Goal: Task Accomplishment & Management: Manage account settings

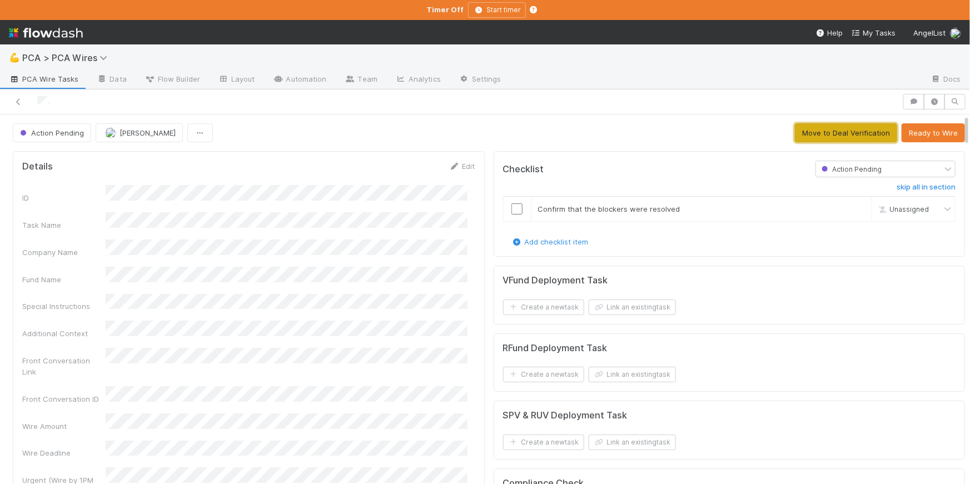
click at [850, 131] on button "Move to Deal Verification" at bounding box center [846, 132] width 102 height 19
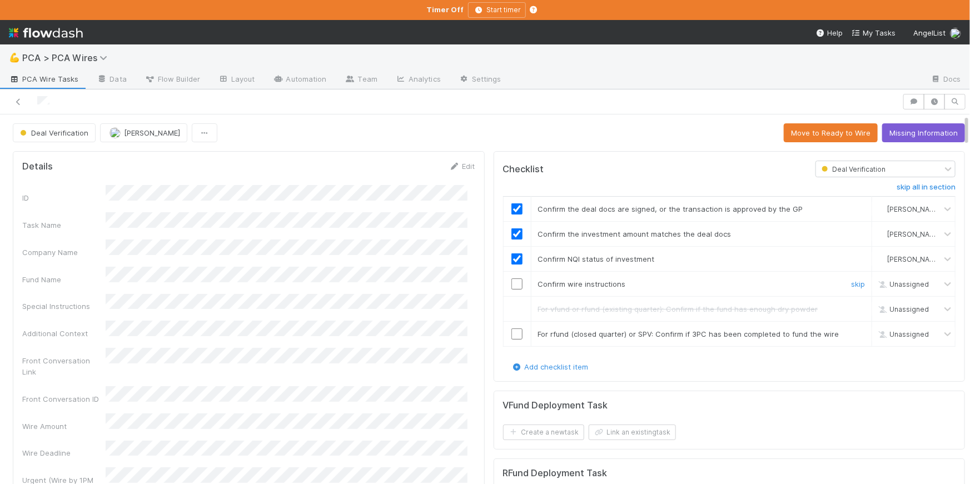
click at [511, 281] on input "checkbox" at bounding box center [516, 283] width 11 height 11
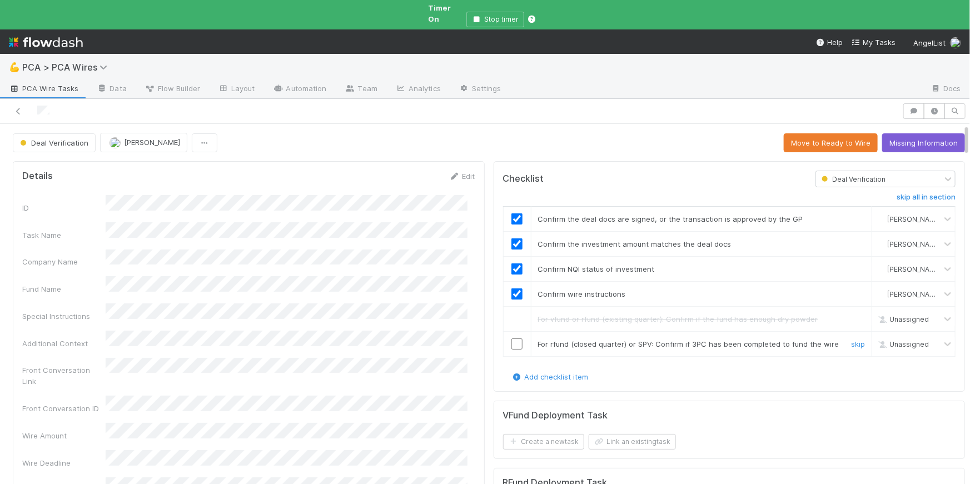
click at [511, 339] on input "checkbox" at bounding box center [516, 344] width 11 height 11
click at [843, 133] on button "Move to Ready to Wire" at bounding box center [831, 142] width 94 height 19
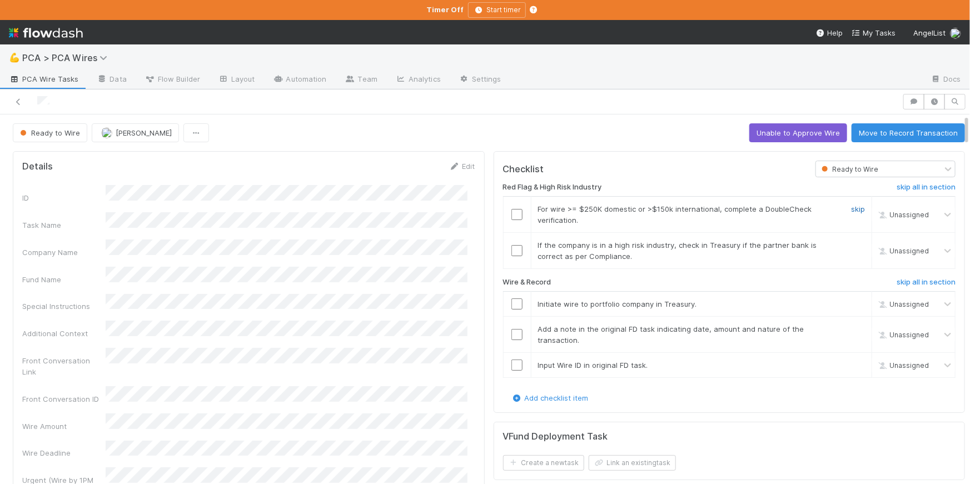
click at [851, 207] on link "skip" at bounding box center [858, 209] width 14 height 9
click at [844, 248] on div "skip" at bounding box center [856, 251] width 33 height 22
click at [511, 300] on input "checkbox" at bounding box center [516, 304] width 11 height 11
click at [511, 333] on input "checkbox" at bounding box center [516, 334] width 11 height 11
click at [511, 363] on input "checkbox" at bounding box center [516, 365] width 11 height 11
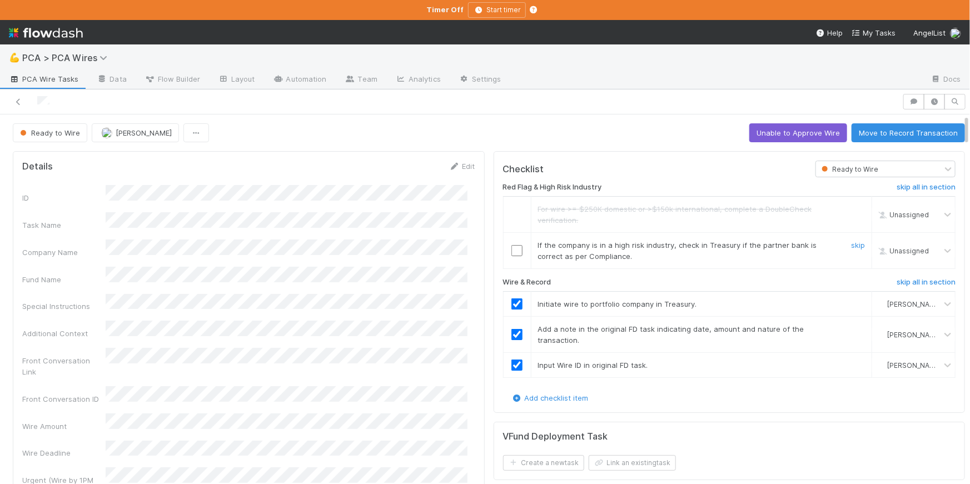
click at [511, 250] on input "checkbox" at bounding box center [516, 250] width 11 height 11
click at [511, 245] on input "checkbox" at bounding box center [516, 250] width 11 height 11
click at [851, 243] on link "skip" at bounding box center [858, 245] width 14 height 9
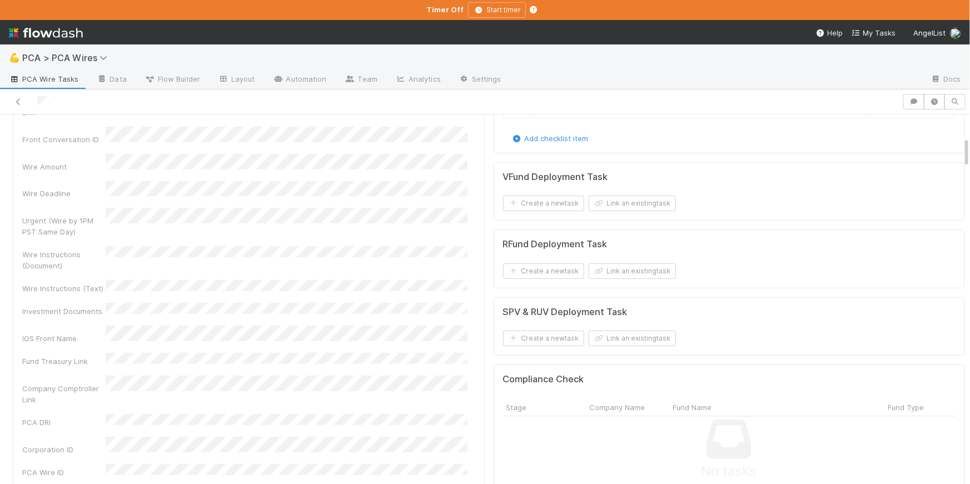
scroll to position [262, 0]
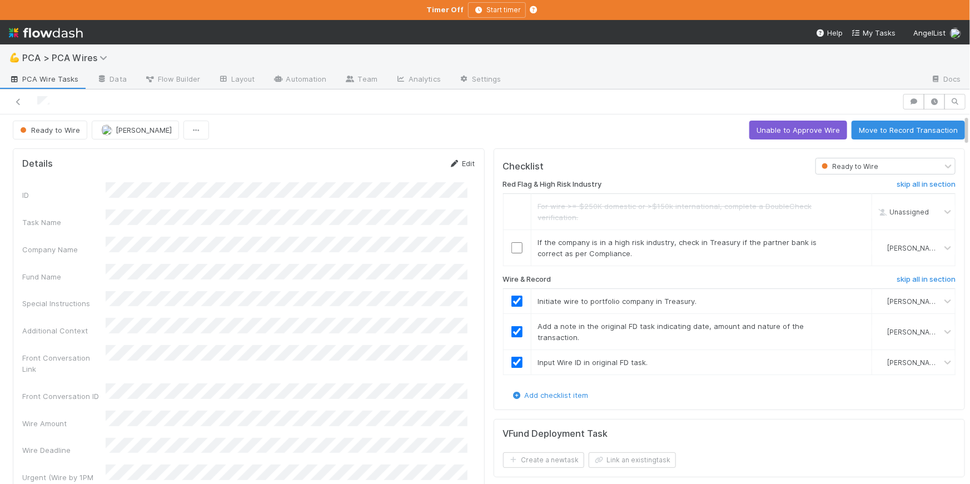
click at [452, 161] on link "Edit" at bounding box center [462, 163] width 26 height 9
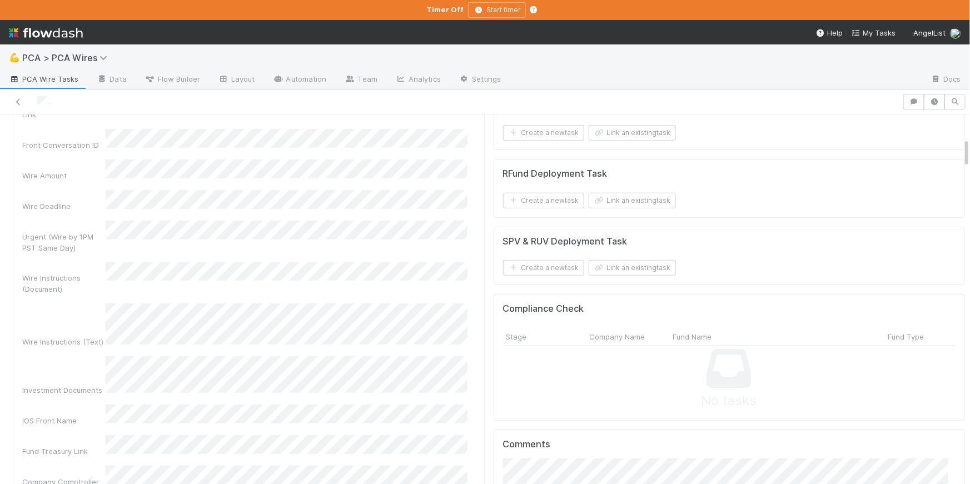
scroll to position [0, 0]
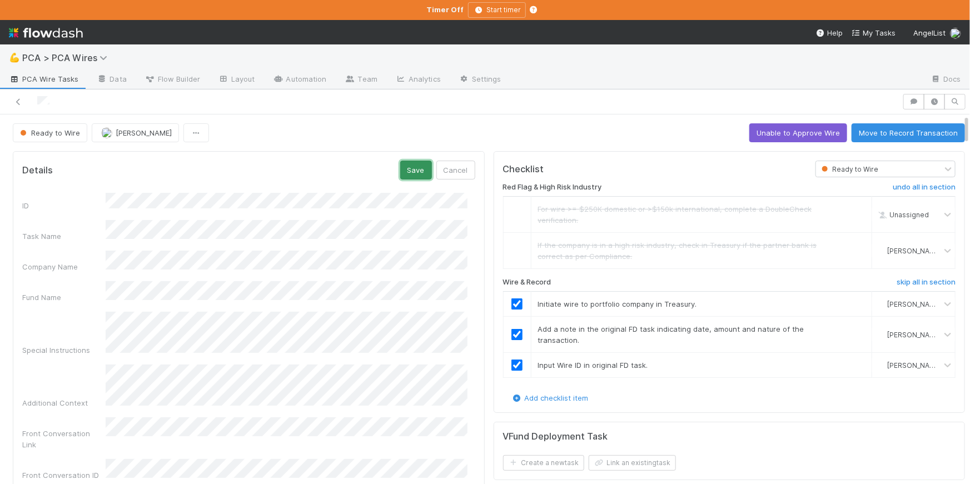
click at [418, 166] on button "Save" at bounding box center [416, 170] width 32 height 19
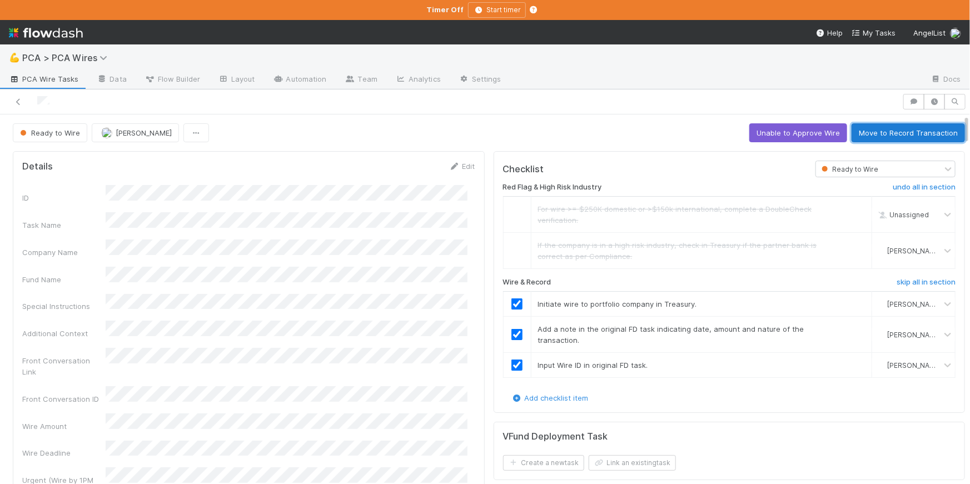
click at [893, 130] on button "Move to Record Transaction" at bounding box center [908, 132] width 113 height 19
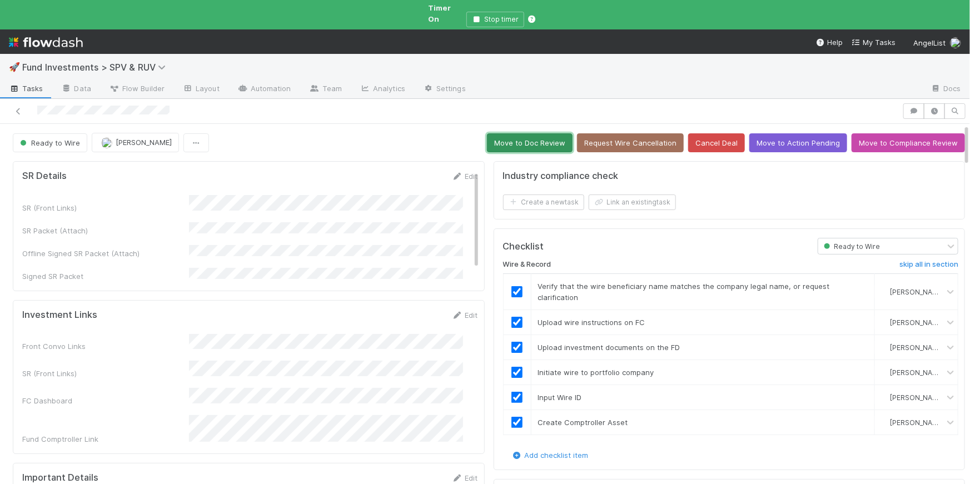
click at [524, 133] on button "Move to Doc Review" at bounding box center [530, 142] width 86 height 19
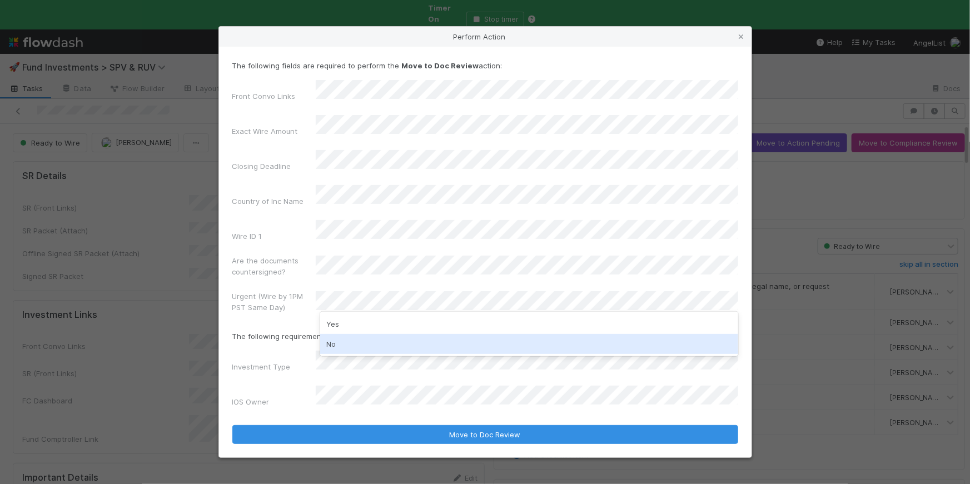
click at [381, 341] on div "No" at bounding box center [529, 344] width 418 height 20
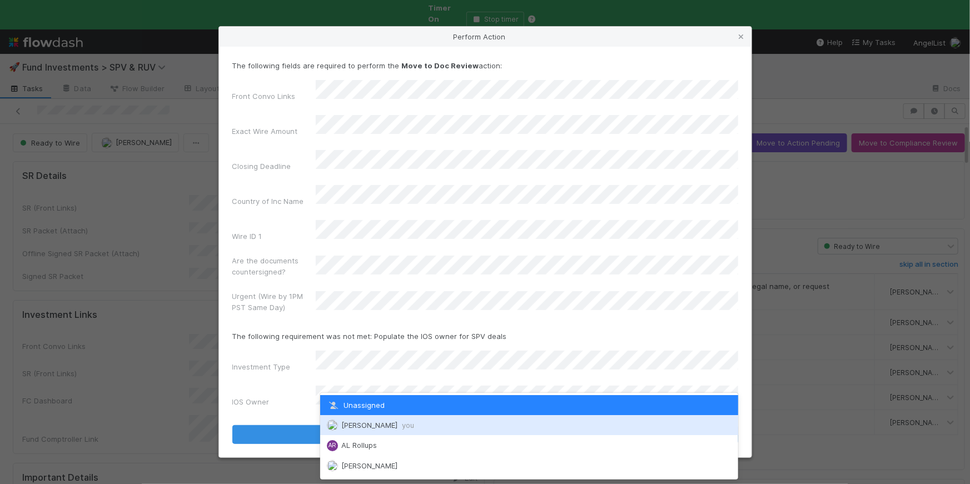
click at [377, 420] on div "Chloe Hammett you" at bounding box center [529, 425] width 418 height 20
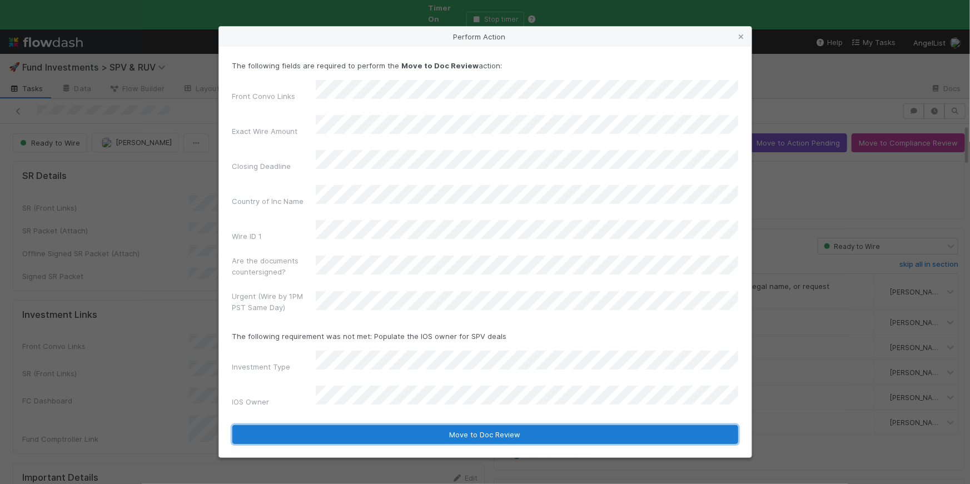
click at [480, 425] on button "Move to Doc Review" at bounding box center [485, 434] width 506 height 19
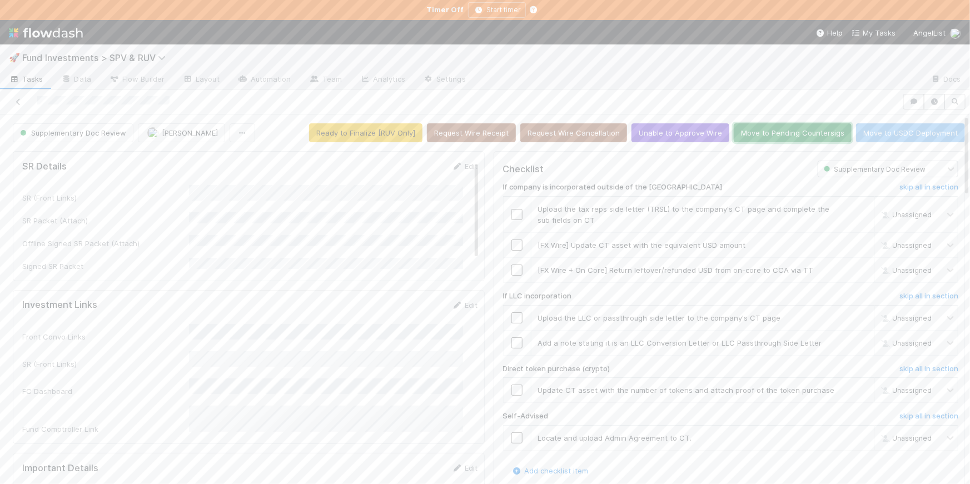
click at [770, 138] on button "Move to Pending Countersigs" at bounding box center [793, 132] width 118 height 19
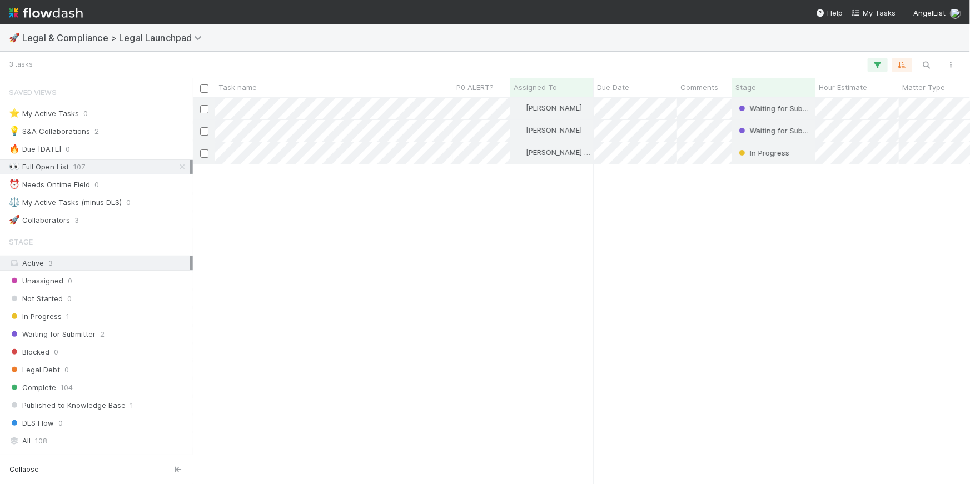
scroll to position [8, 8]
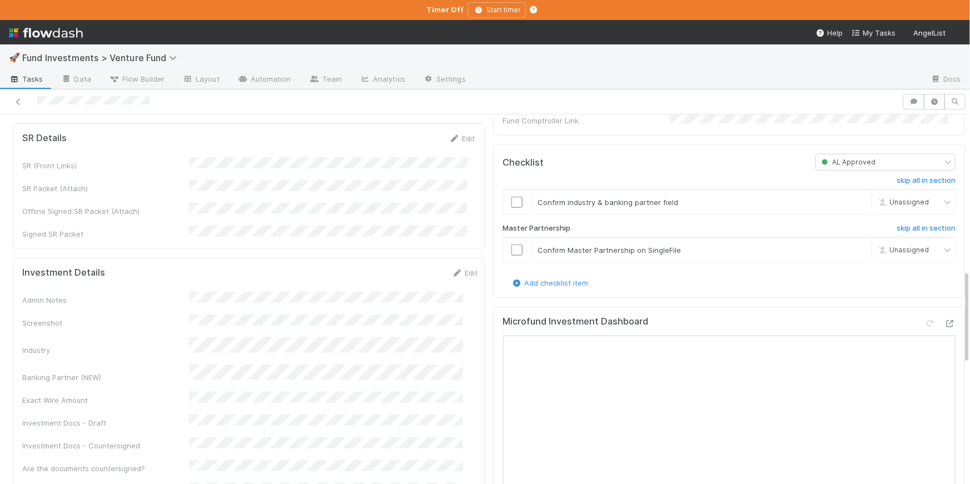
scroll to position [923, 0]
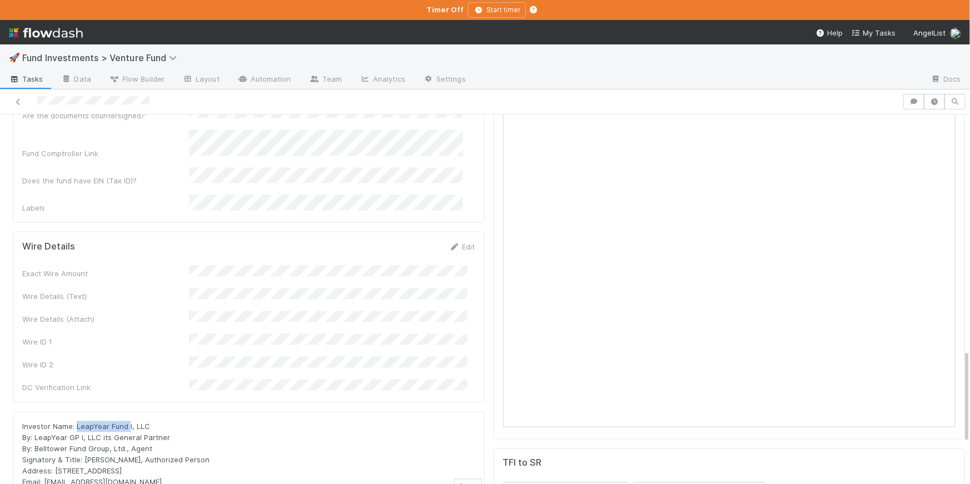
drag, startPoint x: 128, startPoint y: 332, endPoint x: 77, endPoint y: 330, distance: 51.2
click at [77, 422] on span "Investor Name: LeapYear Fund I, LLC By: LeapYear GP I, LLC its General Partner …" at bounding box center [115, 454] width 187 height 64
copy span "LeapYear Fund"
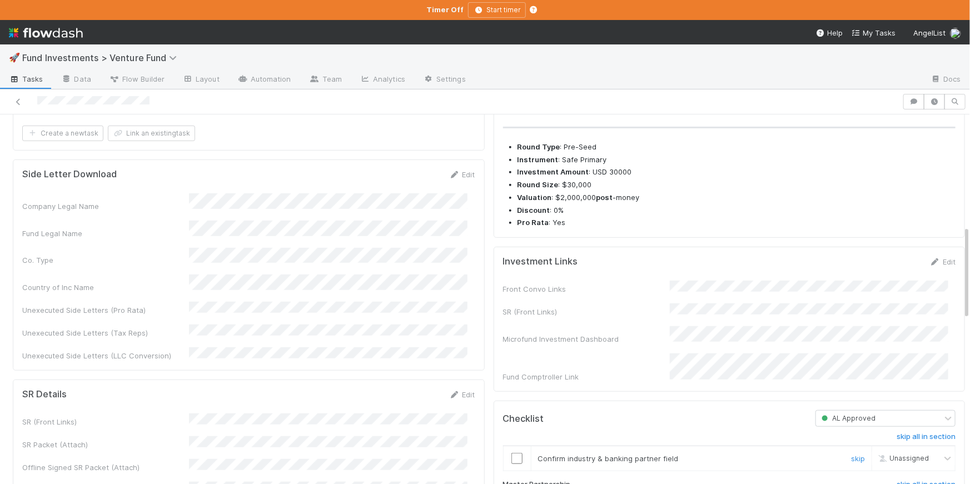
scroll to position [437, 0]
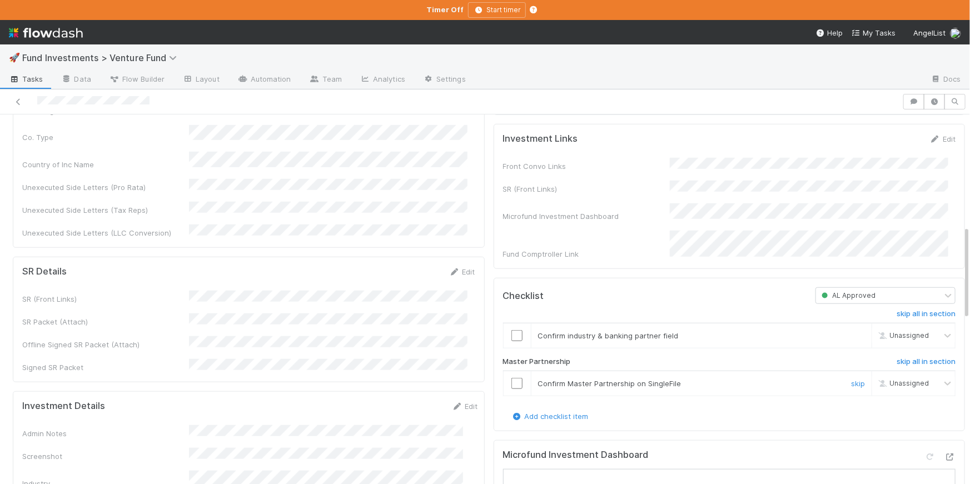
click at [511, 389] on input "checkbox" at bounding box center [516, 383] width 11 height 11
click at [511, 341] on input "checkbox" at bounding box center [516, 335] width 11 height 11
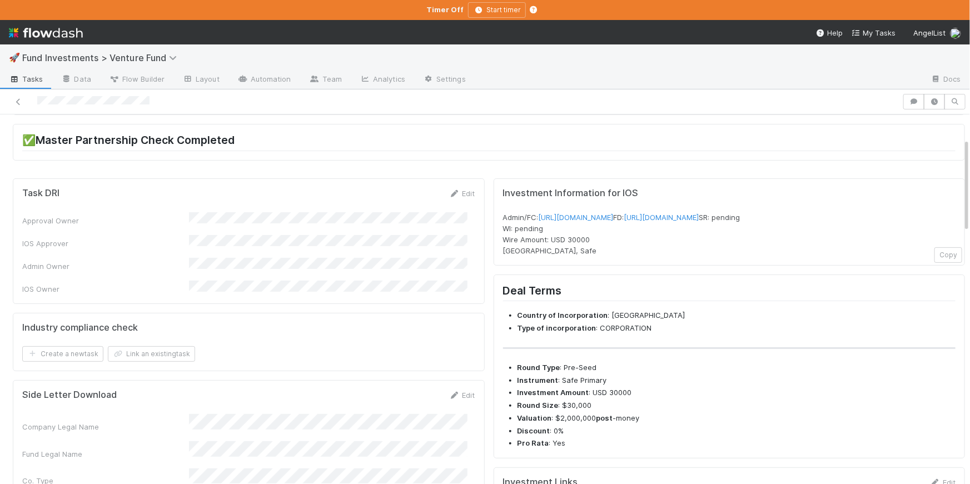
scroll to position [0, 0]
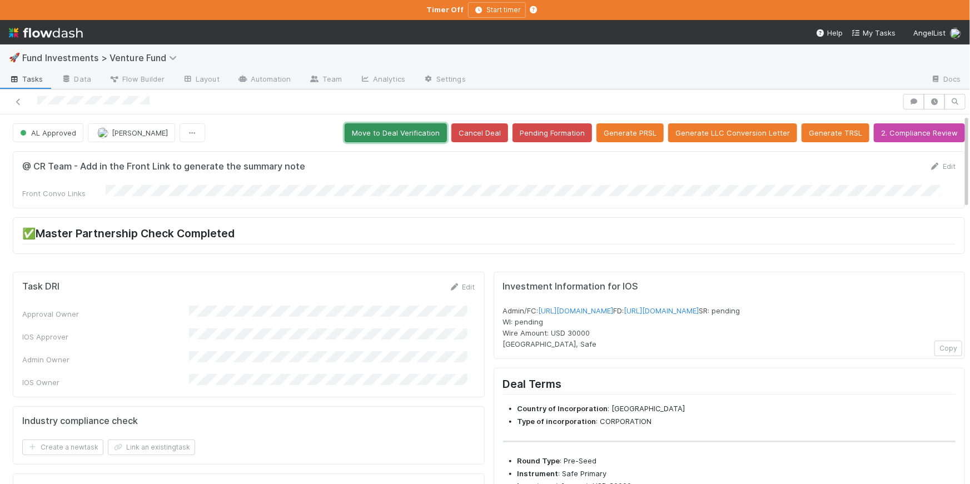
click at [421, 133] on button "Move to Deal Verification" at bounding box center [396, 132] width 102 height 19
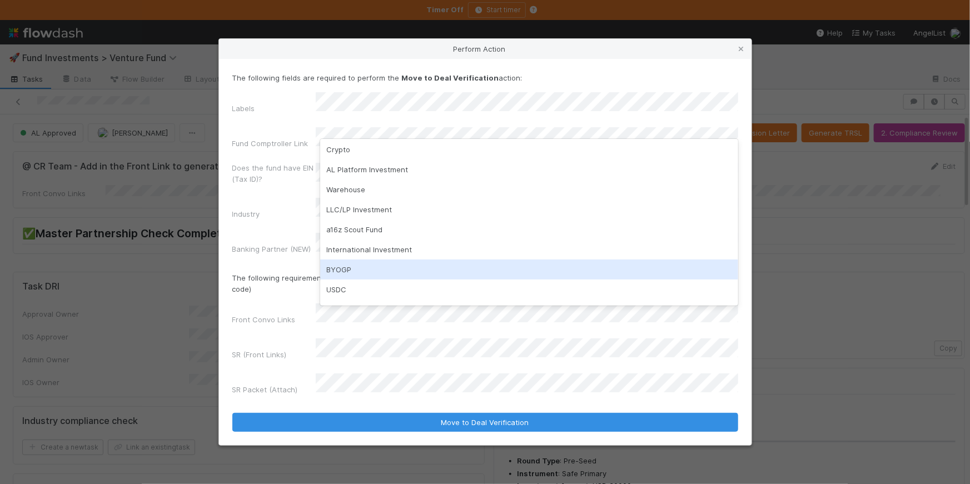
scroll to position [117, 0]
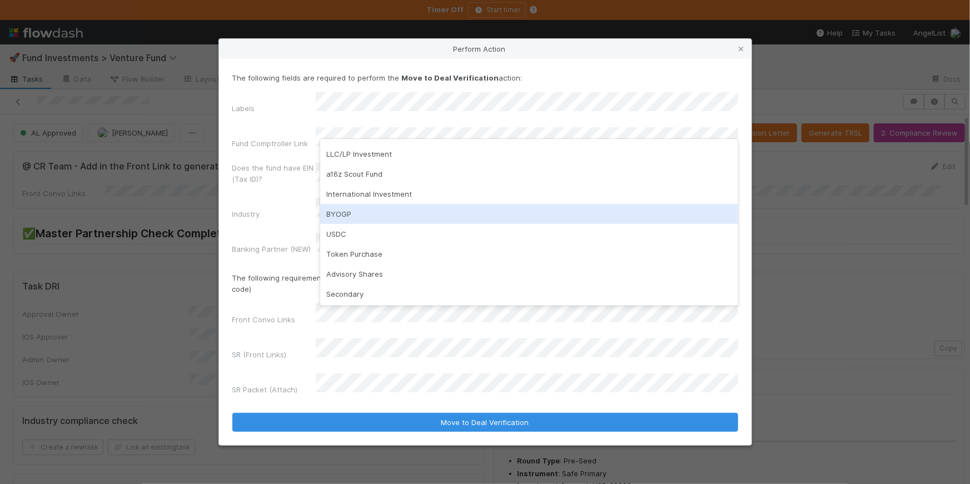
drag, startPoint x: 361, startPoint y: 216, endPoint x: 414, endPoint y: 276, distance: 79.2
click at [361, 216] on div "BYOGP" at bounding box center [529, 214] width 418 height 20
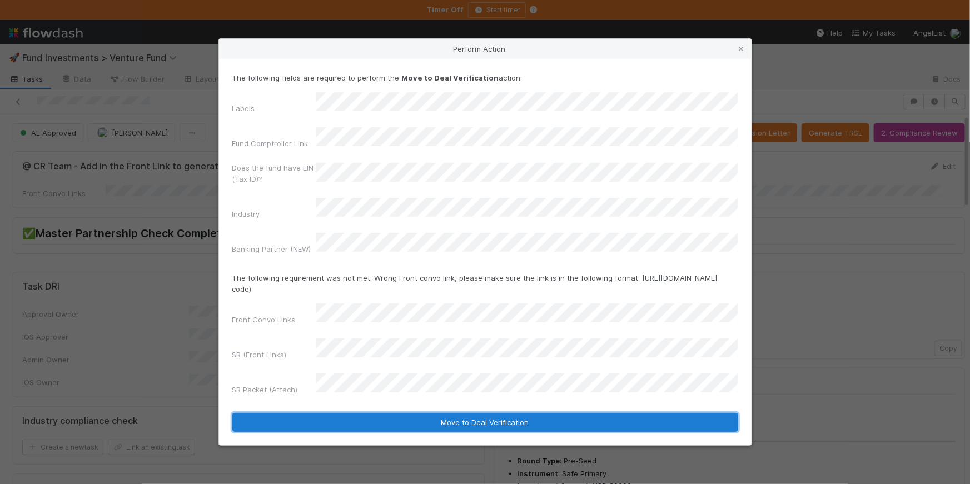
click at [510, 413] on button "Move to Deal Verification" at bounding box center [485, 422] width 506 height 19
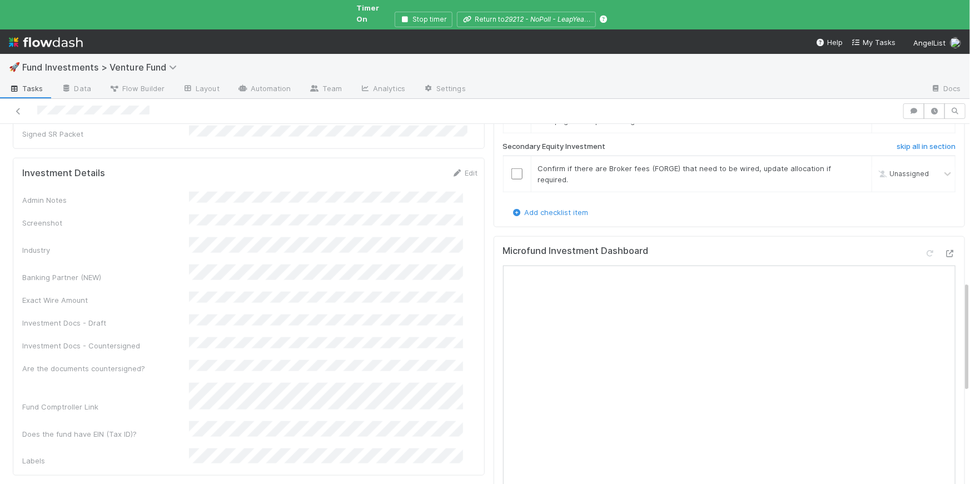
scroll to position [524, 0]
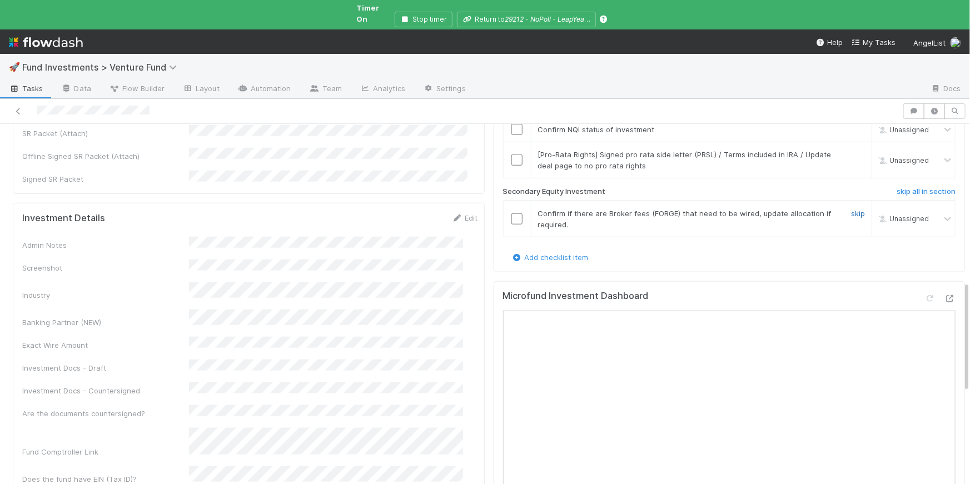
click at [851, 209] on link "skip" at bounding box center [858, 213] width 14 height 9
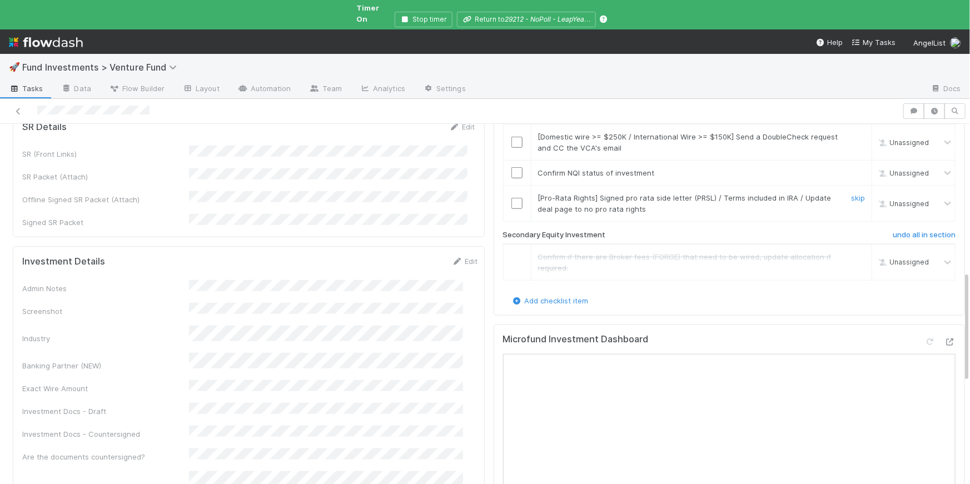
scroll to position [478, 0]
click at [514, 170] on input "checkbox" at bounding box center [516, 175] width 11 height 11
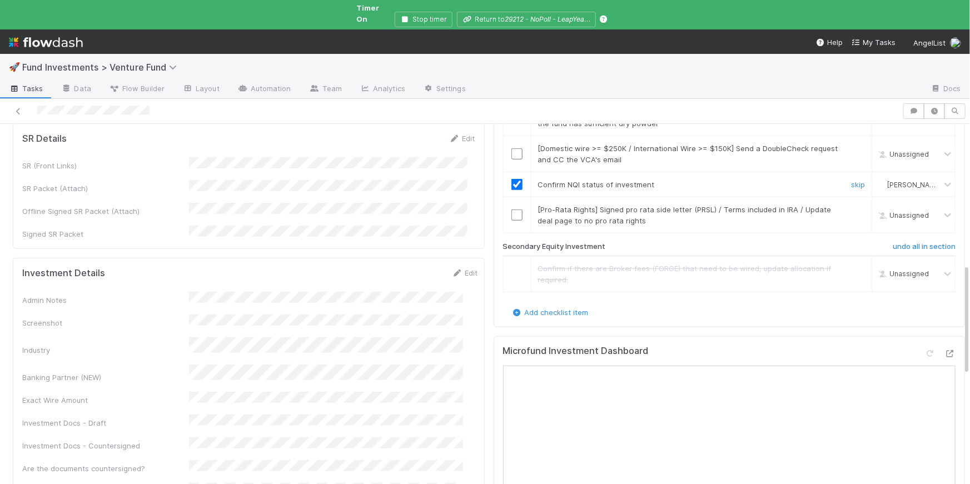
scroll to position [457, 0]
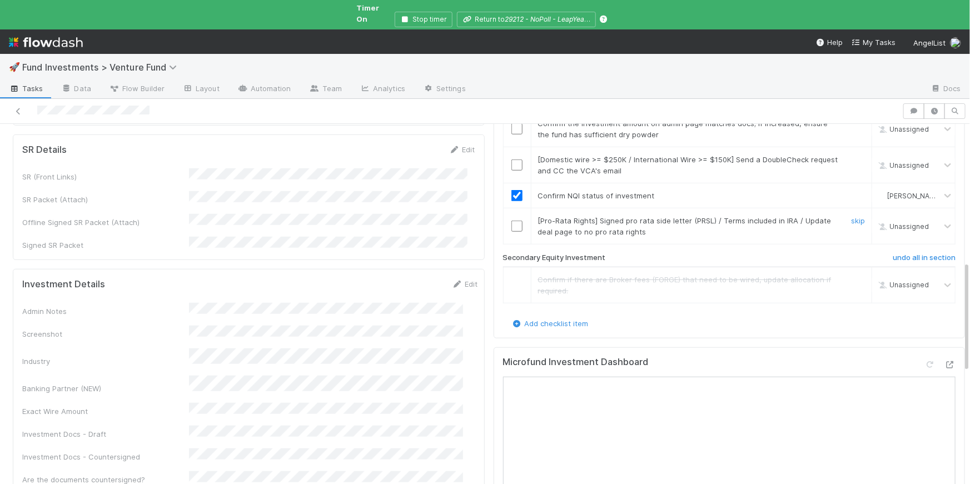
click at [513, 221] on input "checkbox" at bounding box center [516, 226] width 11 height 11
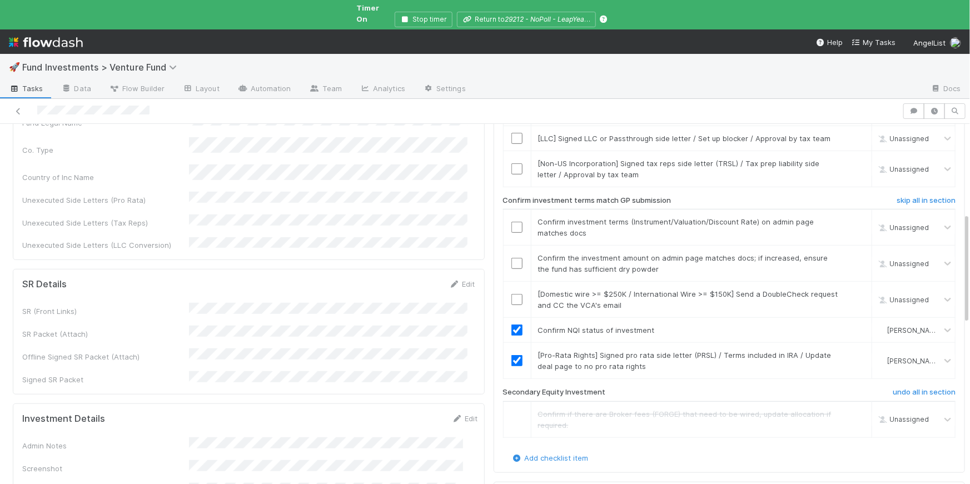
scroll to position [293, 0]
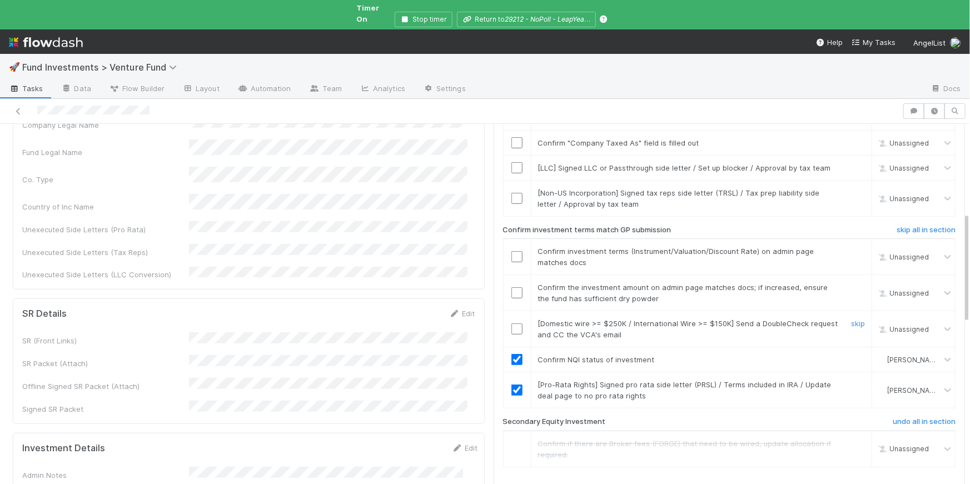
drag, startPoint x: 845, startPoint y: 303, endPoint x: 820, endPoint y: 301, distance: 25.1
click at [851, 319] on link "skip" at bounding box center [858, 323] width 14 height 9
click at [512, 287] on input "checkbox" at bounding box center [516, 292] width 11 height 11
click at [515, 251] on div at bounding box center [517, 256] width 27 height 11
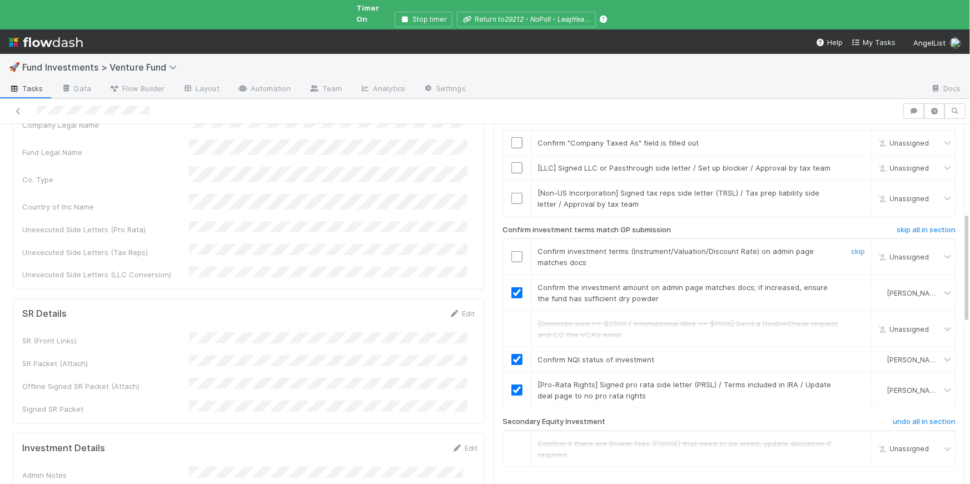
click at [511, 251] on input "checkbox" at bounding box center [516, 256] width 11 height 11
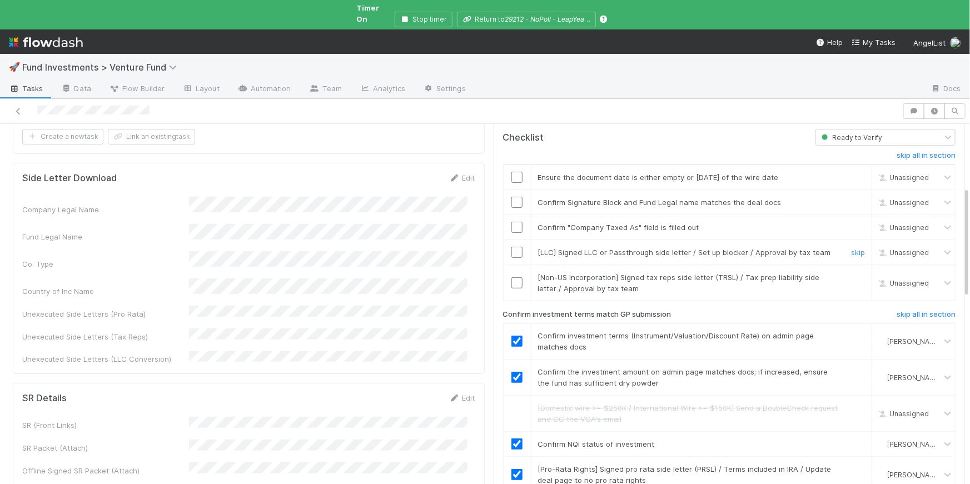
scroll to position [206, 0]
click at [851, 251] on link "skip" at bounding box center [858, 255] width 14 height 9
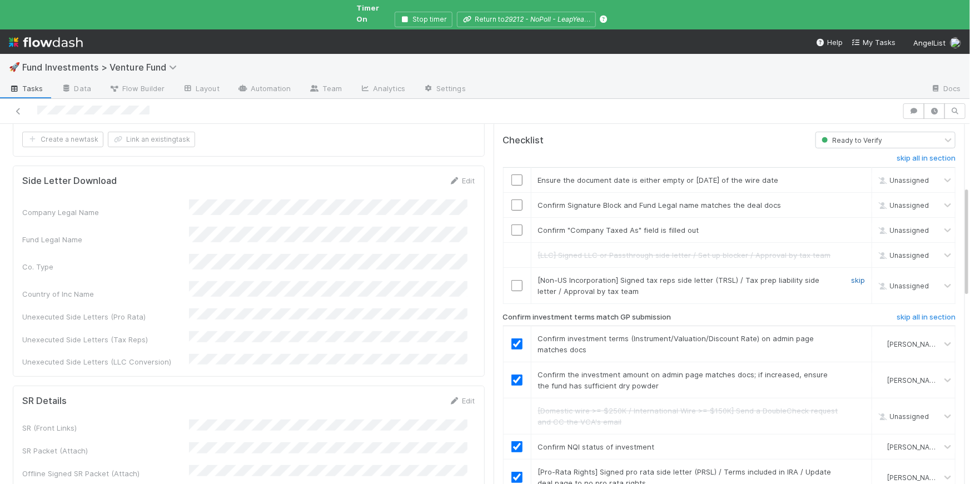
click at [851, 276] on link "skip" at bounding box center [858, 280] width 14 height 9
click at [511, 225] on input "checkbox" at bounding box center [516, 230] width 11 height 11
click at [513, 225] on input "checkbox" at bounding box center [516, 230] width 11 height 11
click at [851, 201] on link "skip" at bounding box center [858, 205] width 14 height 9
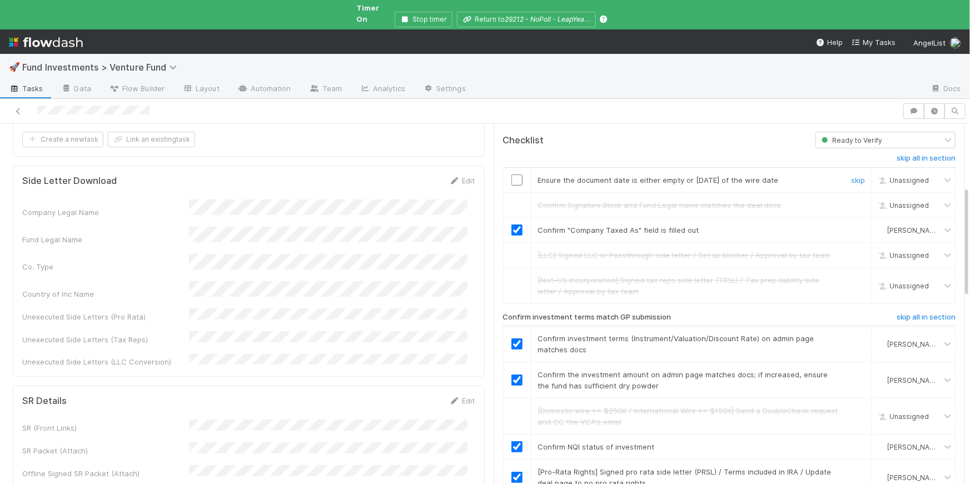
click at [514, 175] on input "checkbox" at bounding box center [516, 180] width 11 height 11
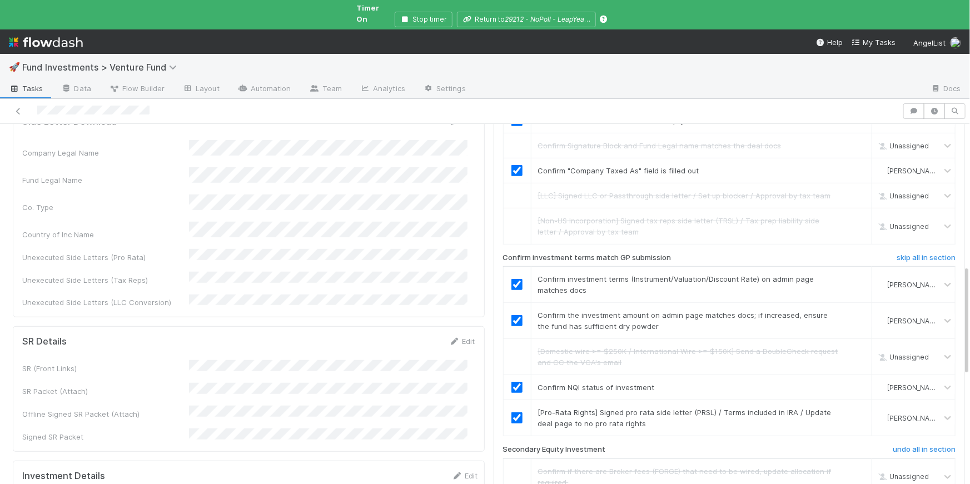
scroll to position [0, 0]
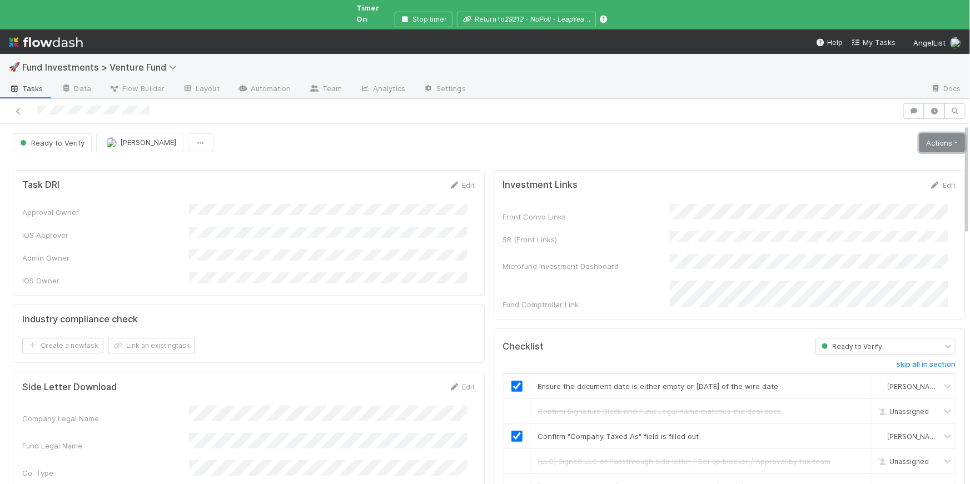
click at [921, 139] on link "Actions" at bounding box center [942, 142] width 46 height 19
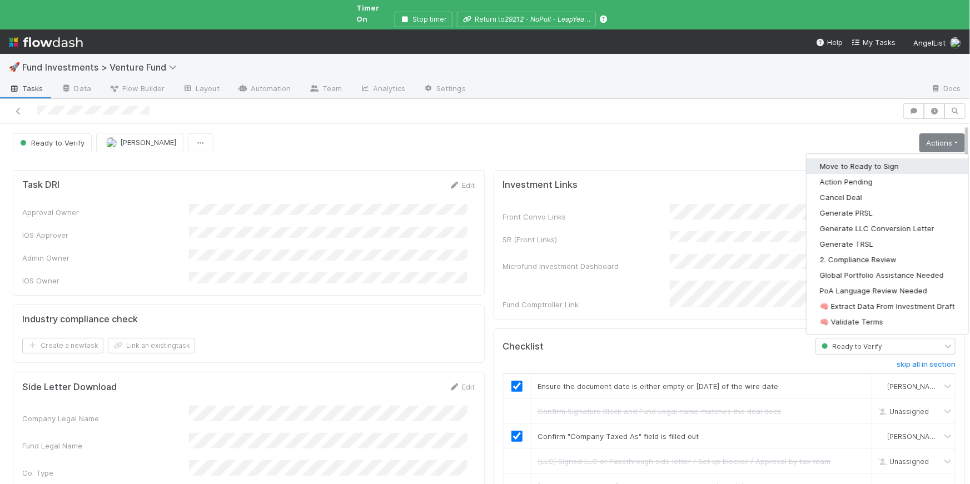
click at [885, 158] on button "Move to Ready to Sign" at bounding box center [888, 166] width 162 height 16
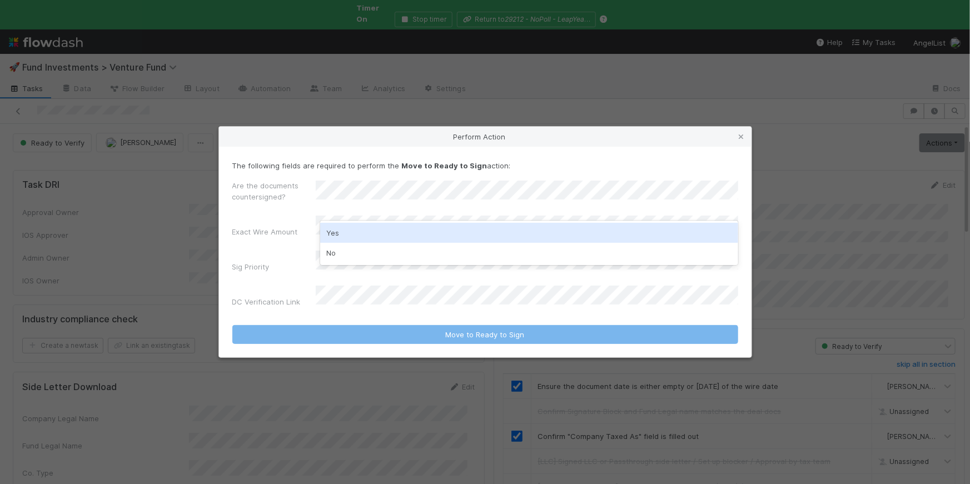
click at [364, 233] on div "Yes" at bounding box center [529, 233] width 418 height 20
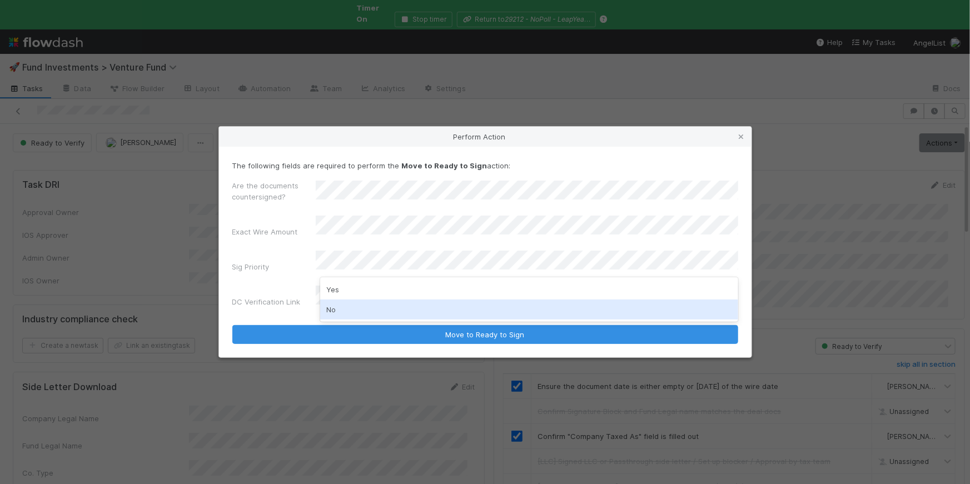
click at [332, 302] on div "No" at bounding box center [529, 310] width 418 height 20
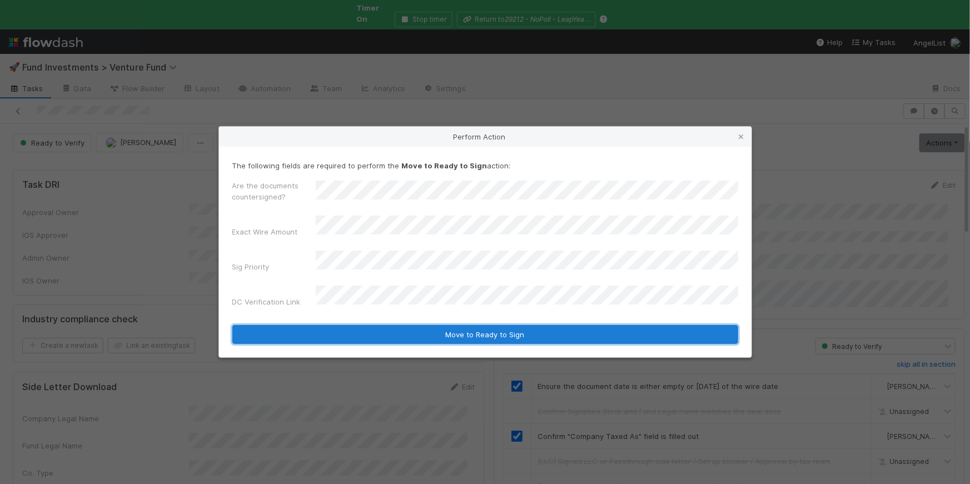
click at [441, 330] on button "Move to Ready to Sign" at bounding box center [485, 334] width 506 height 19
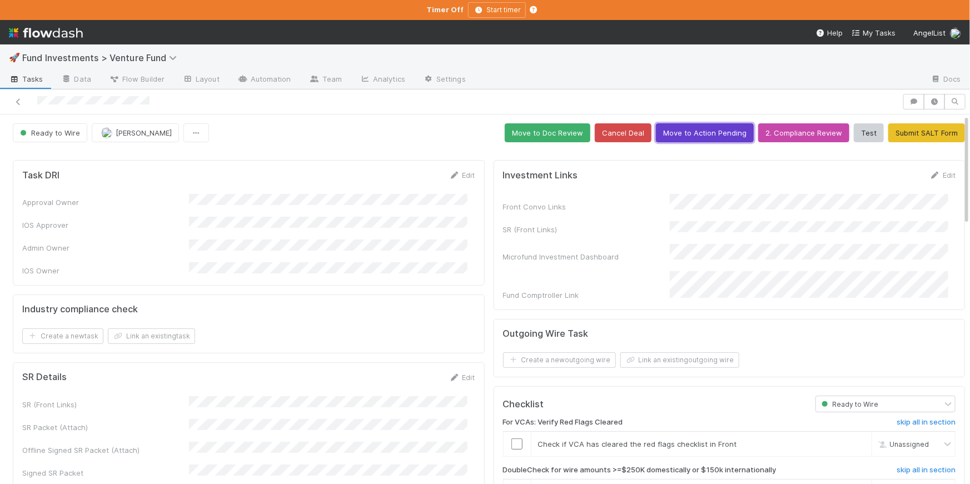
click at [694, 134] on button "Move to Action Pending" at bounding box center [705, 132] width 98 height 19
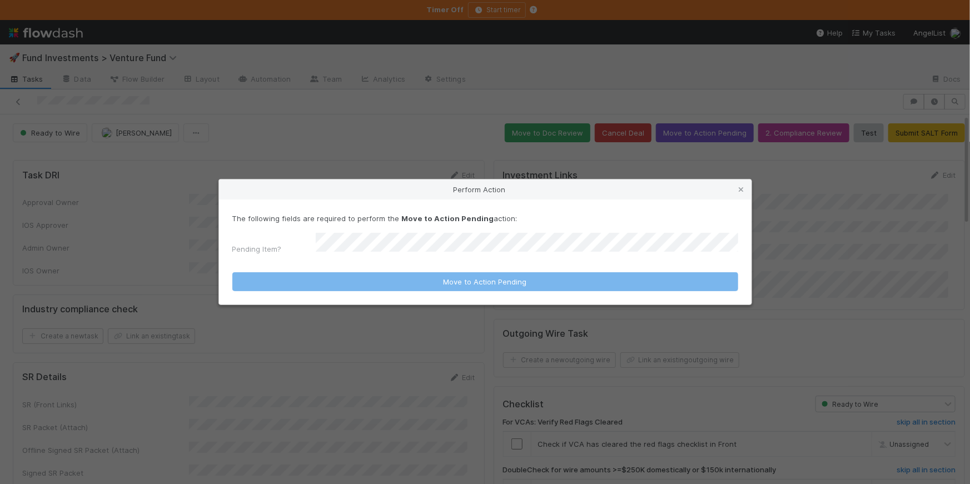
click at [437, 255] on form "The following fields are required to perform the Move to Action Pending action:…" at bounding box center [485, 252] width 506 height 78
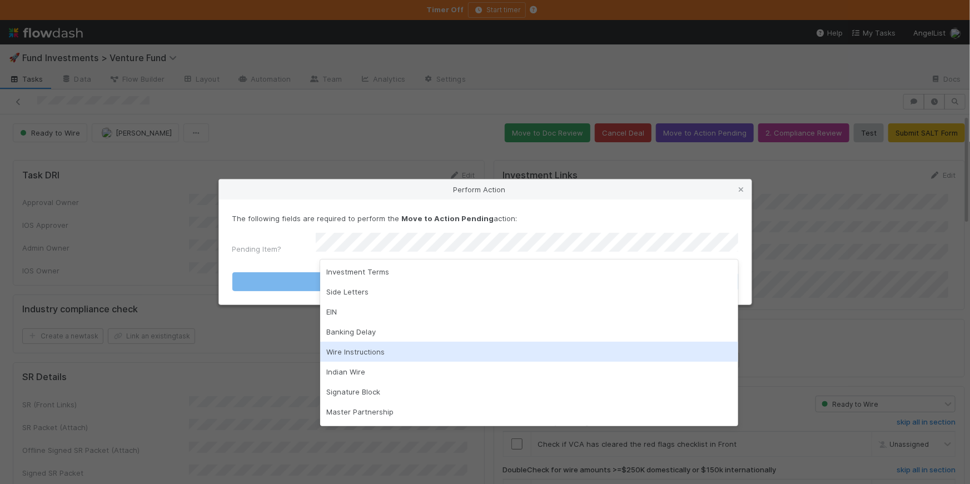
click at [379, 352] on div "Wire Instructions" at bounding box center [529, 352] width 418 height 20
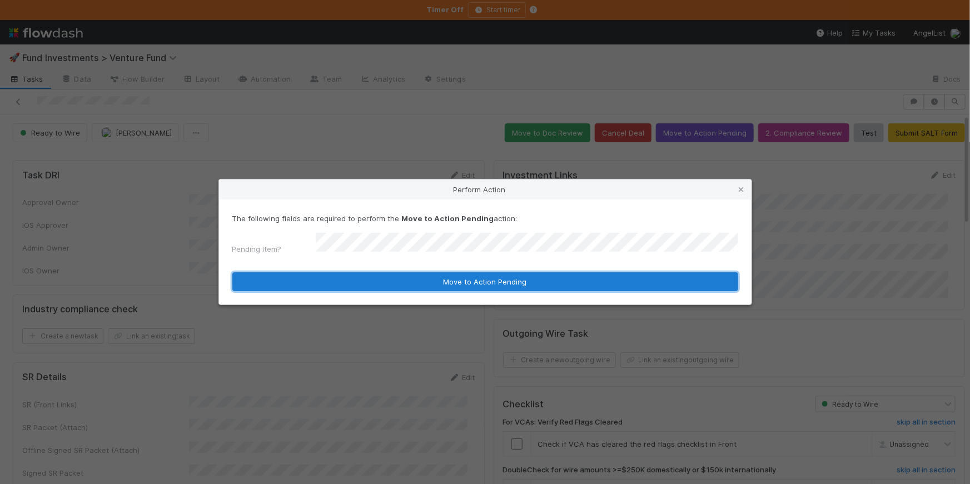
click at [463, 277] on button "Move to Action Pending" at bounding box center [485, 281] width 506 height 19
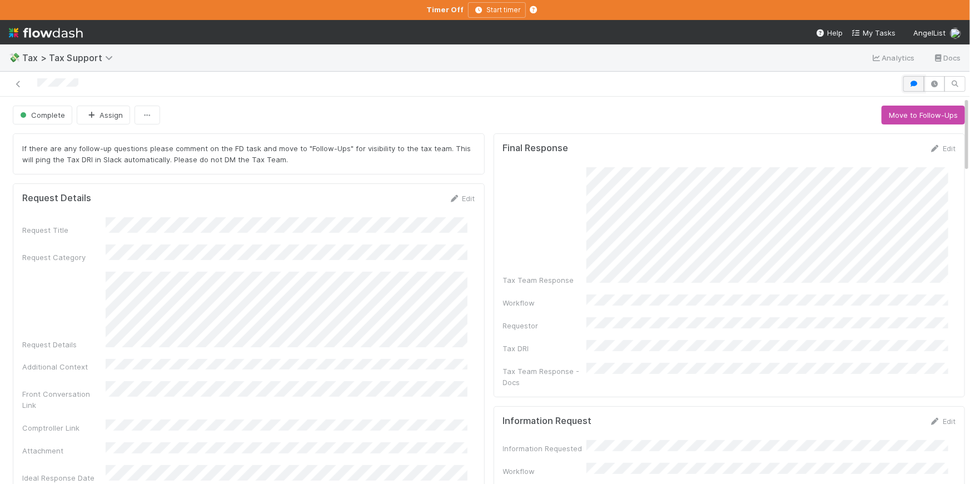
click at [908, 86] on icon "button" at bounding box center [913, 84] width 11 height 7
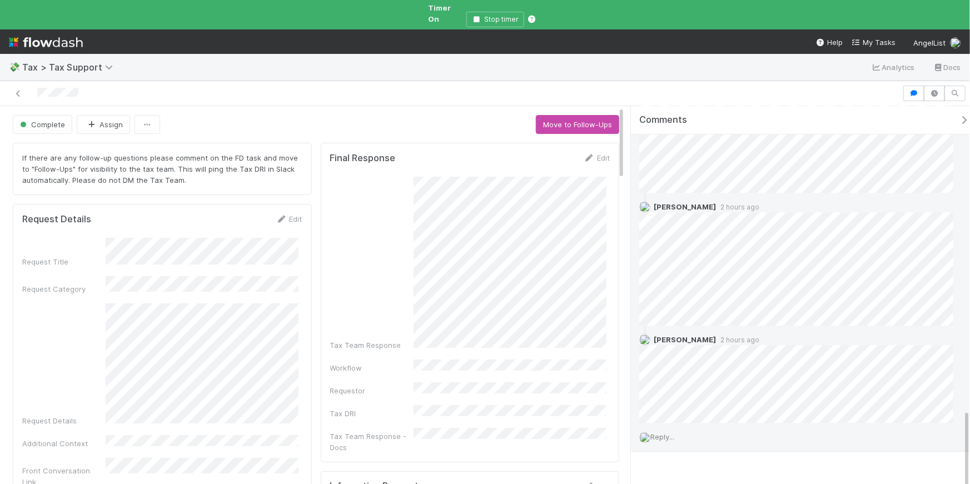
scroll to position [1516, 0]
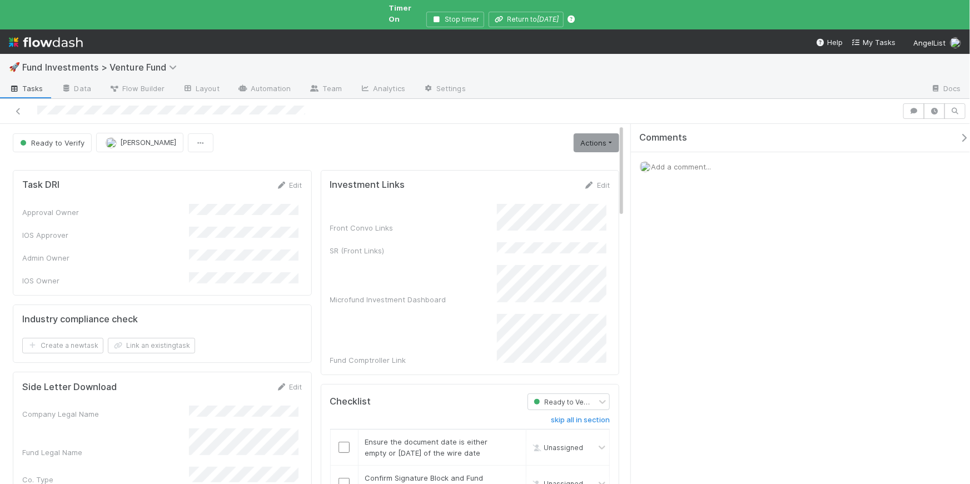
click at [958, 133] on icon "button" at bounding box center [963, 137] width 11 height 9
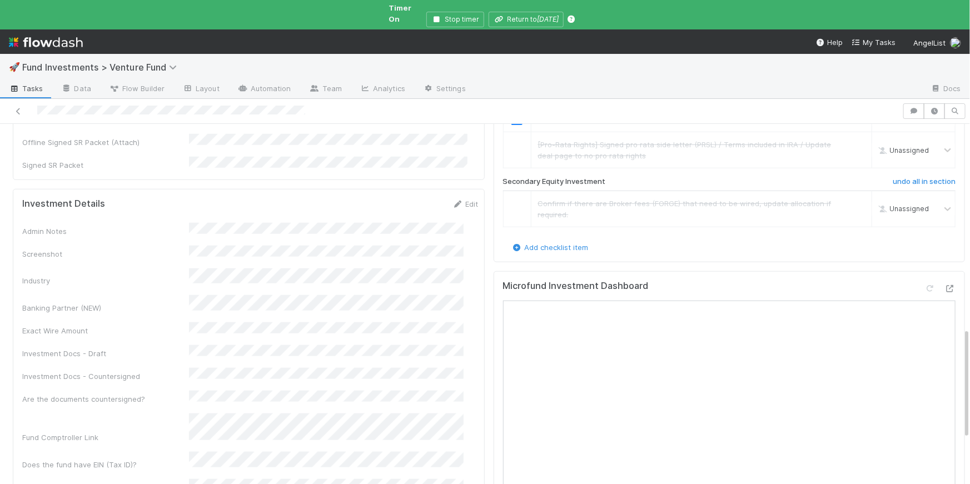
scroll to position [679, 0]
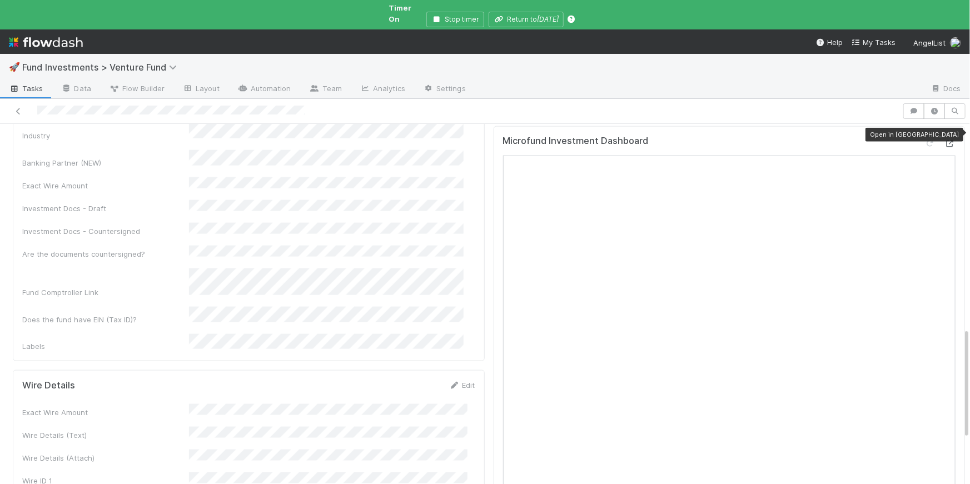
click at [944, 140] on icon at bounding box center [949, 143] width 11 height 7
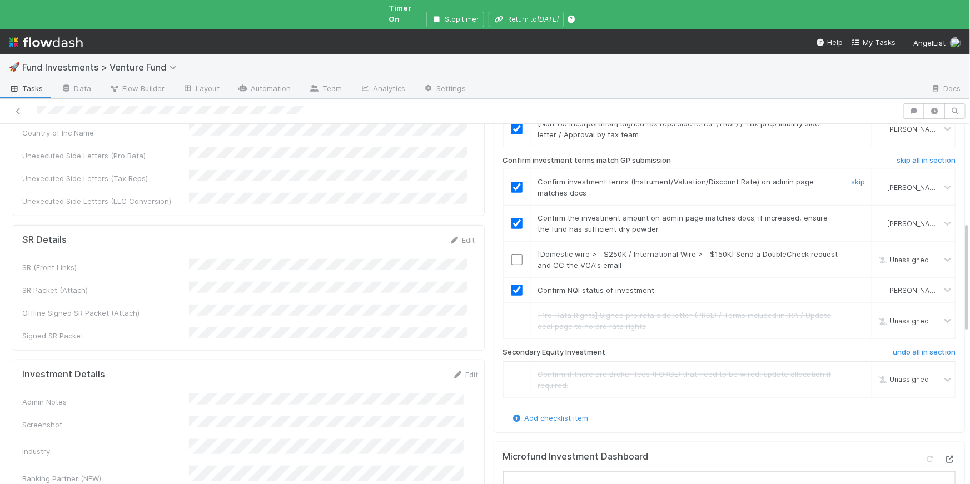
scroll to position [326, 0]
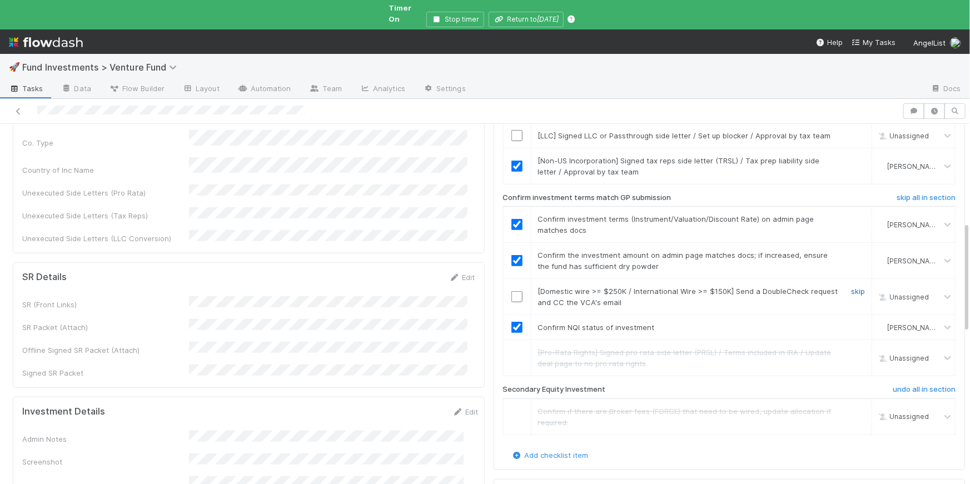
drag, startPoint x: 846, startPoint y: 269, endPoint x: 837, endPoint y: 268, distance: 9.5
click at [851, 287] on link "skip" at bounding box center [858, 291] width 14 height 9
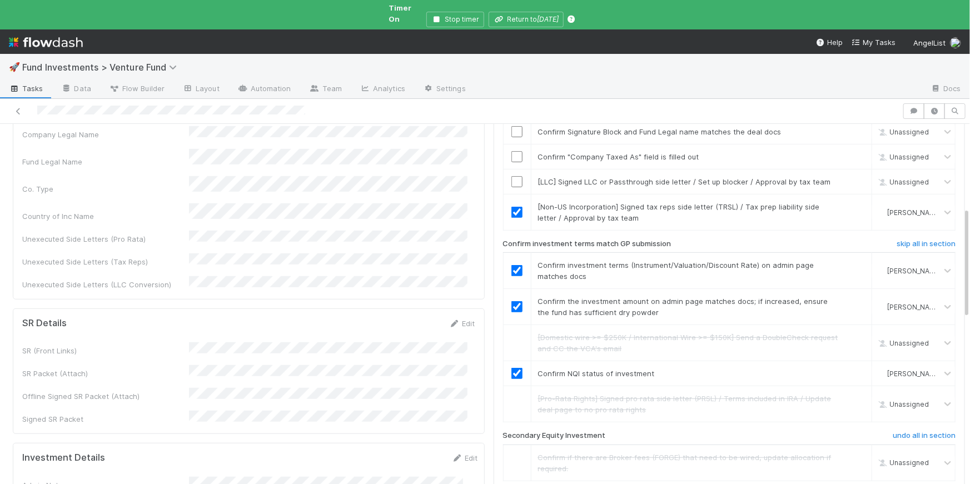
scroll to position [271, 0]
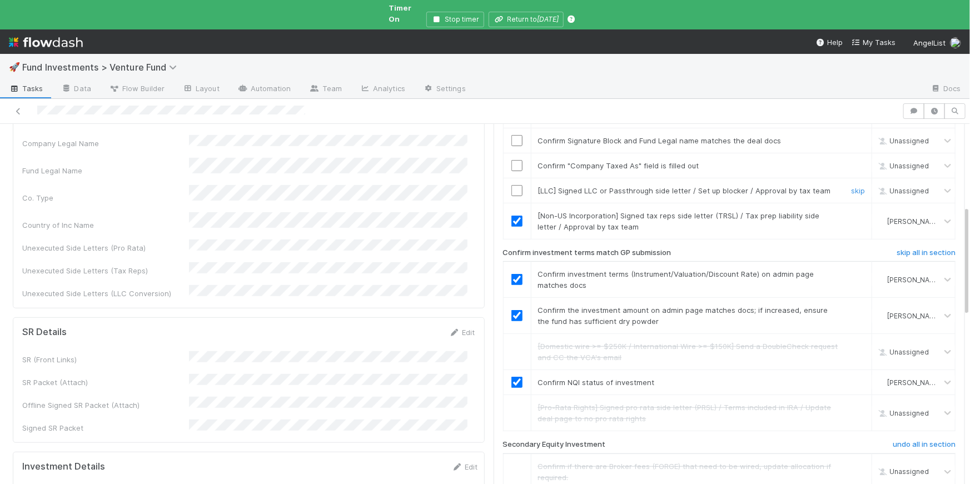
drag, startPoint x: 839, startPoint y: 167, endPoint x: 823, endPoint y: 167, distance: 16.1
click at [851, 186] on link "skip" at bounding box center [858, 190] width 14 height 9
click at [848, 186] on link "undo" at bounding box center [856, 190] width 17 height 9
click at [851, 211] on link "skip" at bounding box center [858, 215] width 14 height 9
click at [511, 185] on input "checkbox" at bounding box center [516, 190] width 11 height 11
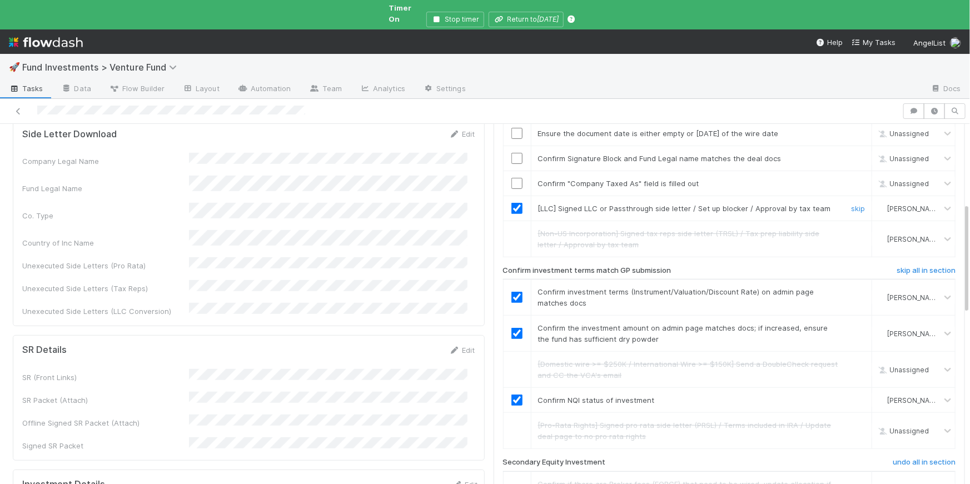
scroll to position [252, 0]
click at [511, 178] on input "checkbox" at bounding box center [516, 183] width 11 height 11
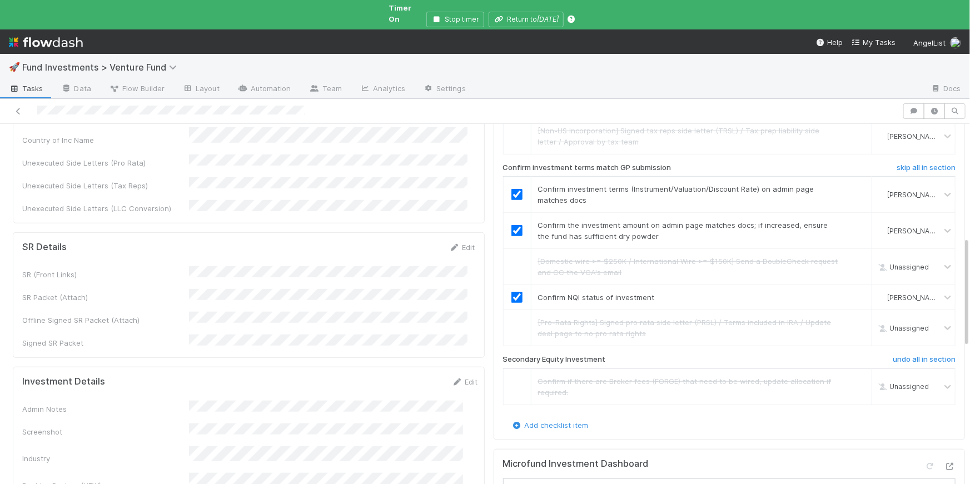
scroll to position [353, 0]
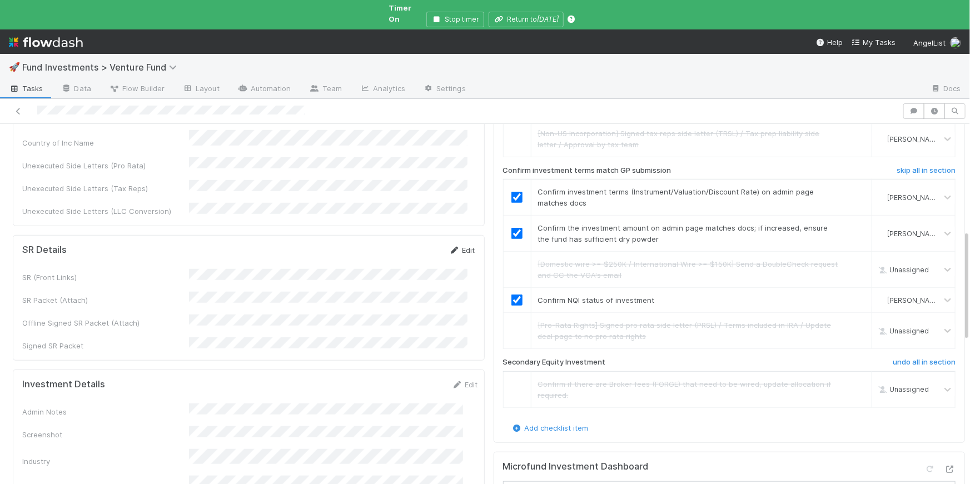
click at [451, 247] on icon at bounding box center [454, 250] width 11 height 7
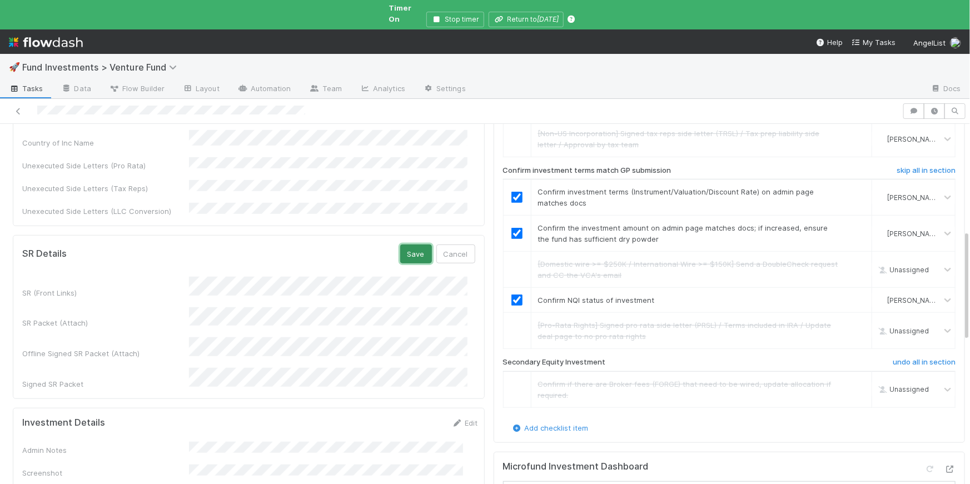
click at [405, 245] on button "Save" at bounding box center [416, 254] width 32 height 19
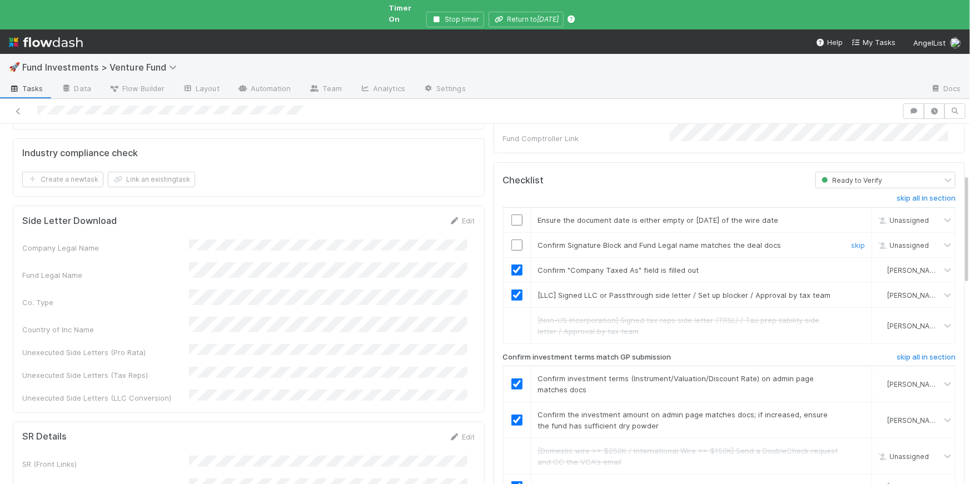
scroll to position [165, 0]
click at [511, 216] on input "checkbox" at bounding box center [516, 221] width 11 height 11
click at [513, 241] on input "checkbox" at bounding box center [516, 246] width 11 height 11
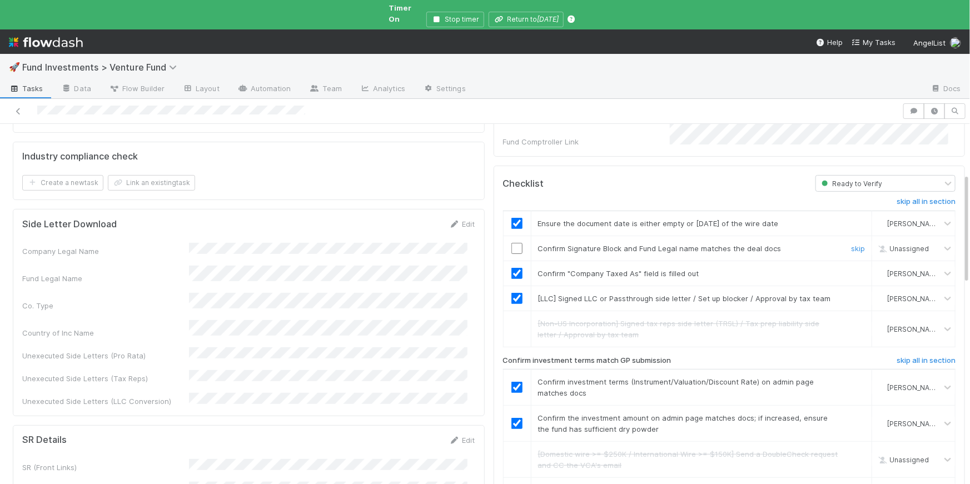
click at [511, 243] on input "checkbox" at bounding box center [516, 248] width 11 height 11
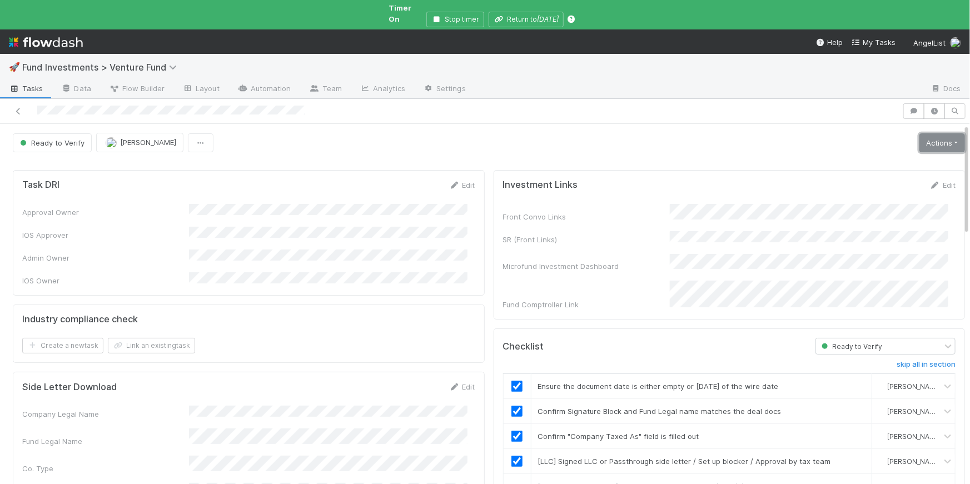
click at [927, 133] on link "Actions" at bounding box center [942, 142] width 46 height 19
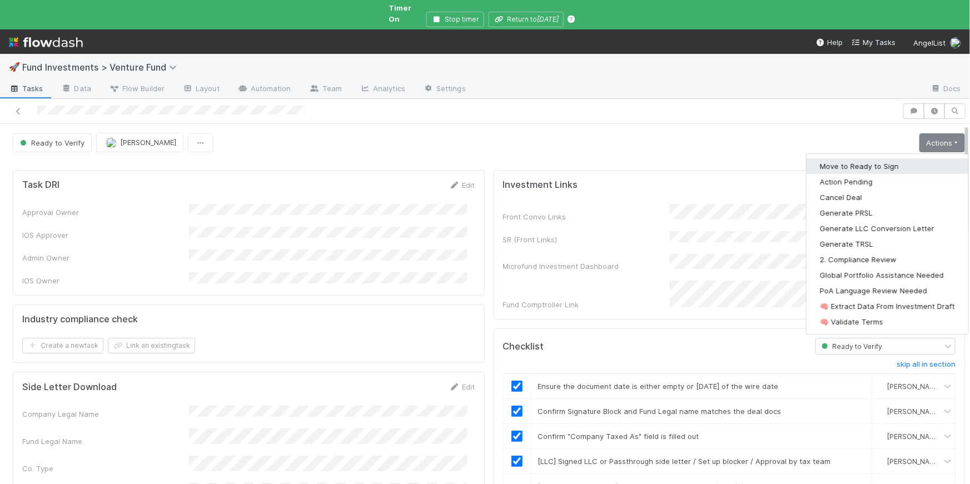
click at [864, 158] on button "Move to Ready to Sign" at bounding box center [888, 166] width 162 height 16
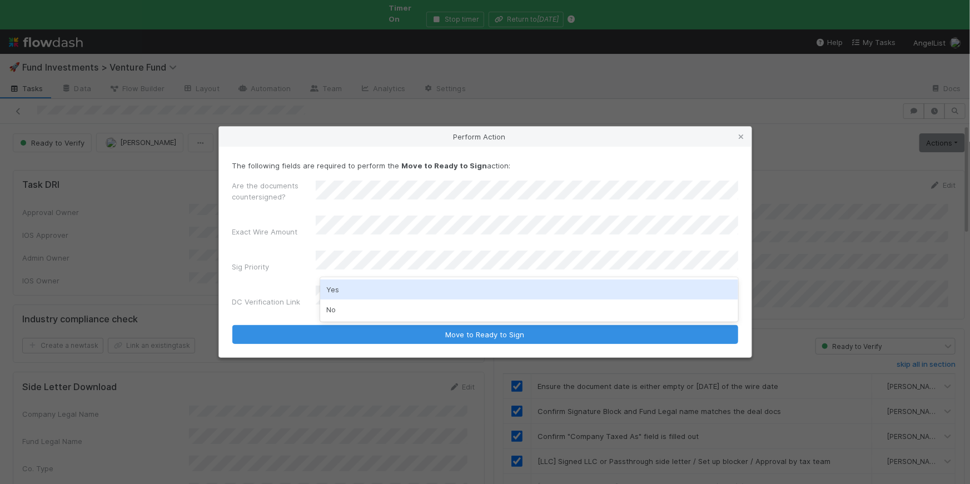
click at [375, 284] on div "Yes" at bounding box center [529, 290] width 418 height 20
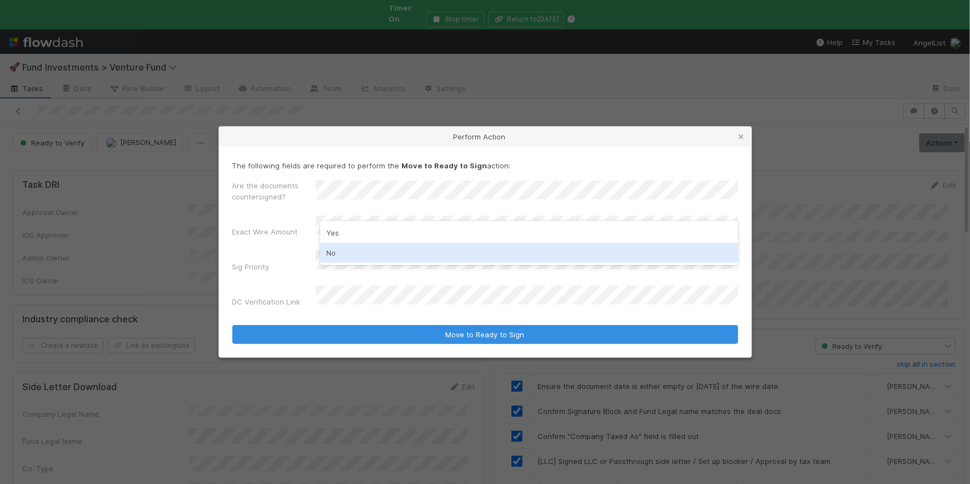
click at [354, 246] on div "No" at bounding box center [529, 253] width 418 height 20
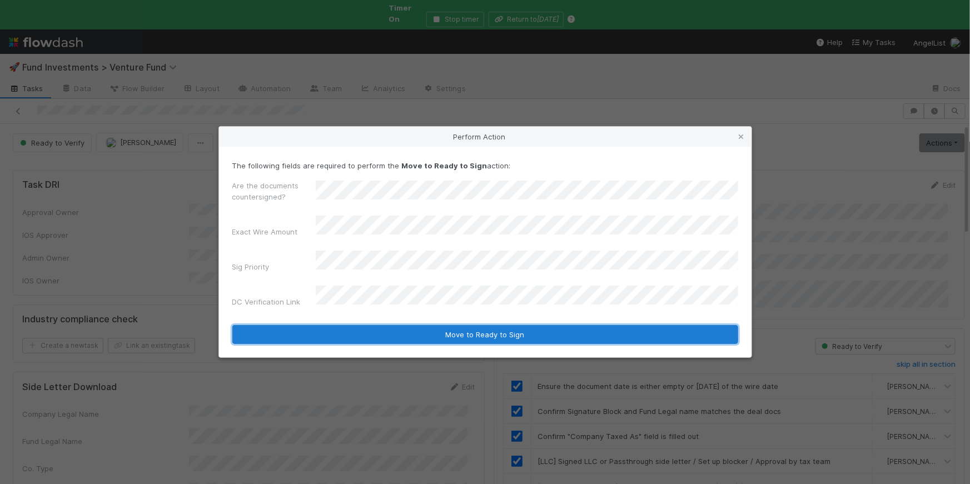
click at [526, 332] on button "Move to Ready to Sign" at bounding box center [485, 334] width 506 height 19
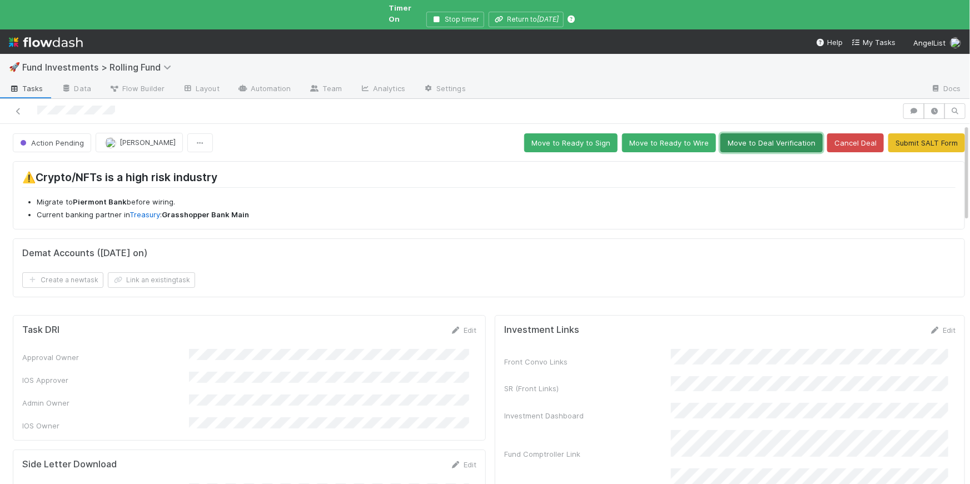
click at [785, 133] on button "Move to Deal Verification" at bounding box center [771, 142] width 102 height 19
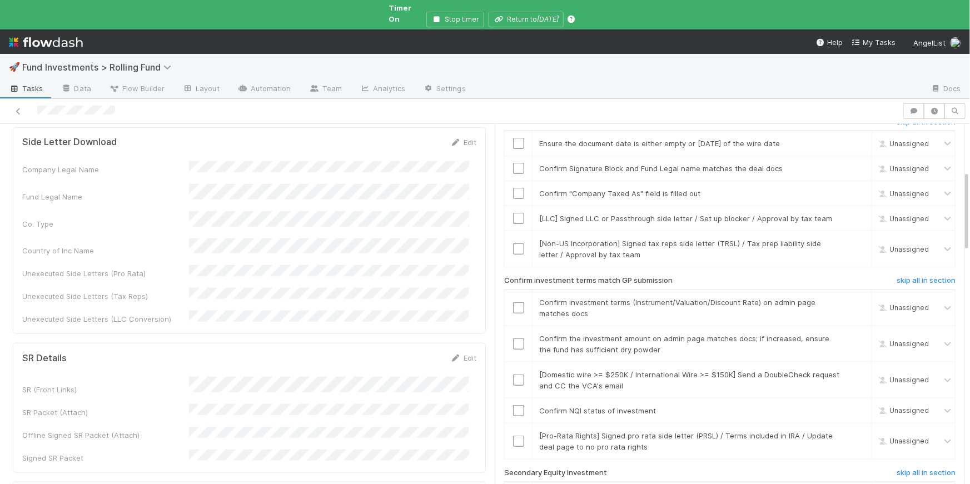
scroll to position [454, 0]
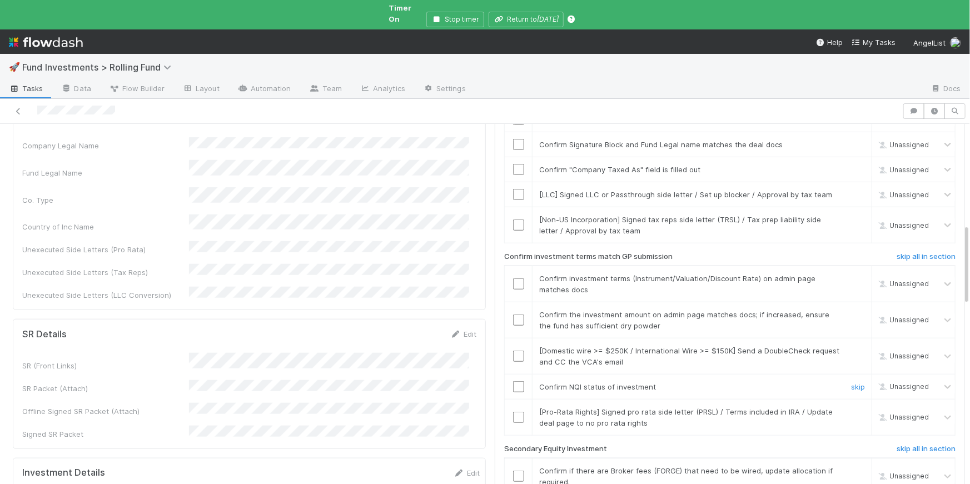
click at [513, 381] on input "checkbox" at bounding box center [518, 386] width 11 height 11
click at [851, 215] on link "skip" at bounding box center [858, 219] width 14 height 9
click at [851, 190] on link "skip" at bounding box center [858, 194] width 14 height 9
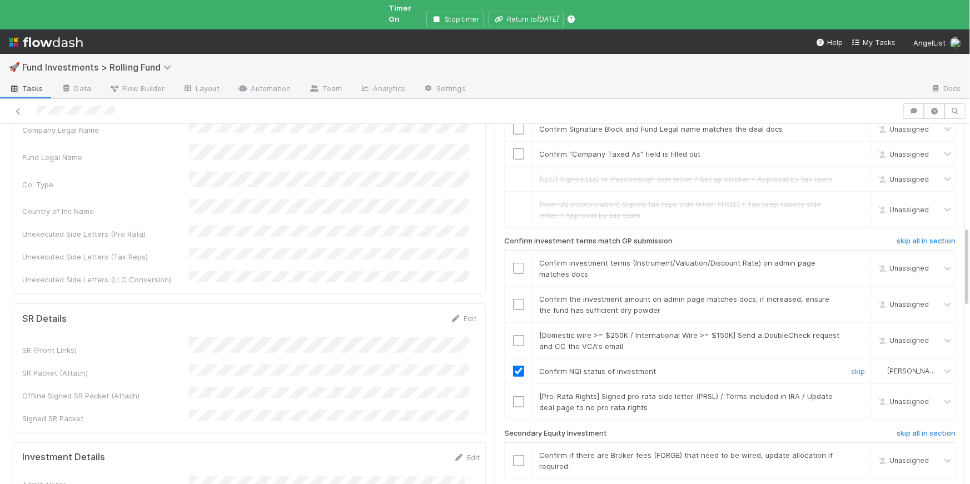
scroll to position [471, 0]
click at [851, 450] on link "skip" at bounding box center [858, 454] width 14 height 9
click at [851, 391] on link "skip" at bounding box center [858, 395] width 14 height 9
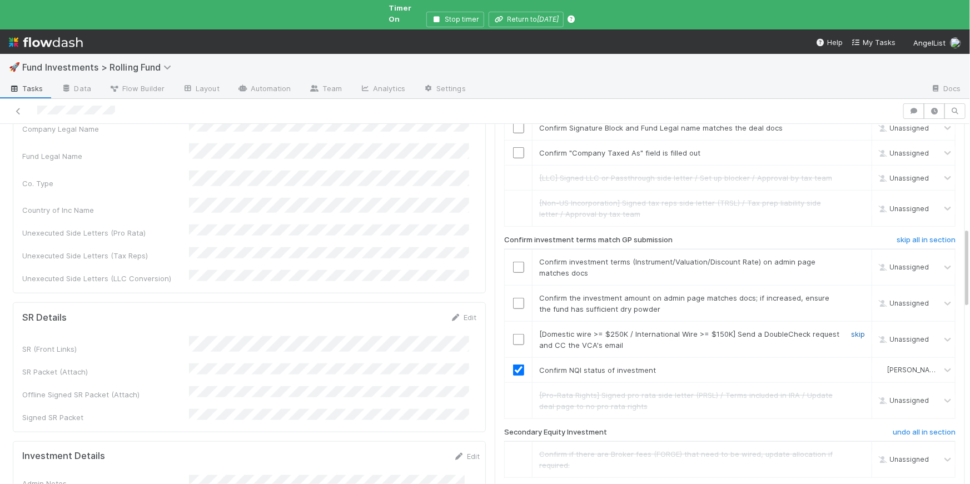
click at [851, 330] on link "skip" at bounding box center [858, 334] width 14 height 9
click at [513, 298] on input "checkbox" at bounding box center [518, 303] width 11 height 11
click at [851, 257] on link "skip" at bounding box center [858, 261] width 14 height 9
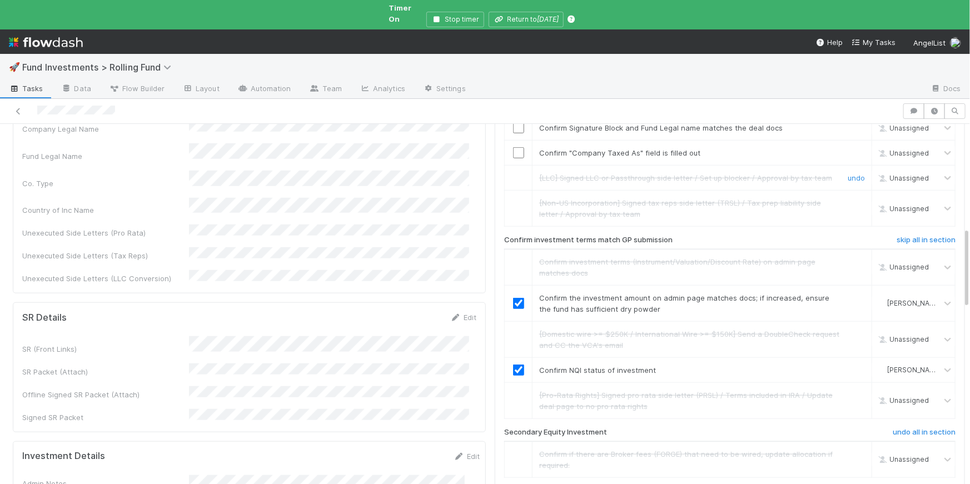
scroll to position [454, 0]
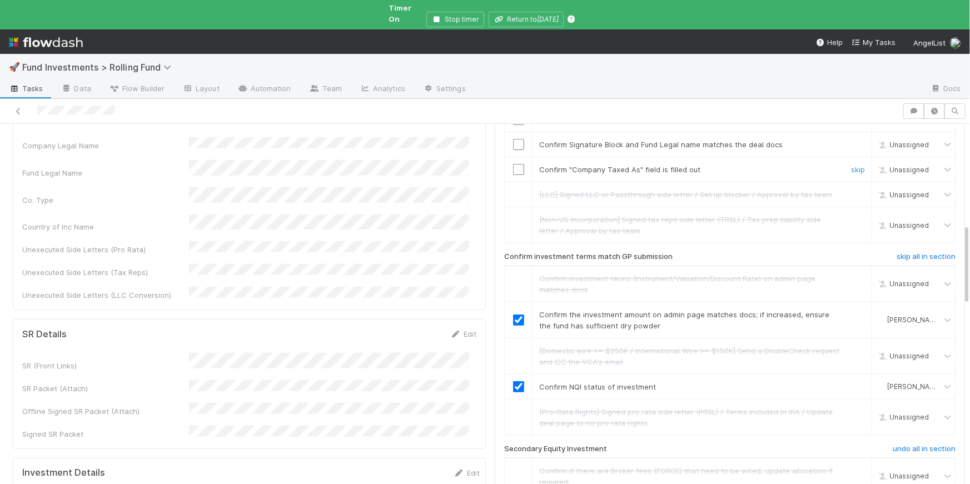
click at [513, 164] on input "checkbox" at bounding box center [518, 169] width 11 height 11
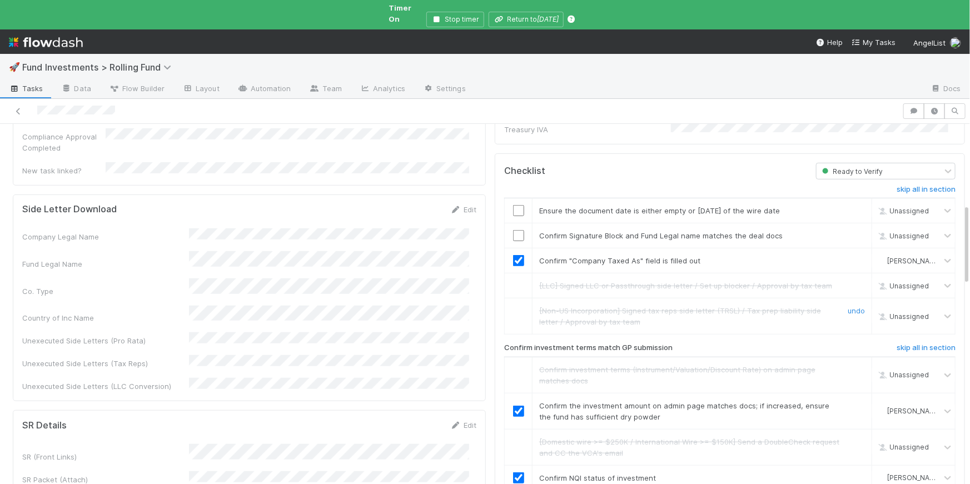
scroll to position [358, 0]
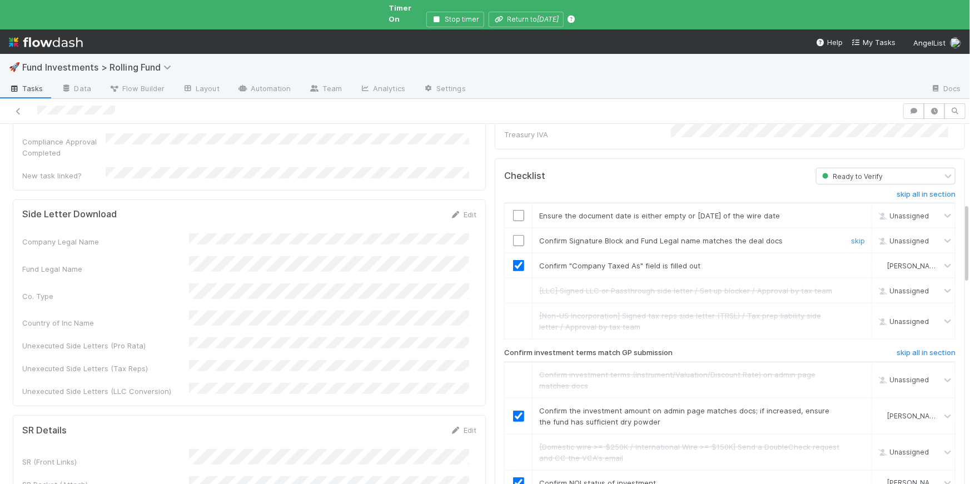
click at [513, 235] on input "checkbox" at bounding box center [518, 240] width 11 height 11
click at [513, 210] on input "checkbox" at bounding box center [518, 215] width 11 height 11
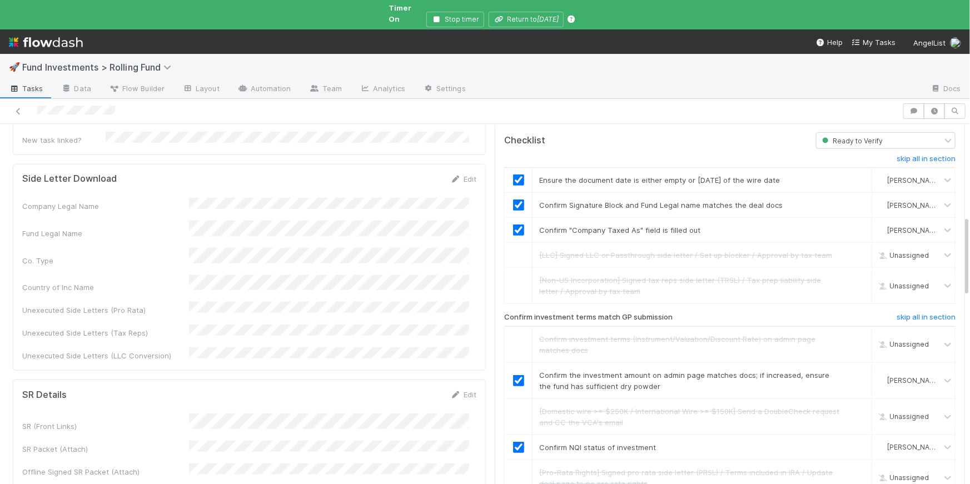
scroll to position [531, 0]
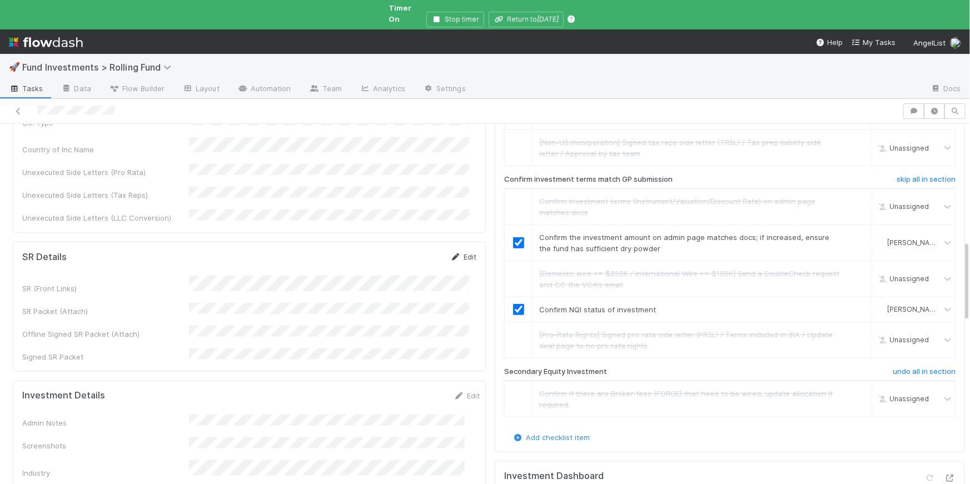
click at [460, 252] on link "Edit" at bounding box center [463, 256] width 26 height 9
click at [415, 251] on button "Save" at bounding box center [417, 260] width 32 height 19
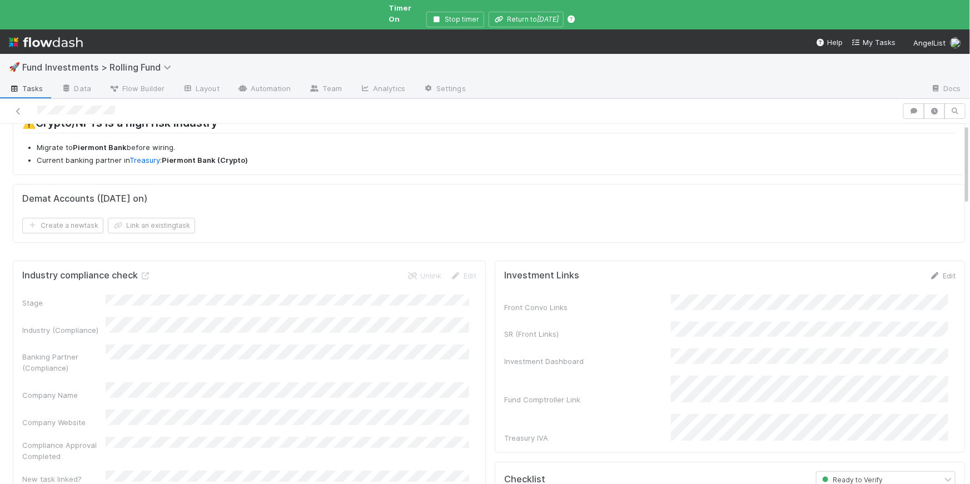
scroll to position [0, 0]
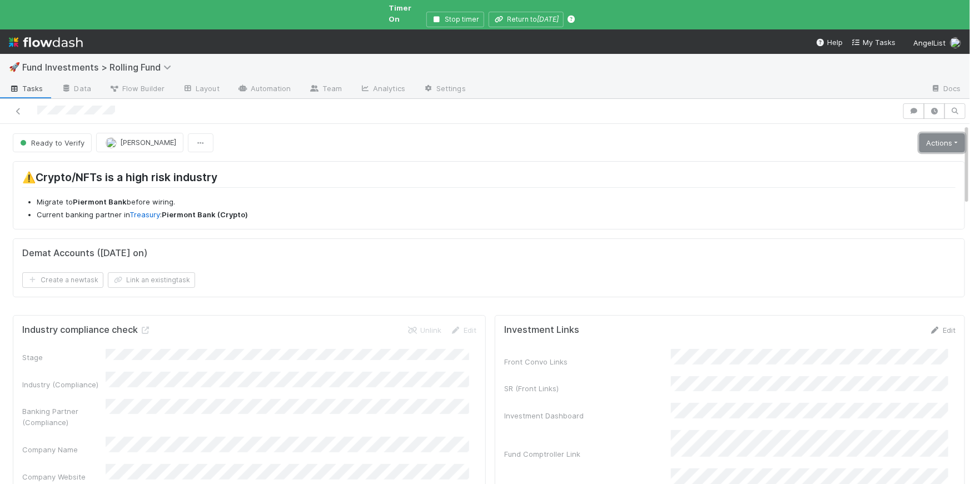
click at [941, 133] on link "Actions" at bounding box center [942, 142] width 46 height 19
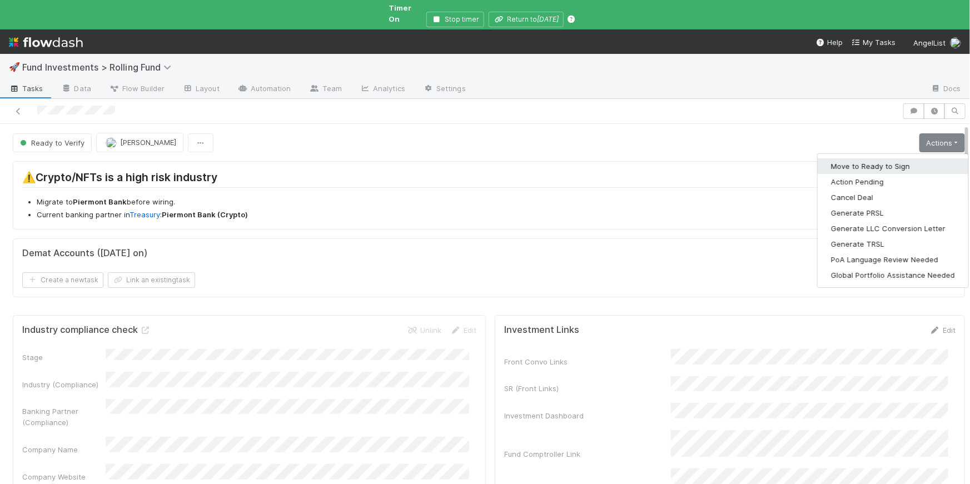
click at [880, 158] on button "Move to Ready to Sign" at bounding box center [893, 166] width 151 height 16
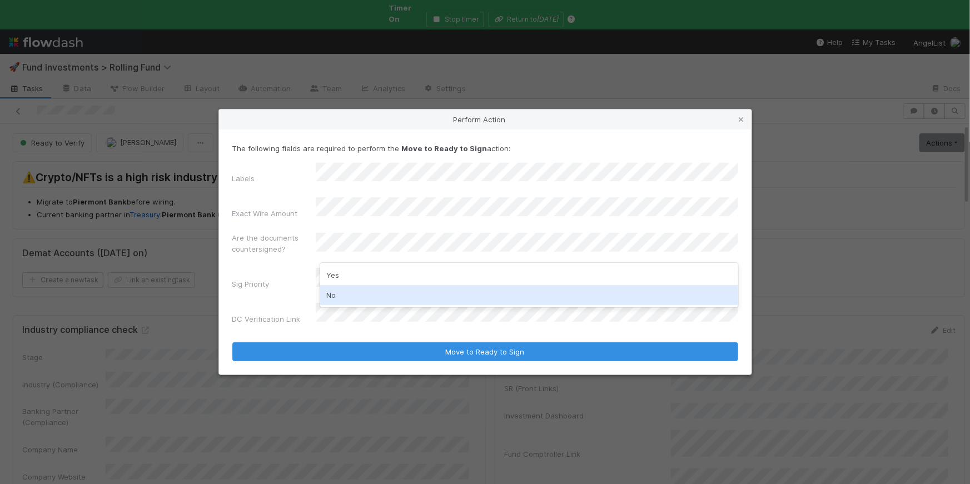
click at [367, 301] on div "No" at bounding box center [529, 295] width 418 height 20
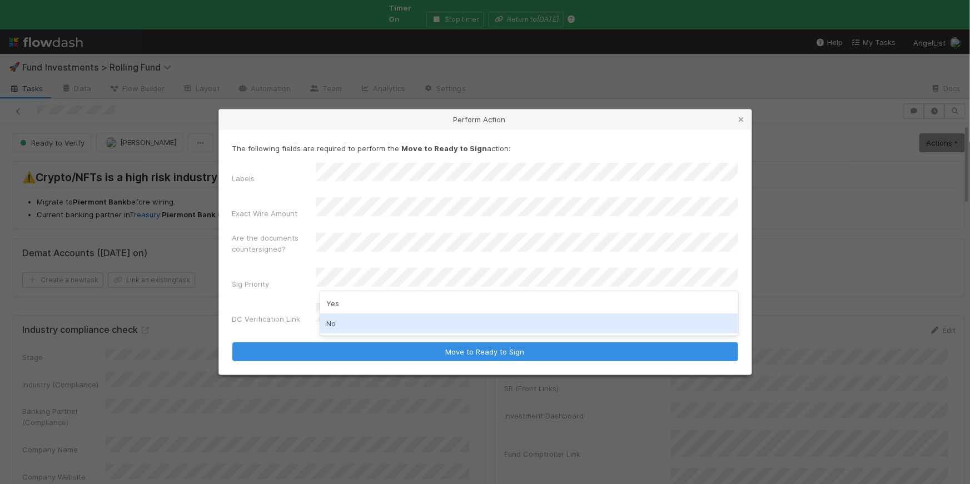
click at [354, 322] on div "No" at bounding box center [529, 324] width 418 height 20
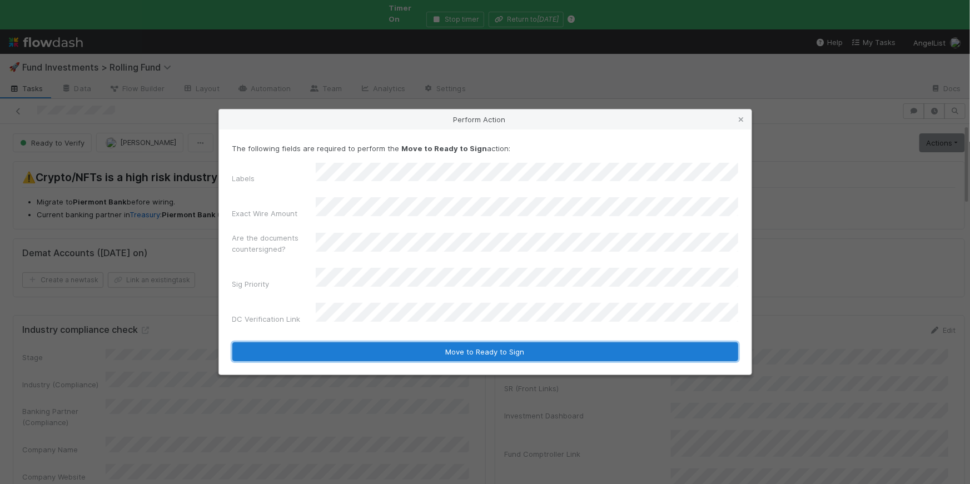
click at [426, 342] on button "Move to Ready to Sign" at bounding box center [485, 351] width 506 height 19
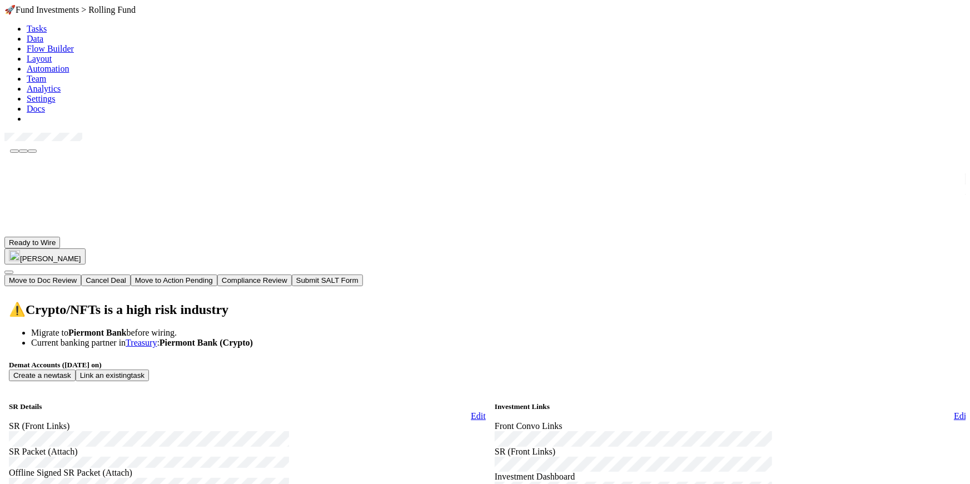
click at [217, 275] on button "Move to Action Pending" at bounding box center [174, 281] width 87 height 12
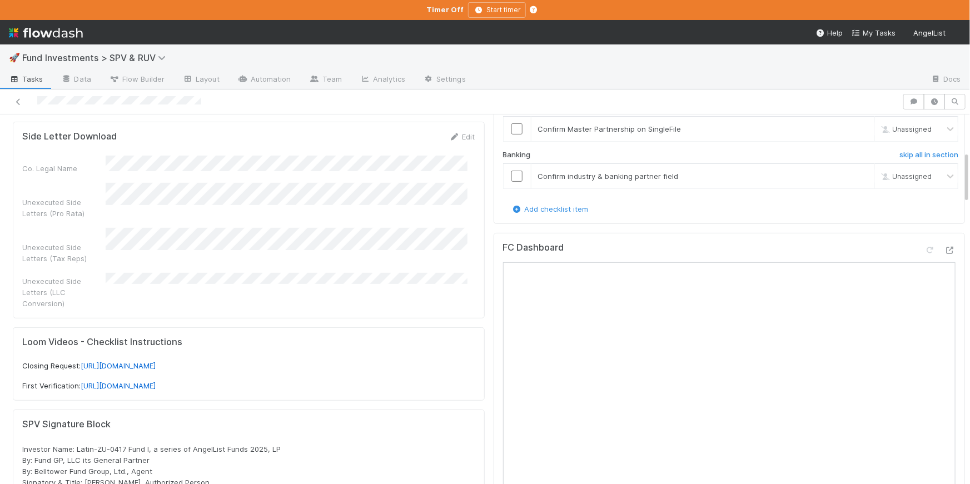
scroll to position [276, 0]
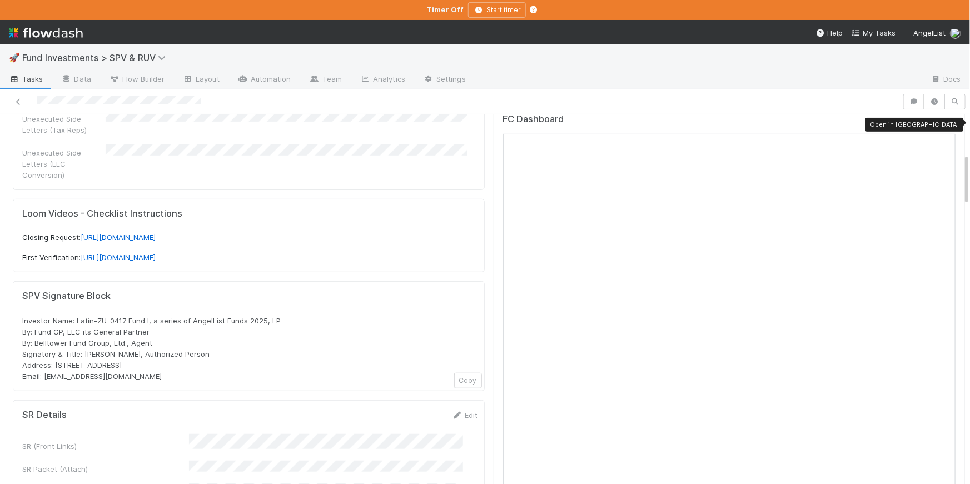
click at [944, 122] on icon at bounding box center [949, 121] width 11 height 7
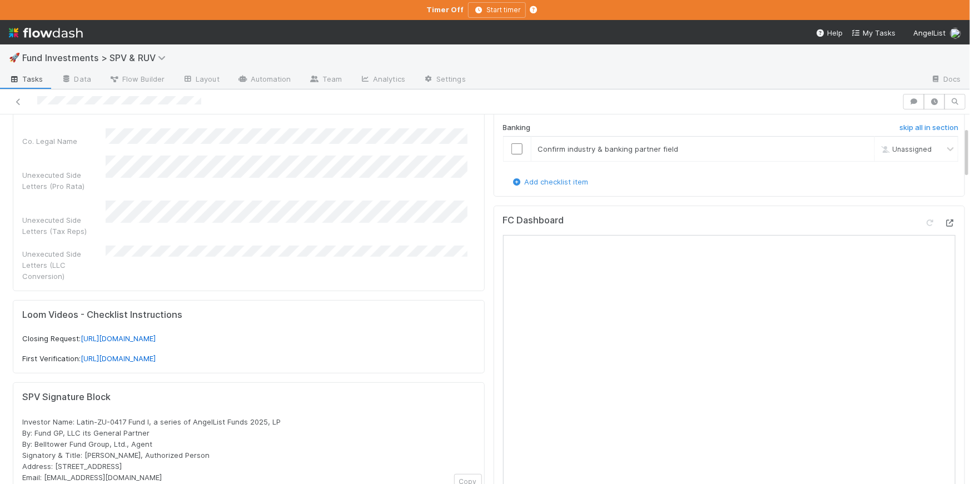
scroll to position [83, 0]
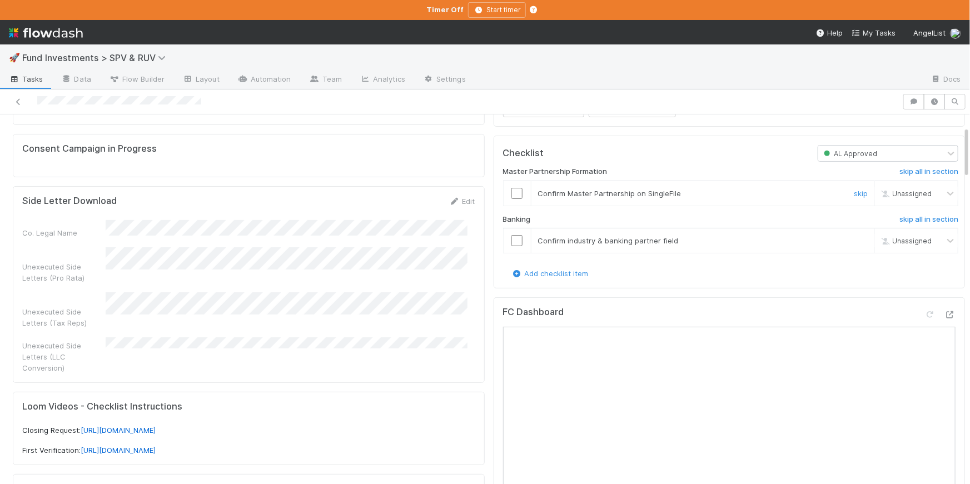
click at [512, 192] on input "checkbox" at bounding box center [516, 193] width 11 height 11
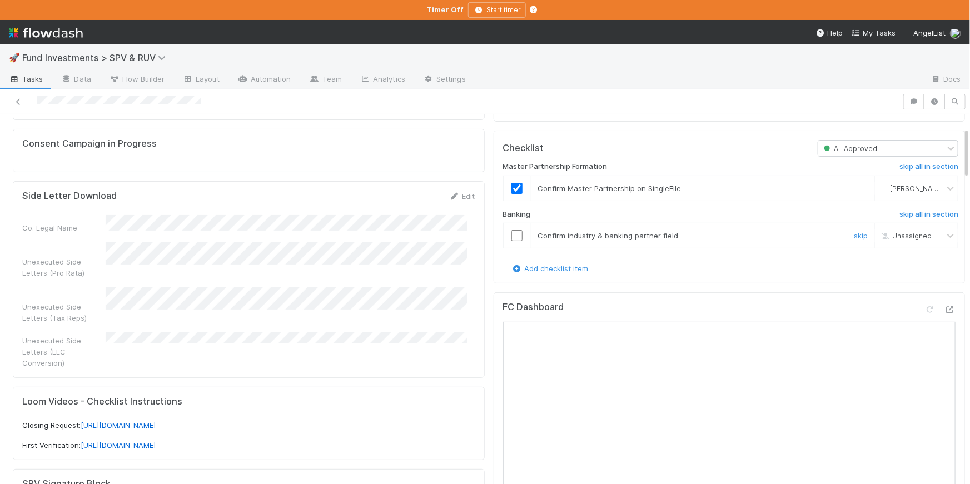
scroll to position [89, 0]
click at [511, 232] on input "checkbox" at bounding box center [516, 235] width 11 height 11
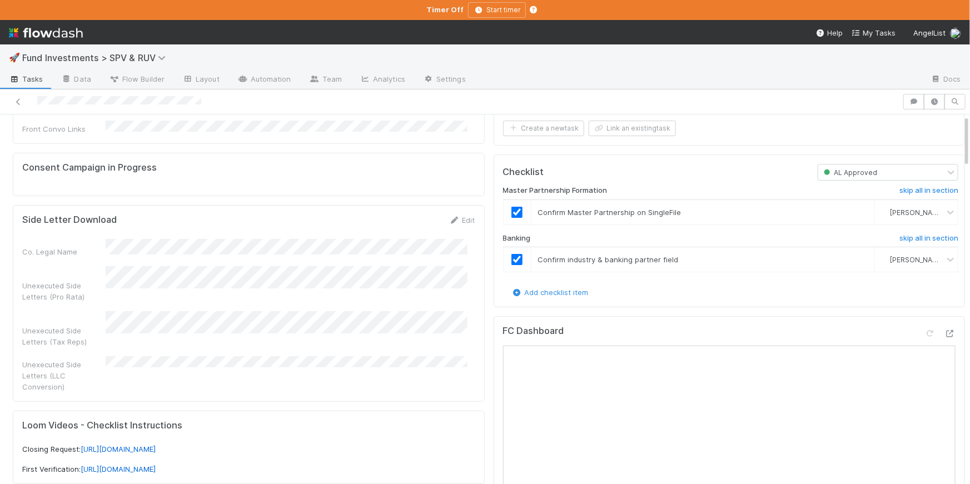
scroll to position [0, 0]
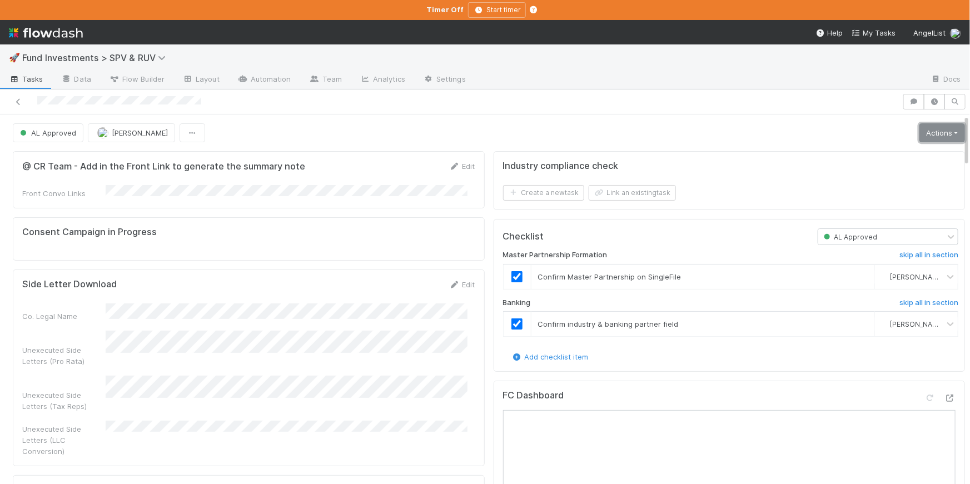
click at [947, 127] on link "Actions" at bounding box center [942, 132] width 46 height 19
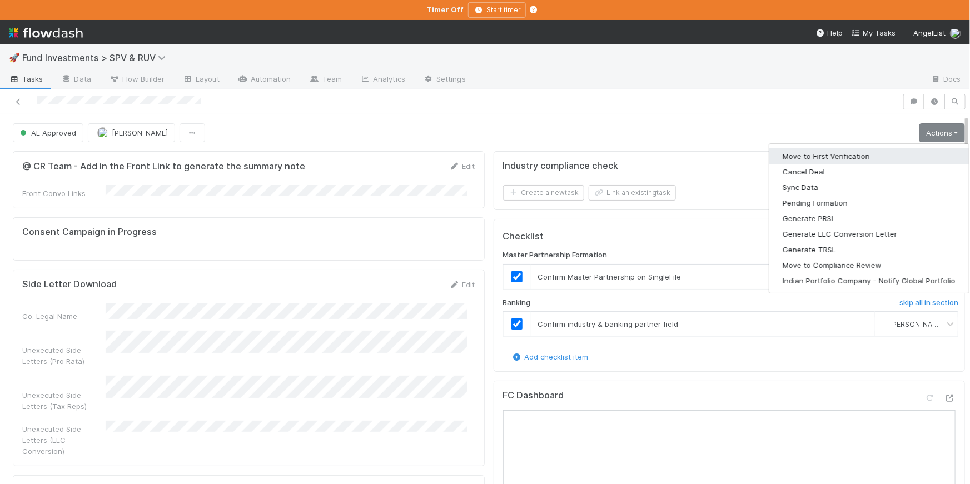
click at [871, 153] on button "Move to First Verification" at bounding box center [869, 156] width 200 height 16
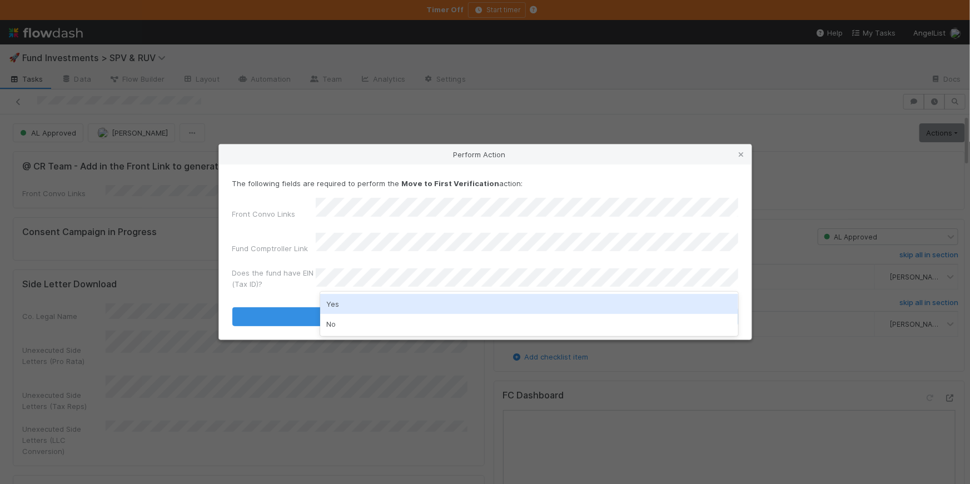
click at [369, 300] on div "Yes" at bounding box center [529, 304] width 418 height 20
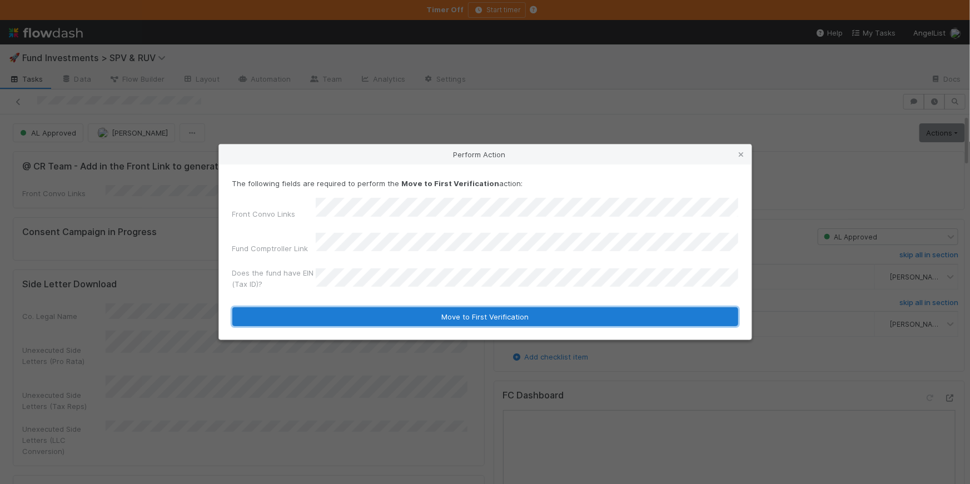
drag, startPoint x: 489, startPoint y: 314, endPoint x: 602, endPoint y: 113, distance: 229.7
click at [489, 313] on button "Move to First Verification" at bounding box center [485, 316] width 506 height 19
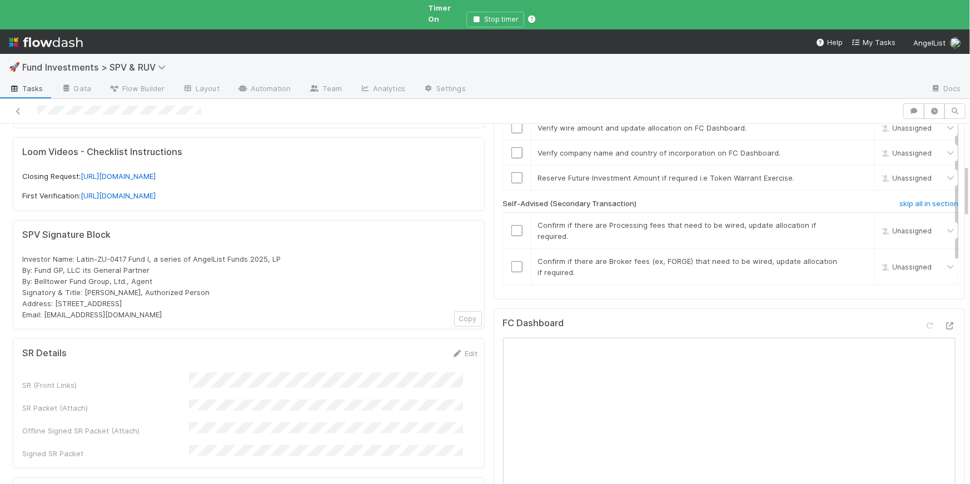
scroll to position [281, 0]
click at [899, 200] on h6 "skip all in section" at bounding box center [928, 204] width 59 height 9
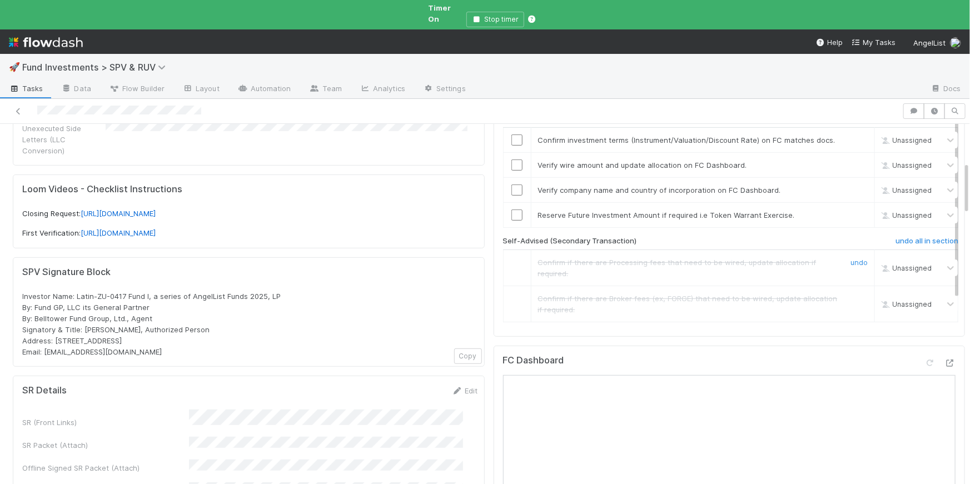
scroll to position [188, 0]
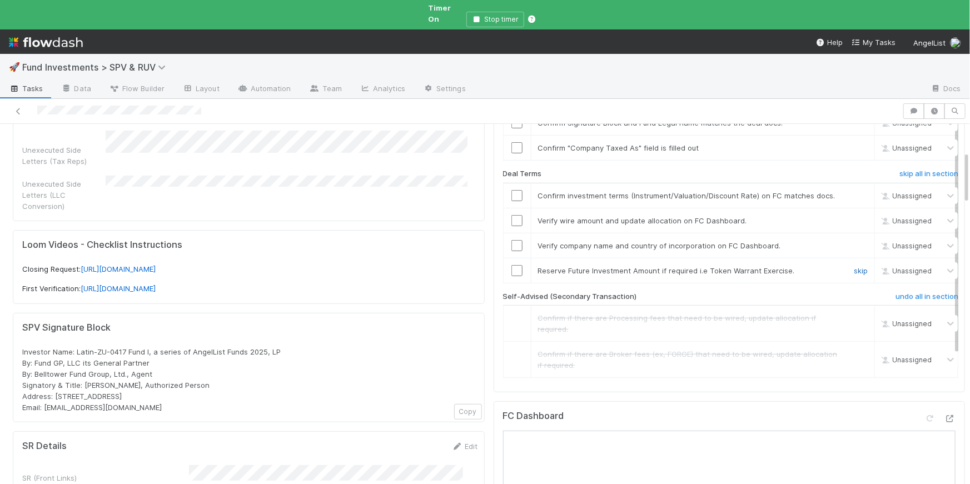
click at [854, 271] on link "skip" at bounding box center [861, 270] width 14 height 9
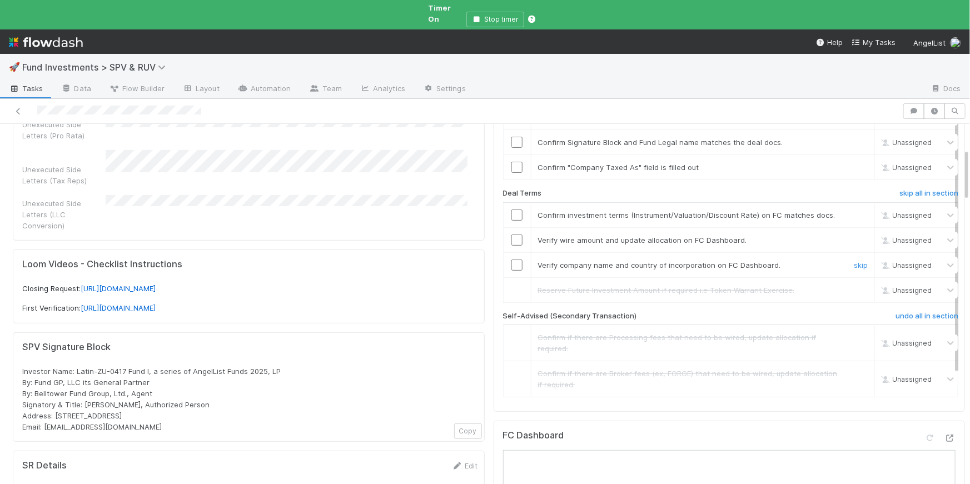
click at [512, 262] on input "checkbox" at bounding box center [516, 265] width 11 height 11
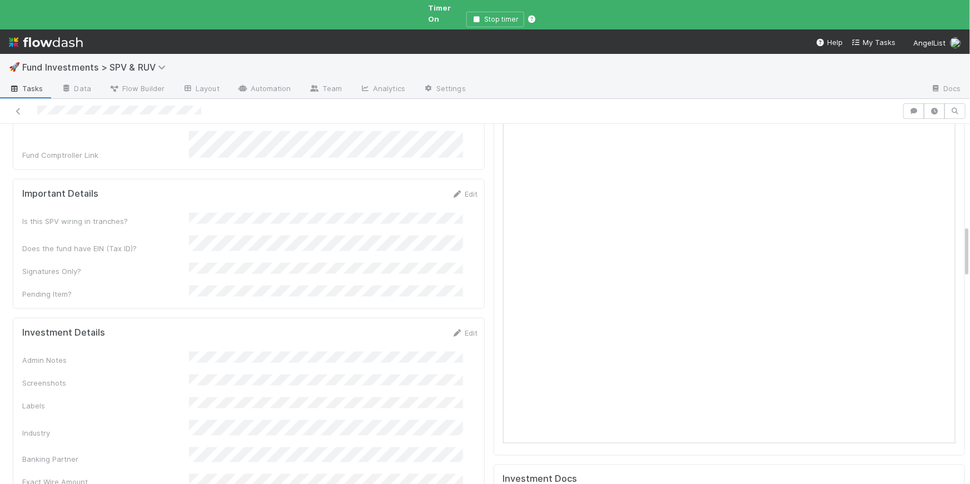
scroll to position [743, 0]
drag, startPoint x: 452, startPoint y: 254, endPoint x: 425, endPoint y: 277, distance: 35.9
click at [452, 328] on link "Edit" at bounding box center [465, 332] width 26 height 9
click at [450, 327] on button "Cancel" at bounding box center [458, 336] width 39 height 19
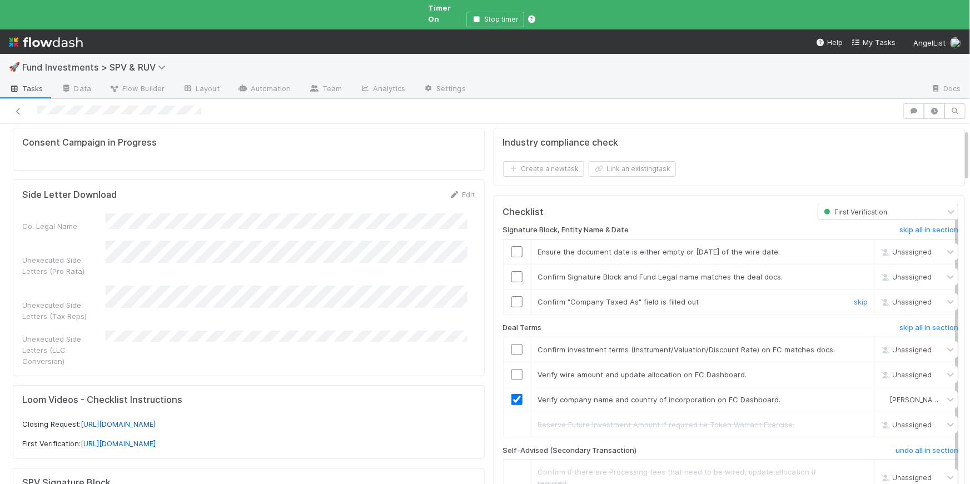
scroll to position [2, 0]
click at [511, 296] on input "checkbox" at bounding box center [516, 301] width 11 height 11
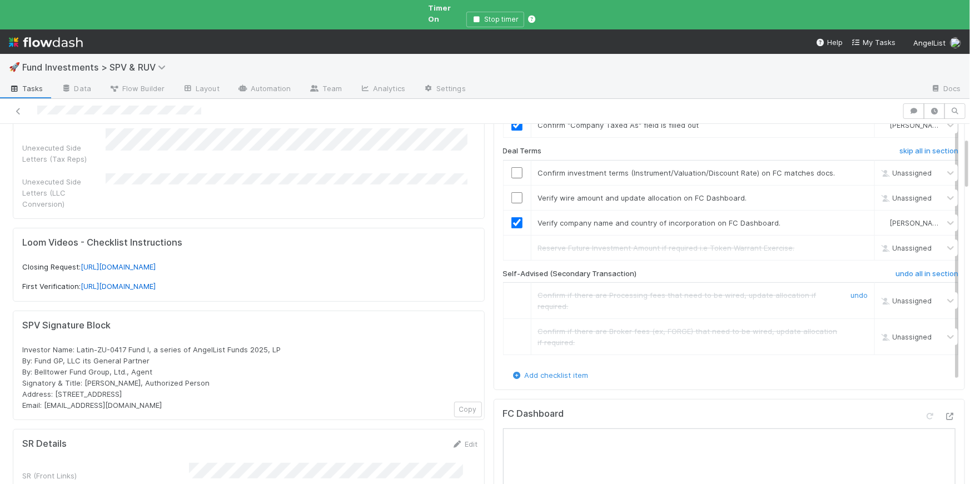
scroll to position [384, 0]
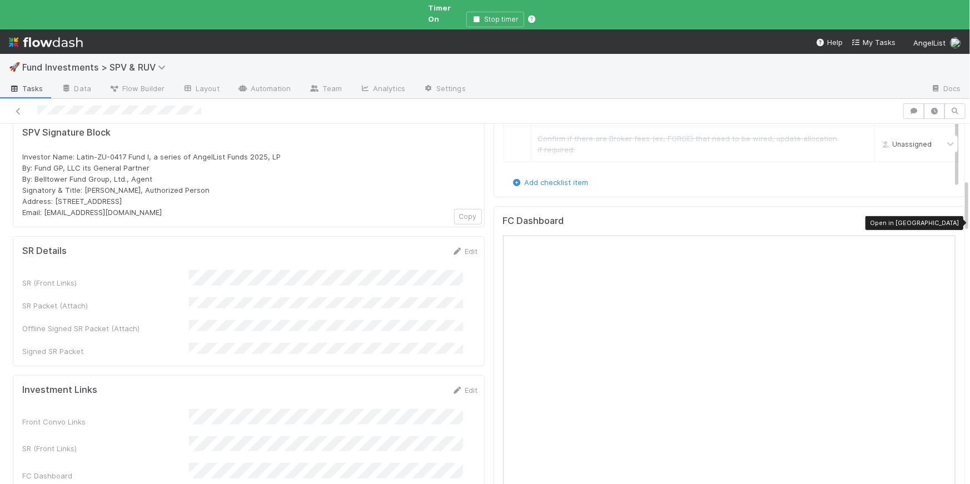
click at [944, 220] on icon at bounding box center [949, 223] width 11 height 7
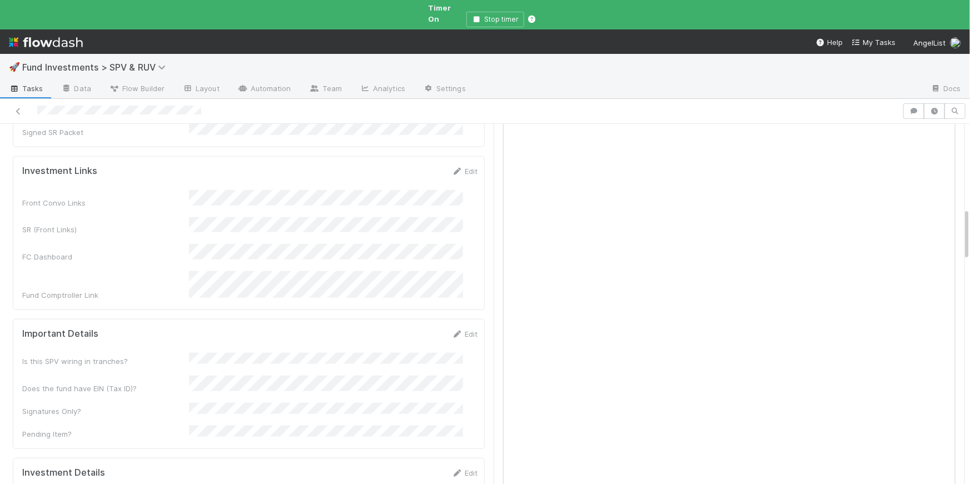
scroll to position [781, 0]
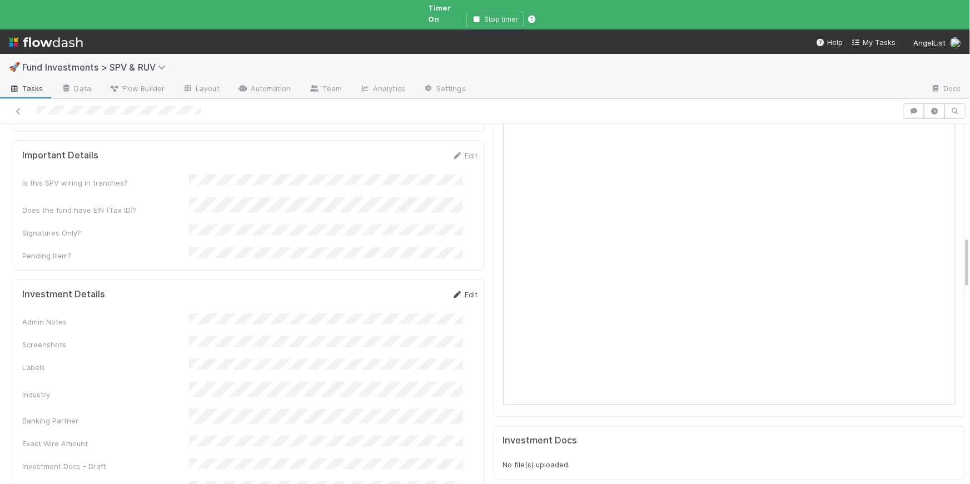
click at [452, 290] on link "Edit" at bounding box center [465, 294] width 26 height 9
click at [403, 289] on button "Save" at bounding box center [419, 298] width 32 height 19
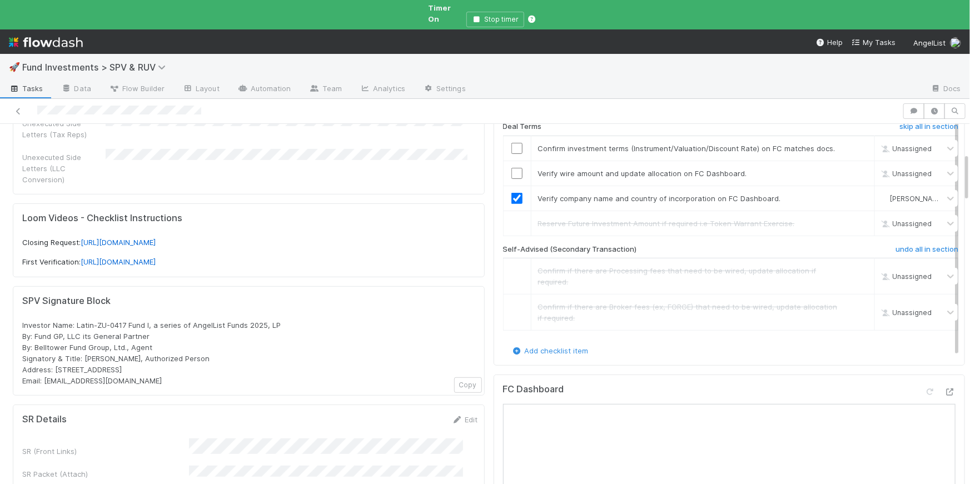
scroll to position [118, 0]
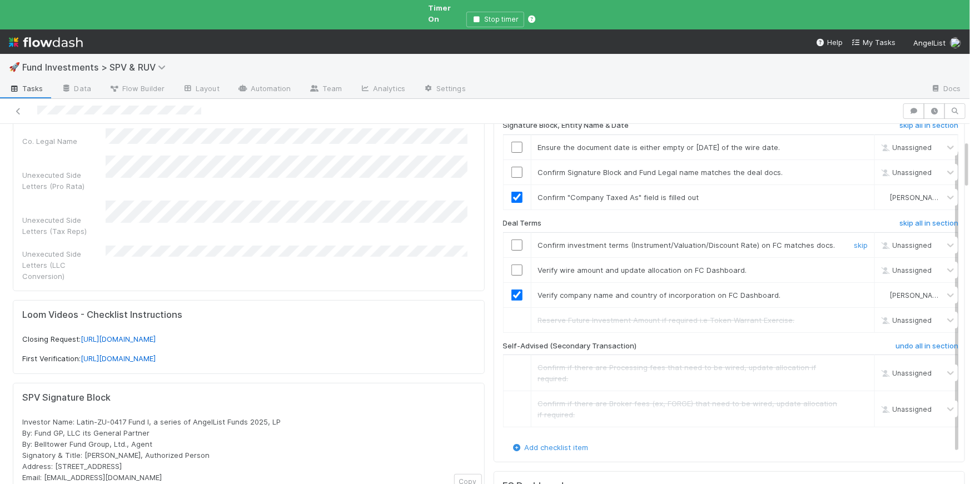
click at [514, 240] on input "checkbox" at bounding box center [516, 245] width 11 height 11
click at [511, 265] on input "checkbox" at bounding box center [516, 270] width 11 height 11
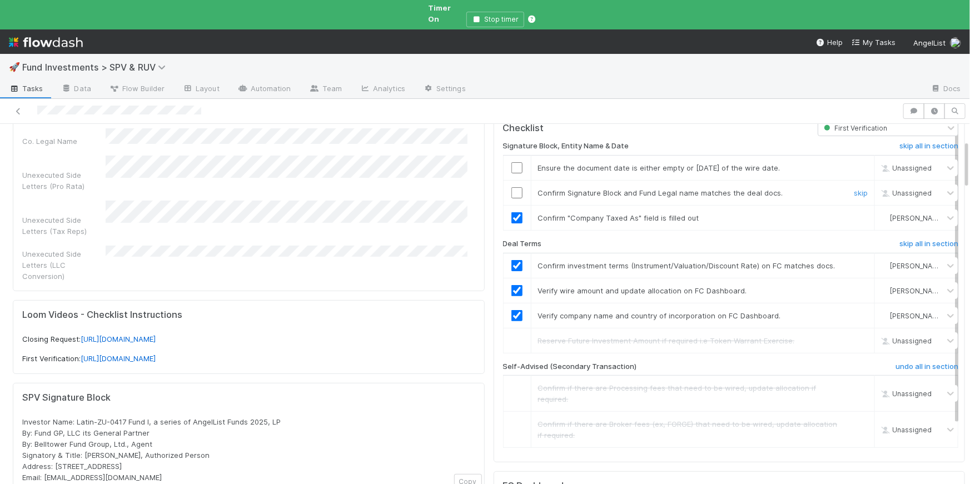
scroll to position [0, 0]
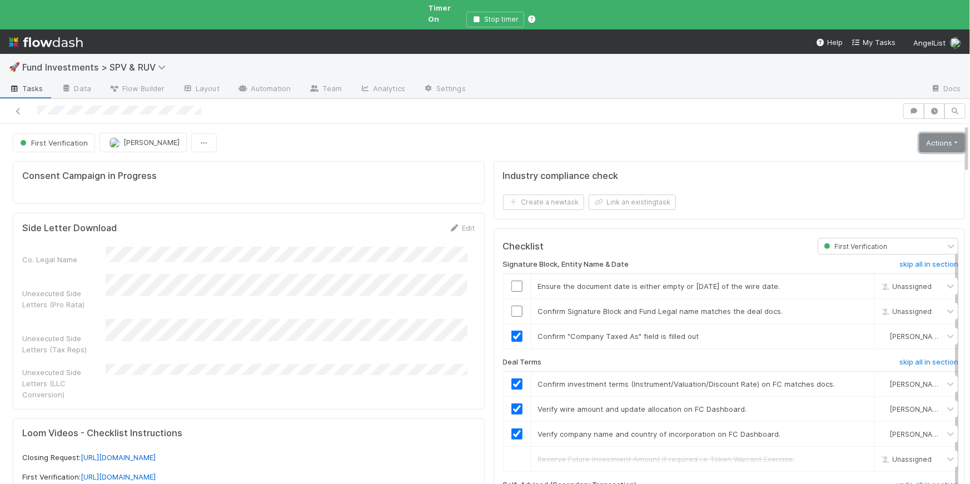
click at [919, 134] on link "Actions" at bounding box center [942, 142] width 46 height 19
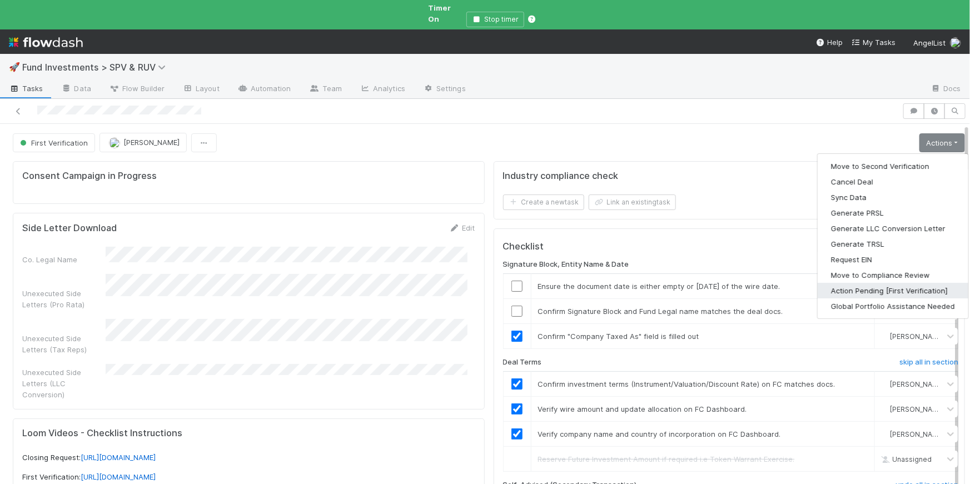
click at [881, 283] on button "Action Pending [First Verification]" at bounding box center [893, 291] width 151 height 16
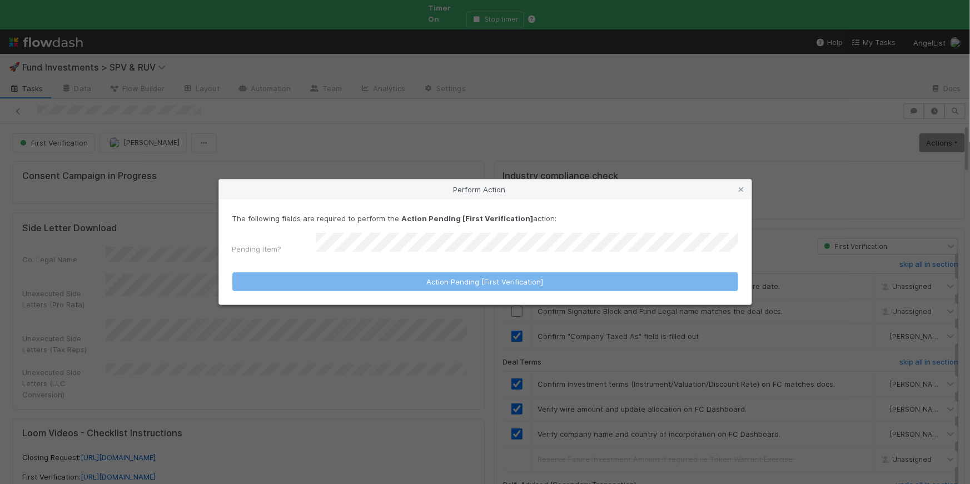
click at [490, 257] on form "The following fields are required to perform the Action Pending [First Verifica…" at bounding box center [485, 252] width 506 height 78
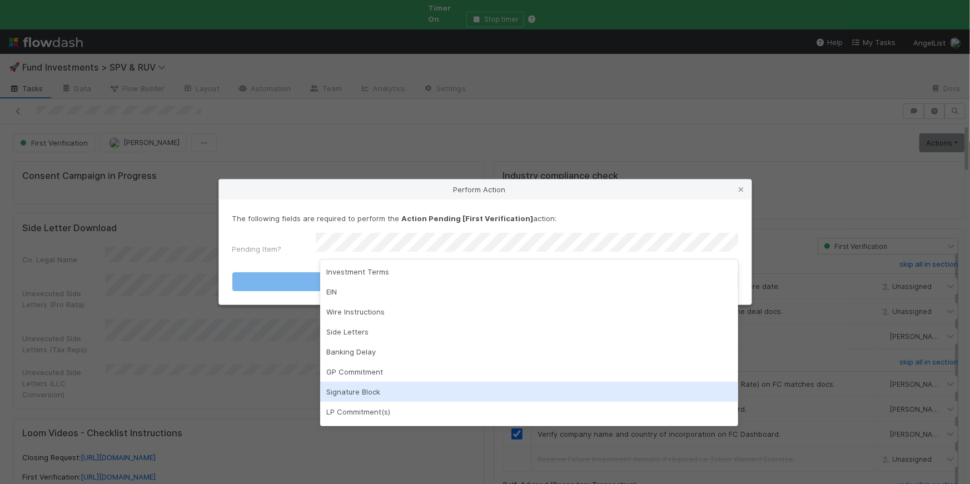
drag, startPoint x: 411, startPoint y: 384, endPoint x: 435, endPoint y: 294, distance: 92.6
click at [411, 383] on div "Signature Block" at bounding box center [529, 392] width 418 height 20
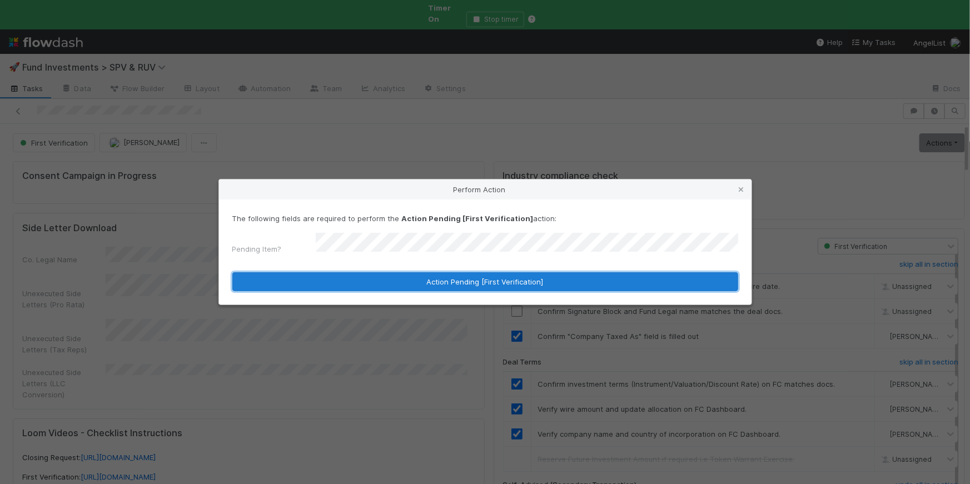
click at [442, 286] on button "Action Pending [First Verification]" at bounding box center [485, 281] width 506 height 19
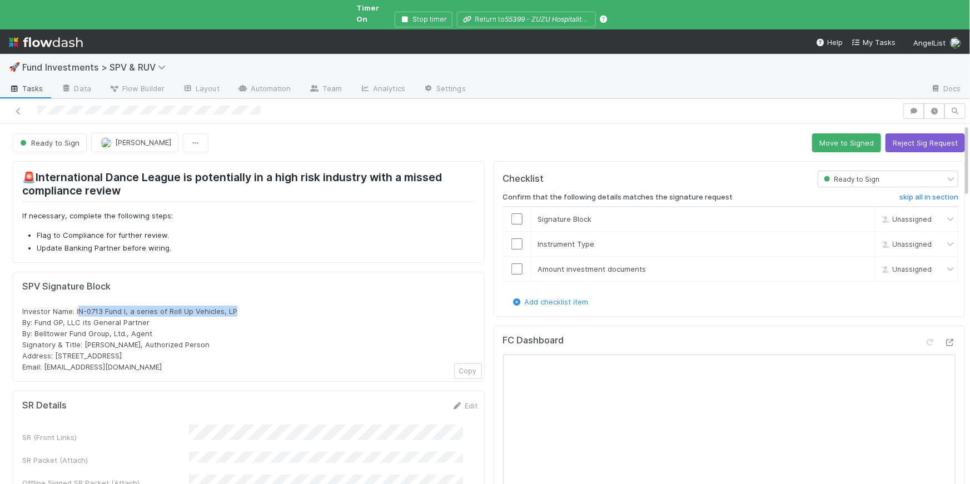
drag, startPoint x: 243, startPoint y: 299, endPoint x: 77, endPoint y: 299, distance: 165.6
click at [77, 306] on div "Investor Name: IN-0713 Fund I, a series of Roll Up Vehicles, LP By: Fund GP, LL…" at bounding box center [248, 339] width 453 height 67
drag, startPoint x: 76, startPoint y: 300, endPoint x: 238, endPoint y: 299, distance: 162.3
click at [238, 306] on div "Investor Name: IN-0713 Fund I, a series of Roll Up Vehicles, LP By: Fund GP, LL…" at bounding box center [248, 339] width 453 height 67
copy span "IN-0713 Fund I, a series of Roll Up Vehicles, LP"
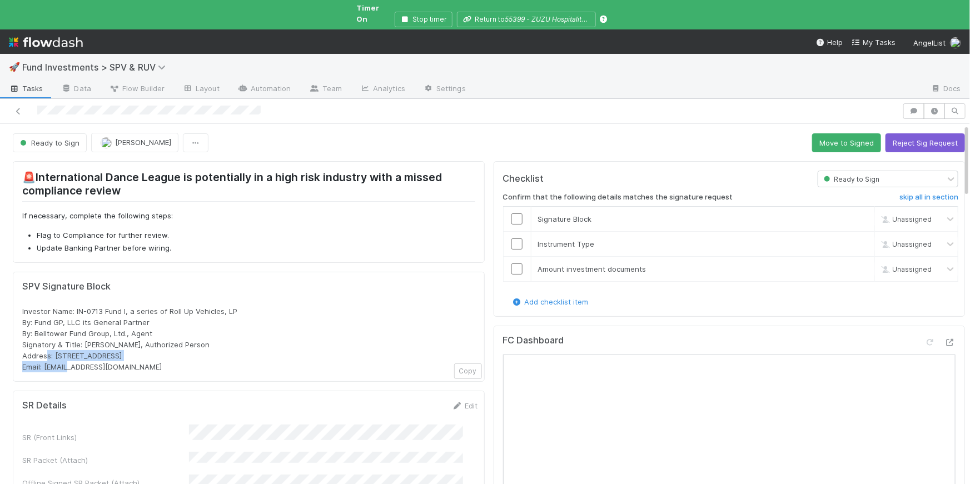
drag, startPoint x: 171, startPoint y: 347, endPoint x: 53, endPoint y: 345, distance: 117.9
click at [50, 345] on div "Investor Name: IN-0713 Fund I, a series of Roll Up Vehicles, LP By: Fund GP, LL…" at bounding box center [248, 339] width 453 height 67
drag, startPoint x: 56, startPoint y: 346, endPoint x: 97, endPoint y: 344, distance: 41.2
click at [97, 344] on span "Investor Name: IN-0713 Fund I, a series of Roll Up Vehicles, LP By: Fund GP, LL…" at bounding box center [129, 339] width 215 height 64
copy span "PO Box 3217"
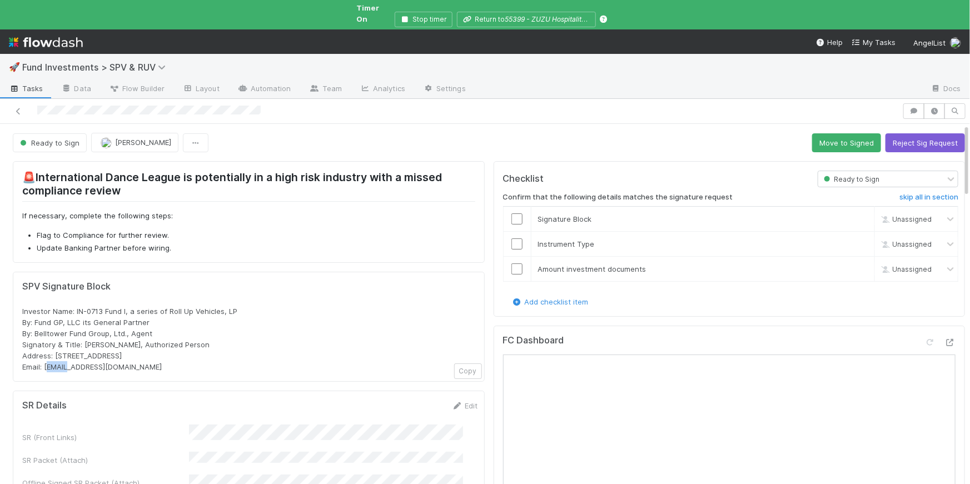
drag, startPoint x: 158, startPoint y: 342, endPoint x: 143, endPoint y: 342, distance: 15.0
click at [143, 342] on div "Investor Name: IN-0713 Fund I, a series of Roll Up Vehicles, LP By: Fund GP, LL…" at bounding box center [248, 339] width 453 height 67
copy span "98114"
click at [202, 324] on div "Investor Name: IN-0713 Fund I, a series of Roll Up Vehicles, LP By: Fund GP, LL…" at bounding box center [248, 339] width 453 height 67
drag, startPoint x: 146, startPoint y: 321, endPoint x: 23, endPoint y: 312, distance: 123.7
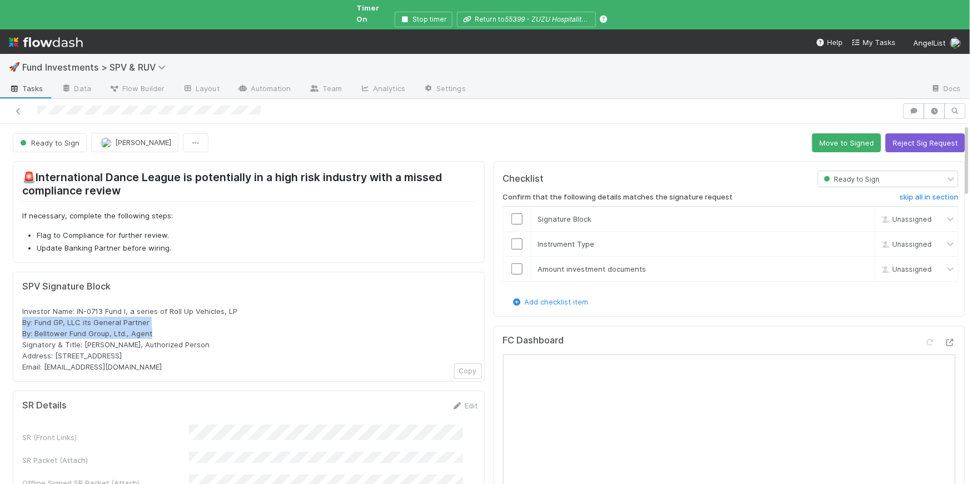
click at [22, 312] on div "Investor Name: IN-0713 Fund I, a series of Roll Up Vehicles, LP By: Fund GP, LL…" at bounding box center [248, 339] width 453 height 67
copy span "By: Fund GP, LLC its General Partner By: Belltower Fund Group, Ltd., Agent"
drag, startPoint x: 118, startPoint y: 357, endPoint x: 64, endPoint y: 359, distance: 54.0
click at [49, 356] on div "Investor Name: IN-0713 Fund I, a series of Roll Up Vehicles, LP By: Fund GP, LL…" at bounding box center [248, 339] width 453 height 67
click at [120, 360] on div "Investor Name: IN-0713 Fund I, a series of Roll Up Vehicles, LP By: Fund GP, LL…" at bounding box center [248, 339] width 453 height 67
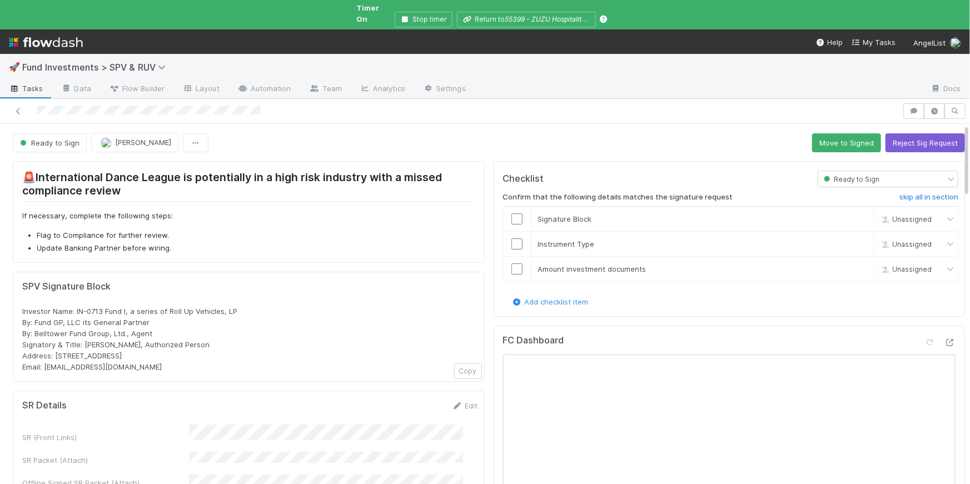
drag, startPoint x: 120, startPoint y: 358, endPoint x: 58, endPoint y: 356, distance: 62.3
click at [46, 355] on div "Investor Name: IN-0713 Fund I, a series of Roll Up Vehicles, LP By: Fund GP, LL…" at bounding box center [248, 339] width 453 height 67
click at [225, 339] on div "Investor Name: IN-0713 Fund I, a series of Roll Up Vehicles, LP By: Fund GP, LL…" at bounding box center [248, 339] width 453 height 67
drag, startPoint x: 113, startPoint y: 357, endPoint x: 58, endPoint y: 357, distance: 54.5
click at [46, 357] on div "Investor Name: IN-0713 Fund I, a series of Roll Up Vehicles, LP By: Fund GP, LL…" at bounding box center [248, 339] width 453 height 67
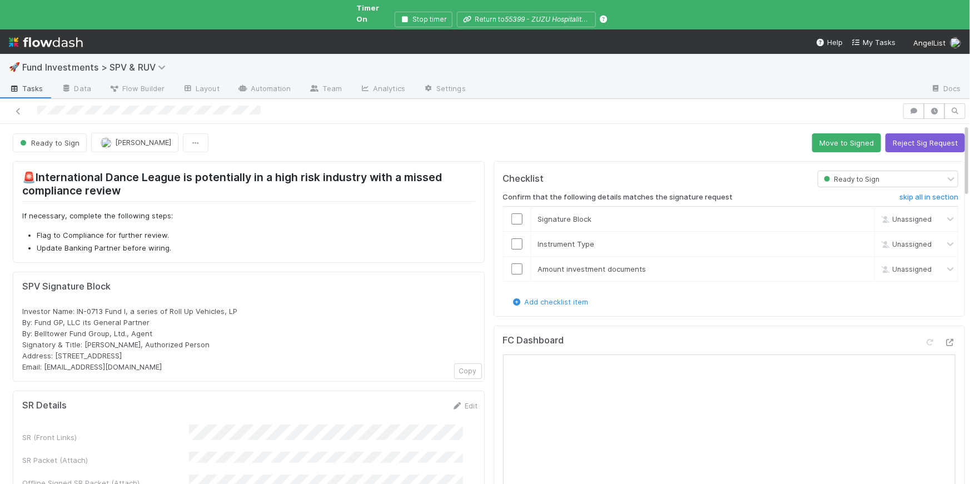
click at [47, 354] on span "Investor Name: IN-0713 Fund I, a series of Roll Up Vehicles, LP By: Fund GP, LL…" at bounding box center [129, 339] width 215 height 64
drag, startPoint x: 46, startPoint y: 355, endPoint x: 98, endPoint y: 352, distance: 52.9
click at [97, 352] on span "Investor Name: IN-0713 Fund I, a series of Roll Up Vehicles, LP By: Fund GP, LL…" at bounding box center [129, 339] width 215 height 64
drag, startPoint x: 119, startPoint y: 356, endPoint x: 66, endPoint y: 355, distance: 52.8
click at [44, 355] on div "Investor Name: IN-0713 Fund I, a series of Roll Up Vehicles, LP By: Fund GP, LL…" at bounding box center [248, 339] width 453 height 67
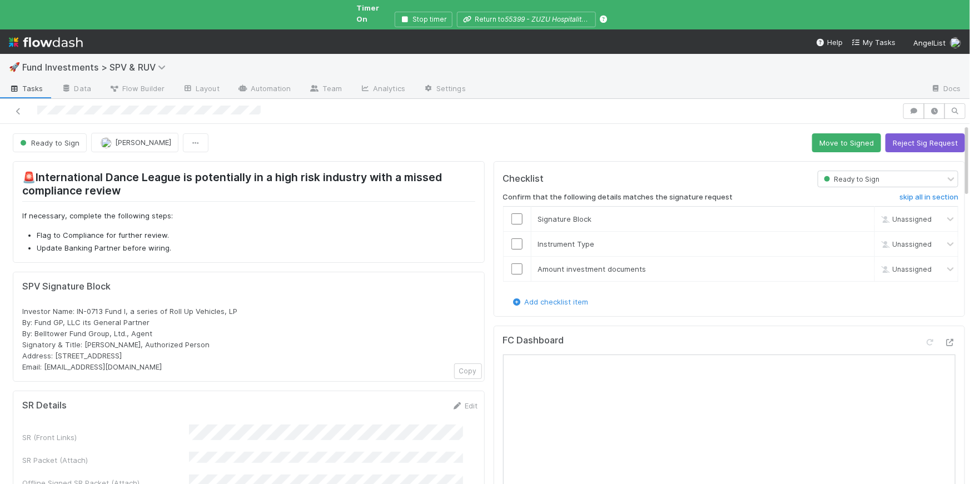
copy span "[EMAIL_ADDRESS][DOMAIN_NAME]"
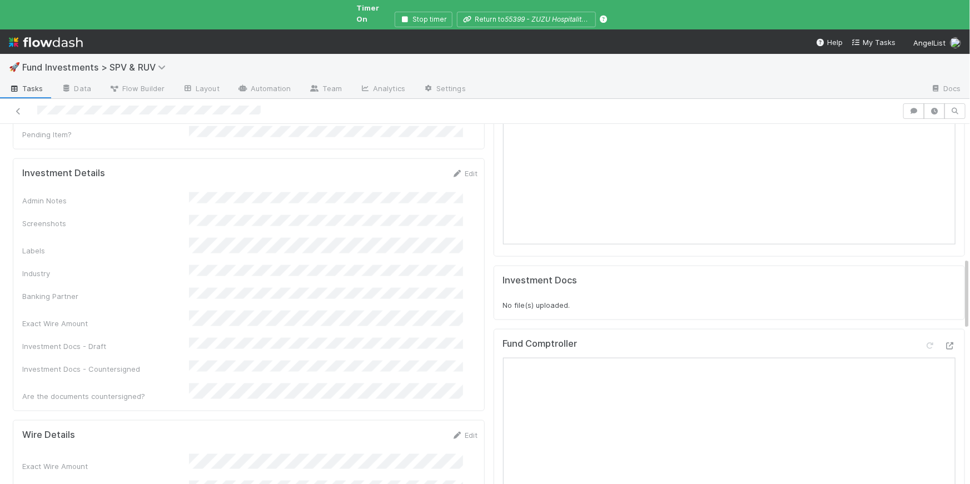
scroll to position [675, 0]
click at [459, 171] on link "Edit" at bounding box center [465, 175] width 26 height 9
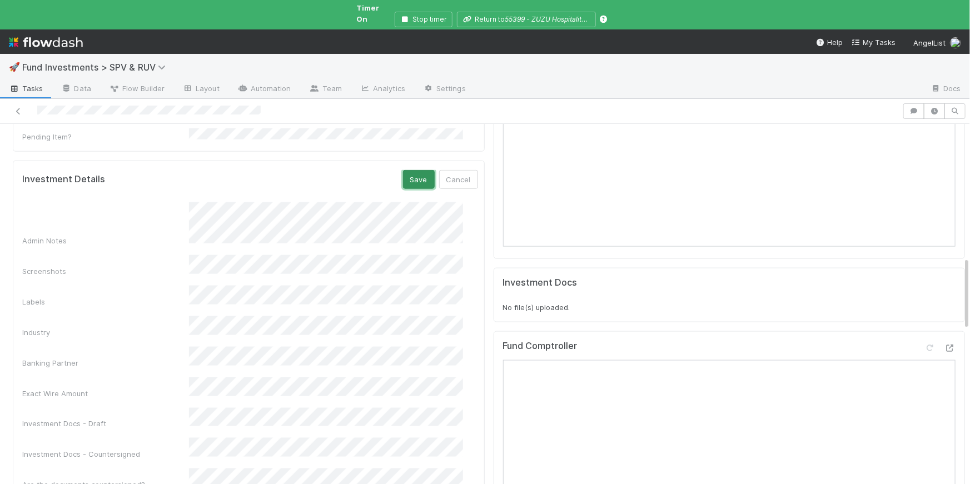
click at [403, 170] on button "Save" at bounding box center [419, 179] width 32 height 19
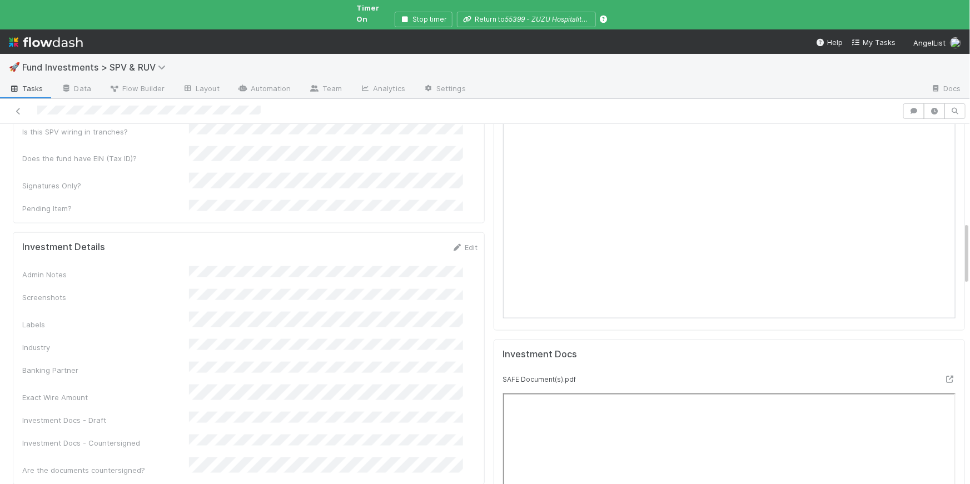
scroll to position [619, 0]
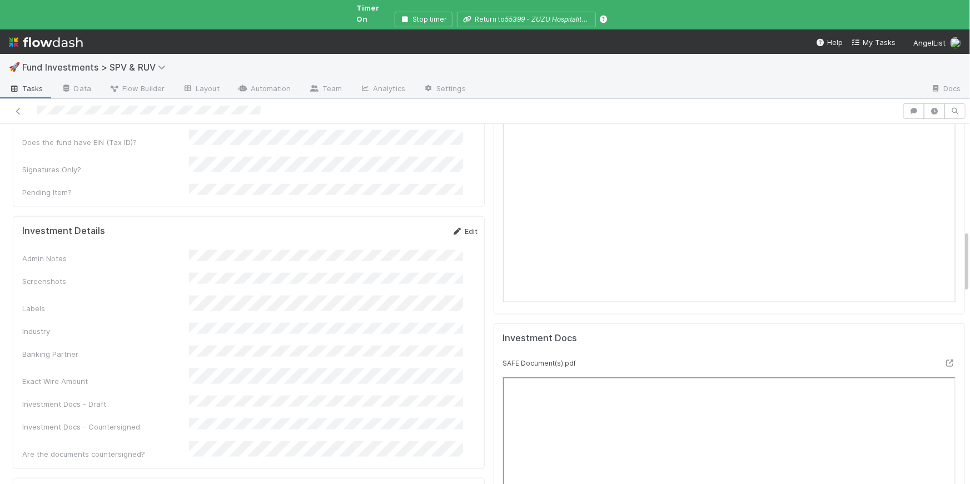
click at [452, 228] on icon at bounding box center [457, 231] width 11 height 7
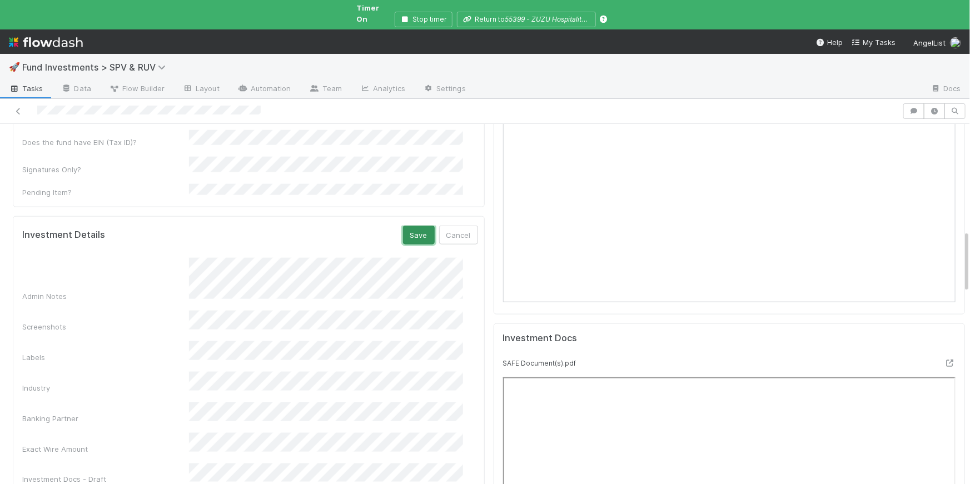
click at [408, 226] on button "Save" at bounding box center [419, 235] width 32 height 19
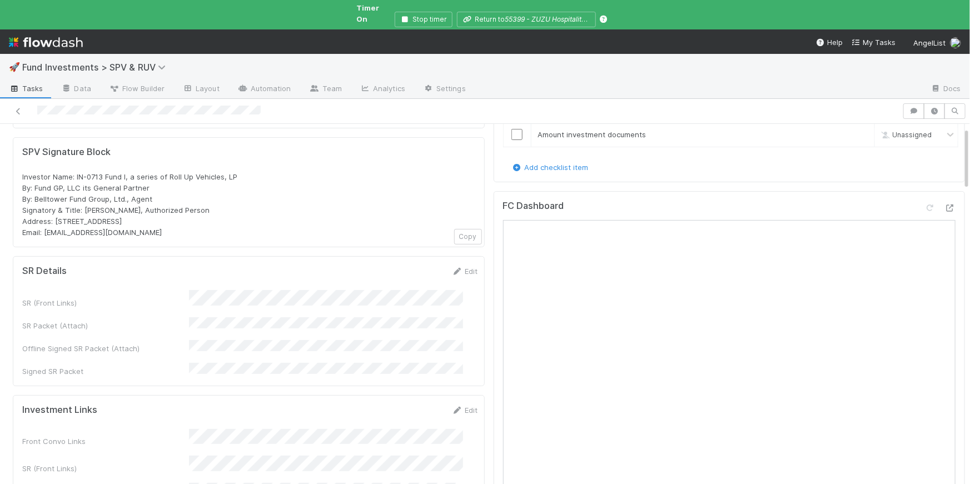
scroll to position [5, 0]
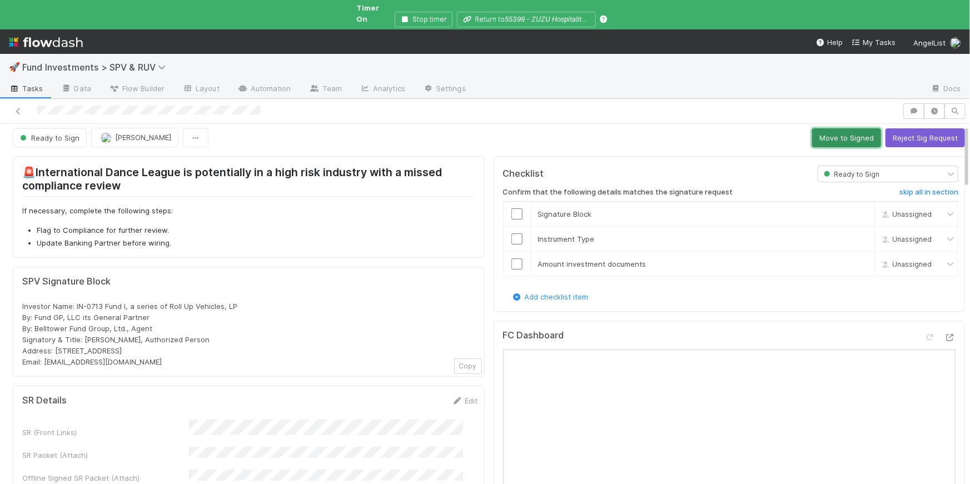
click at [840, 128] on button "Move to Signed" at bounding box center [846, 137] width 69 height 19
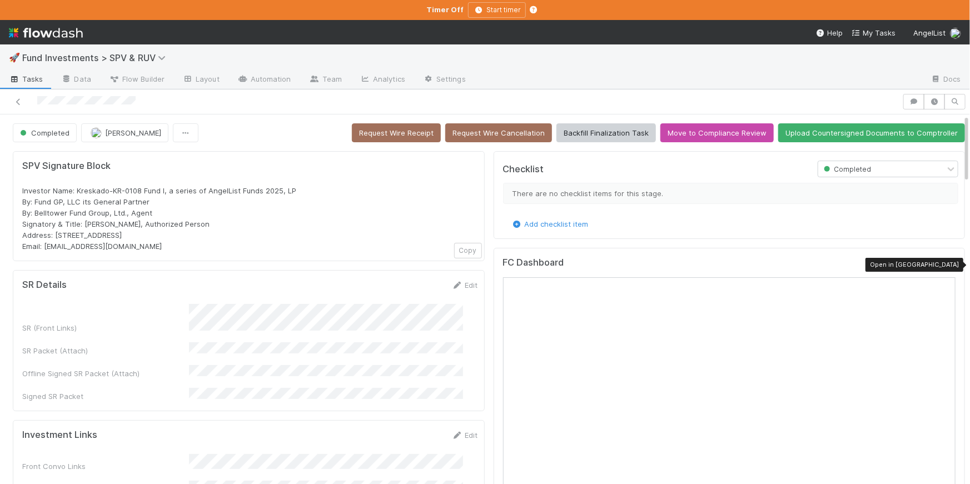
click at [944, 263] on icon at bounding box center [949, 265] width 11 height 7
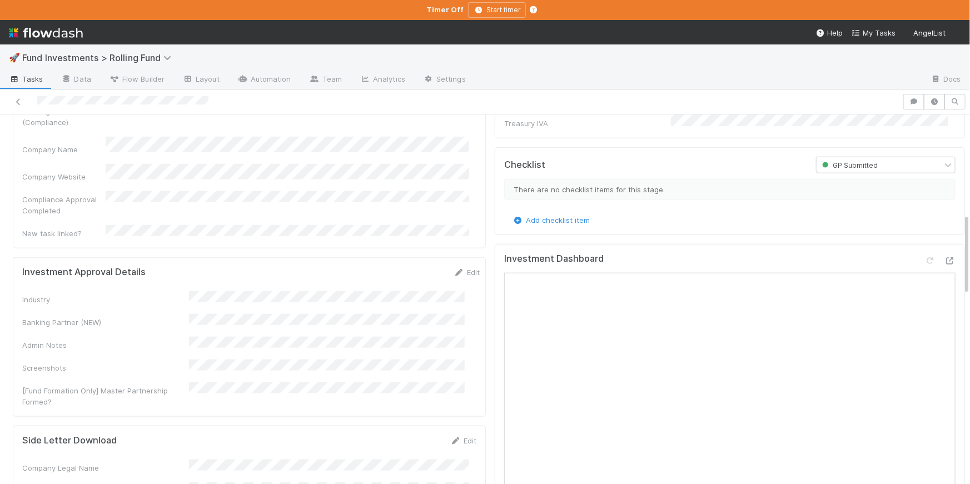
scroll to position [616, 0]
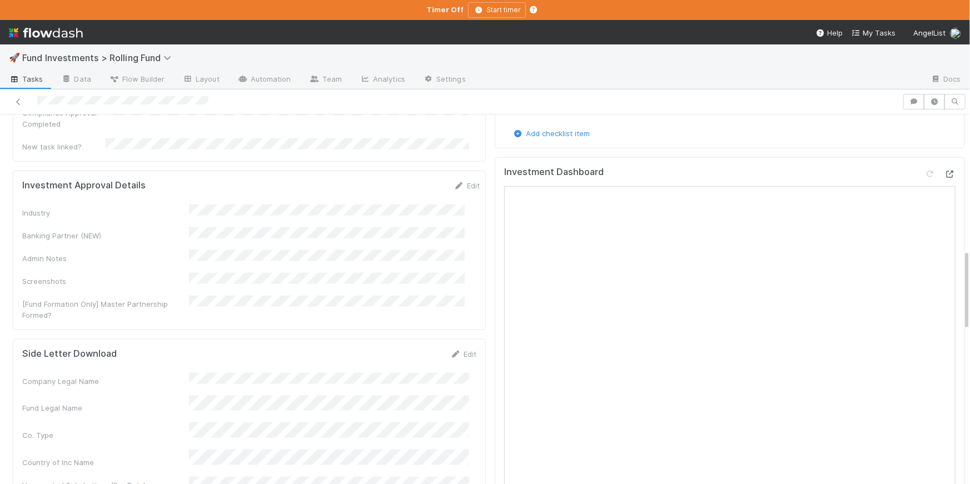
click at [944, 171] on icon at bounding box center [949, 174] width 11 height 7
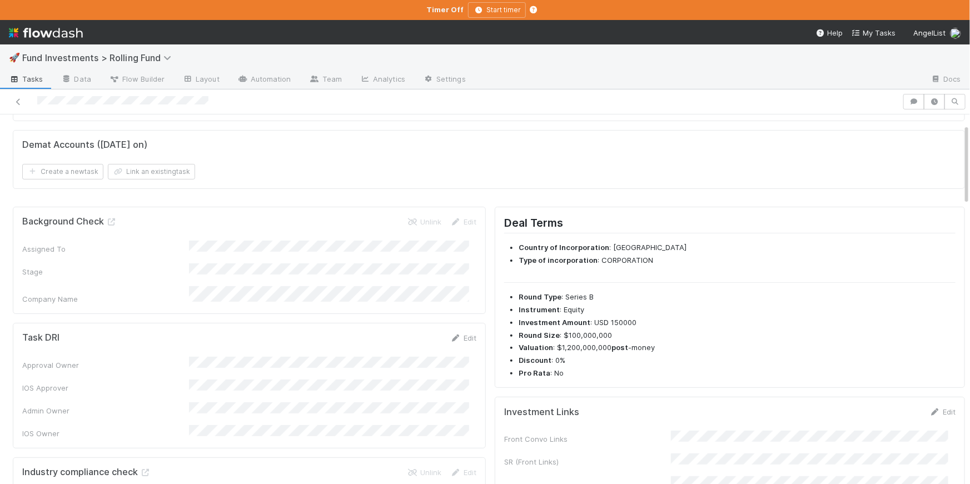
scroll to position [0, 0]
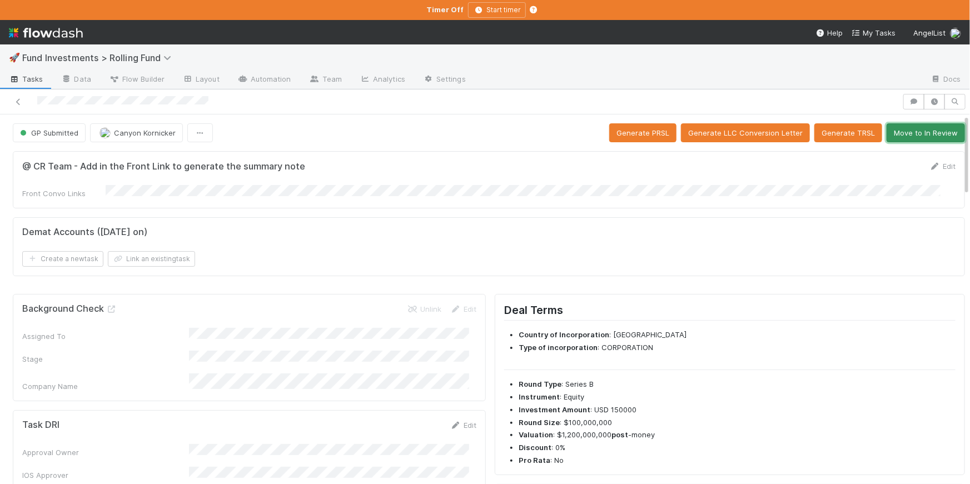
click at [915, 131] on button "Move to In Review" at bounding box center [926, 132] width 78 height 19
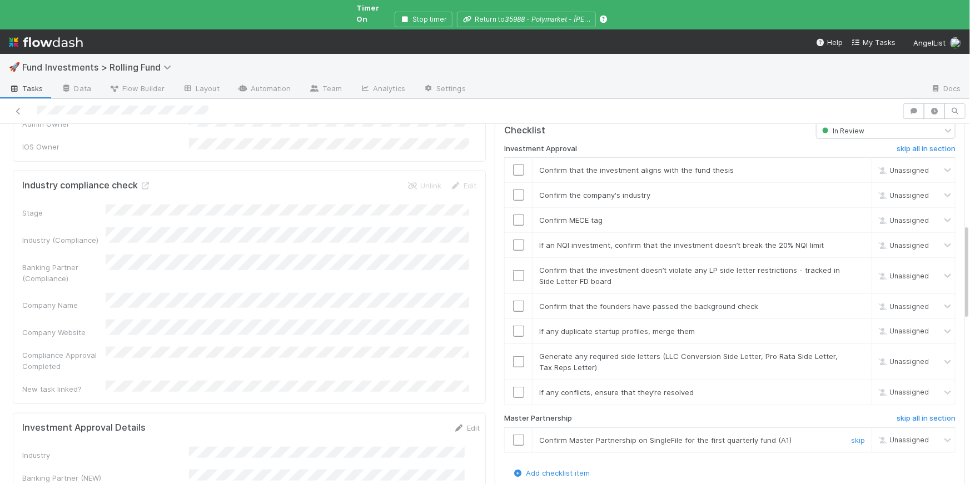
scroll to position [589, 0]
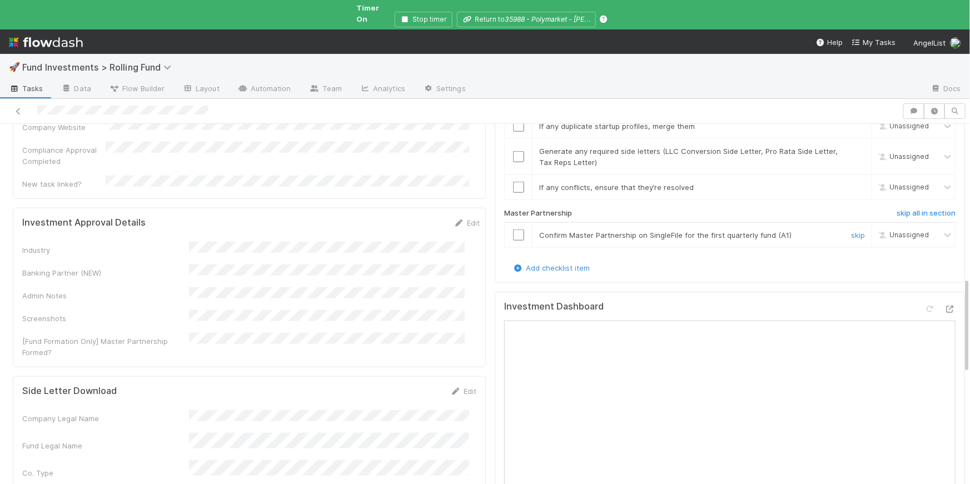
click at [844, 230] on div "skip" at bounding box center [856, 235] width 33 height 11
click at [851, 231] on link "skip" at bounding box center [858, 235] width 14 height 9
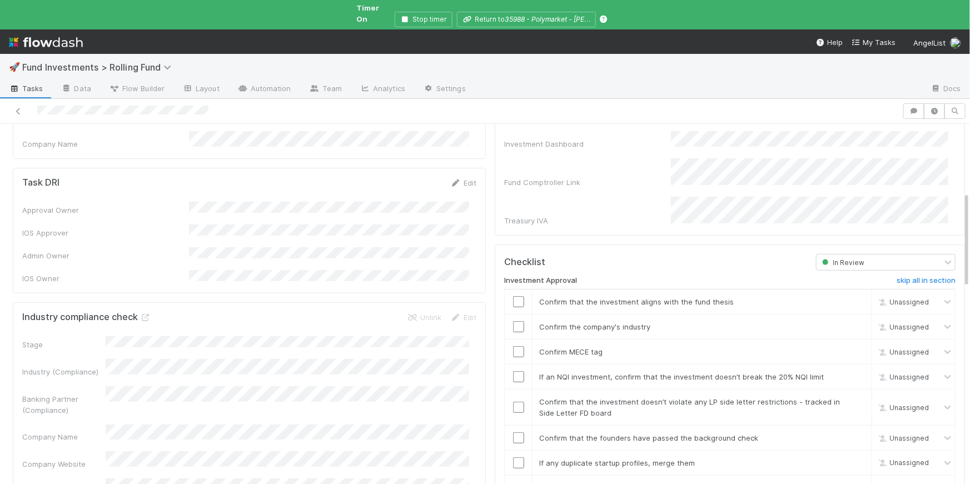
scroll to position [261, 0]
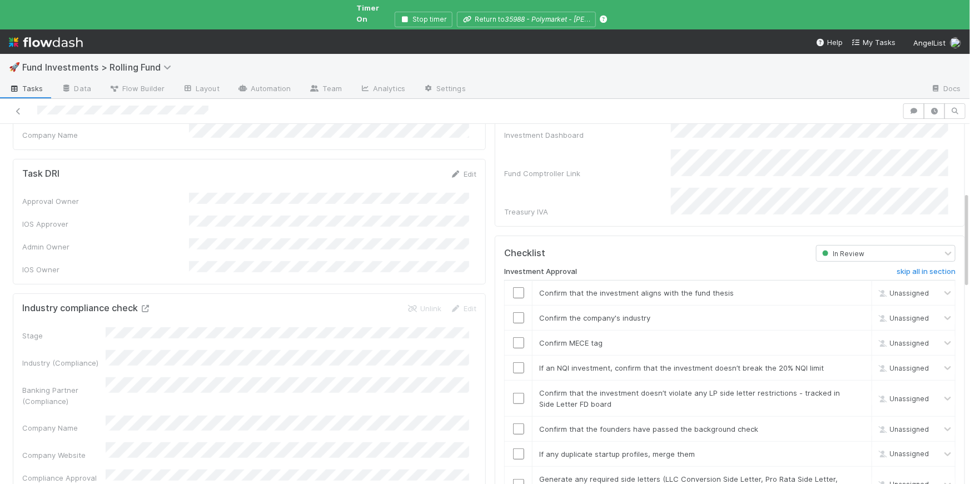
click at [146, 305] on icon at bounding box center [145, 308] width 11 height 7
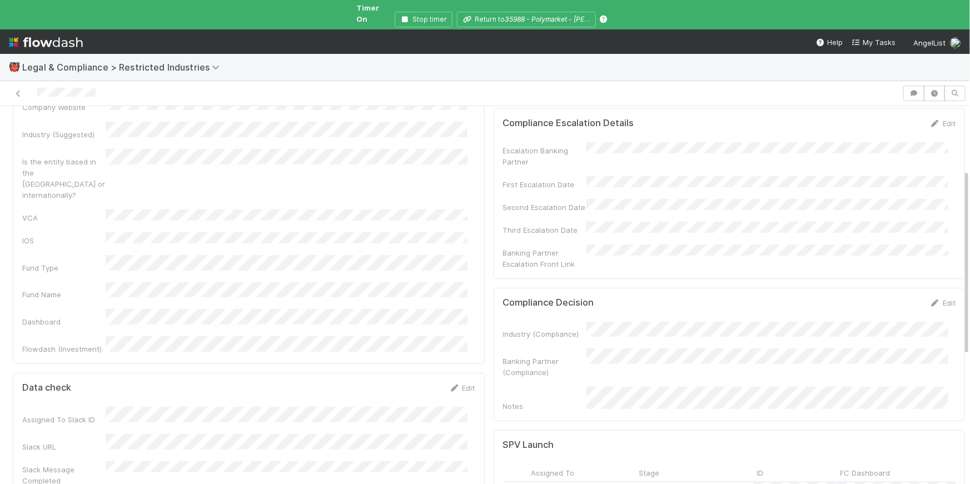
scroll to position [173, 0]
click at [882, 375] on div "Compliance Decision Edit Industry (Compliance) Banking Partner (Compliance) Not…" at bounding box center [730, 353] width 472 height 134
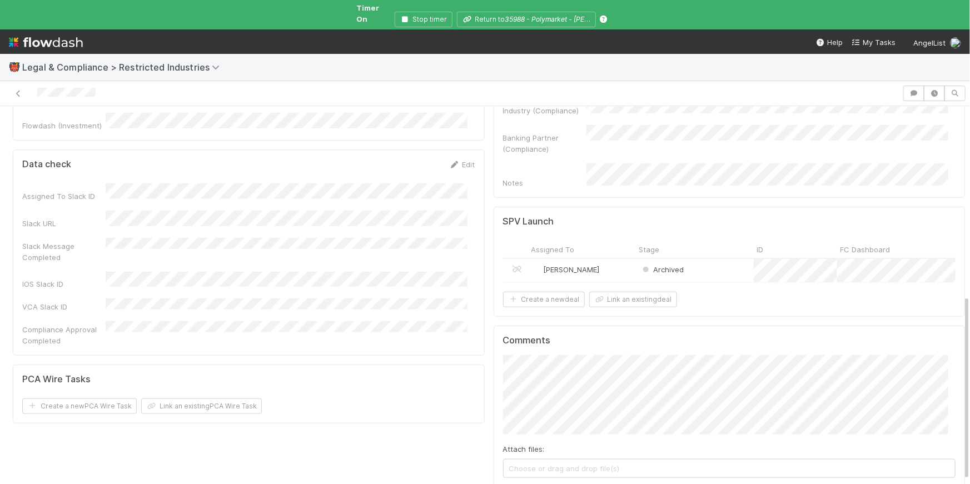
scroll to position [44, 0]
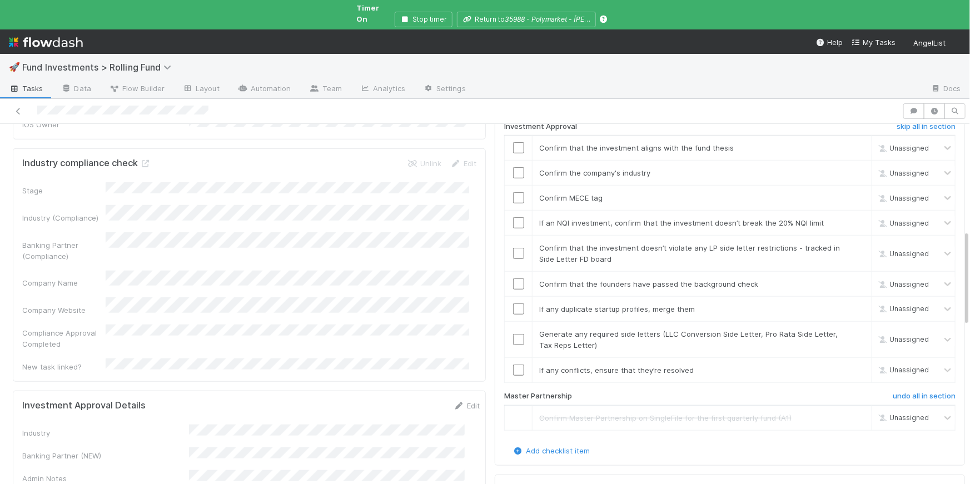
scroll to position [406, 0]
click at [851, 365] on link "skip" at bounding box center [858, 369] width 14 height 9
click at [851, 329] on link "skip" at bounding box center [858, 333] width 14 height 9
click at [851, 304] on link "skip" at bounding box center [858, 308] width 14 height 9
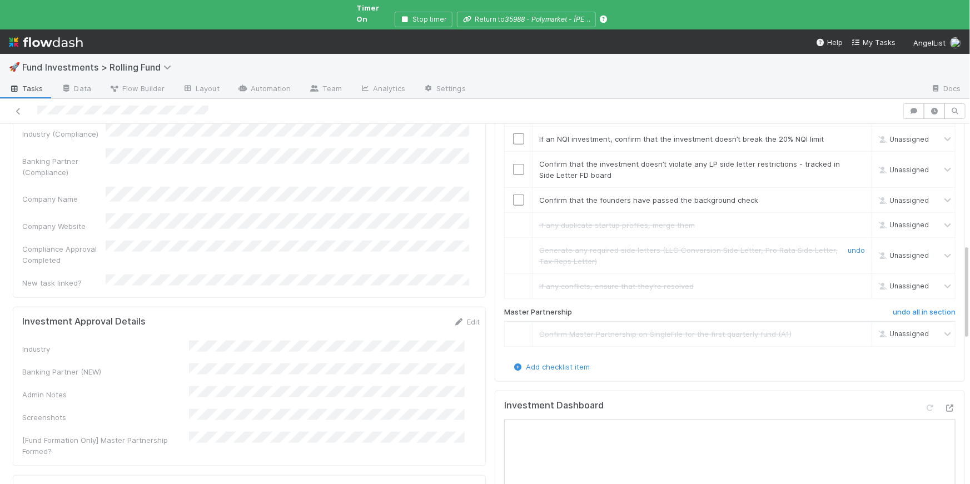
scroll to position [427, 0]
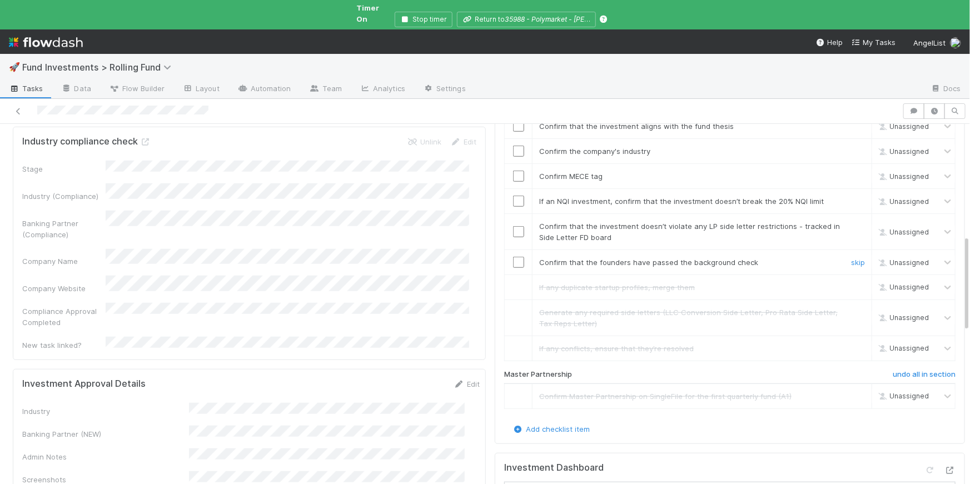
click at [515, 257] on input "checkbox" at bounding box center [518, 262] width 11 height 11
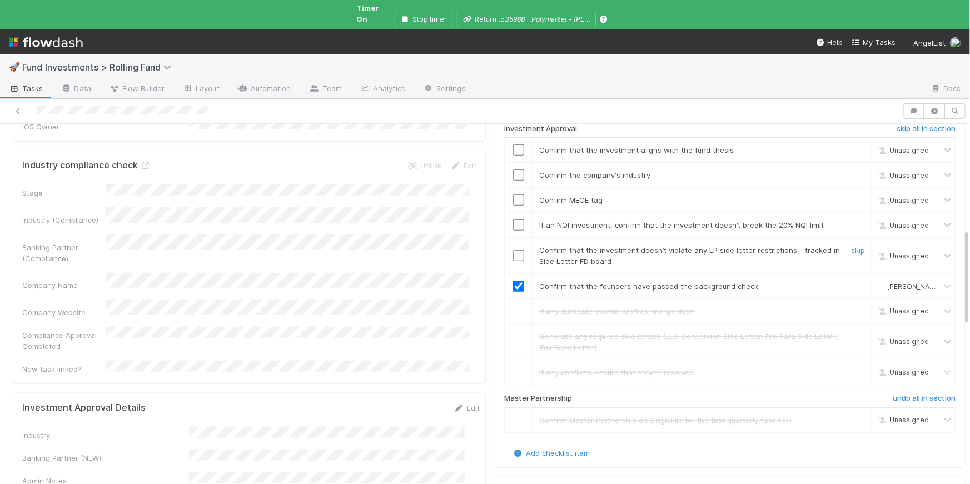
click at [515, 250] on input "checkbox" at bounding box center [518, 255] width 11 height 11
click at [513, 220] on input "checkbox" at bounding box center [518, 225] width 11 height 11
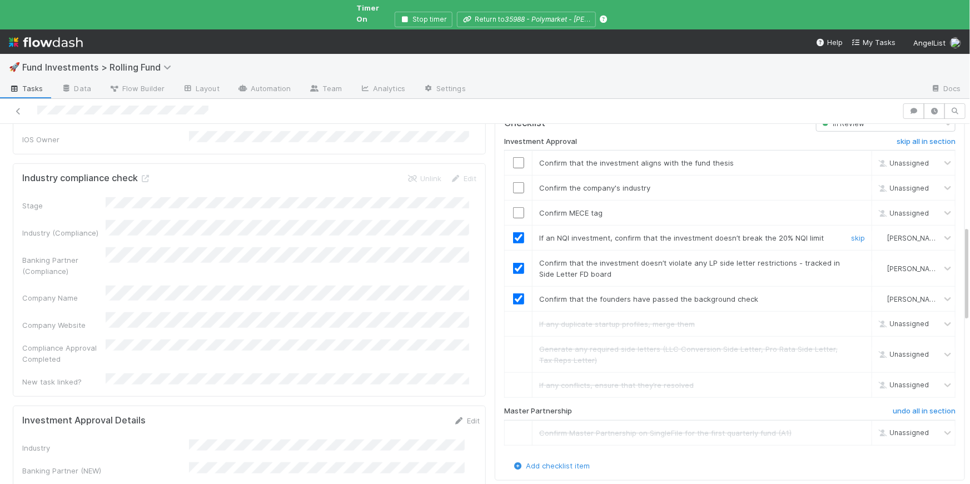
scroll to position [390, 0]
drag, startPoint x: 509, startPoint y: 183, endPoint x: 511, endPoint y: 171, distance: 12.5
click at [513, 208] on input "checkbox" at bounding box center [518, 213] width 11 height 11
click at [513, 183] on input "checkbox" at bounding box center [518, 188] width 11 height 11
click at [514, 158] on input "checkbox" at bounding box center [518, 163] width 11 height 11
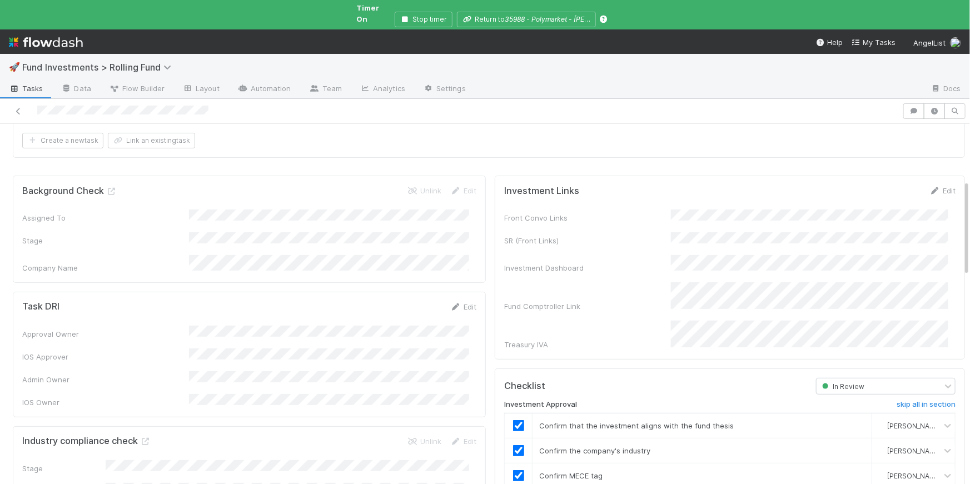
scroll to position [0, 0]
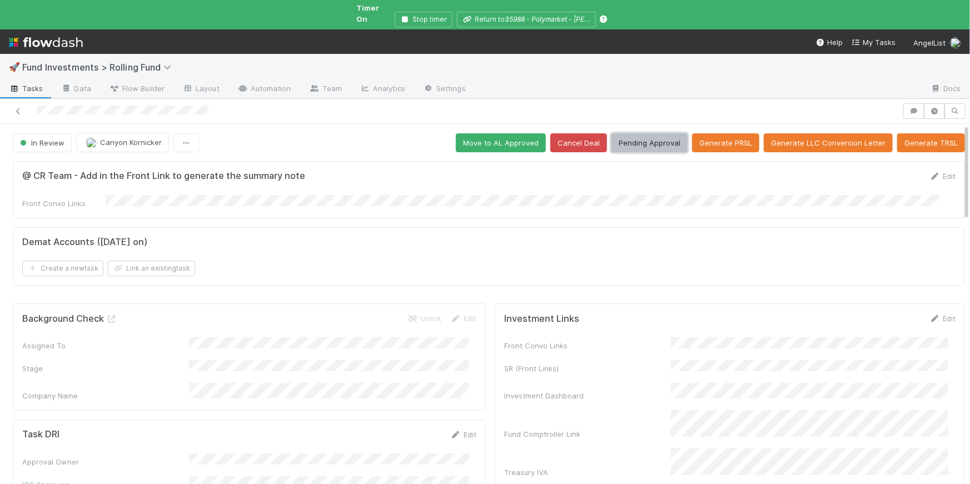
click at [644, 133] on button "Pending Approval" at bounding box center [649, 142] width 76 height 19
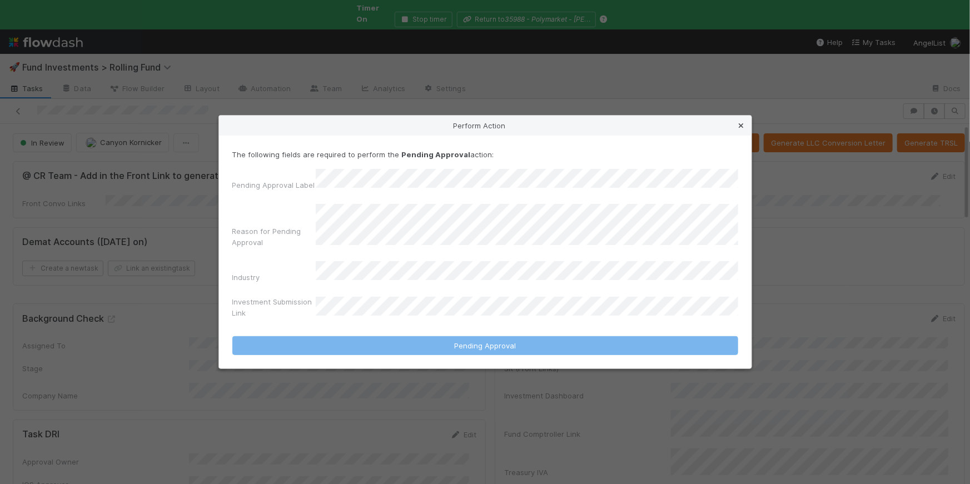
click at [743, 130] on icon at bounding box center [741, 125] width 11 height 7
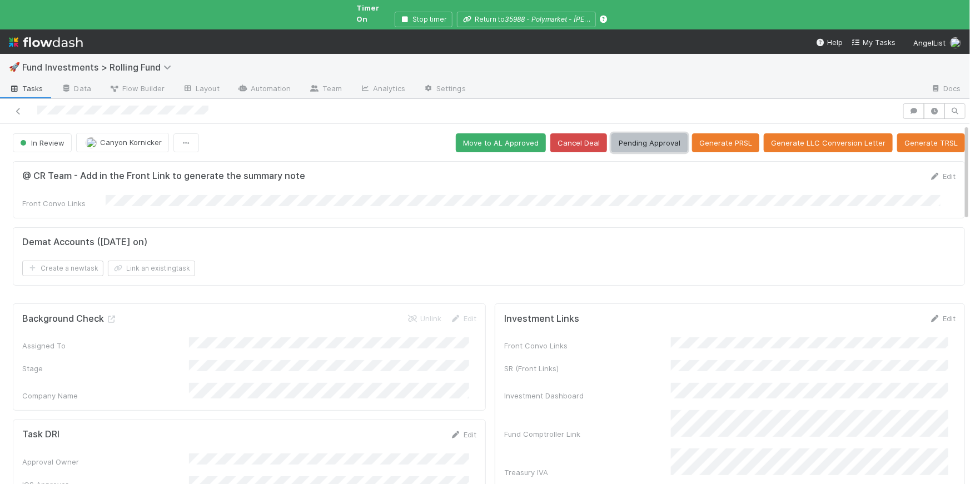
click at [635, 133] on button "Pending Approval" at bounding box center [649, 142] width 76 height 19
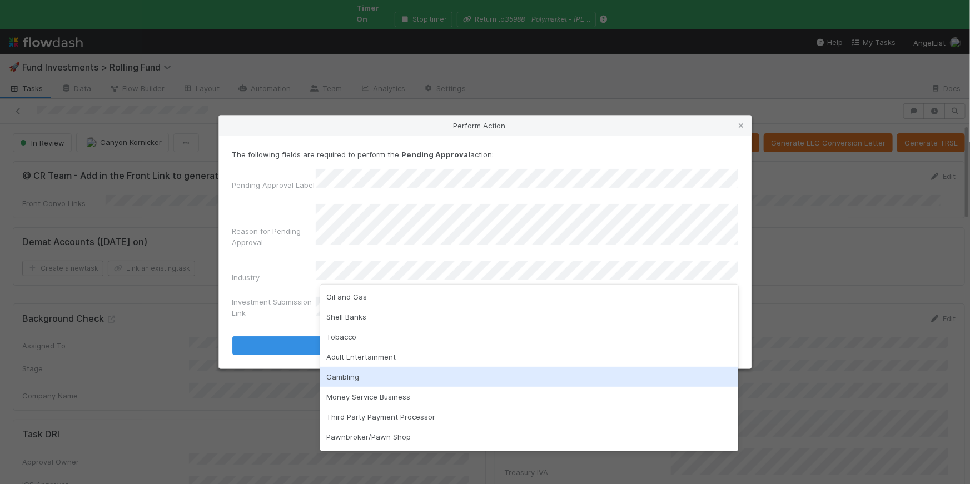
click at [387, 377] on div "Gambling" at bounding box center [529, 377] width 418 height 20
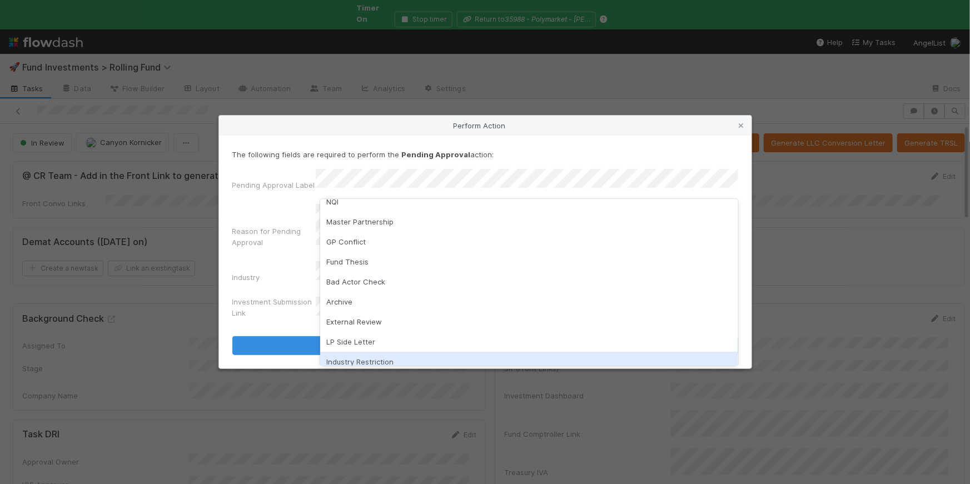
scroll to position [57, 0]
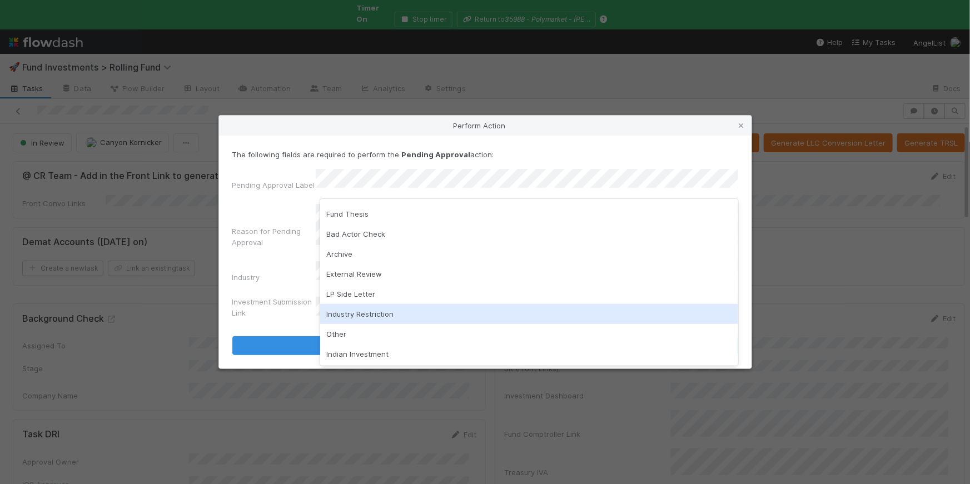
drag, startPoint x: 376, startPoint y: 314, endPoint x: 379, endPoint y: 286, distance: 28.5
click at [376, 314] on div "Industry Restriction" at bounding box center [529, 314] width 418 height 20
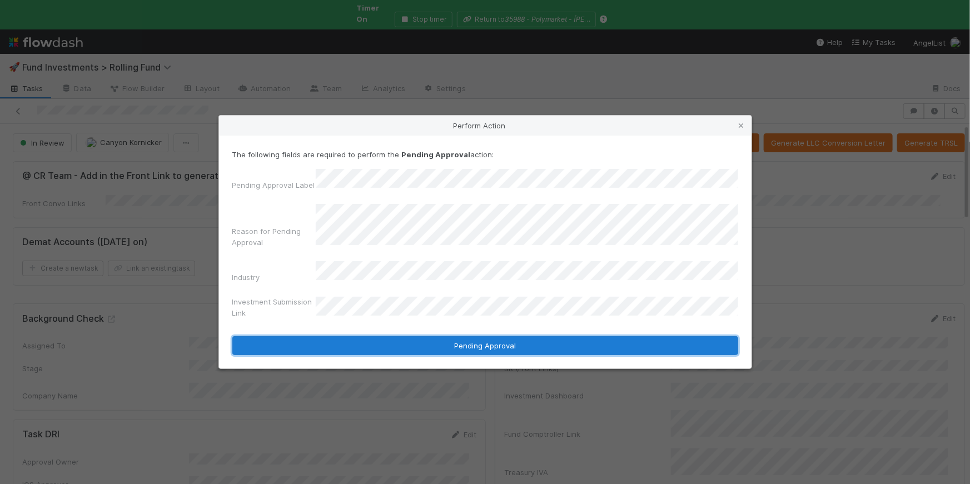
click at [460, 344] on button "Pending Approval" at bounding box center [485, 345] width 506 height 19
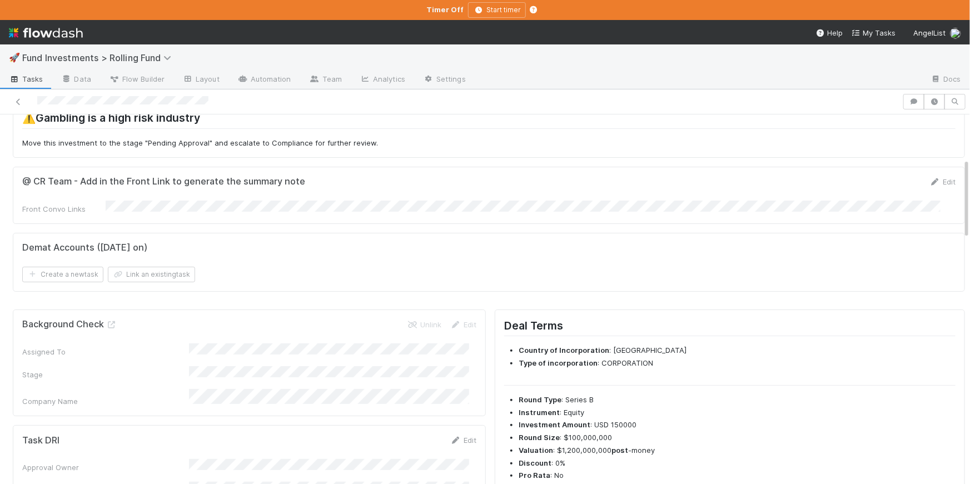
scroll to position [0, 0]
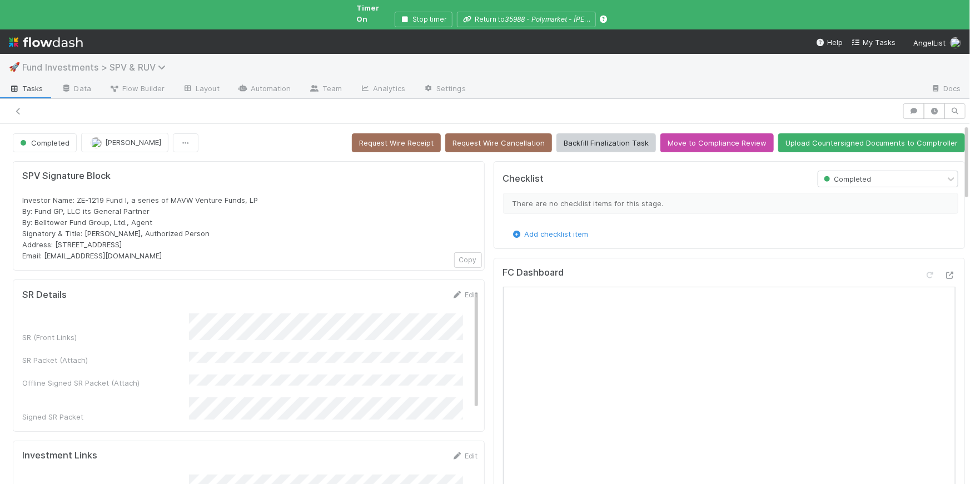
click at [150, 62] on span "Fund Investments > SPV & RUV" at bounding box center [96, 67] width 149 height 11
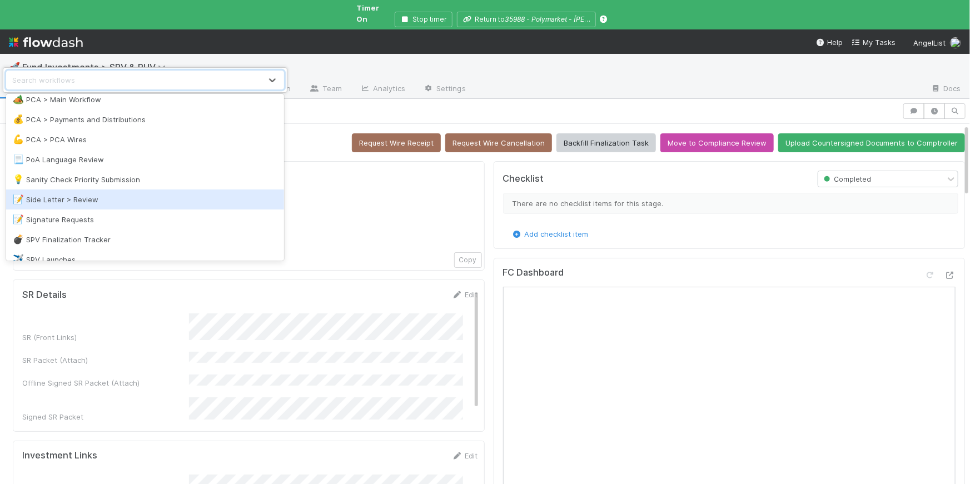
scroll to position [1287, 0]
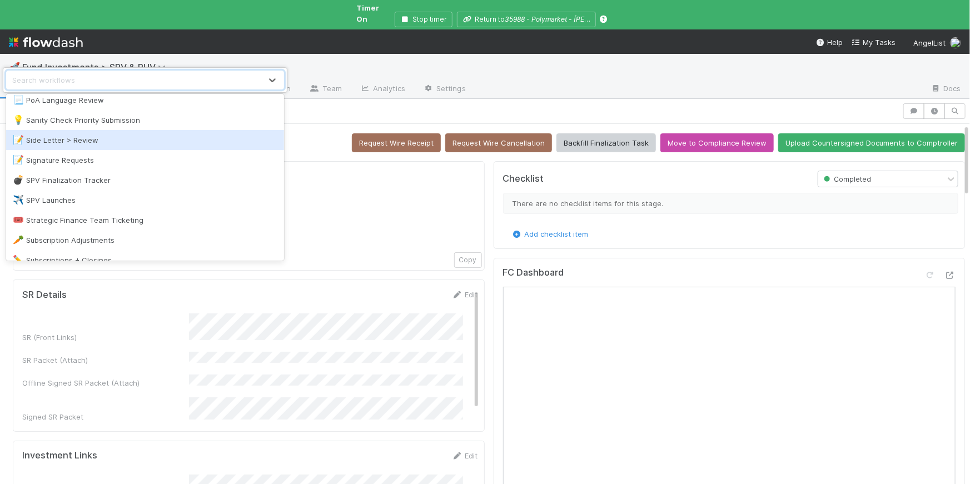
click at [111, 141] on div "📝 Side Letter > Review" at bounding box center [145, 140] width 265 height 11
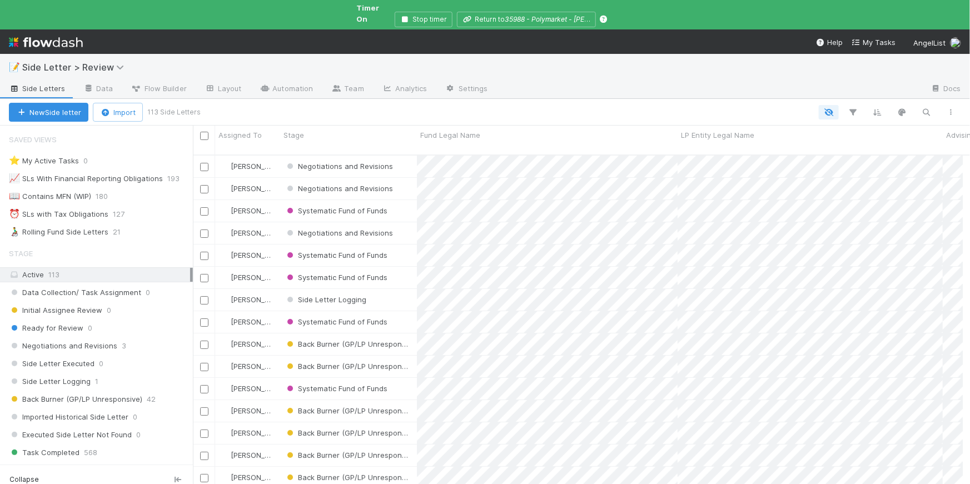
scroll to position [217, 0]
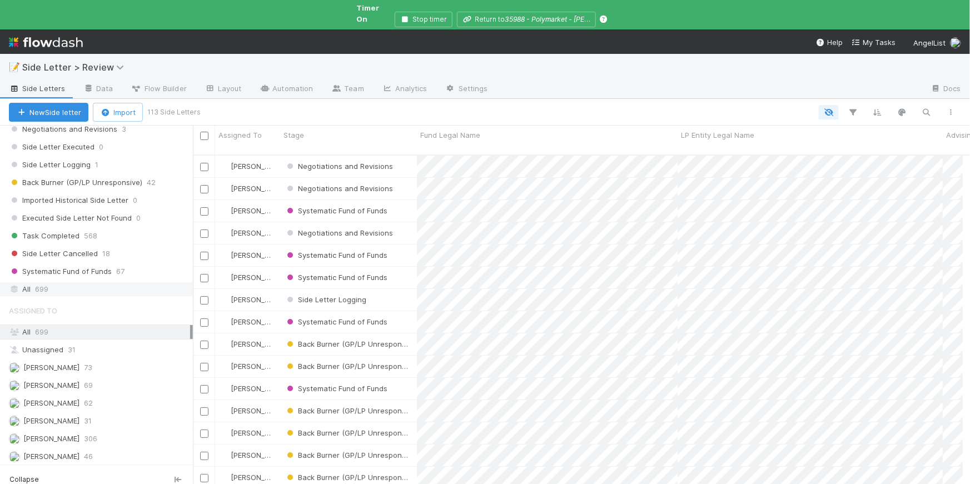
click at [78, 282] on div "All 699" at bounding box center [99, 289] width 181 height 14
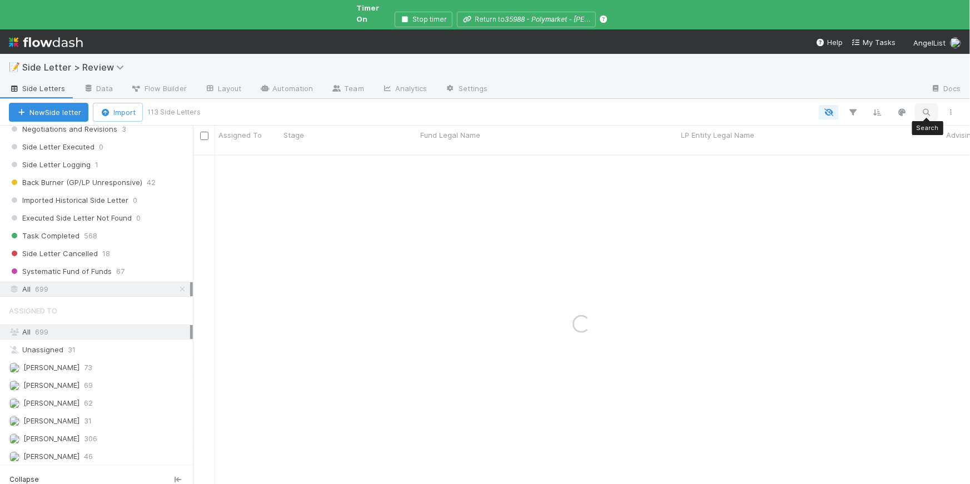
click at [922, 107] on icon "button" at bounding box center [926, 112] width 11 height 10
click at [814, 84] on input "Kamal Ravikant Capital, LP - E4" at bounding box center [868, 83] width 111 height 13
click at [893, 83] on div "Kamal Ravikant Capital, LP - E4" at bounding box center [874, 84] width 125 height 17
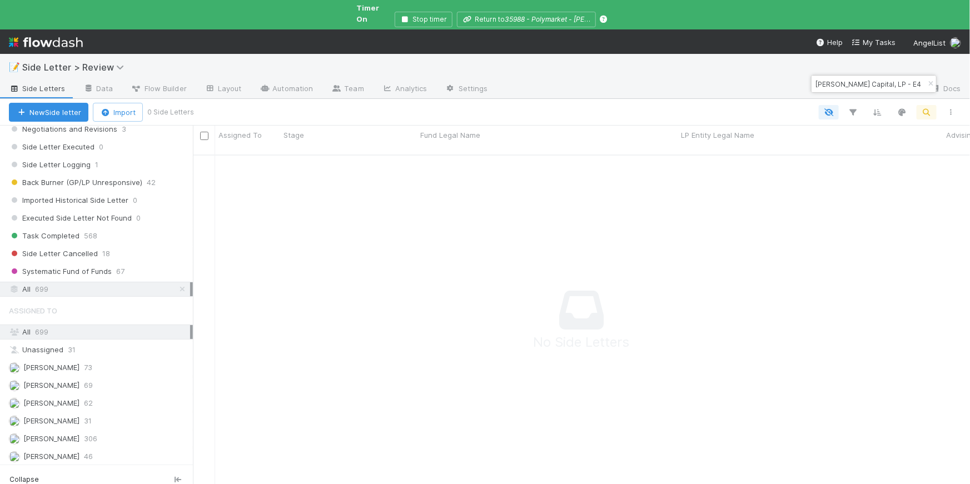
scroll to position [0, 17]
click at [894, 84] on div "Kamal Ravikant Capital, LP - E4" at bounding box center [874, 84] width 125 height 17
click at [897, 78] on div "Kamal Ravikant Capital, LP - E4" at bounding box center [874, 84] width 125 height 17
drag, startPoint x: 873, startPoint y: 81, endPoint x: 934, endPoint y: 80, distance: 61.2
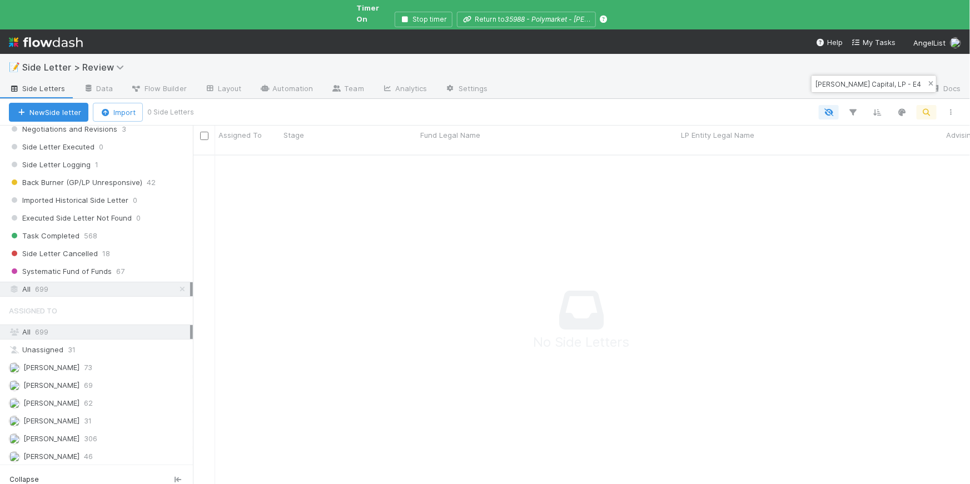
click at [934, 79] on div "Kamal Ravikant Capital, LP - E4" at bounding box center [874, 84] width 125 height 17
type input "Kamal Ravikant Capital"
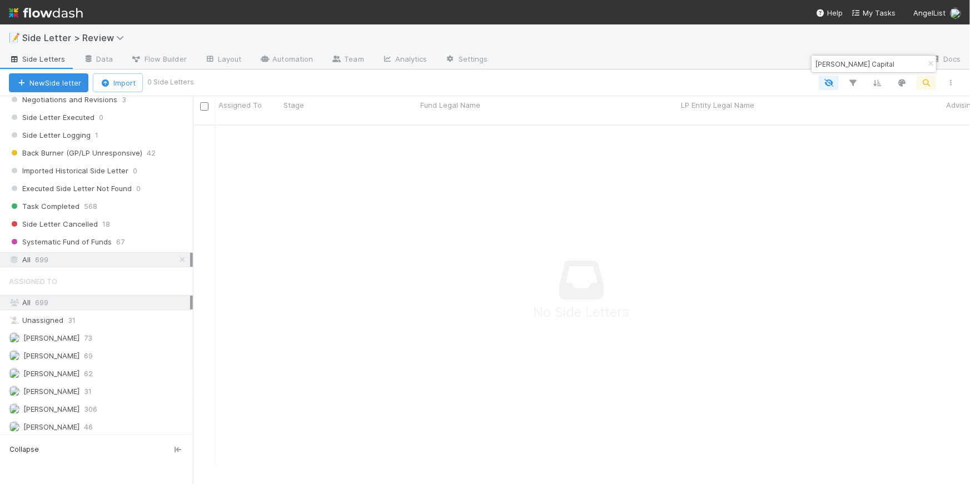
scroll to position [334, 770]
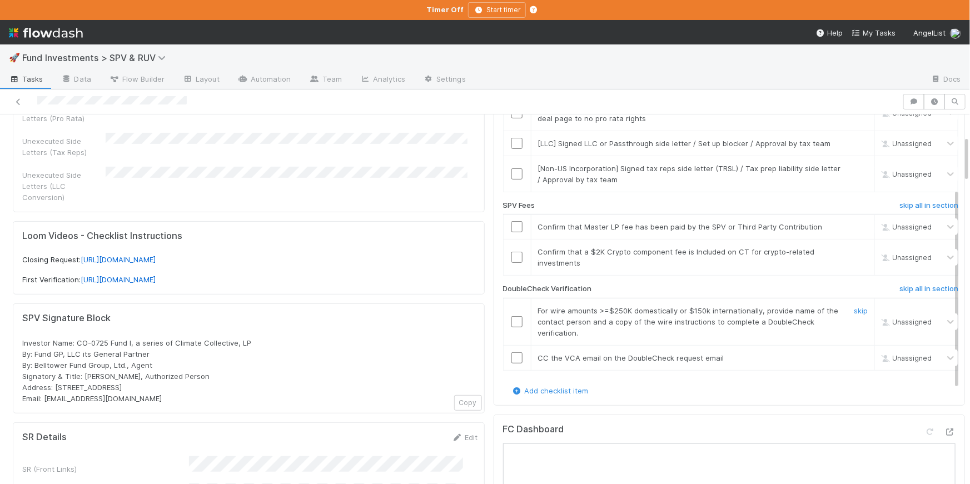
scroll to position [220, 0]
click at [944, 431] on icon at bounding box center [949, 432] width 11 height 7
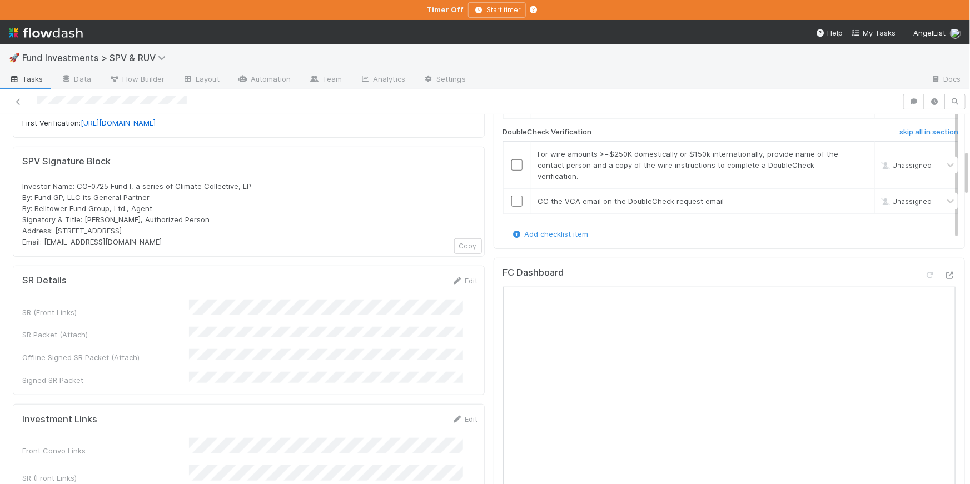
scroll to position [67, 0]
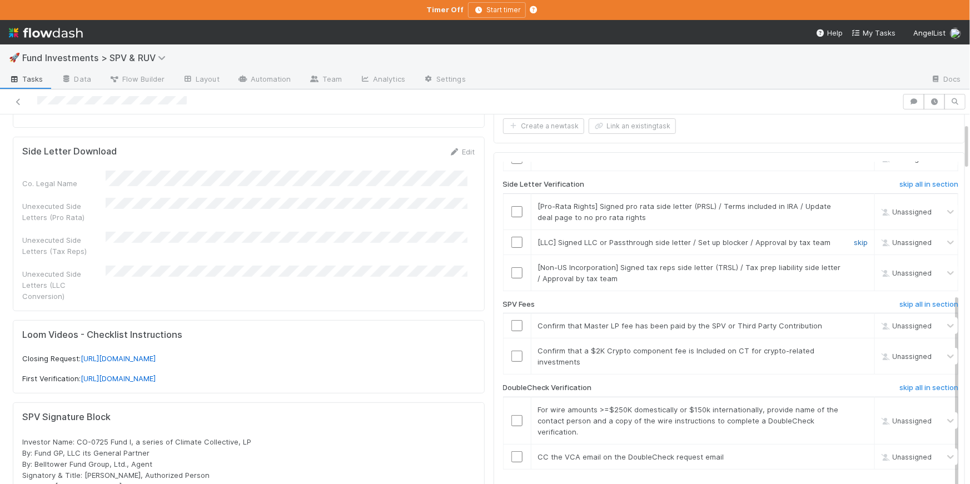
click at [854, 241] on link "skip" at bounding box center [861, 242] width 14 height 9
click at [854, 266] on link "skip" at bounding box center [861, 267] width 14 height 9
click at [854, 204] on link "skip" at bounding box center [861, 206] width 14 height 9
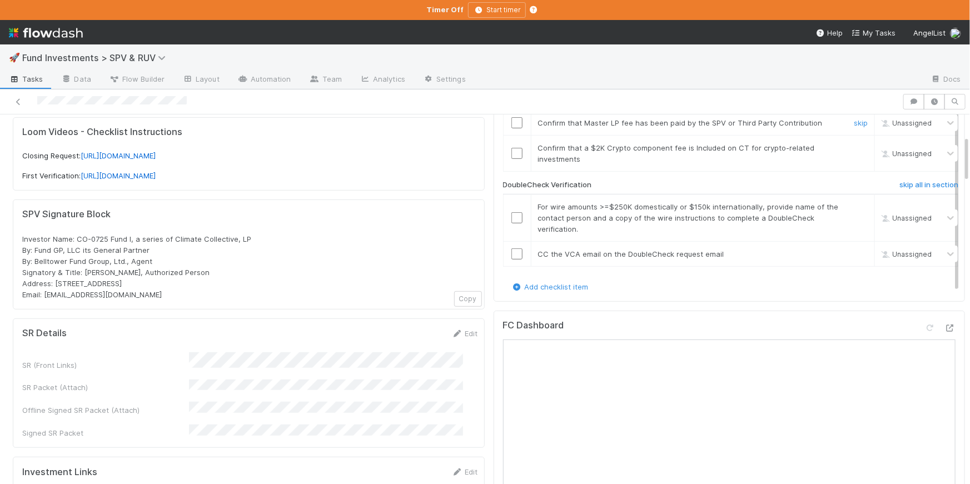
scroll to position [165, 0]
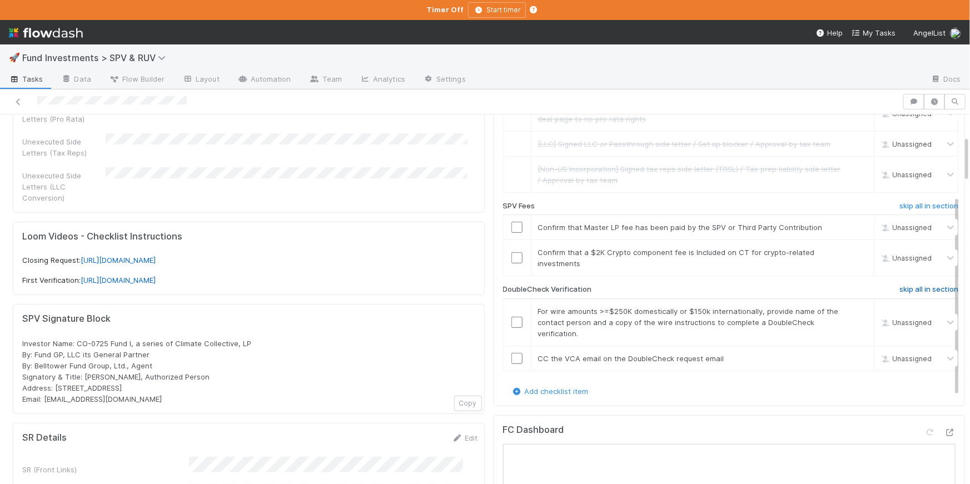
click at [902, 288] on h6 "skip all in section" at bounding box center [928, 289] width 59 height 9
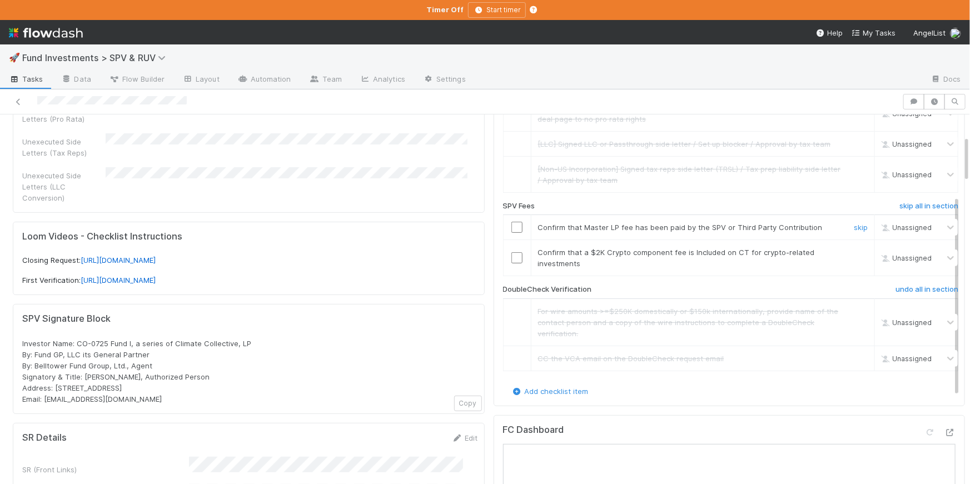
click at [511, 227] on input "checkbox" at bounding box center [516, 227] width 11 height 11
drag, startPoint x: 836, startPoint y: 252, endPoint x: 806, endPoint y: 272, distance: 36.4
click at [854, 252] on link "skip" at bounding box center [861, 252] width 14 height 9
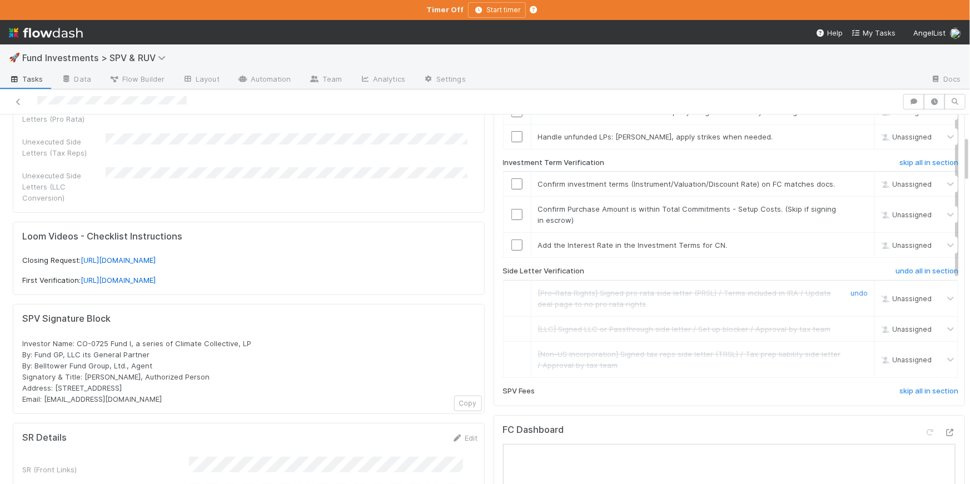
scroll to position [24, 0]
click at [854, 250] on link "skip" at bounding box center [861, 245] width 14 height 9
click at [511, 221] on input "checkbox" at bounding box center [516, 215] width 11 height 11
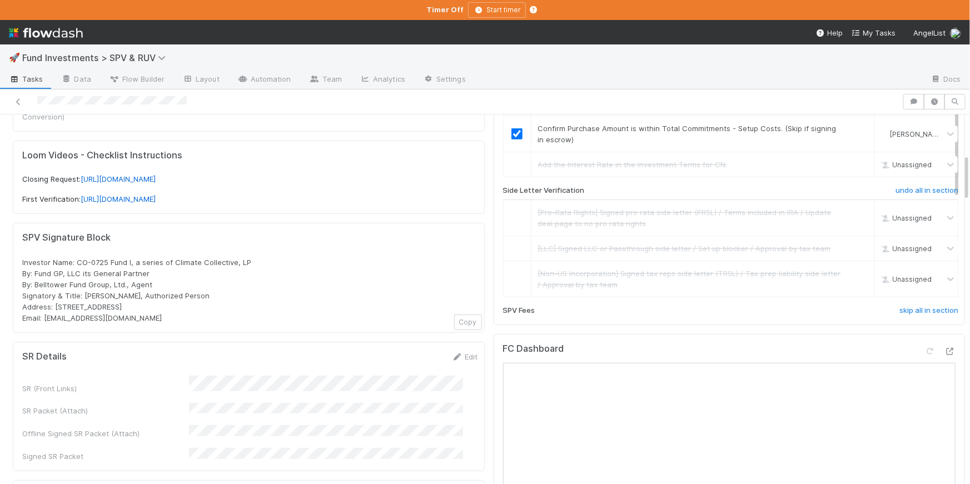
scroll to position [103, 0]
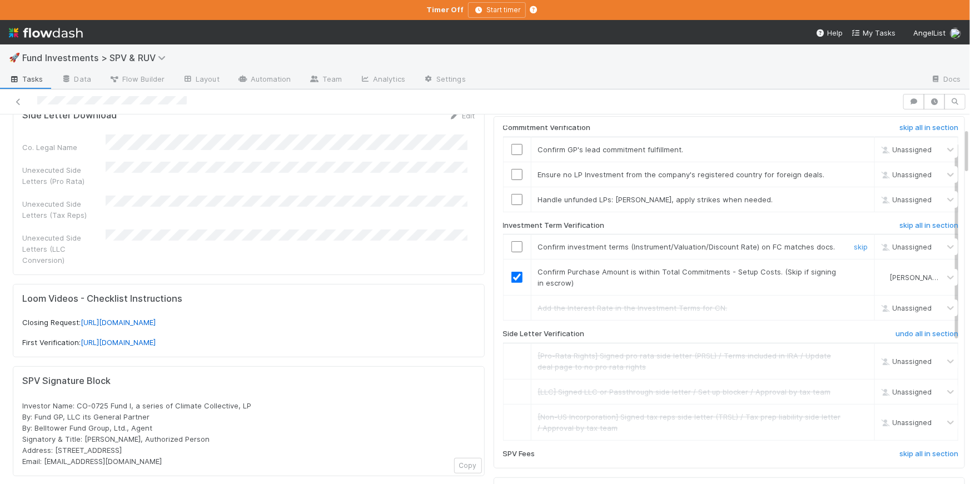
click at [511, 249] on input "checkbox" at bounding box center [516, 246] width 11 height 11
click at [854, 196] on link "skip" at bounding box center [861, 199] width 14 height 9
drag, startPoint x: 839, startPoint y: 172, endPoint x: 825, endPoint y: 150, distance: 25.8
click at [854, 172] on link "skip" at bounding box center [861, 174] width 14 height 9
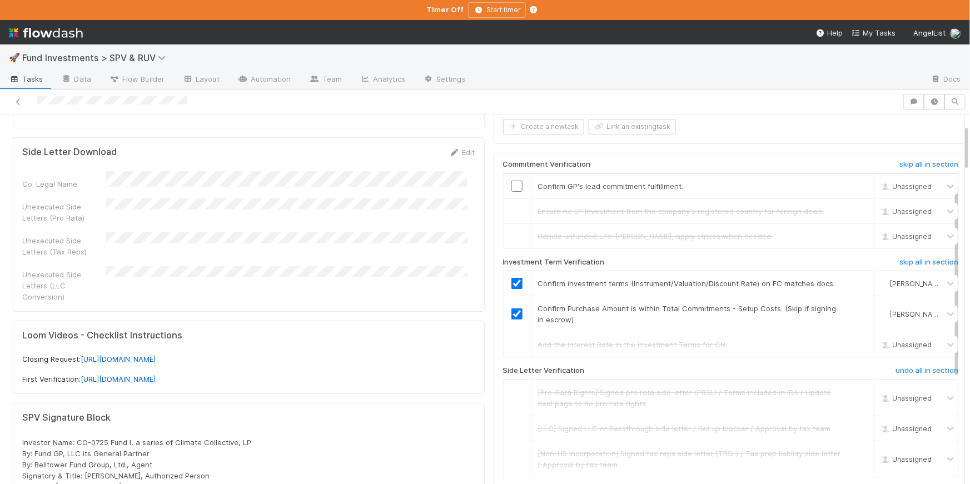
scroll to position [0, 0]
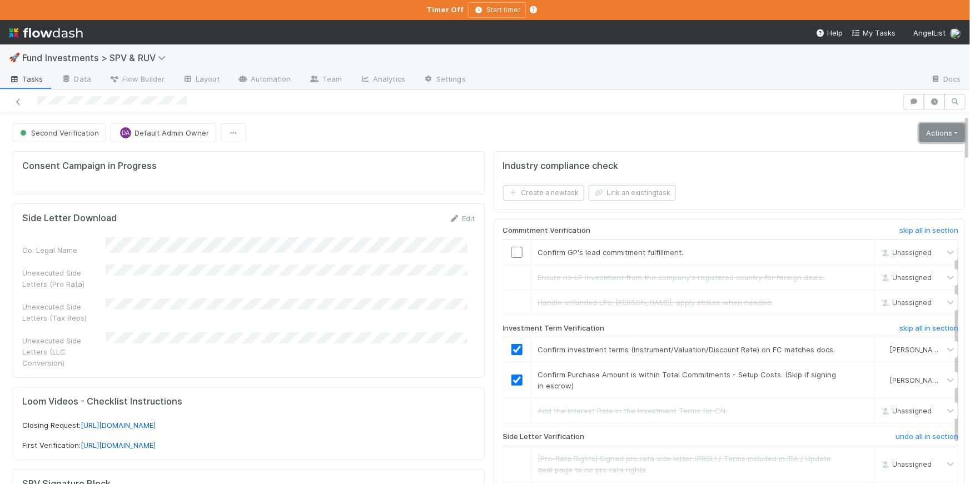
click at [922, 126] on link "Actions" at bounding box center [942, 132] width 46 height 19
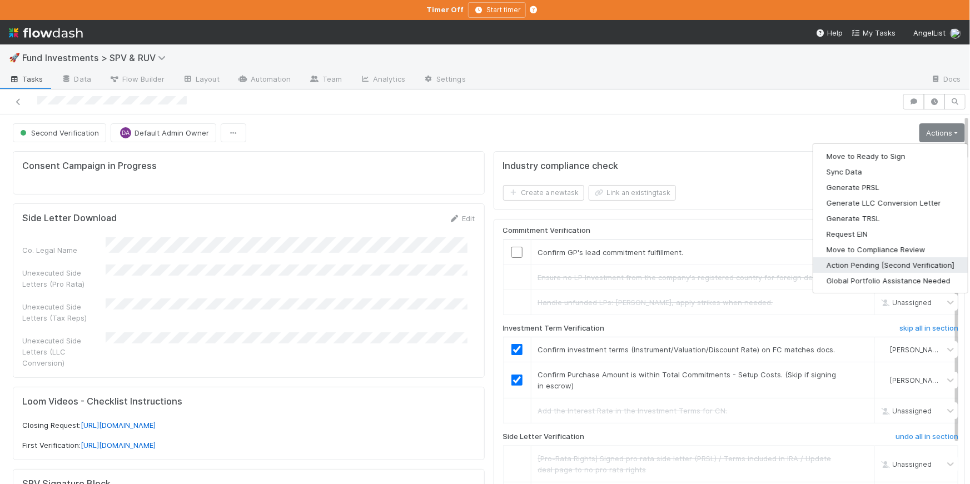
click at [870, 258] on button "Action Pending [Second Verification]" at bounding box center [890, 265] width 155 height 16
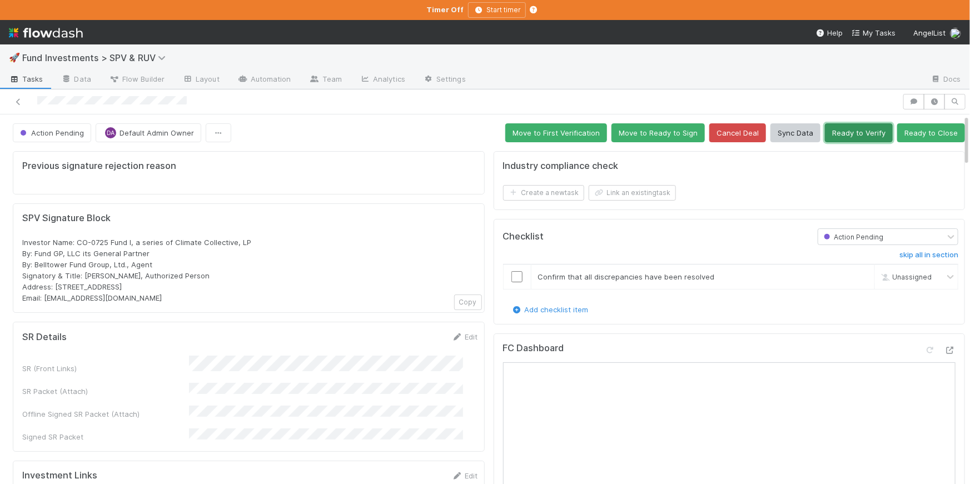
click at [852, 131] on button "Ready to Verify" at bounding box center [859, 132] width 68 height 19
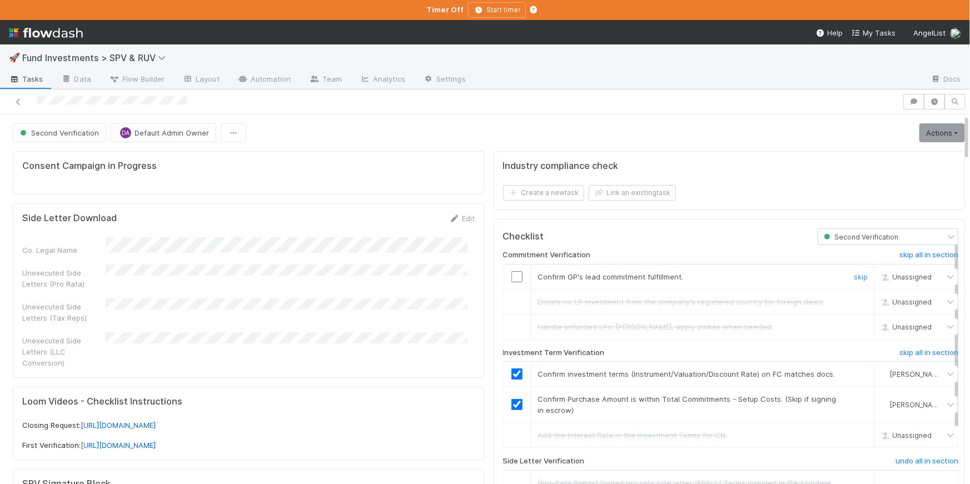
click at [511, 275] on input "checkbox" at bounding box center [516, 276] width 11 height 11
click at [924, 130] on link "Actions" at bounding box center [942, 132] width 46 height 19
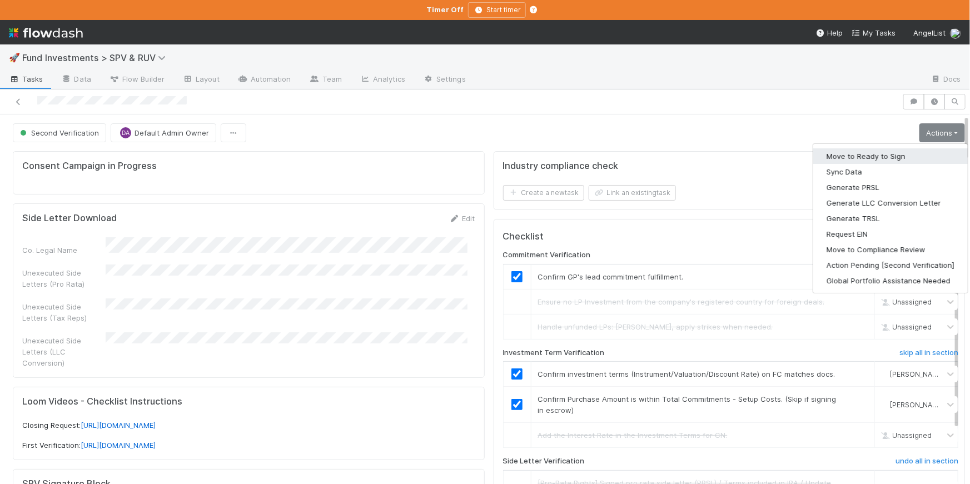
click at [897, 155] on button "Move to Ready to Sign" at bounding box center [890, 156] width 155 height 16
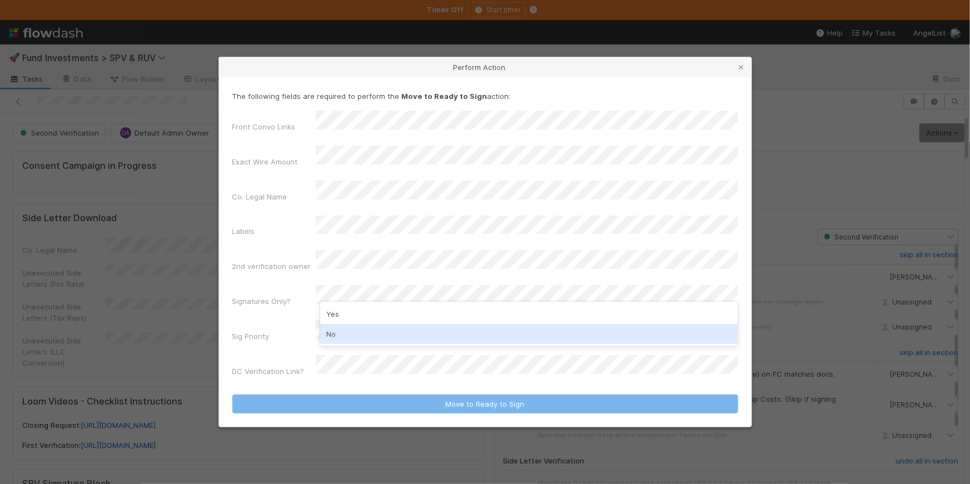
drag, startPoint x: 374, startPoint y: 333, endPoint x: 367, endPoint y: 327, distance: 8.6
click at [374, 333] on div "No" at bounding box center [529, 334] width 418 height 20
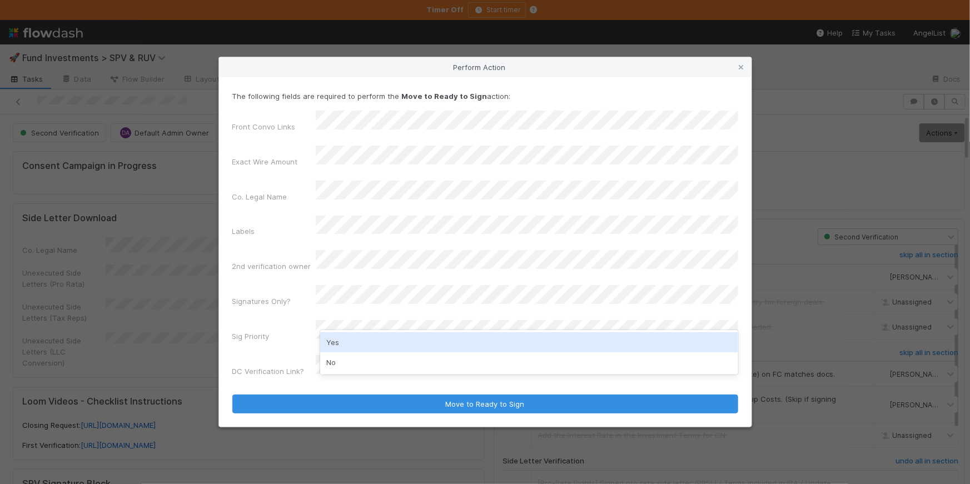
click at [348, 337] on div "Yes" at bounding box center [529, 342] width 418 height 20
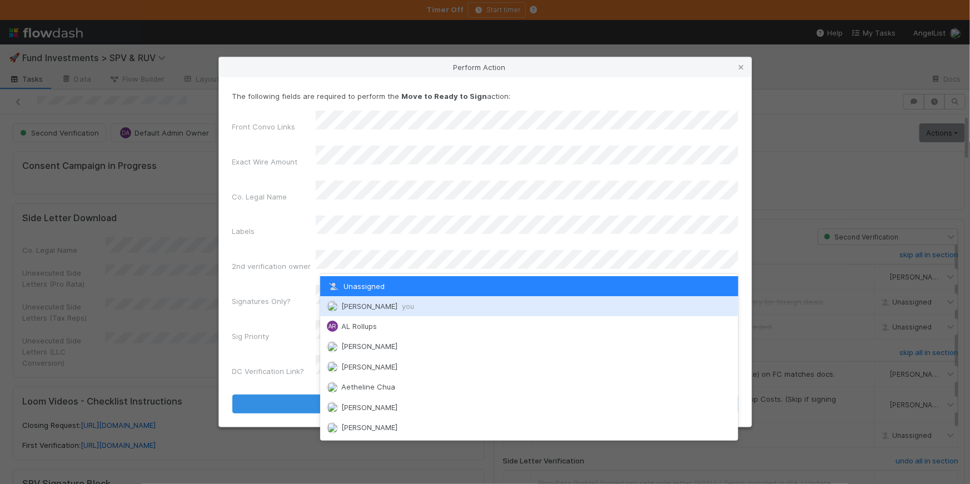
click at [379, 305] on span "Chloe Hammett you" at bounding box center [377, 306] width 73 height 9
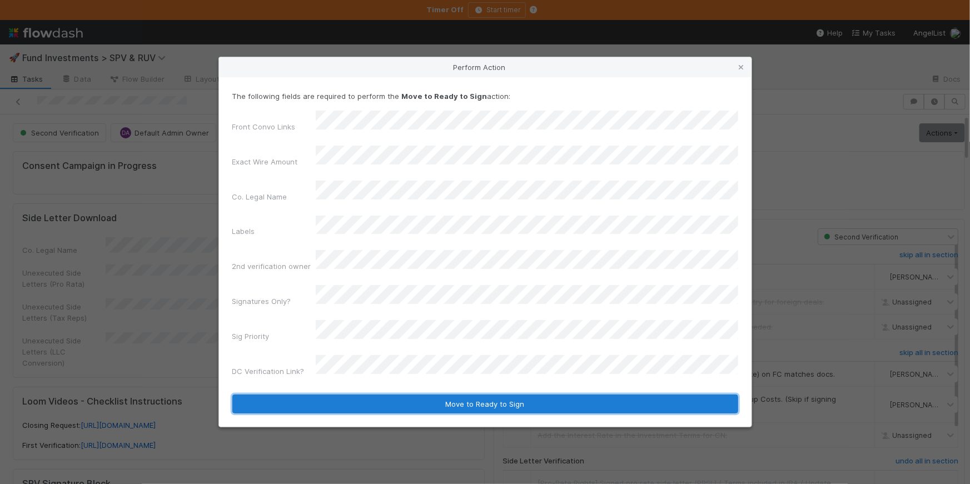
click at [388, 395] on button "Move to Ready to Sign" at bounding box center [485, 404] width 506 height 19
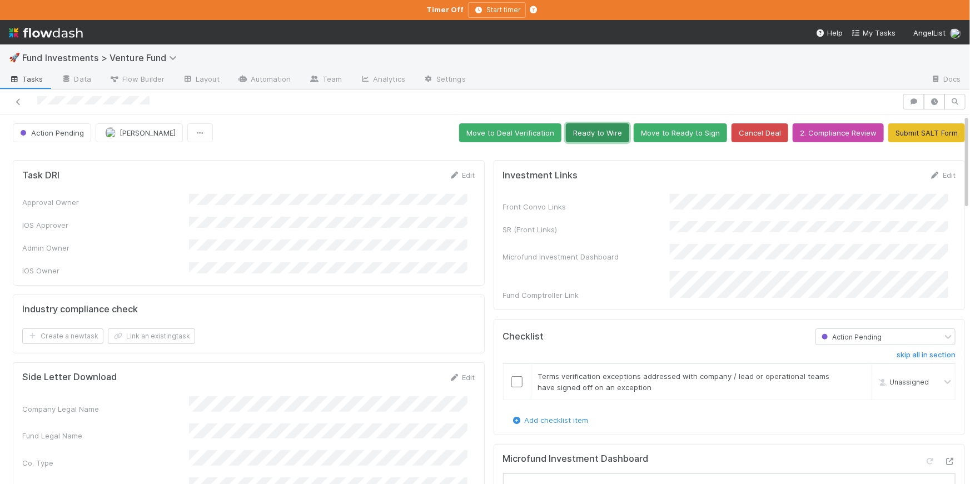
click at [598, 131] on button "Ready to Wire" at bounding box center [597, 132] width 63 height 19
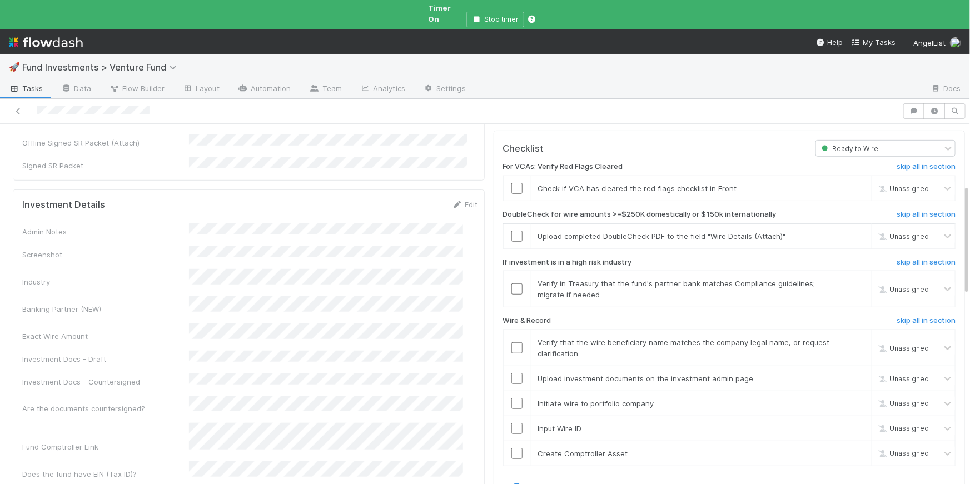
scroll to position [320, 0]
click at [511, 180] on input "checkbox" at bounding box center [516, 185] width 11 height 11
click at [903, 182] on span "[PERSON_NAME]" at bounding box center [914, 186] width 54 height 8
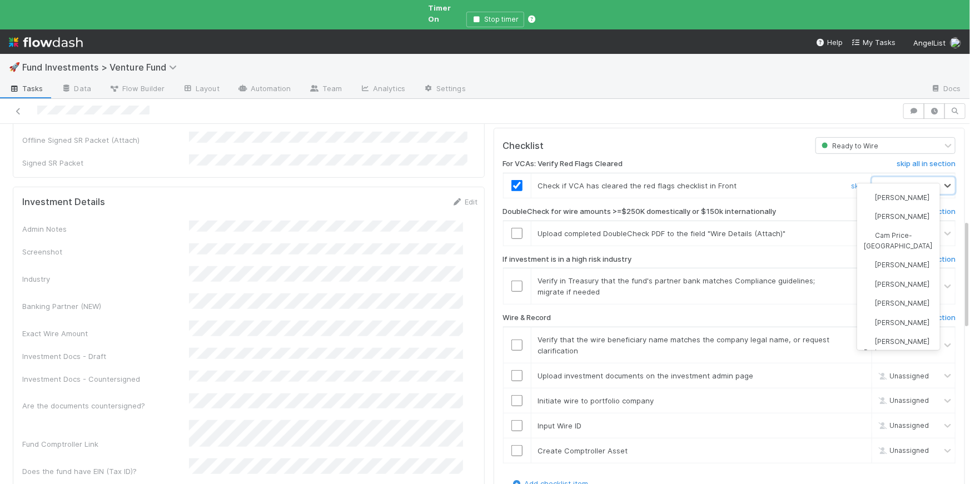
scroll to position [0, 0]
type input "[PERSON_NAME]"
click at [912, 207] on div "Sam Josephson" at bounding box center [898, 214] width 83 height 19
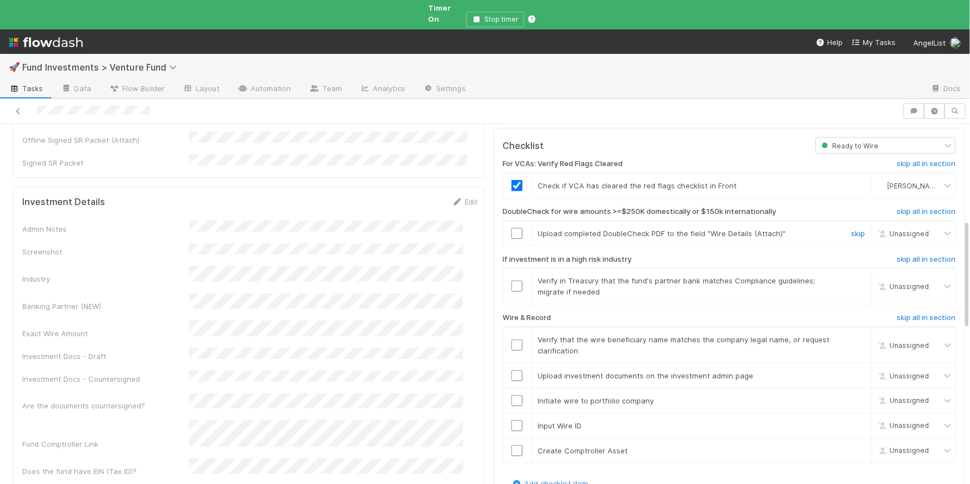
click at [851, 229] on link "skip" at bounding box center [858, 233] width 14 height 9
click at [511, 281] on input "checkbox" at bounding box center [516, 286] width 11 height 11
click at [511, 340] on input "checkbox" at bounding box center [516, 345] width 11 height 11
click at [512, 370] on input "checkbox" at bounding box center [516, 375] width 11 height 11
click at [511, 395] on input "checkbox" at bounding box center [516, 400] width 11 height 11
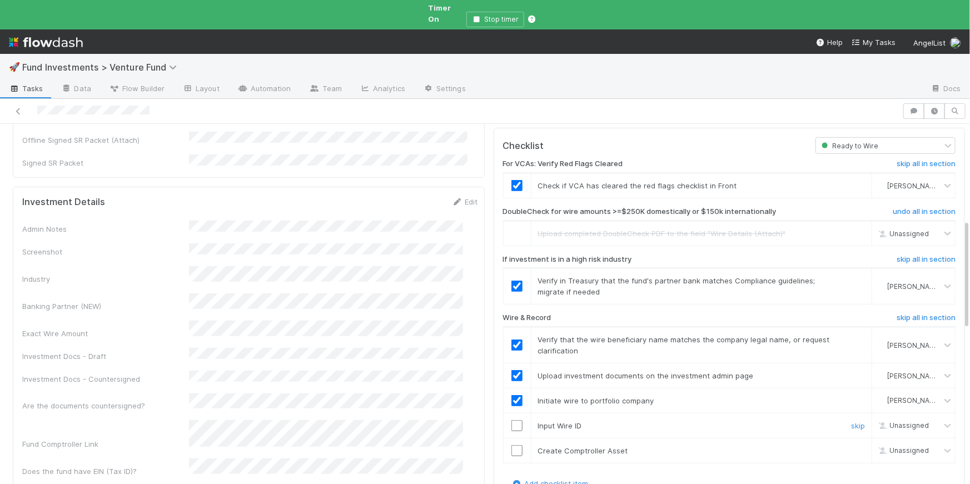
click at [511, 420] on input "checkbox" at bounding box center [516, 425] width 11 height 11
click at [511, 445] on input "checkbox" at bounding box center [516, 450] width 11 height 11
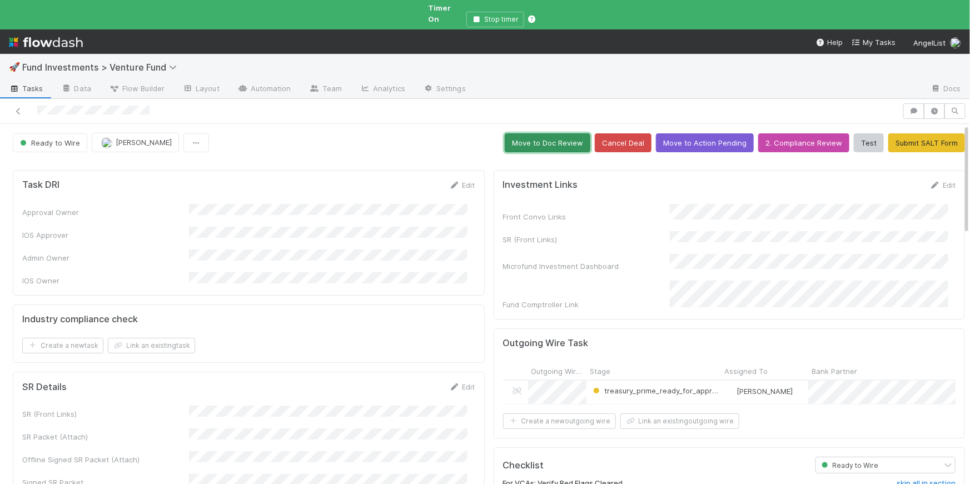
click at [553, 134] on button "Move to Doc Review" at bounding box center [548, 142] width 86 height 19
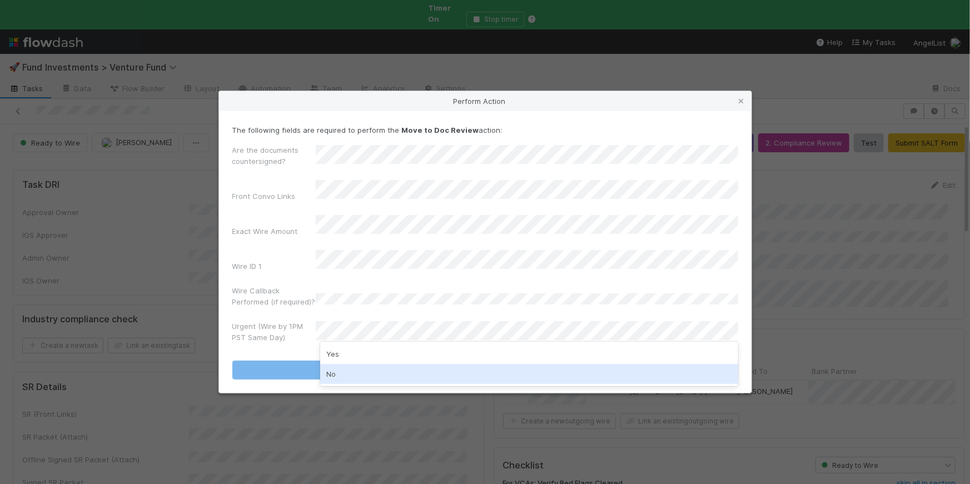
click at [364, 379] on div "No" at bounding box center [529, 374] width 418 height 20
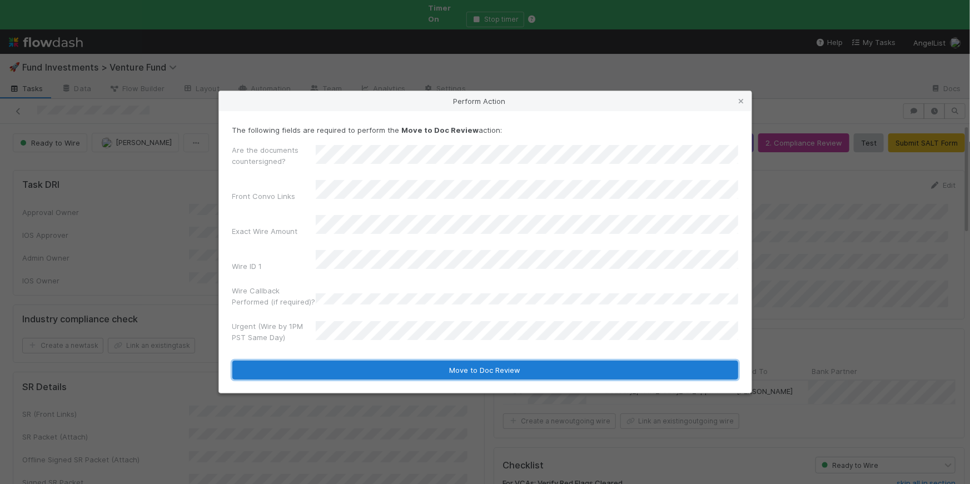
click at [405, 361] on button "Move to Doc Review" at bounding box center [485, 370] width 506 height 19
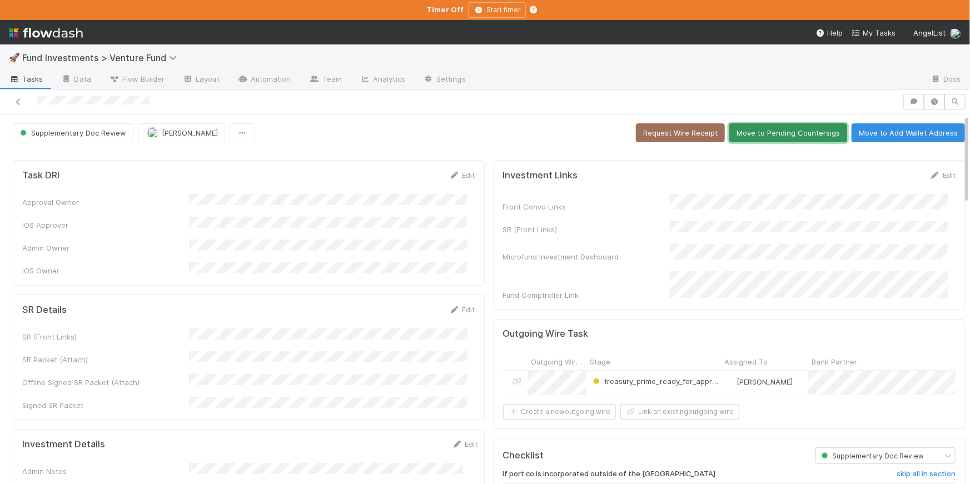
drag, startPoint x: 764, startPoint y: 136, endPoint x: 764, endPoint y: 90, distance: 45.6
click at [764, 136] on button "Move to Pending Countersigs" at bounding box center [788, 132] width 118 height 19
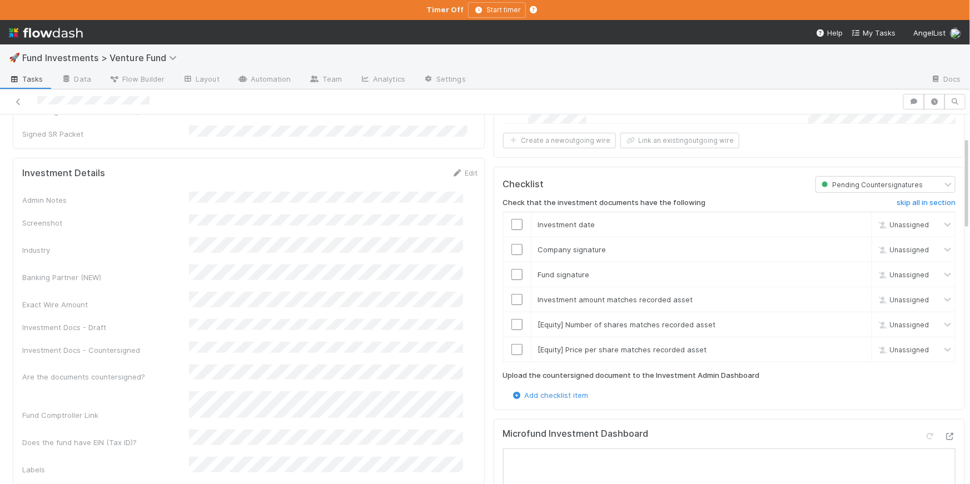
scroll to position [276, 0]
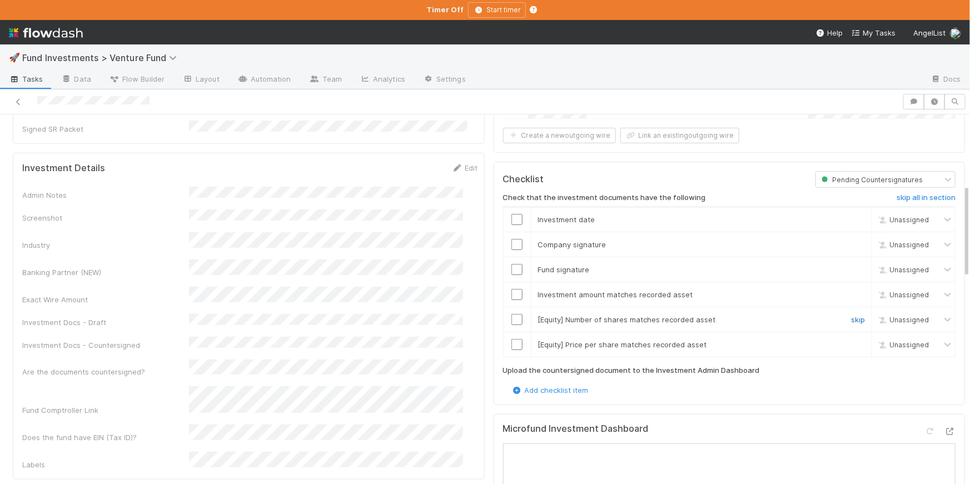
click at [851, 315] on link "skip" at bounding box center [858, 319] width 14 height 9
click at [851, 342] on link "skip" at bounding box center [858, 344] width 14 height 9
click at [511, 289] on input "checkbox" at bounding box center [516, 294] width 11 height 11
click at [511, 267] on input "checkbox" at bounding box center [516, 269] width 11 height 11
click at [511, 239] on input "checkbox" at bounding box center [516, 244] width 11 height 11
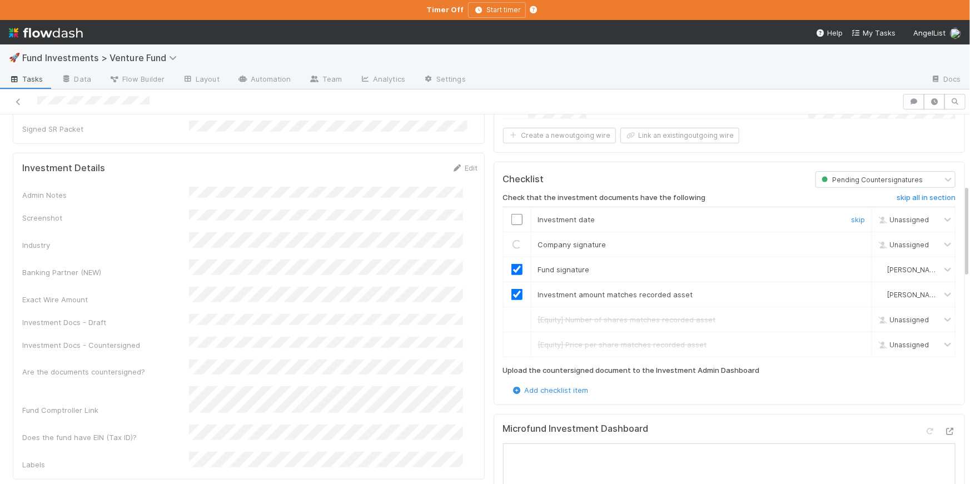
click at [511, 214] on input "checkbox" at bounding box center [516, 219] width 11 height 11
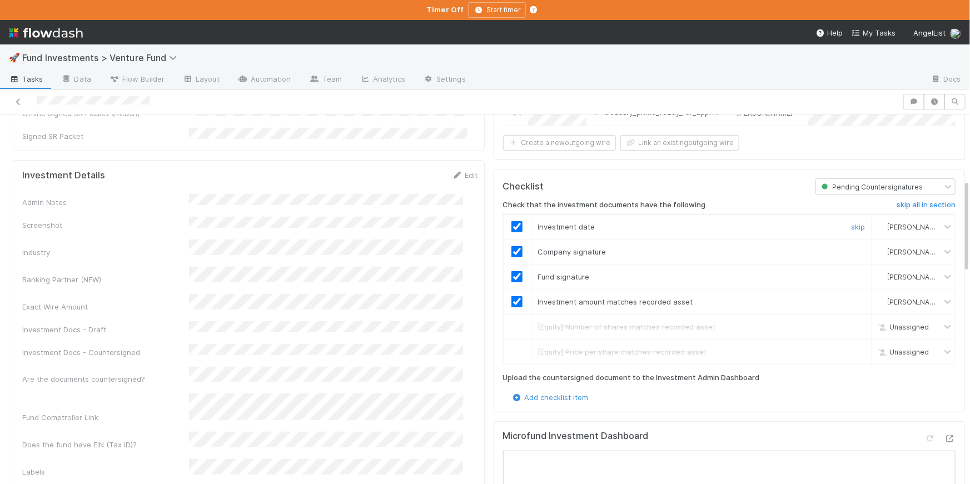
scroll to position [0, 0]
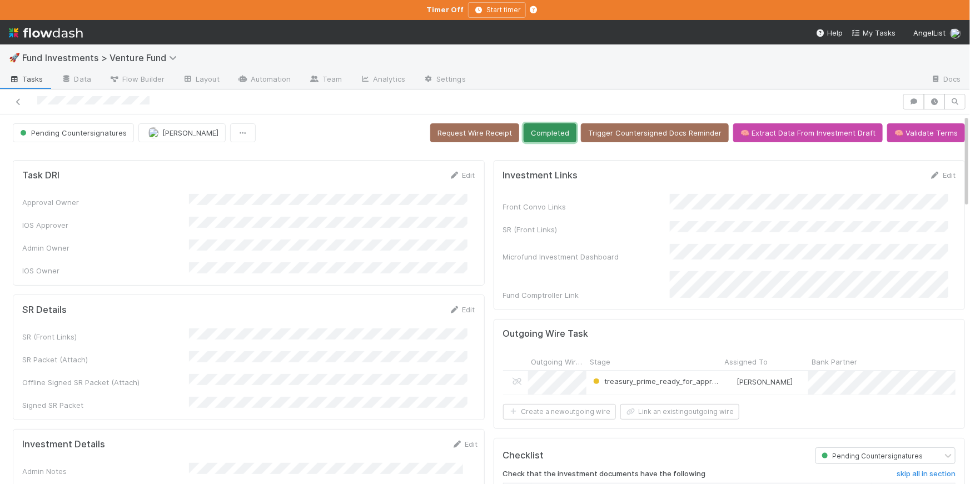
click at [550, 135] on button "Completed" at bounding box center [550, 132] width 53 height 19
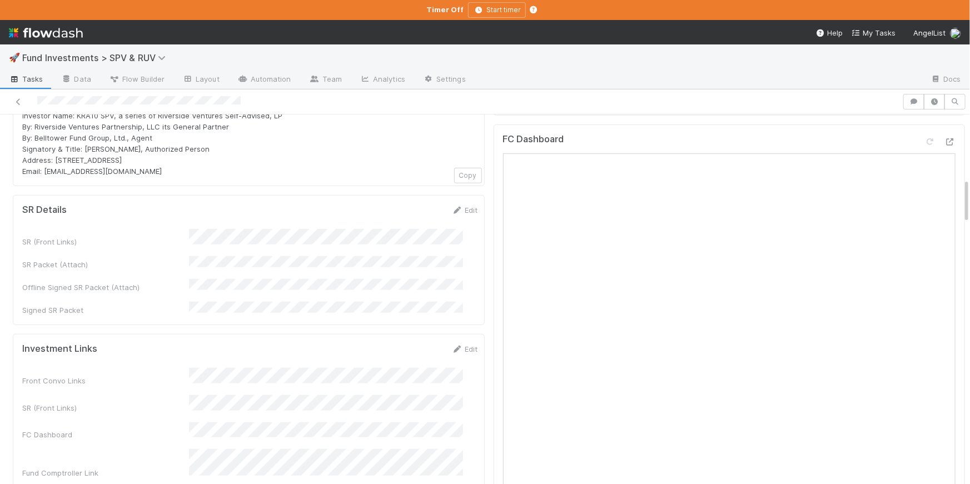
scroll to position [524, 0]
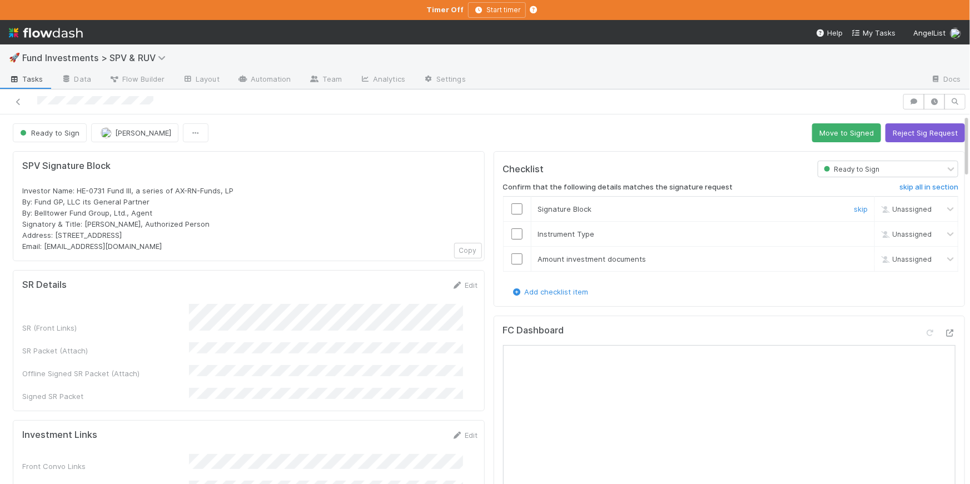
click at [511, 203] on input "checkbox" at bounding box center [516, 208] width 11 height 11
click at [511, 232] on input "checkbox" at bounding box center [516, 233] width 11 height 11
drag, startPoint x: 513, startPoint y: 258, endPoint x: 449, endPoint y: 159, distance: 118.6
click at [513, 258] on input "checkbox" at bounding box center [516, 258] width 11 height 11
click at [829, 132] on button "Move to Signed" at bounding box center [846, 132] width 69 height 19
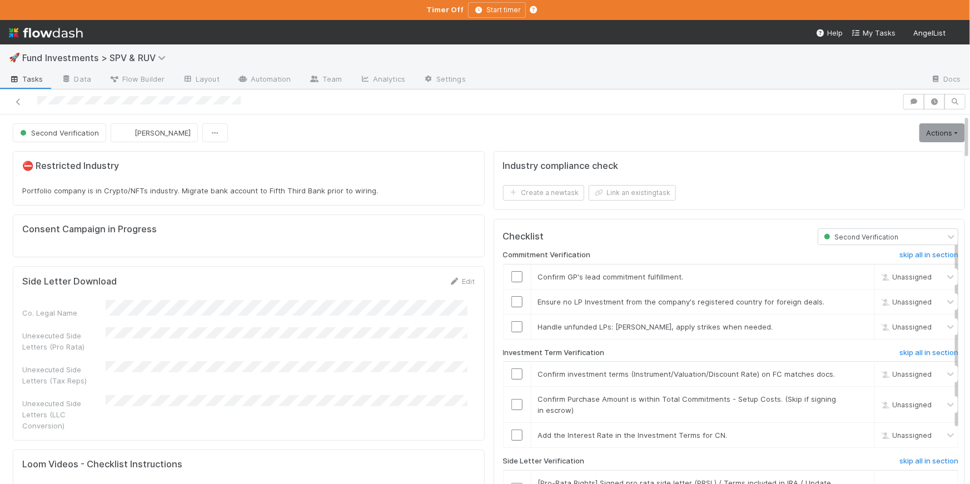
scroll to position [360, 0]
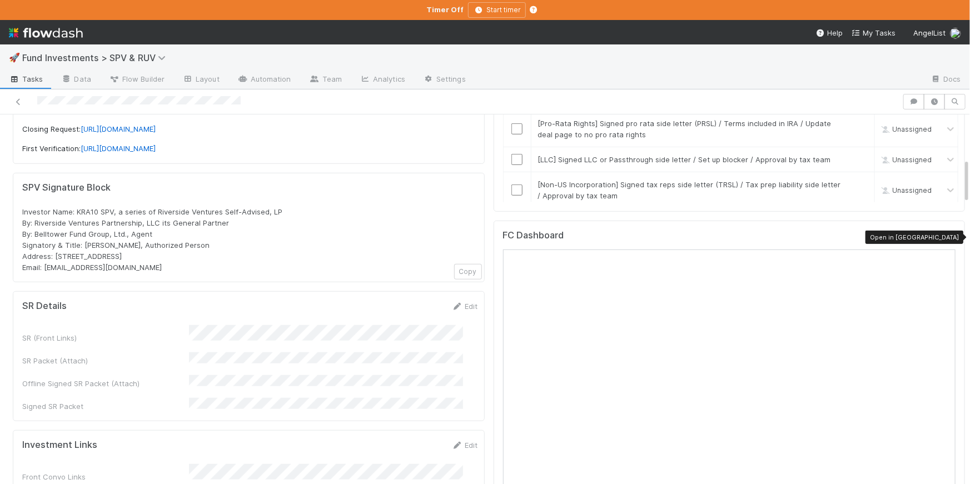
click at [944, 237] on icon at bounding box center [949, 238] width 11 height 7
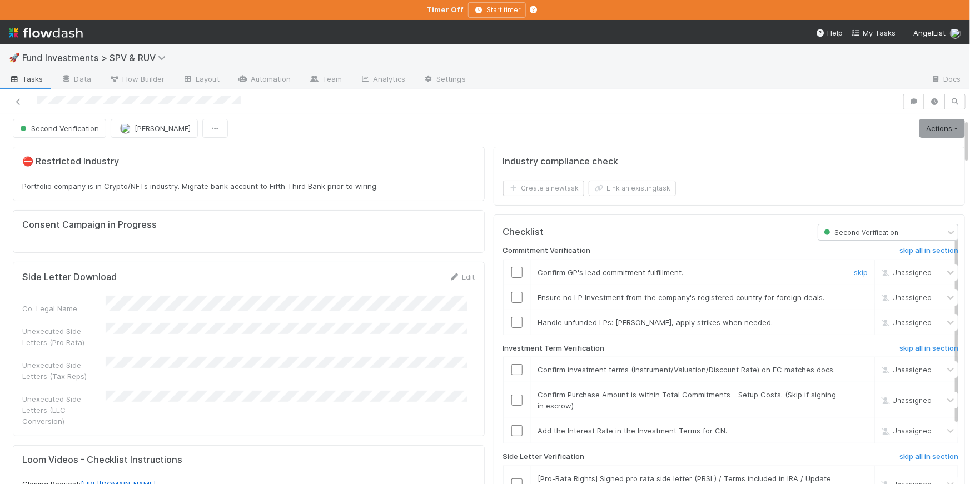
scroll to position [0, 0]
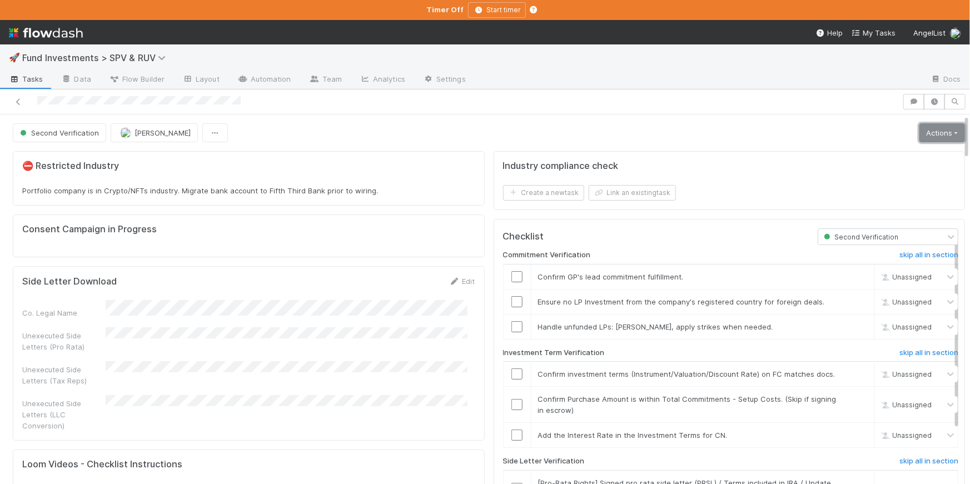
click at [923, 132] on link "Actions" at bounding box center [942, 132] width 46 height 19
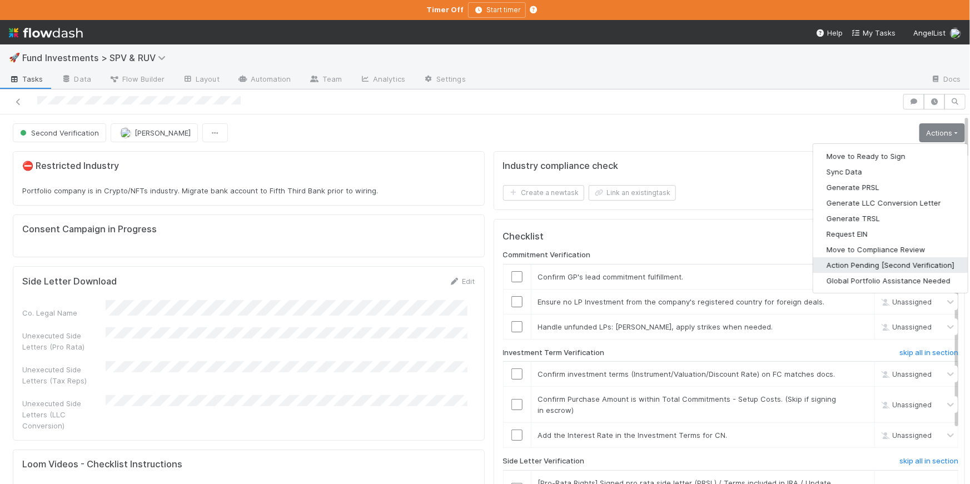
click at [889, 258] on button "Action Pending [Second Verification]" at bounding box center [890, 265] width 155 height 16
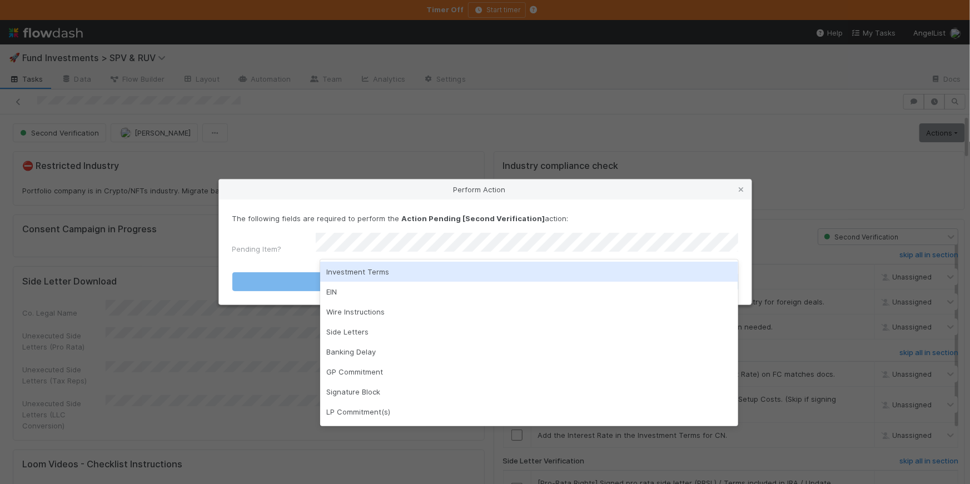
click at [395, 269] on div "Investment Terms" at bounding box center [529, 272] width 418 height 20
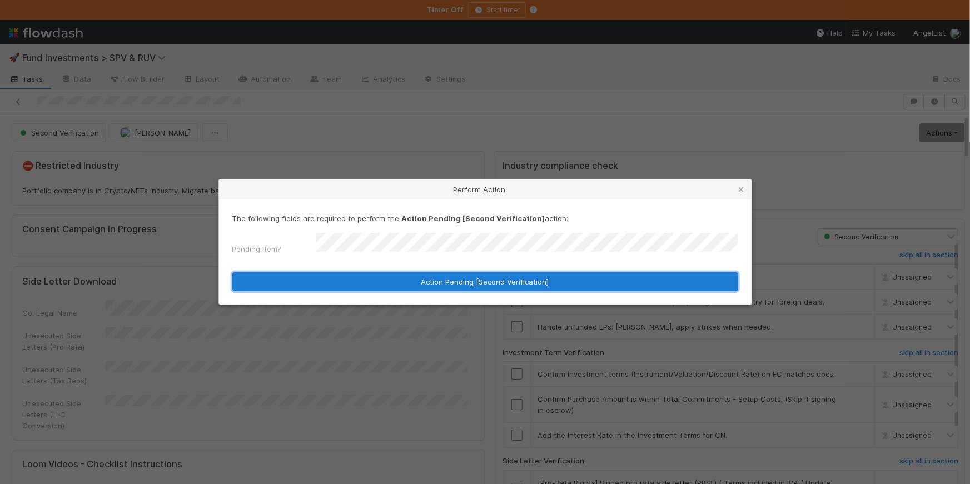
click at [461, 277] on button "Action Pending [Second Verification]" at bounding box center [485, 281] width 506 height 19
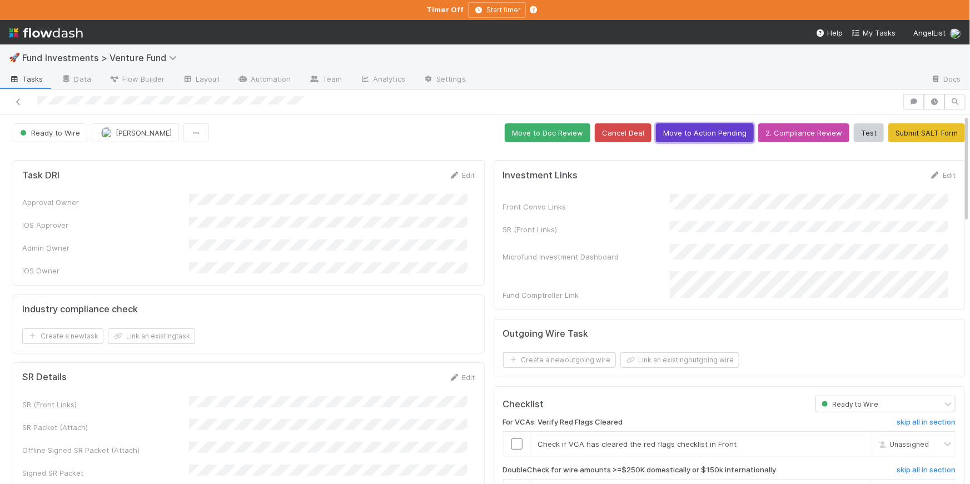
click at [693, 139] on button "Move to Action Pending" at bounding box center [705, 132] width 98 height 19
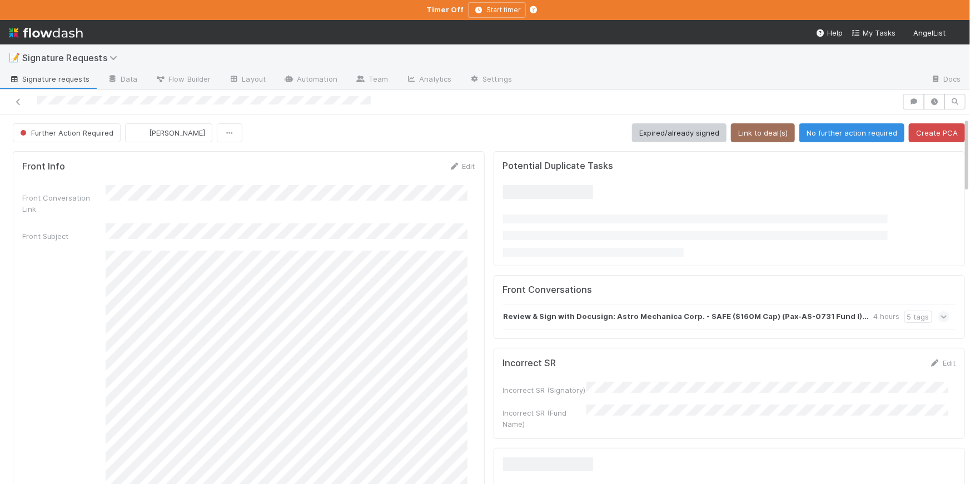
scroll to position [292, 0]
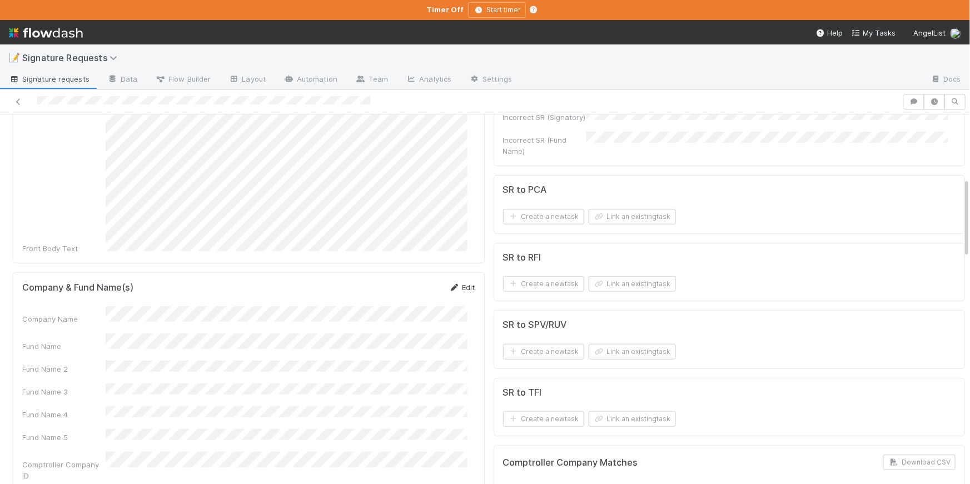
click at [449, 284] on icon at bounding box center [454, 287] width 11 height 7
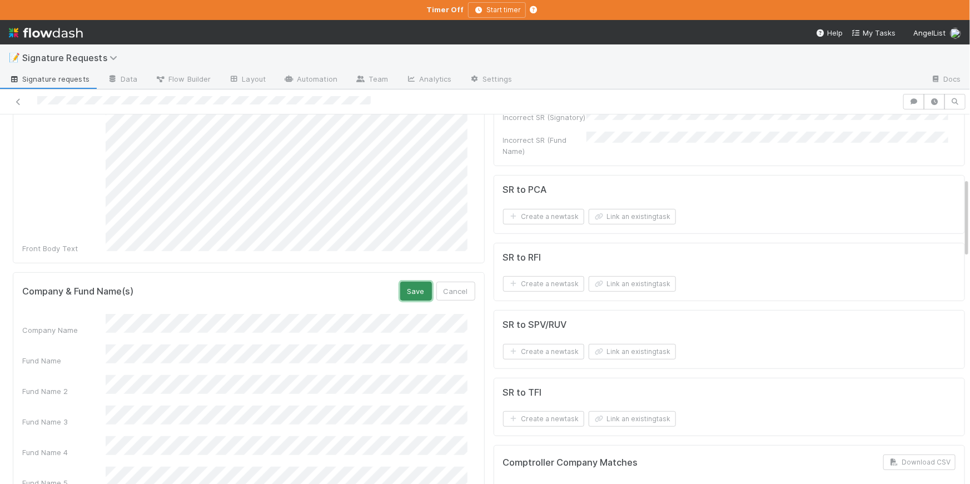
click at [409, 282] on button "Save" at bounding box center [416, 291] width 32 height 19
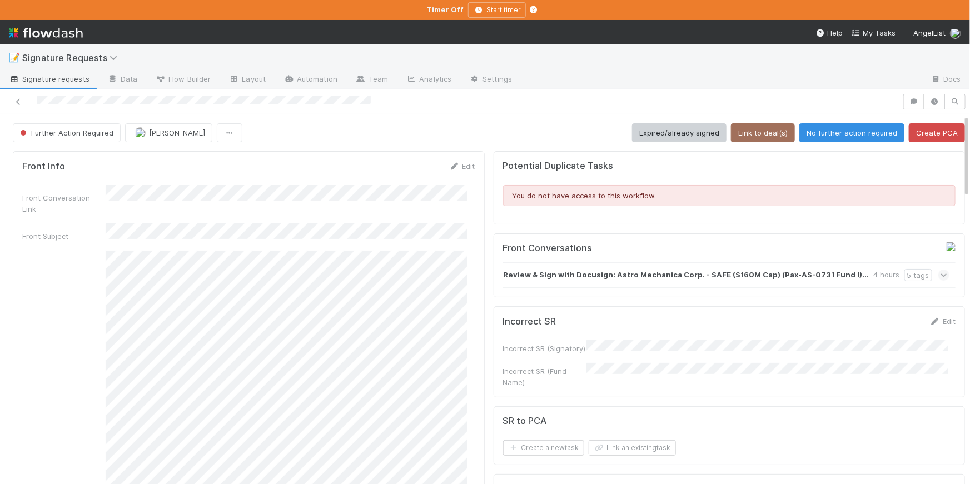
scroll to position [0, 0]
click at [761, 135] on button "Link to deal(s)" at bounding box center [763, 132] width 64 height 19
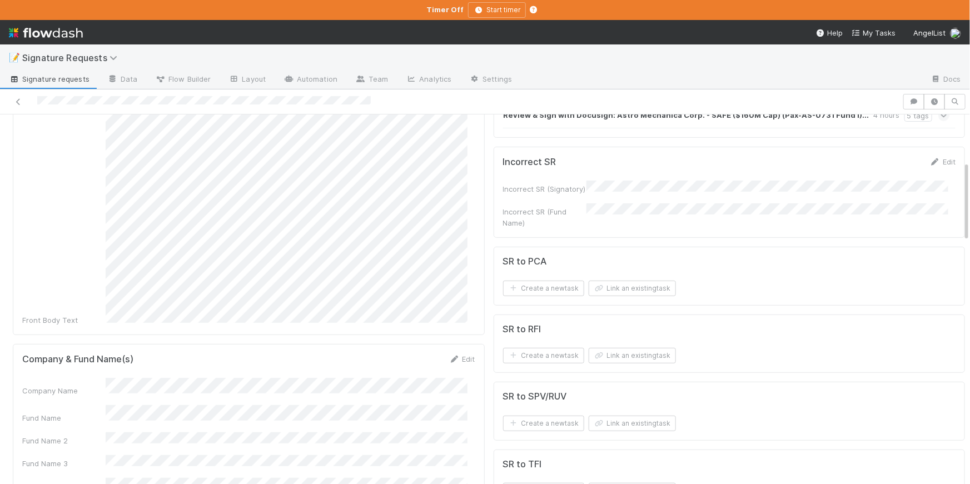
scroll to position [283, 0]
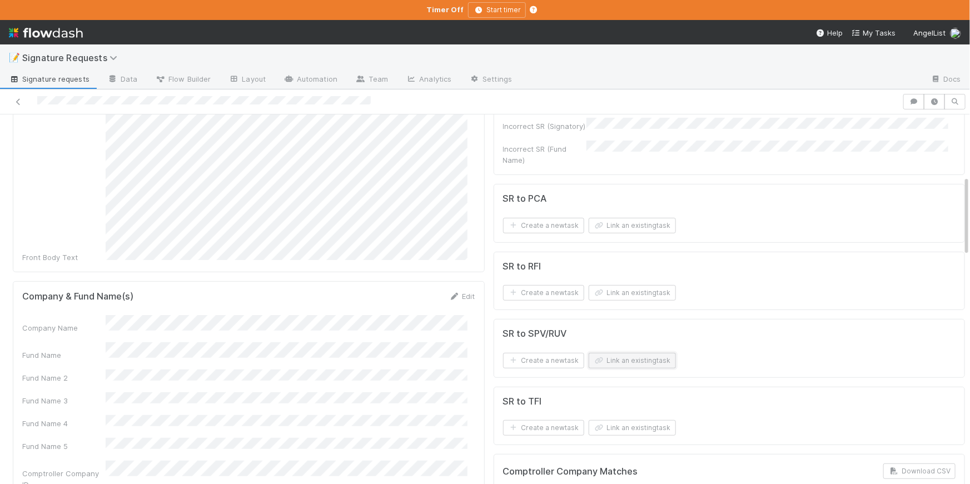
click at [618, 359] on button "Link an existing task" at bounding box center [632, 361] width 87 height 16
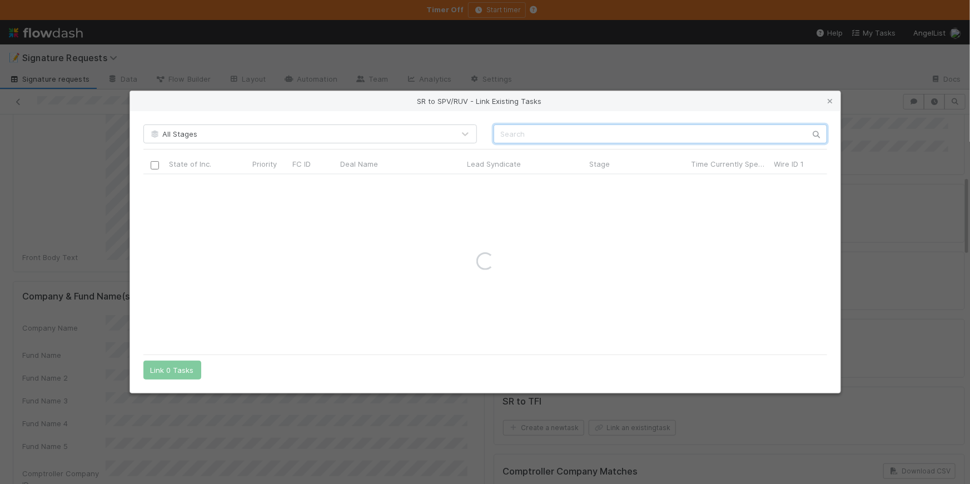
click at [511, 132] on input "text" at bounding box center [661, 134] width 334 height 19
paste input "Astro"
drag, startPoint x: 503, startPoint y: 137, endPoint x: 503, endPoint y: 146, distance: 8.9
click at [503, 137] on input "Astro" at bounding box center [661, 134] width 334 height 19
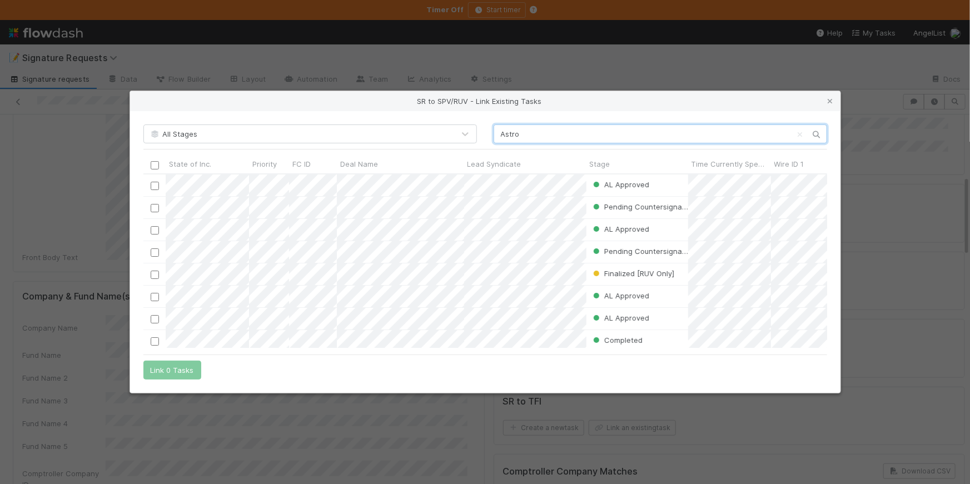
scroll to position [166, 676]
type input "Astro"
click at [151, 186] on input "checkbox" at bounding box center [154, 186] width 8 height 8
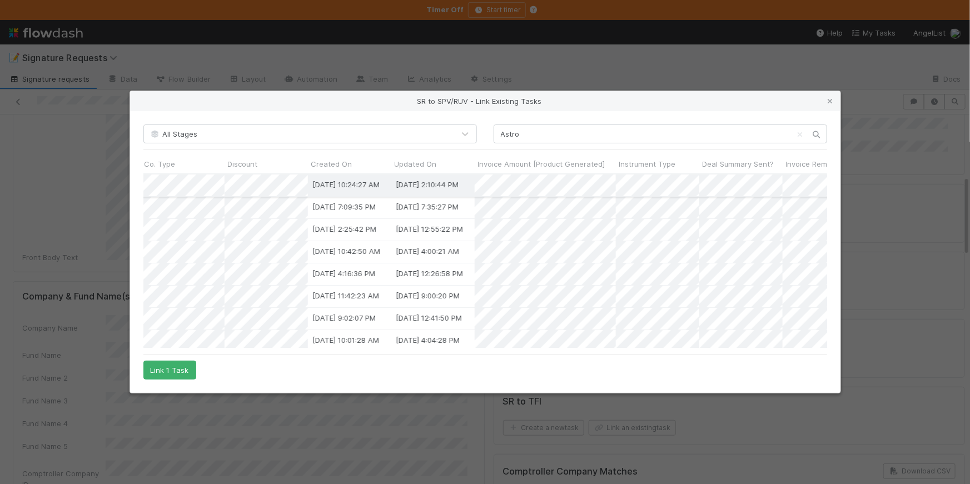
scroll to position [0, 2779]
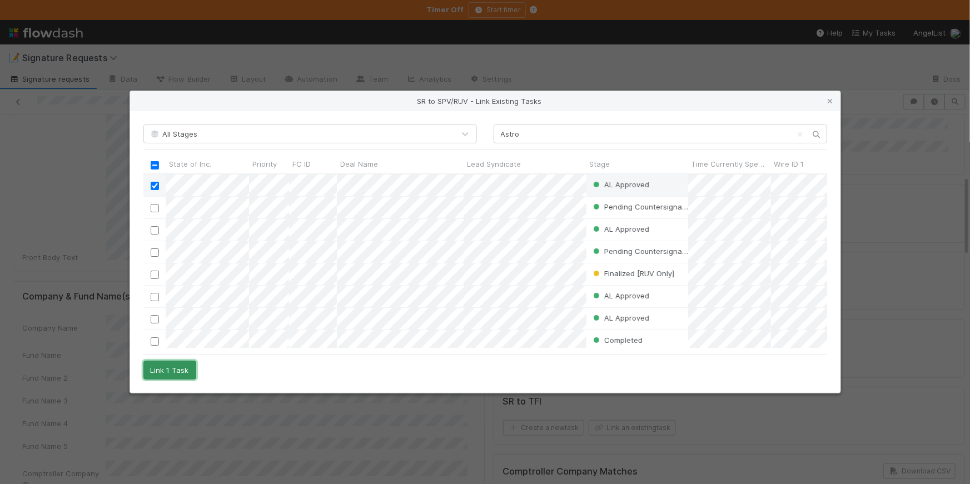
click at [165, 374] on button "Link 1 Task" at bounding box center [169, 370] width 53 height 19
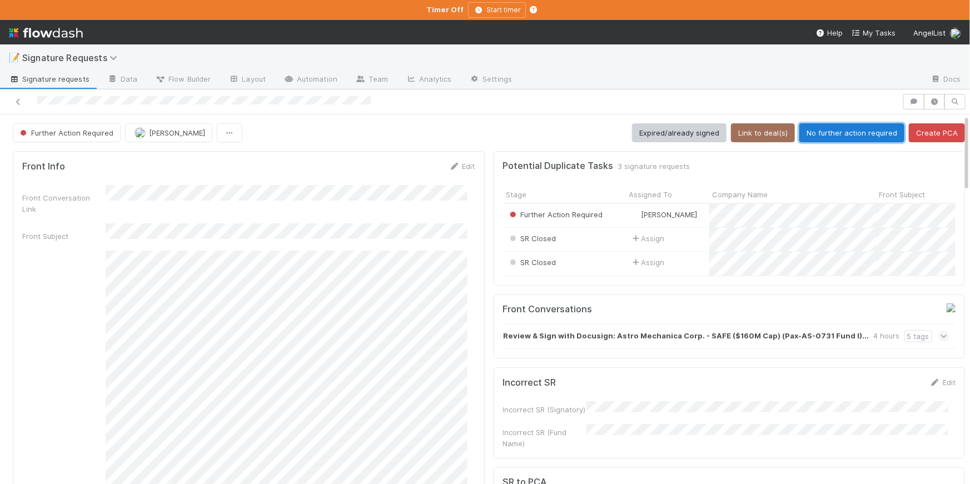
click at [826, 133] on button "No further action required" at bounding box center [851, 132] width 105 height 19
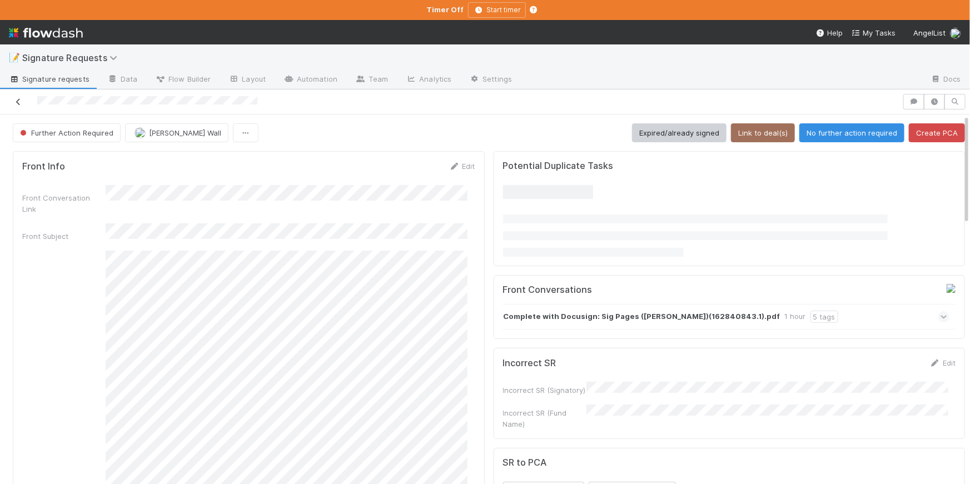
click at [16, 102] on icon at bounding box center [18, 101] width 11 height 7
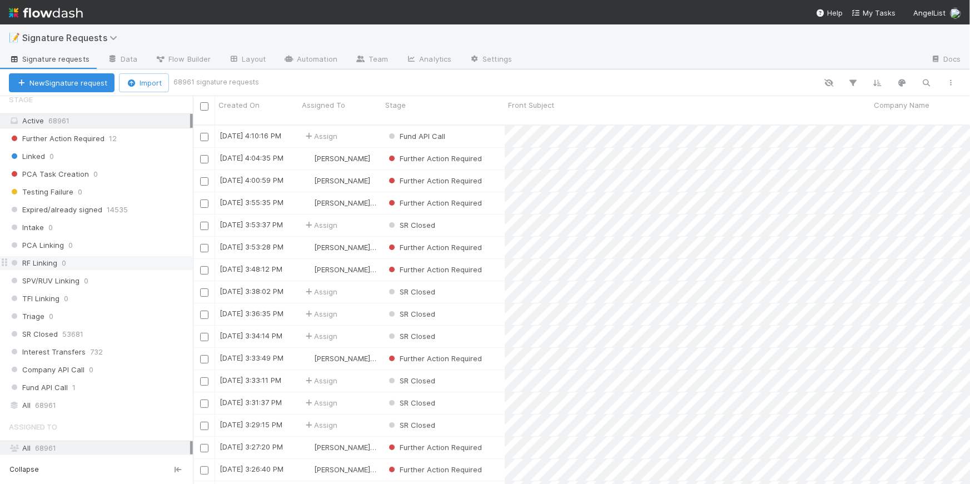
scroll to position [161, 0]
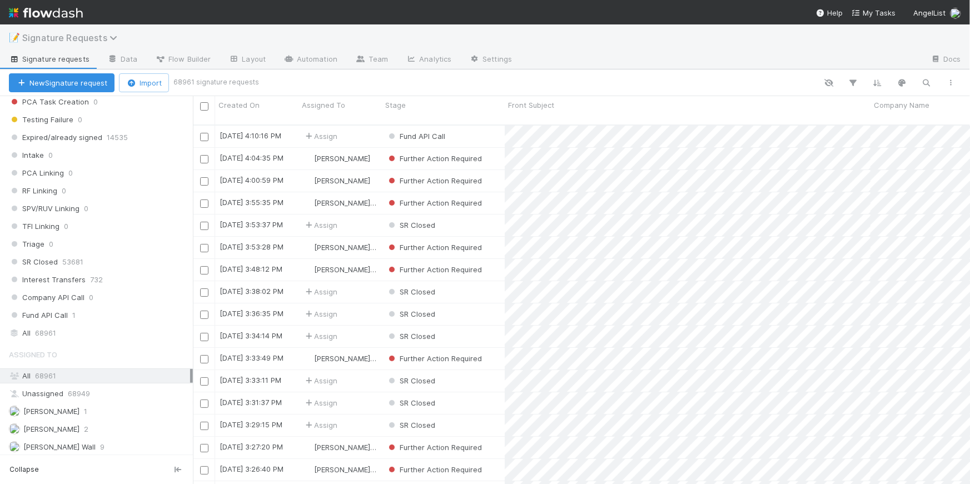
click at [96, 37] on span "Signature Requests" at bounding box center [72, 37] width 101 height 11
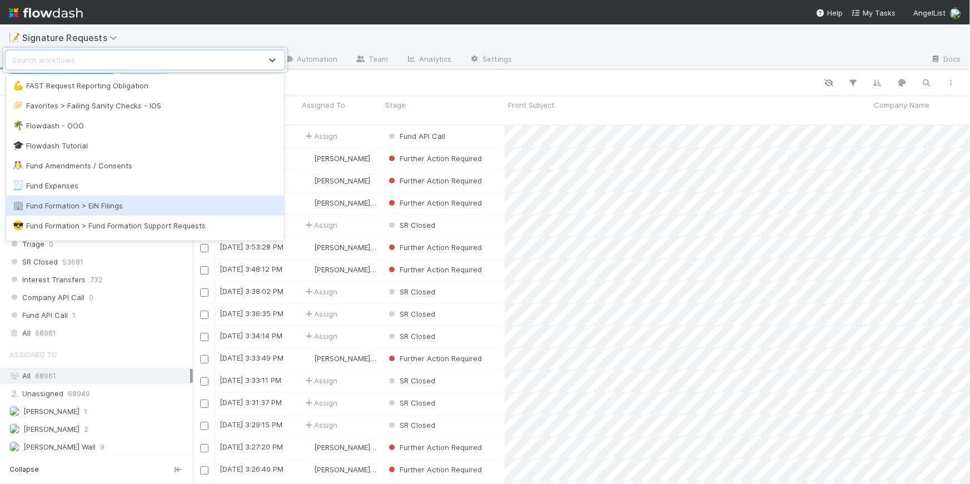
scroll to position [644, 0]
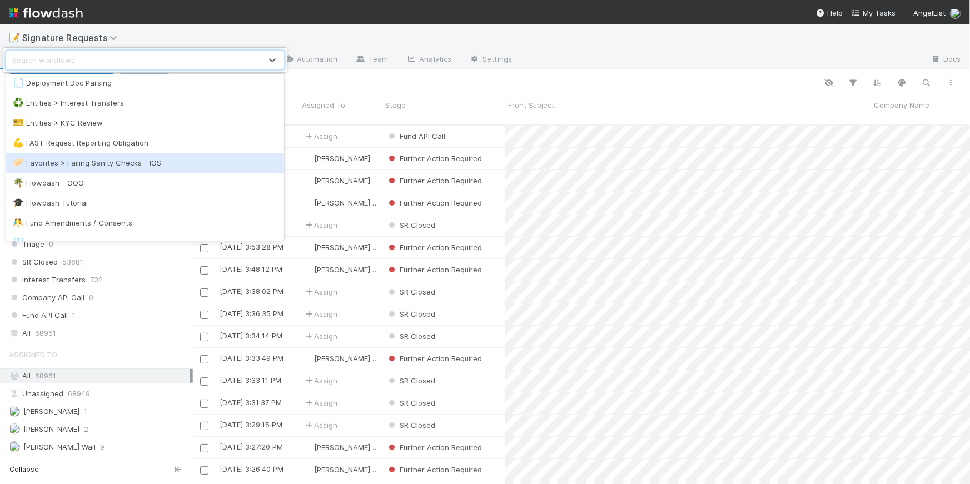
click at [170, 169] on div "🥟 Favorites > Failing Sanity Checks - IOS" at bounding box center [145, 163] width 278 height 20
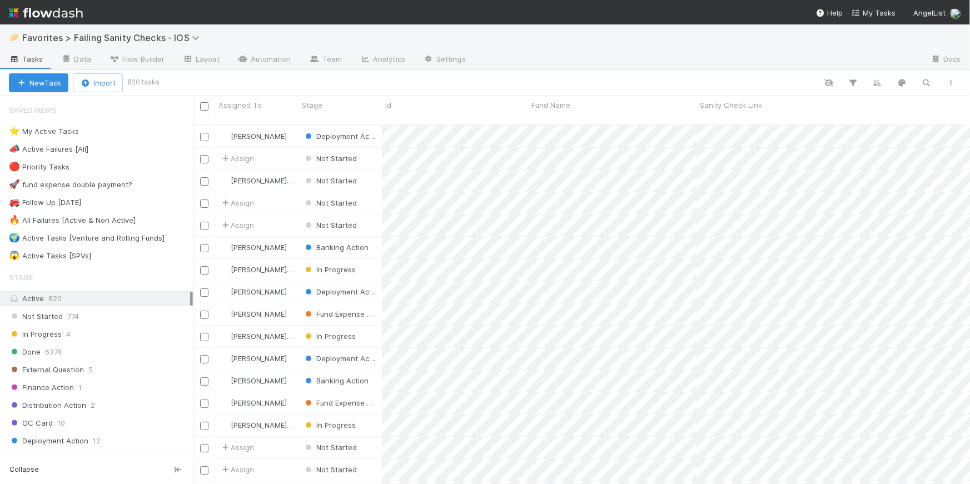
scroll to position [361, 770]
click at [113, 137] on div "⭐ My Active Tasks 1" at bounding box center [101, 132] width 184 height 14
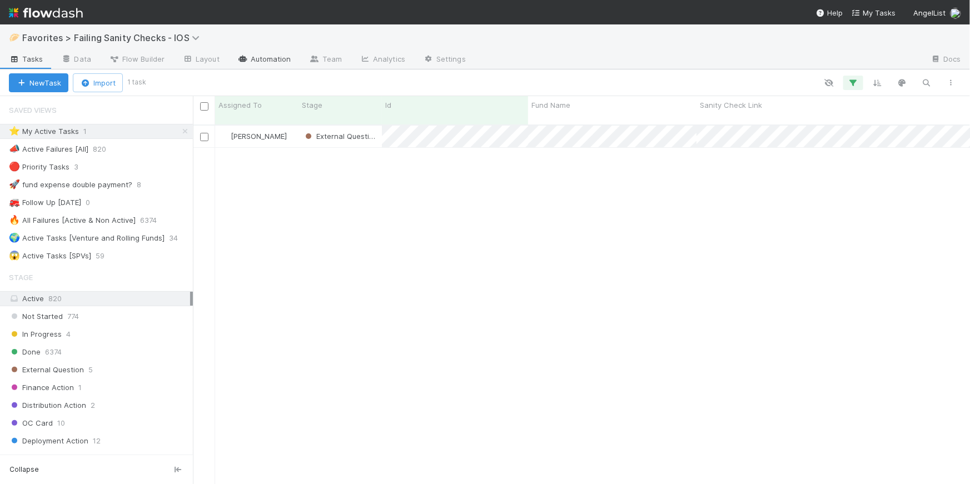
scroll to position [361, 770]
click at [271, 58] on link "Automation" at bounding box center [264, 60] width 72 height 18
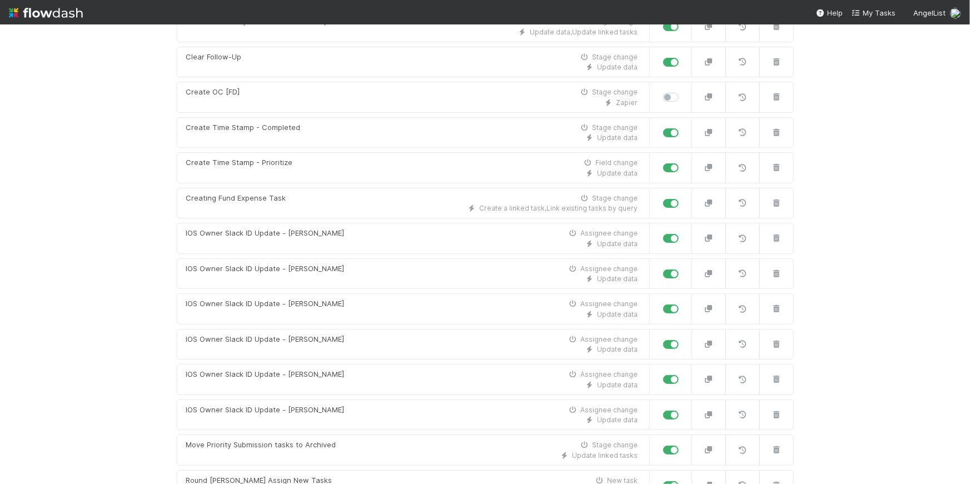
scroll to position [425, 0]
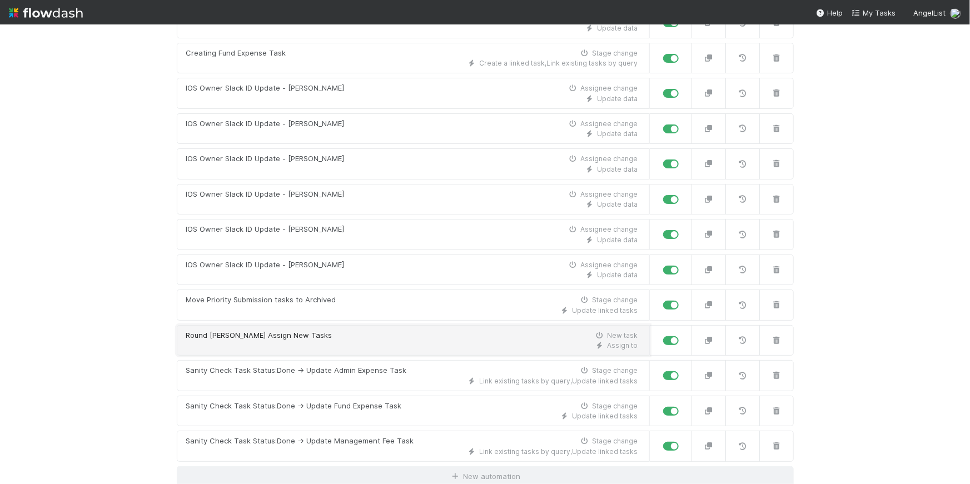
click at [387, 330] on div "Round Robin Assign New Tasks New task" at bounding box center [412, 335] width 452 height 11
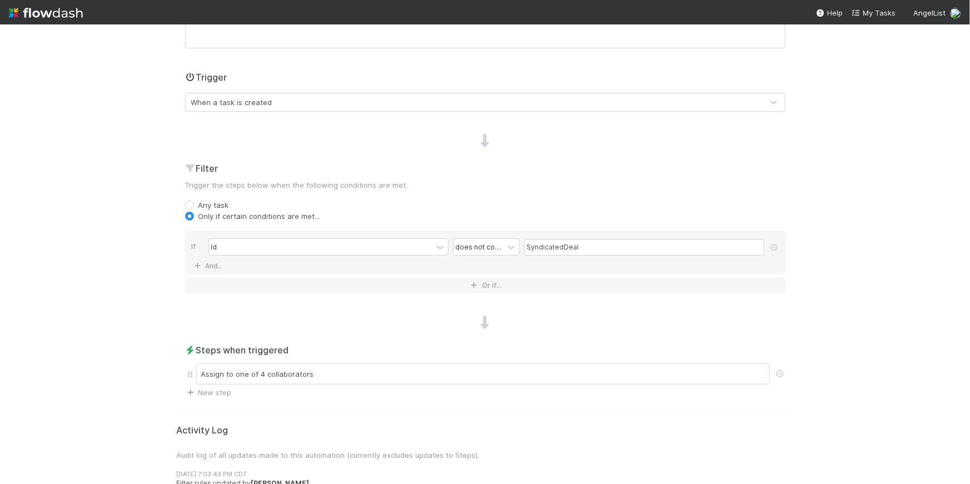
scroll to position [334, 0]
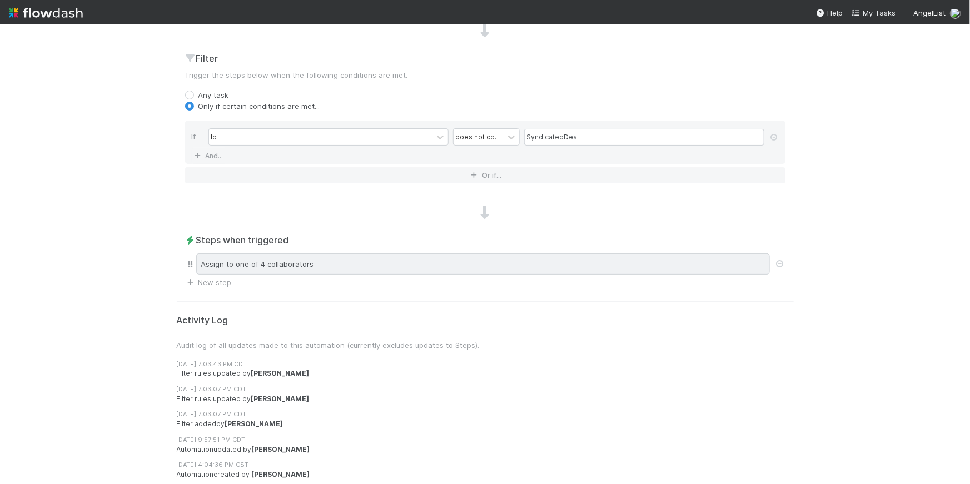
click at [367, 270] on div "Assign to one of 4 collaborators" at bounding box center [483, 263] width 574 height 21
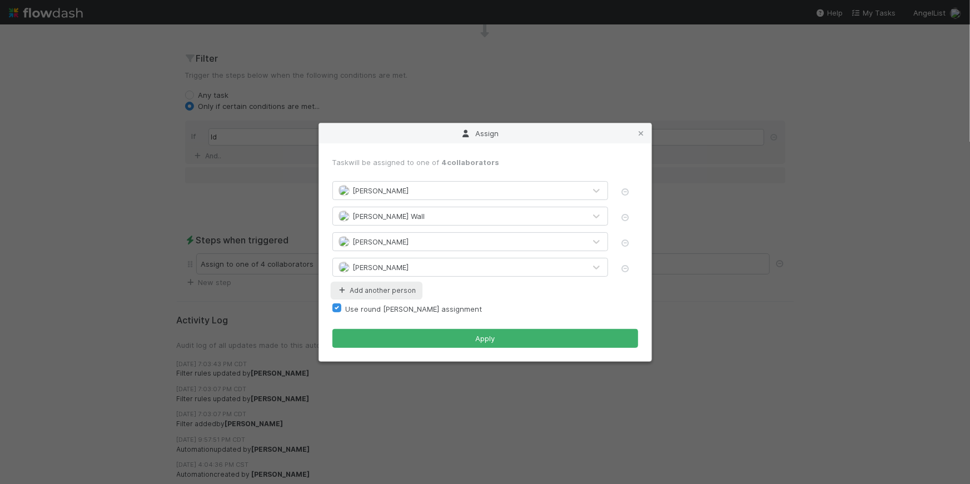
click at [404, 291] on button "Add another person" at bounding box center [376, 290] width 88 height 14
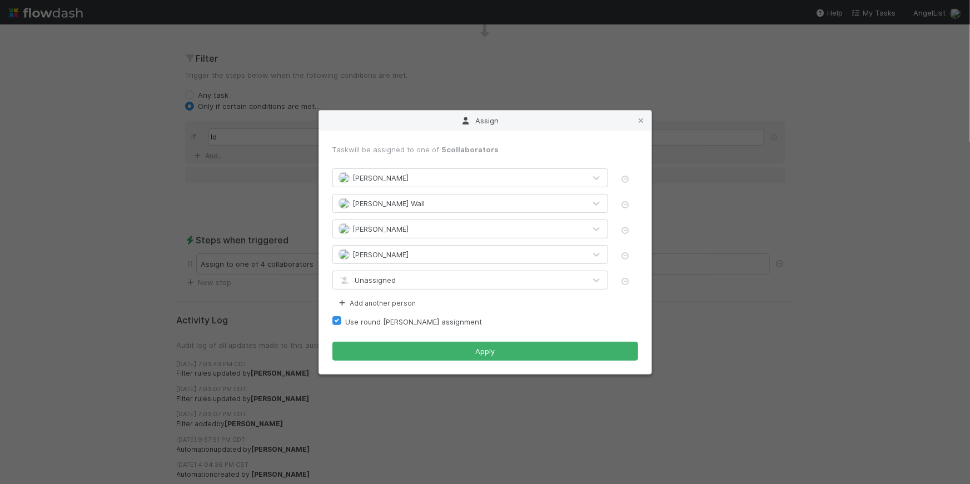
click at [419, 280] on div "Unassigned" at bounding box center [459, 280] width 252 height 18
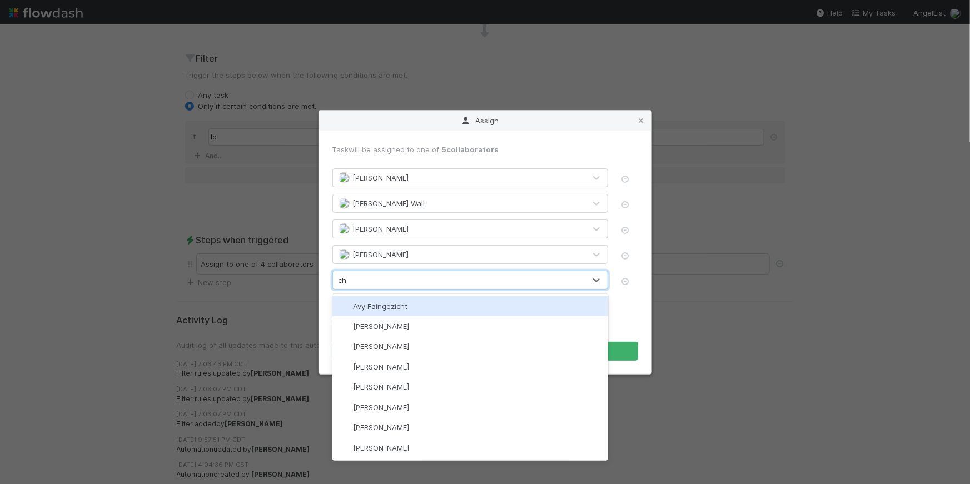
type input "chl"
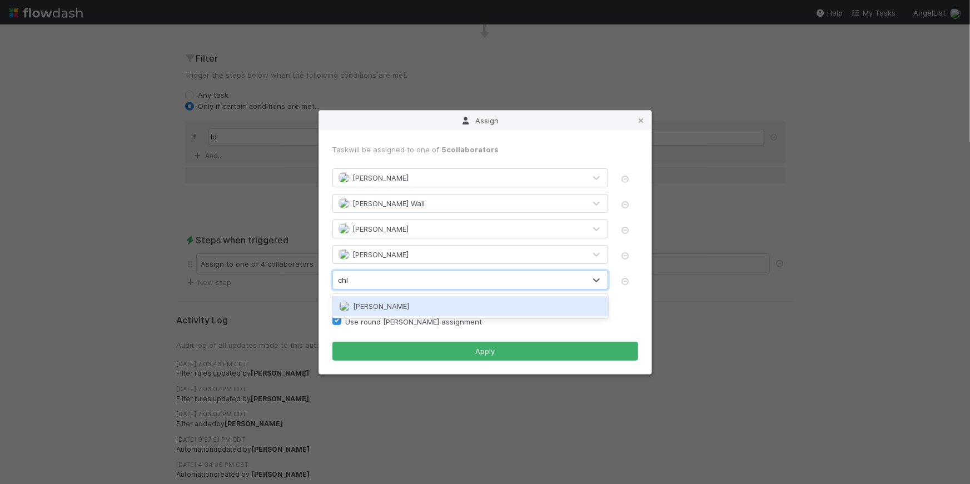
click at [414, 302] on div "[PERSON_NAME]" at bounding box center [470, 306] width 276 height 20
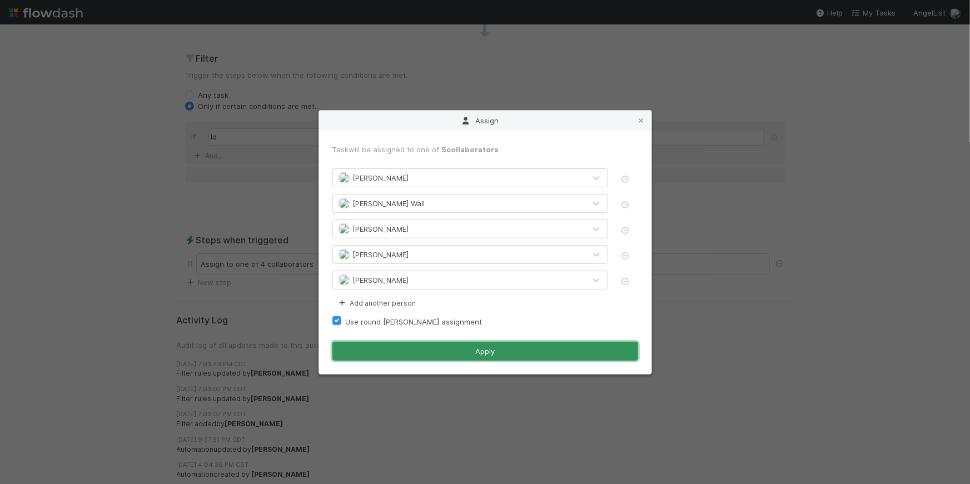
click at [499, 347] on button "Apply" at bounding box center [485, 351] width 306 height 19
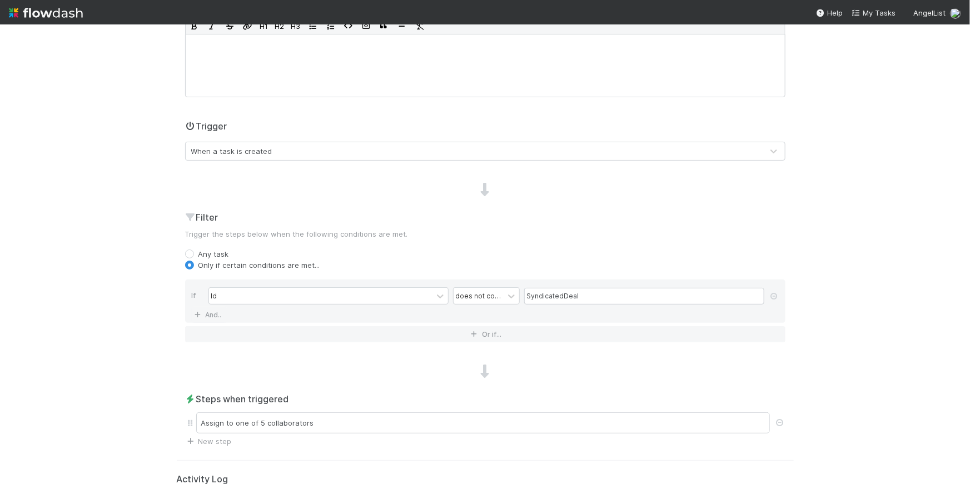
scroll to position [0, 0]
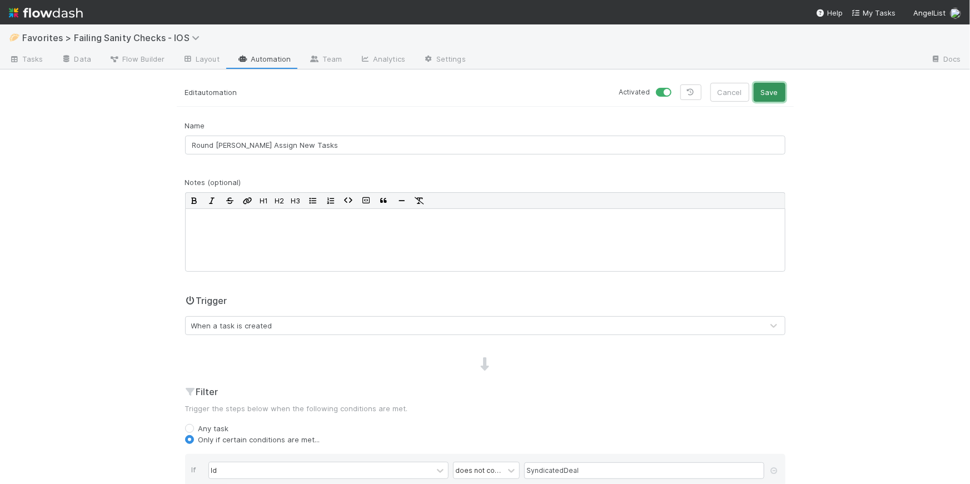
click at [779, 93] on button "Save" at bounding box center [770, 92] width 32 height 19
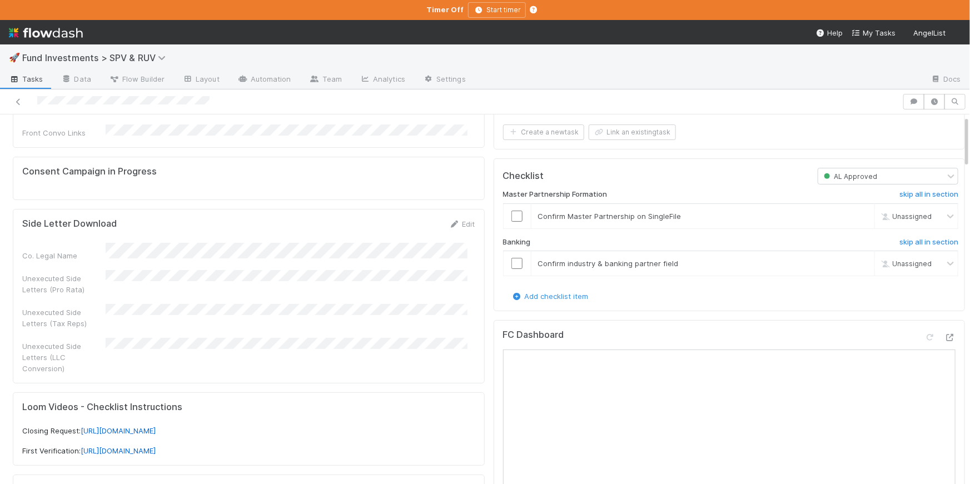
scroll to position [203, 0]
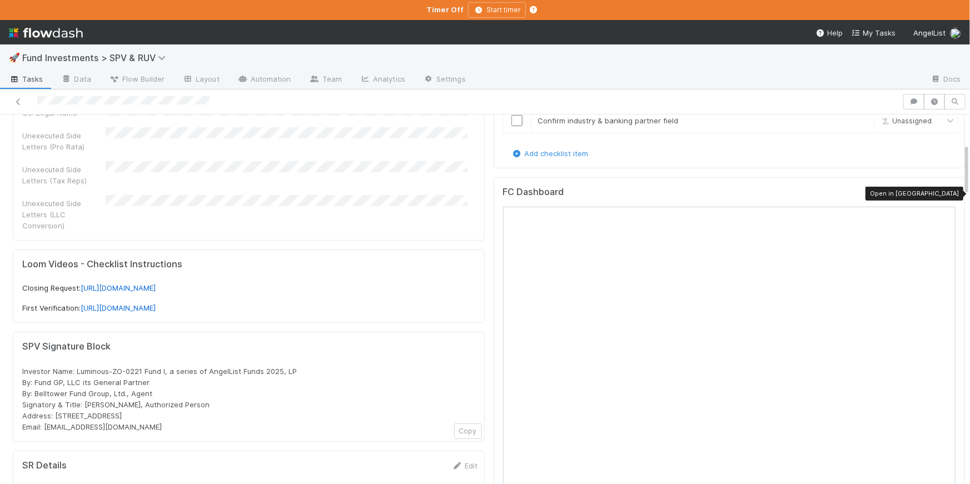
click at [944, 194] on icon at bounding box center [949, 194] width 11 height 7
drag, startPoint x: 311, startPoint y: 351, endPoint x: 292, endPoint y: 354, distance: 19.1
click at [292, 366] on div "Investor Name: Luminous-ZO-0221 Fund I, a series of AngelList Funds 2025, LP By…" at bounding box center [248, 399] width 453 height 67
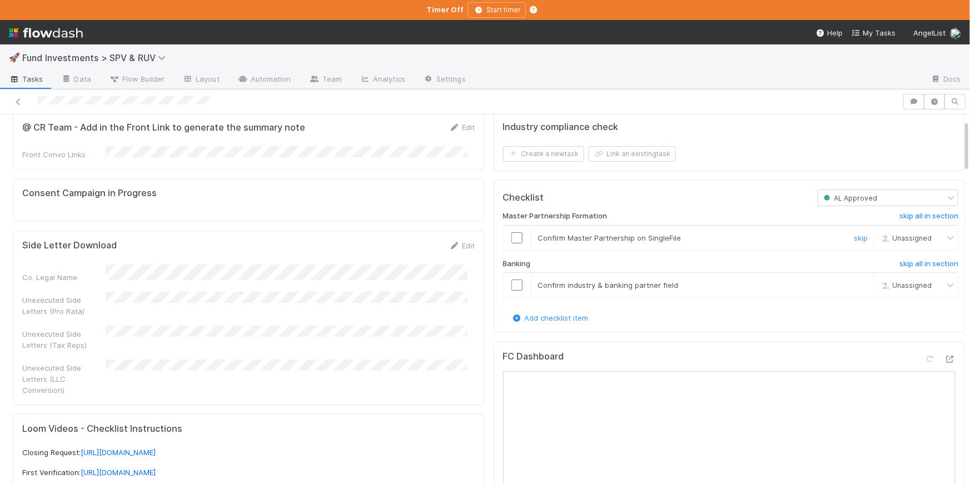
click at [513, 238] on input "checkbox" at bounding box center [516, 237] width 11 height 11
click at [513, 281] on input "checkbox" at bounding box center [516, 285] width 11 height 11
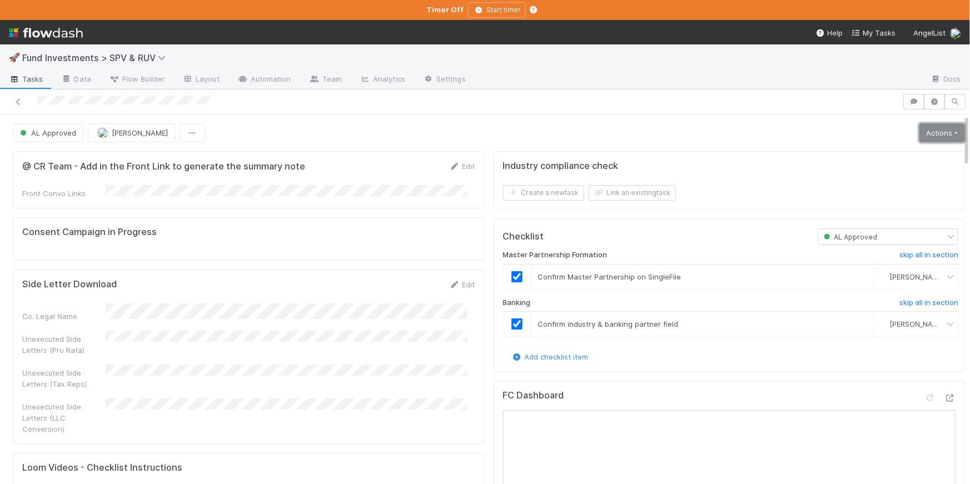
drag, startPoint x: 928, startPoint y: 134, endPoint x: 918, endPoint y: 142, distance: 13.5
click at [928, 134] on link "Actions" at bounding box center [942, 132] width 46 height 19
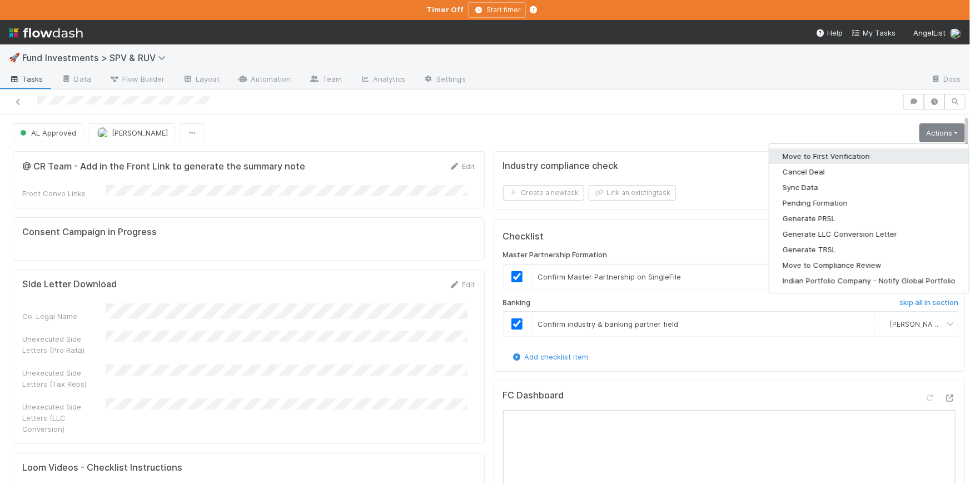
click at [893, 151] on button "Move to First Verification" at bounding box center [869, 156] width 200 height 16
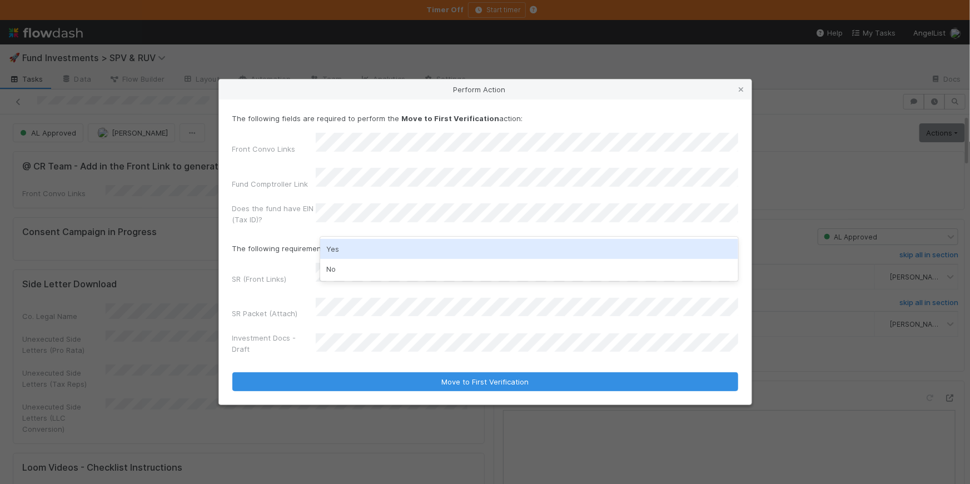
click at [348, 245] on div "Yes" at bounding box center [529, 249] width 418 height 20
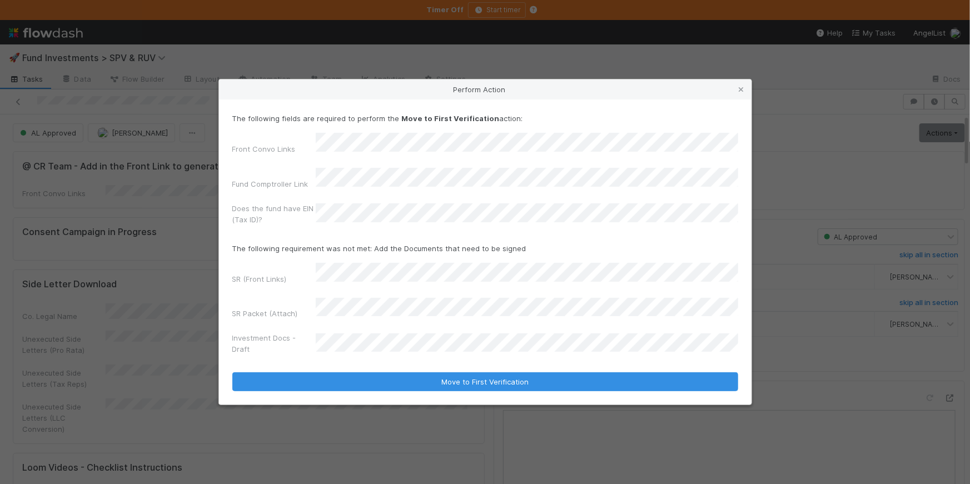
click at [345, 293] on div "SR (Front Links) SR Packet (Attach) Investment Docs - Draft" at bounding box center [485, 311] width 506 height 97
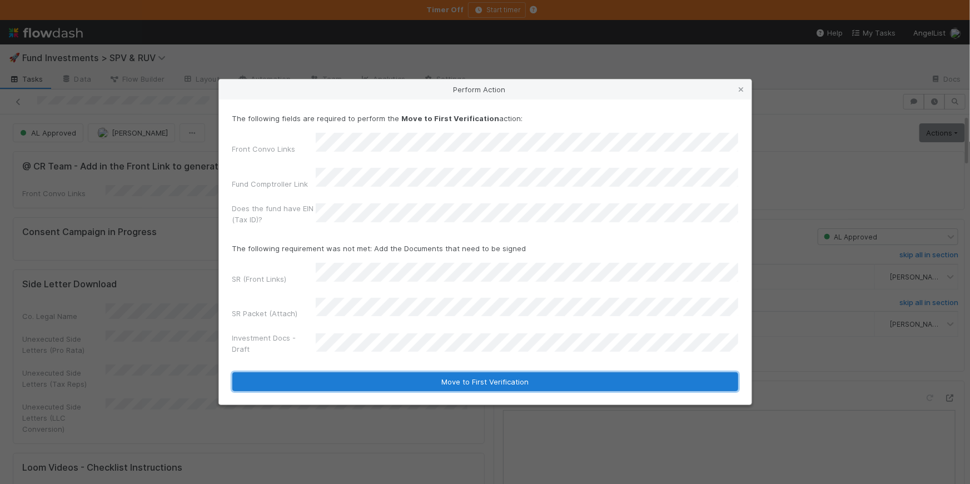
click at [479, 372] on button "Move to First Verification" at bounding box center [485, 381] width 506 height 19
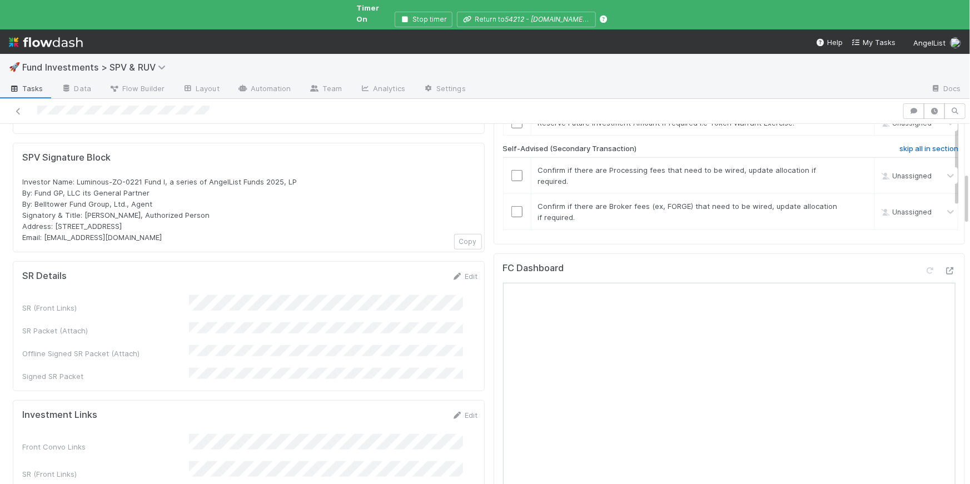
click at [899, 148] on h6 "skip all in section" at bounding box center [928, 149] width 59 height 9
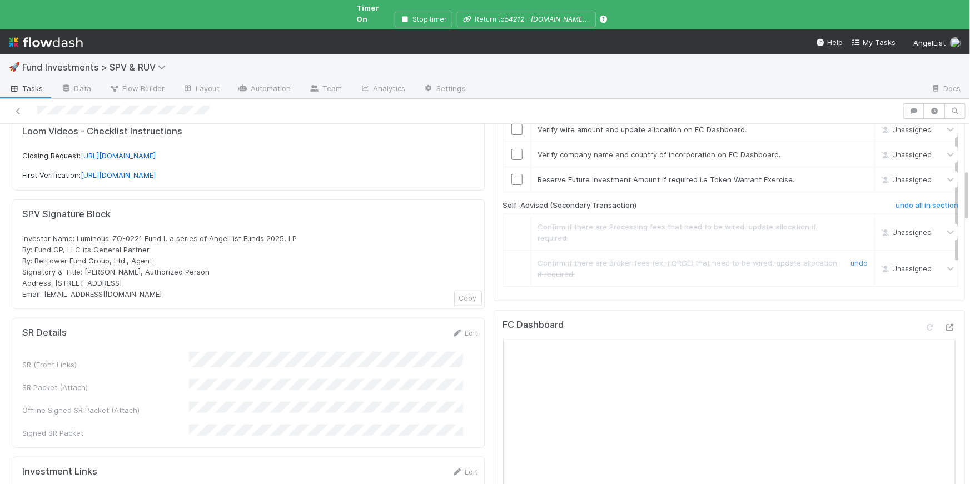
scroll to position [251, 0]
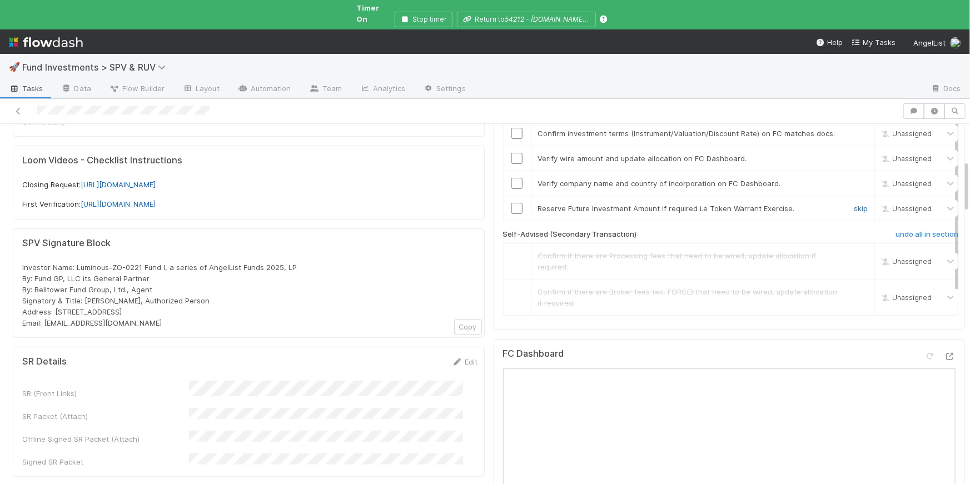
click at [854, 208] on link "skip" at bounding box center [861, 208] width 14 height 9
click at [511, 181] on input "checkbox" at bounding box center [516, 183] width 11 height 11
click at [511, 184] on input "checkbox" at bounding box center [516, 185] width 11 height 11
checkbox input "true"
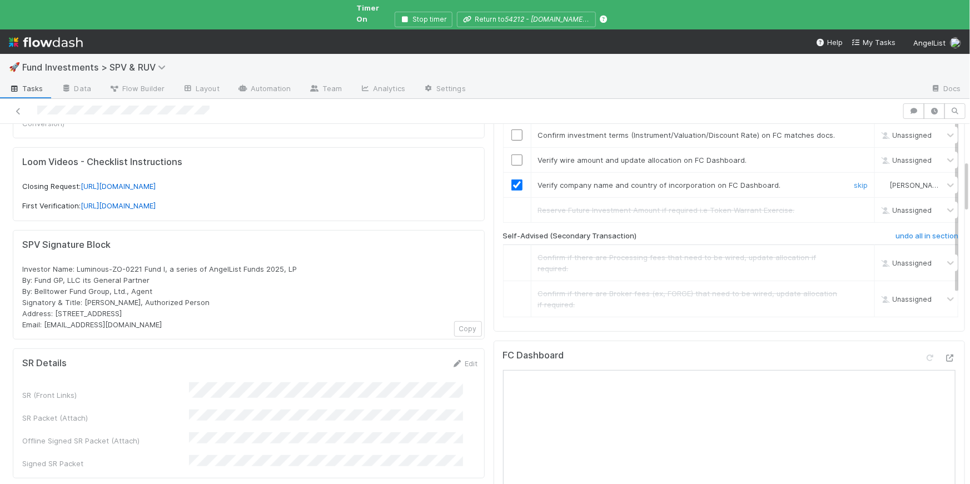
click at [511, 184] on input "checkbox" at bounding box center [516, 185] width 11 height 11
click at [511, 185] on input "checkbox" at bounding box center [516, 185] width 11 height 11
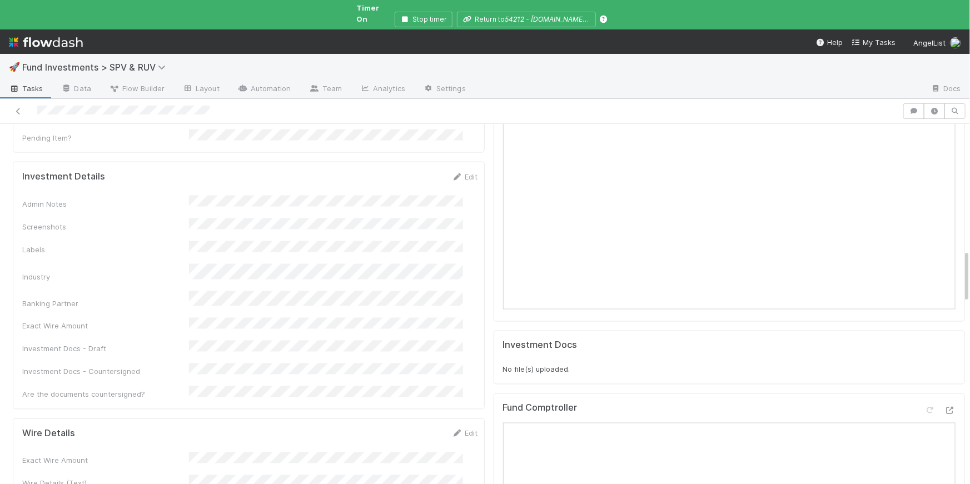
scroll to position [874, 0]
click at [452, 175] on link "Edit" at bounding box center [465, 179] width 26 height 9
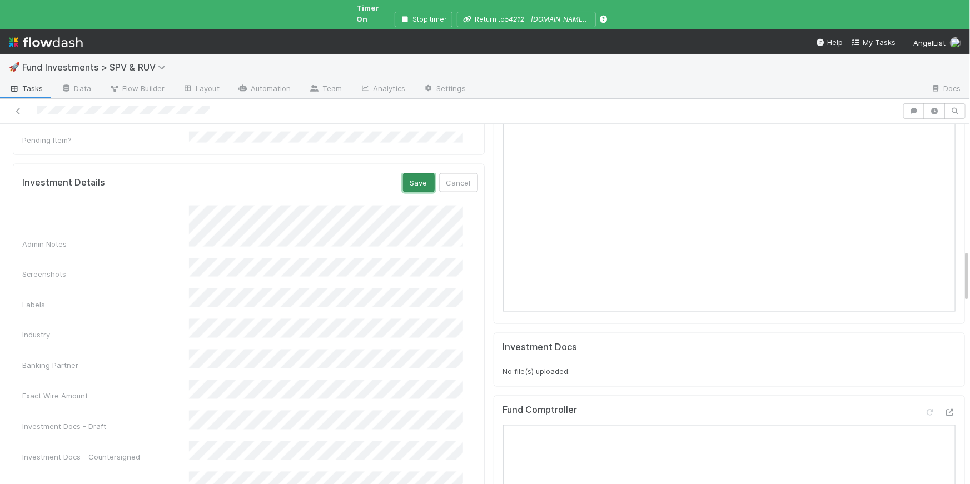
drag, startPoint x: 401, startPoint y: 131, endPoint x: 484, endPoint y: 120, distance: 83.5
click at [403, 173] on button "Save" at bounding box center [419, 182] width 32 height 19
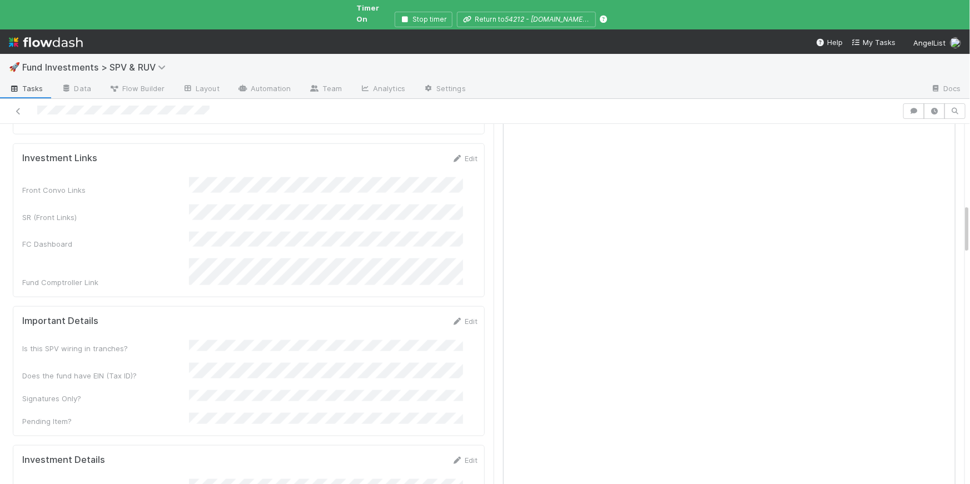
scroll to position [611, 0]
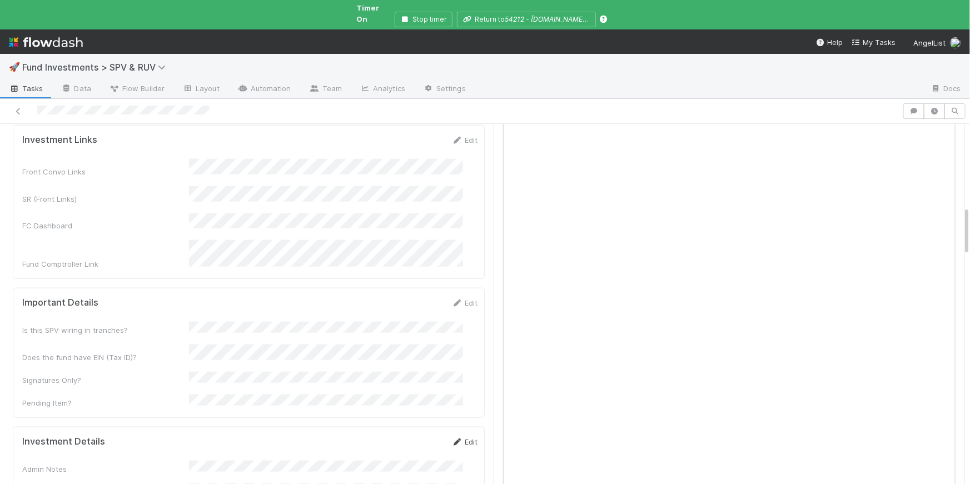
click at [452, 437] on link "Edit" at bounding box center [465, 441] width 26 height 9
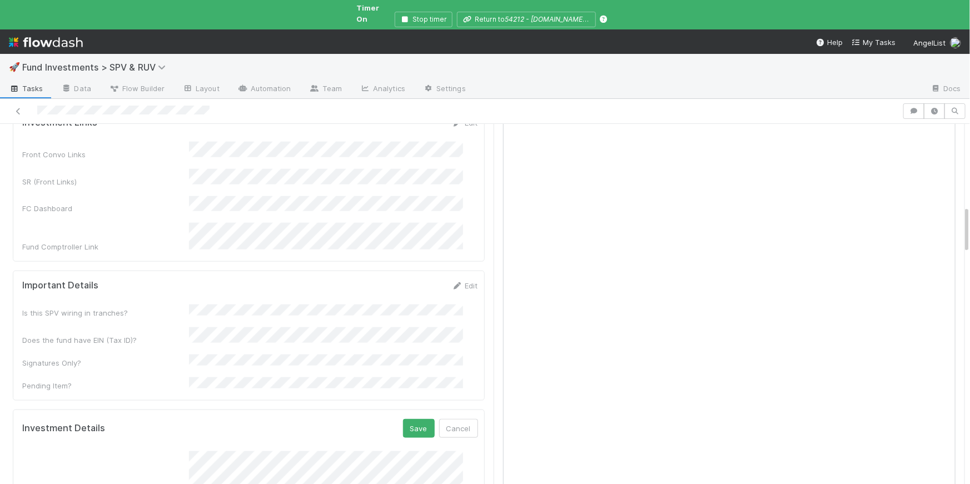
scroll to position [633, 0]
click at [410, 415] on button "Save" at bounding box center [419, 424] width 32 height 19
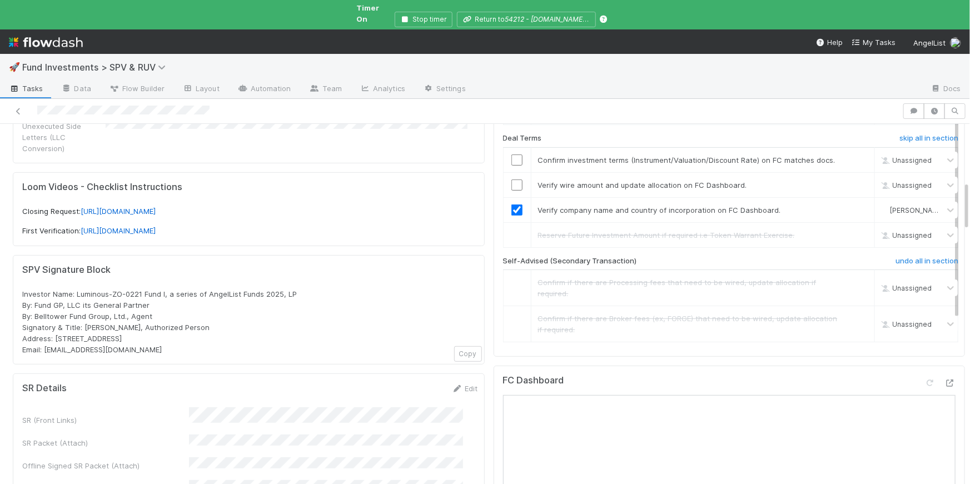
scroll to position [201, 0]
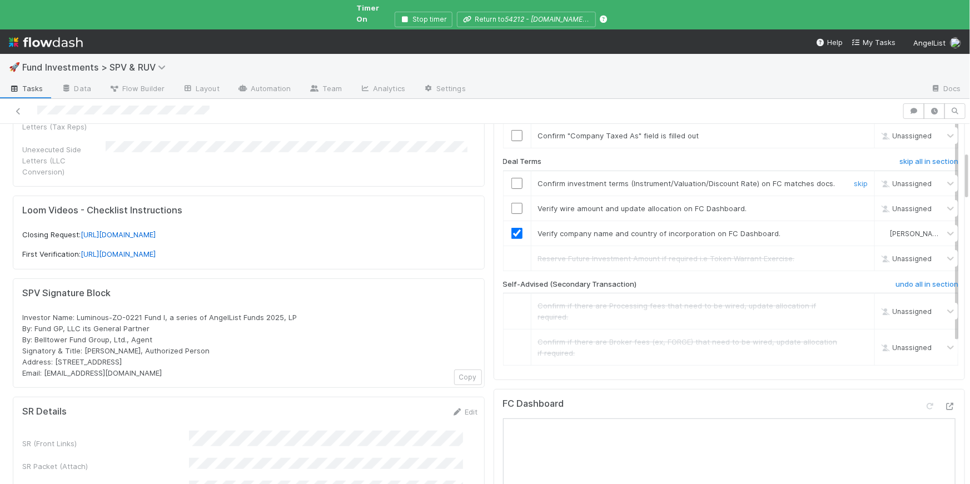
click at [511, 178] on input "checkbox" at bounding box center [516, 183] width 11 height 11
click at [511, 205] on input "checkbox" at bounding box center [516, 208] width 11 height 11
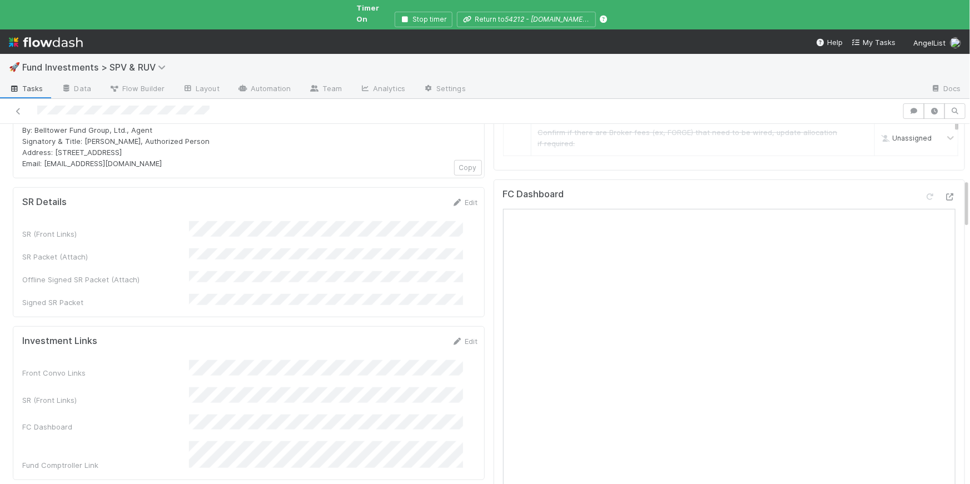
scroll to position [752, 0]
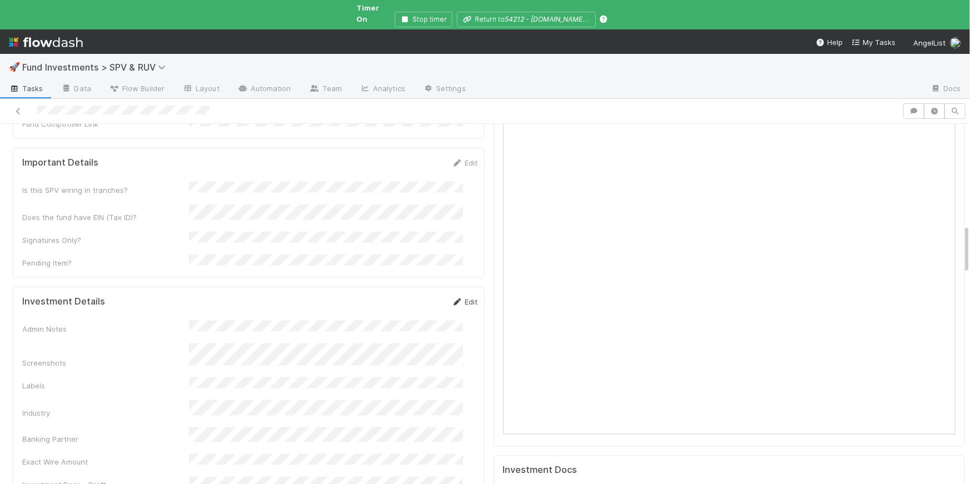
click at [454, 297] on link "Edit" at bounding box center [465, 301] width 26 height 9
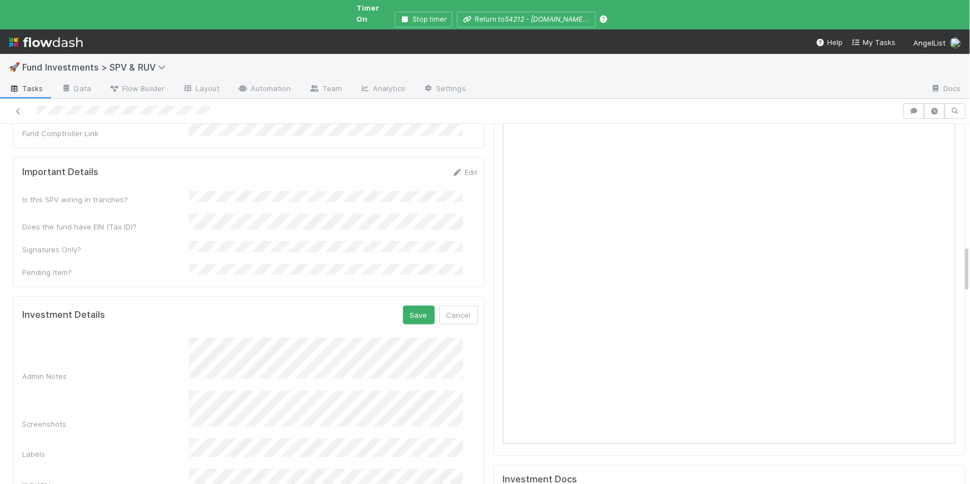
scroll to position [730, 0]
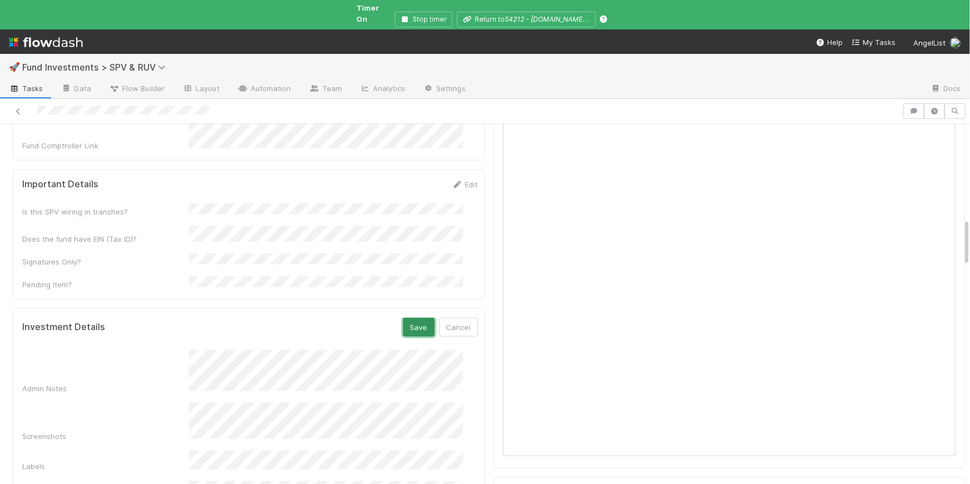
click at [403, 318] on button "Save" at bounding box center [419, 327] width 32 height 19
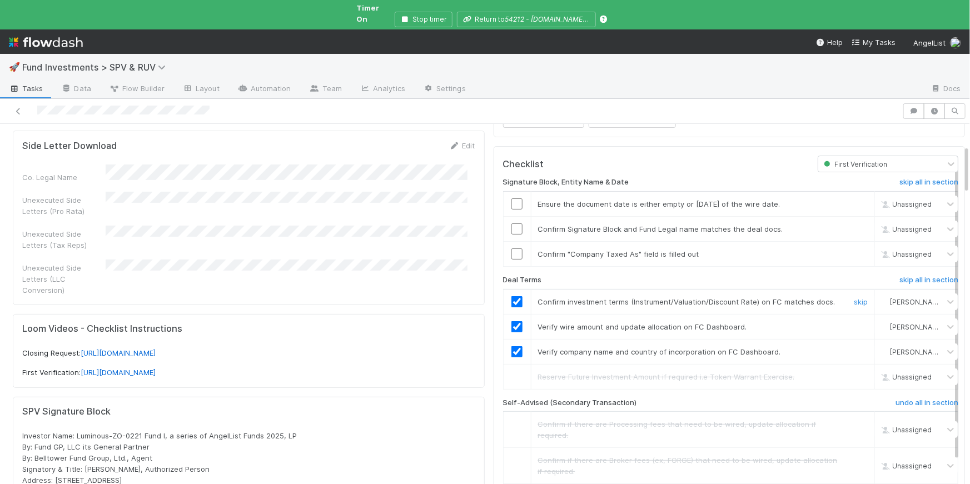
scroll to position [0, 0]
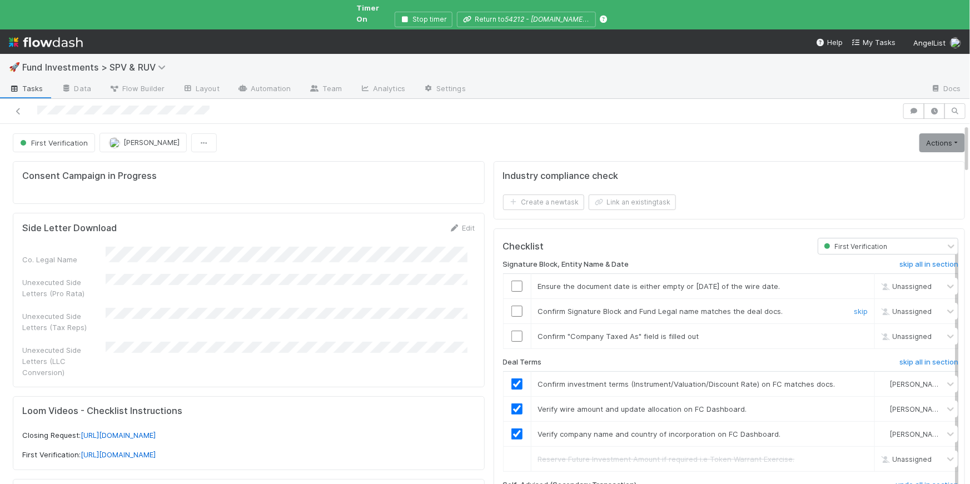
click at [515, 306] on div at bounding box center [517, 311] width 27 height 11
drag, startPoint x: 507, startPoint y: 276, endPoint x: 507, endPoint y: 296, distance: 20.0
click at [511, 281] on input "checkbox" at bounding box center [516, 286] width 11 height 11
drag, startPoint x: 508, startPoint y: 302, endPoint x: 508, endPoint y: 312, distance: 10.0
click at [511, 306] on input "checkbox" at bounding box center [516, 311] width 11 height 11
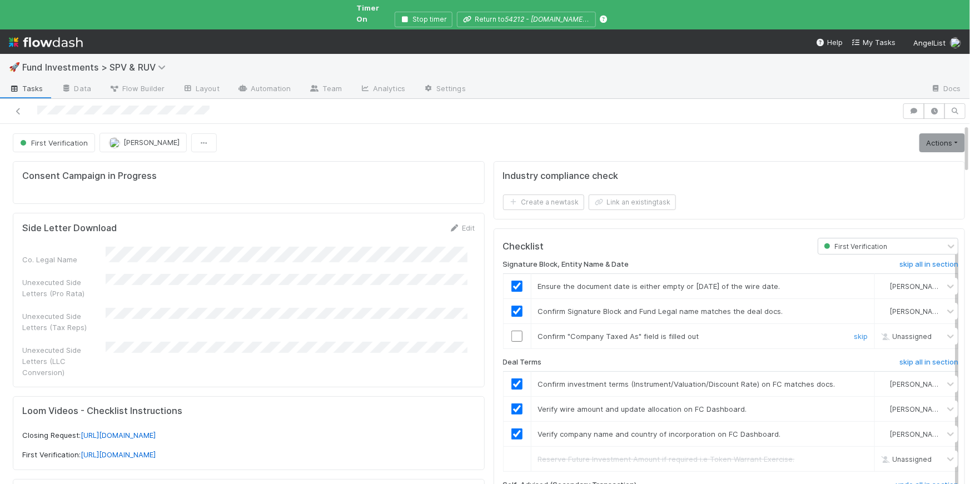
click at [511, 331] on input "checkbox" at bounding box center [516, 336] width 11 height 11
click at [919, 133] on link "Actions" at bounding box center [942, 142] width 46 height 19
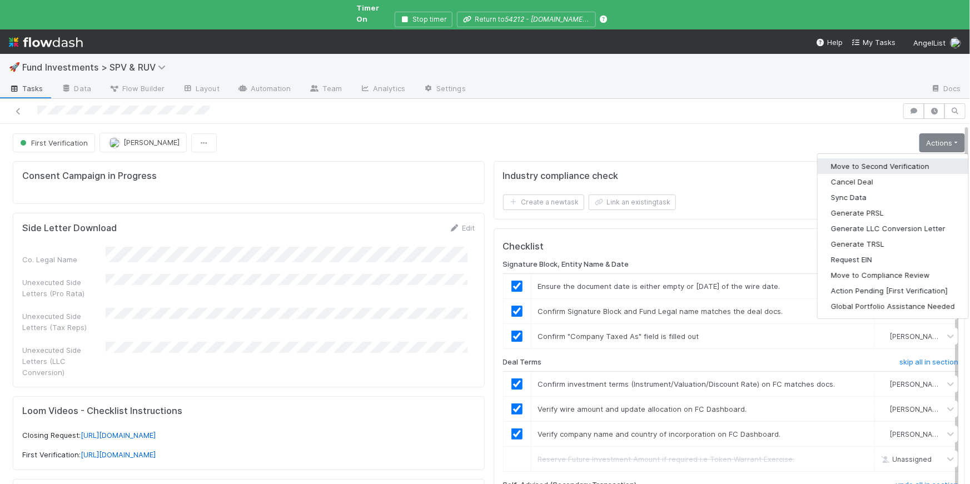
click at [883, 158] on button "Move to Second Verification" at bounding box center [893, 166] width 151 height 16
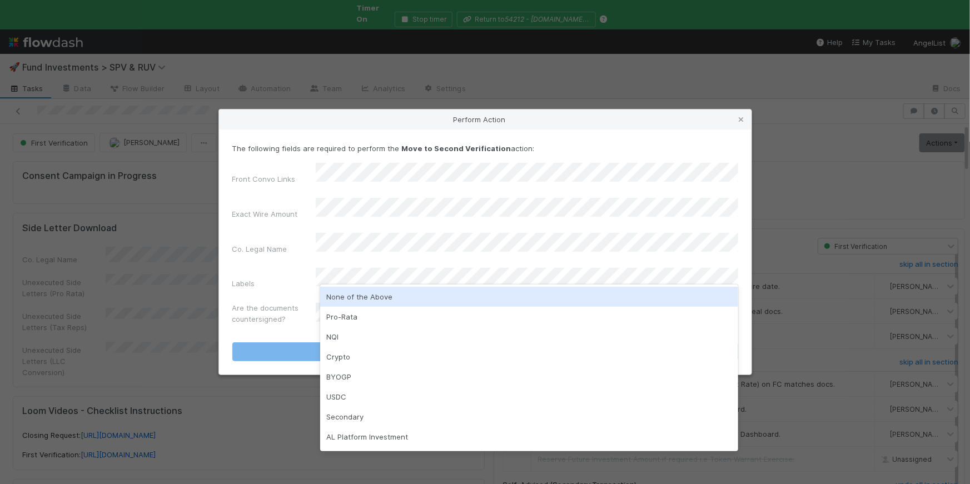
click at [380, 295] on div "None of the Above" at bounding box center [529, 297] width 418 height 20
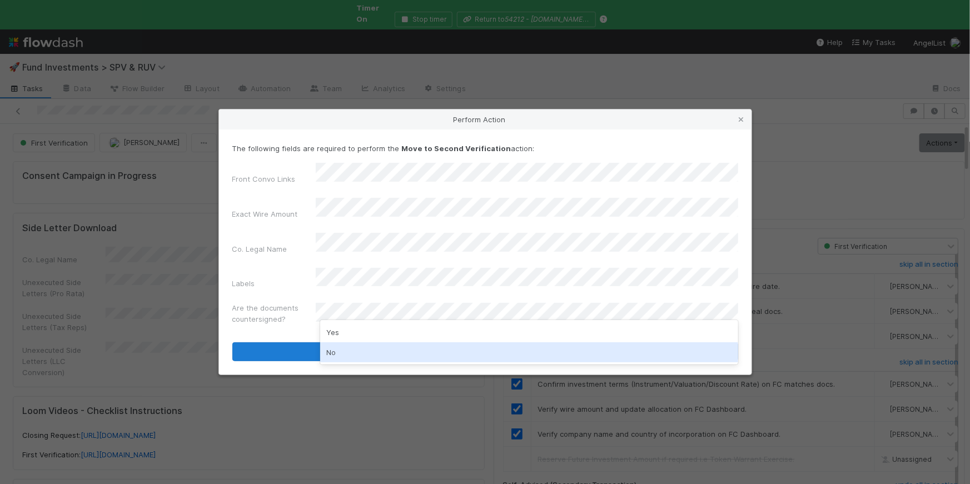
click at [370, 345] on div "No" at bounding box center [529, 352] width 418 height 20
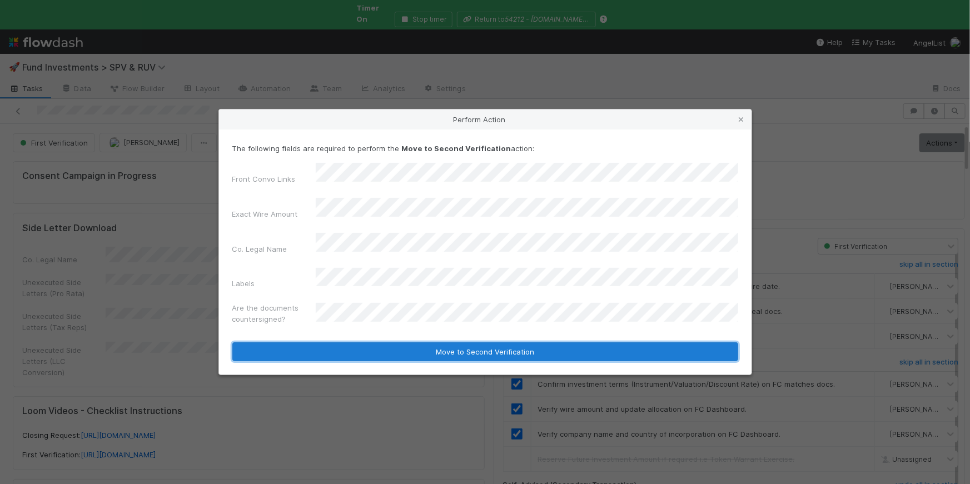
click at [394, 342] on button "Move to Second Verification" at bounding box center [485, 351] width 506 height 19
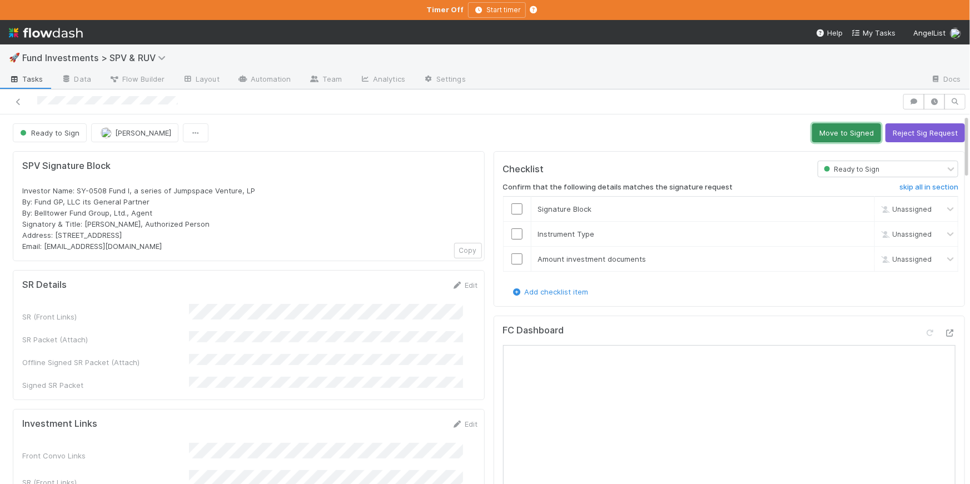
drag, startPoint x: 837, startPoint y: 133, endPoint x: 963, endPoint y: 195, distance: 140.2
click at [837, 133] on button "Move to Signed" at bounding box center [846, 132] width 69 height 19
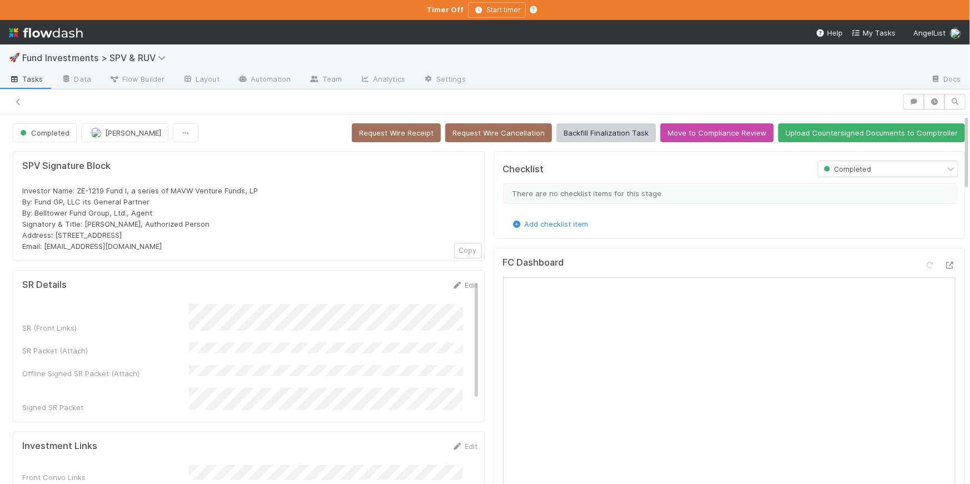
click at [152, 62] on span "Fund Investments > SPV & RUV" at bounding box center [101, 57] width 158 height 13
click at [149, 61] on span "Fund Investments > SPV & RUV" at bounding box center [96, 57] width 149 height 11
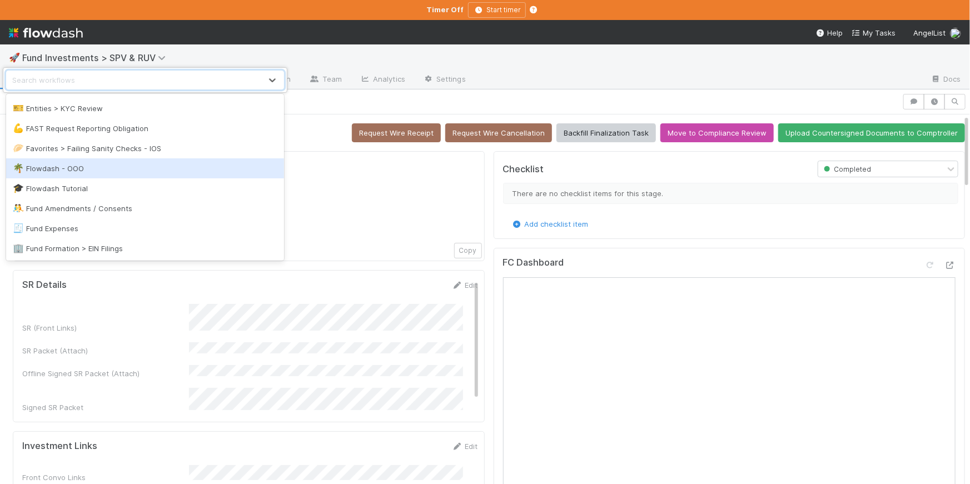
scroll to position [845, 0]
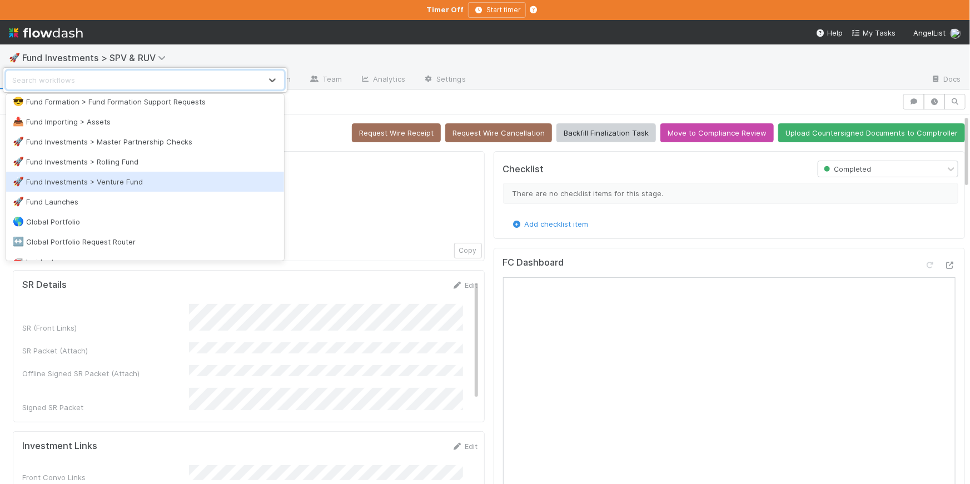
click at [152, 190] on div "🚀 Fund Investments > Venture Fund" at bounding box center [145, 182] width 278 height 20
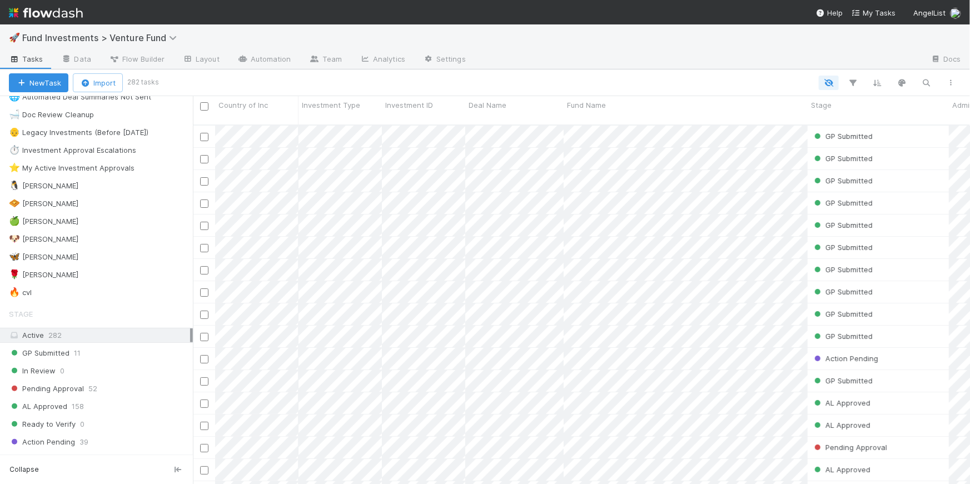
scroll to position [197, 0]
click at [88, 185] on div "🐧 [PERSON_NAME] 3" at bounding box center [101, 184] width 184 height 14
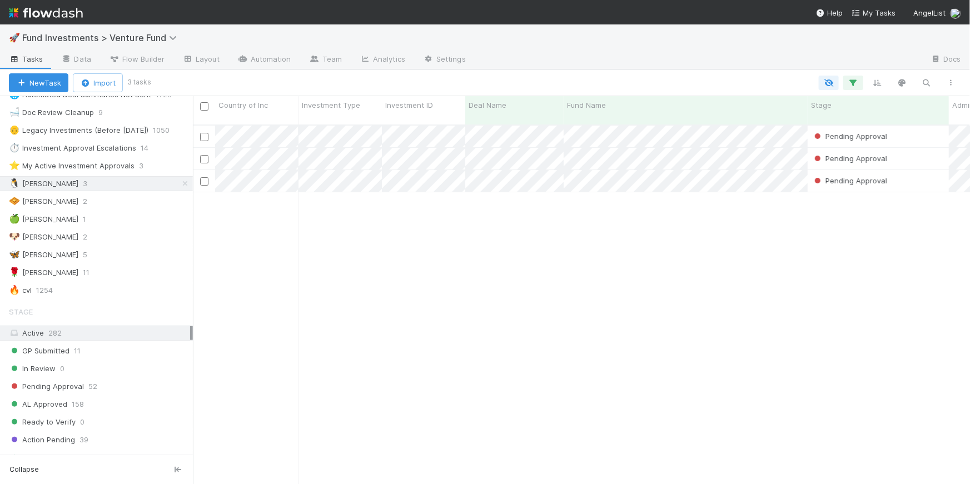
scroll to position [361, 770]
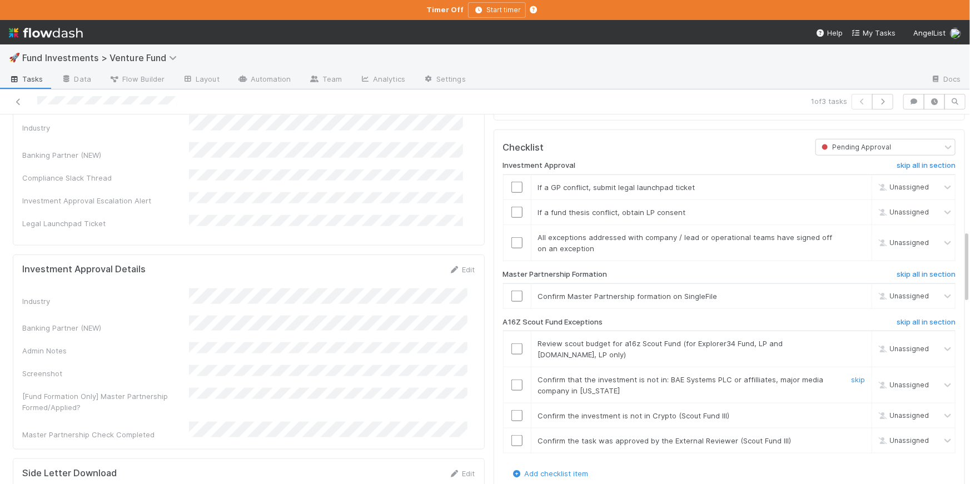
scroll to position [586, 0]
click at [513, 352] on input "checkbox" at bounding box center [516, 348] width 11 height 11
click at [513, 390] on input "checkbox" at bounding box center [516, 384] width 11 height 11
click at [514, 420] on input "checkbox" at bounding box center [516, 415] width 11 height 11
click at [510, 396] on td at bounding box center [517, 385] width 28 height 36
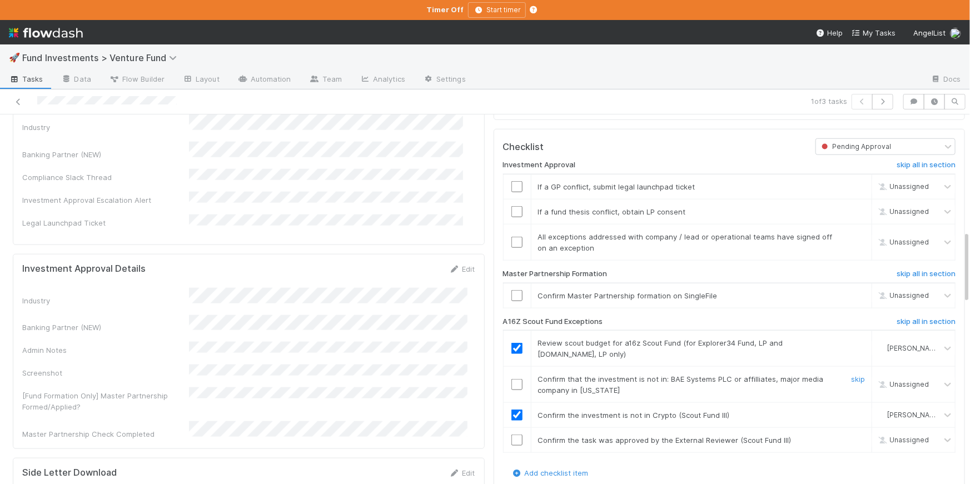
click at [511, 389] on input "checkbox" at bounding box center [516, 384] width 11 height 11
click at [851, 445] on link "skip" at bounding box center [858, 440] width 14 height 9
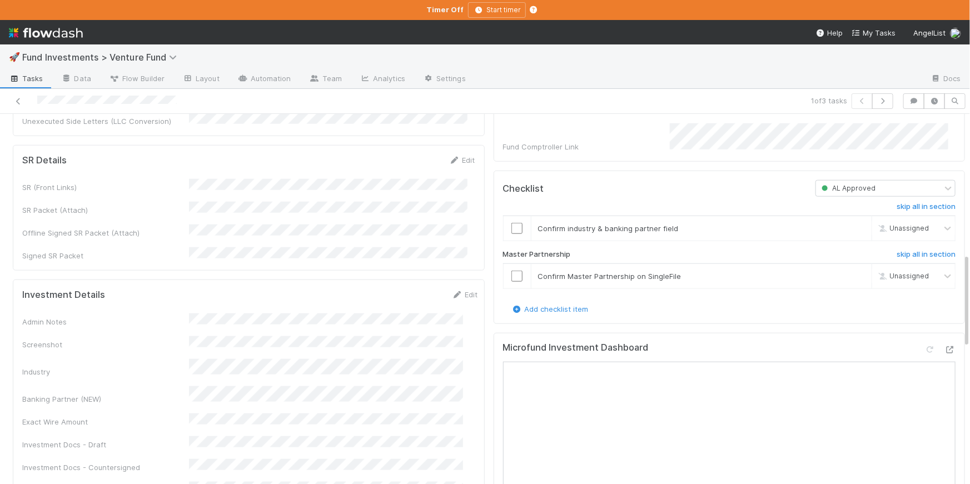
scroll to position [549, 0]
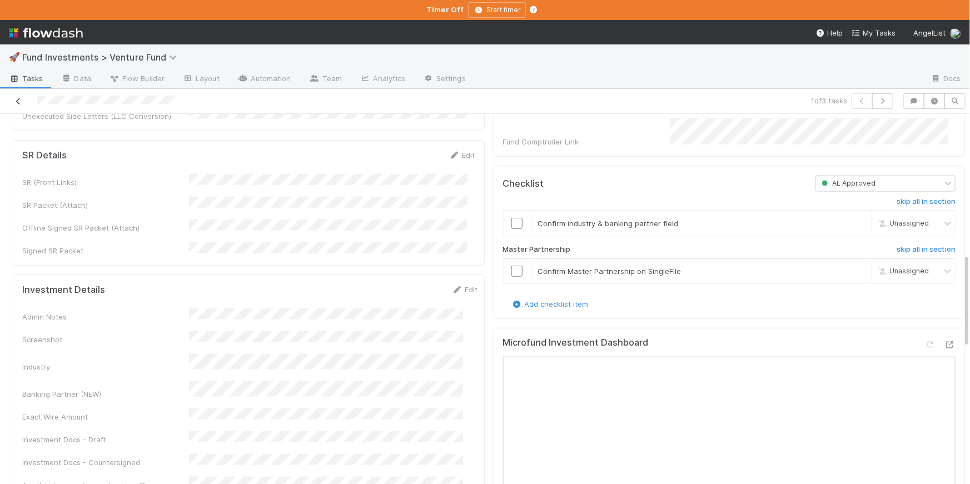
click at [19, 98] on icon at bounding box center [18, 101] width 11 height 7
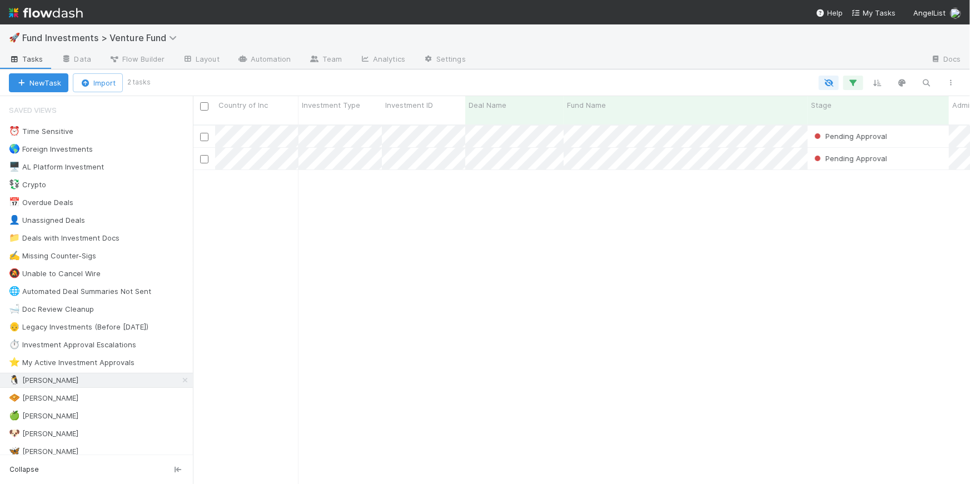
scroll to position [361, 770]
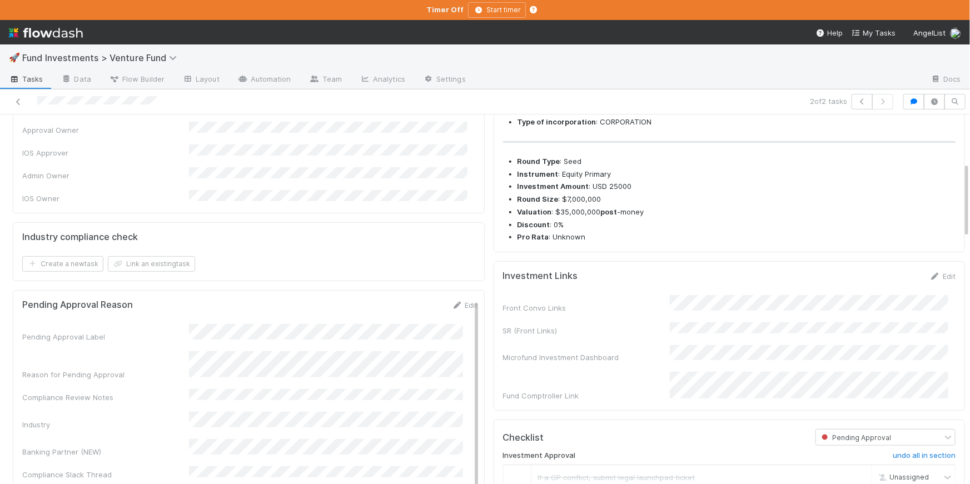
scroll to position [233, 0]
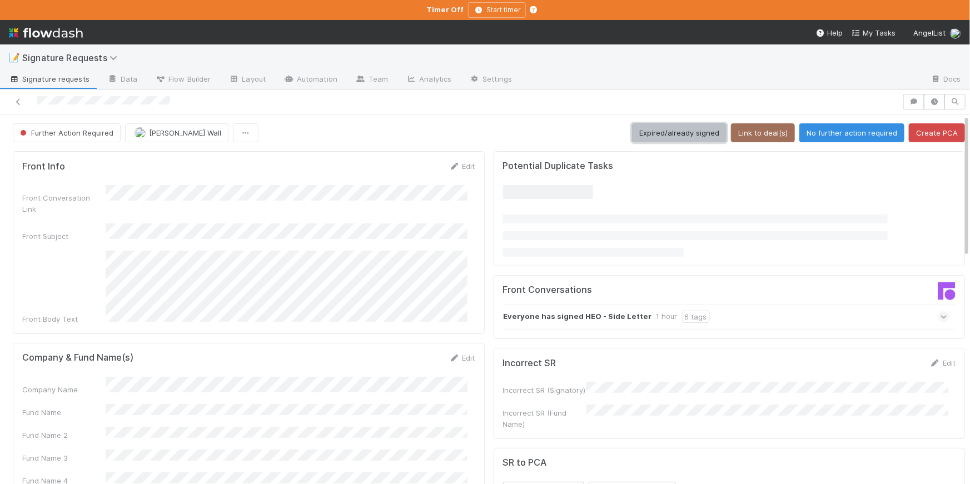
click at [689, 133] on button "Expired/already signed" at bounding box center [679, 132] width 94 height 19
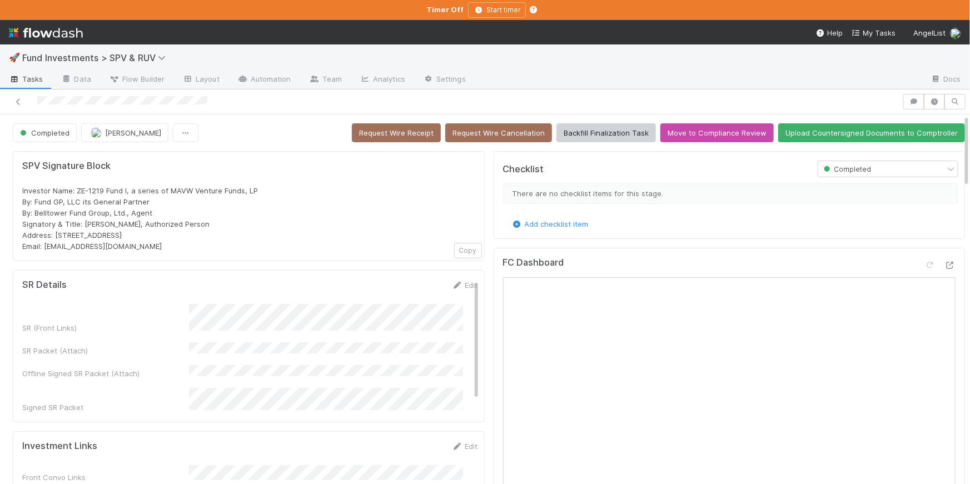
click at [150, 63] on span "Fund Investments > SPV & RUV" at bounding box center [101, 57] width 158 height 13
click at [148, 60] on span "Fund Investments > SPV & RUV" at bounding box center [96, 57] width 149 height 11
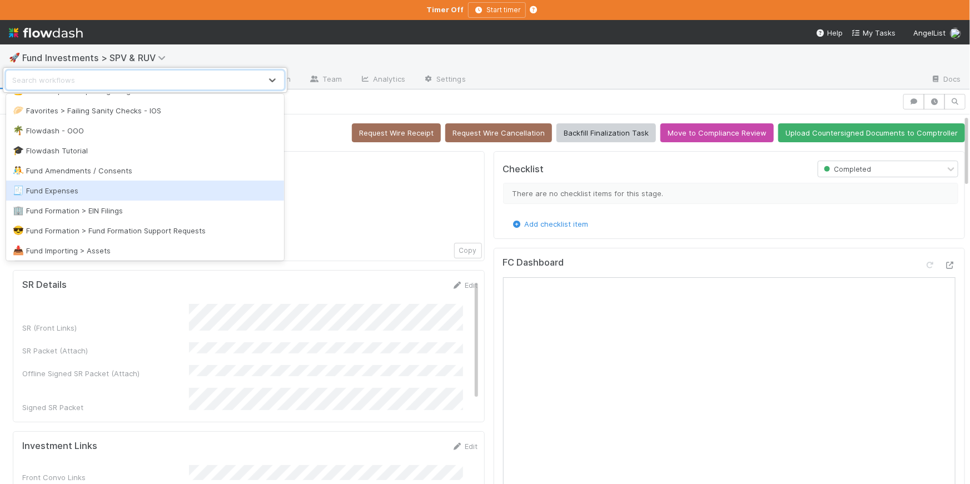
scroll to position [877, 0]
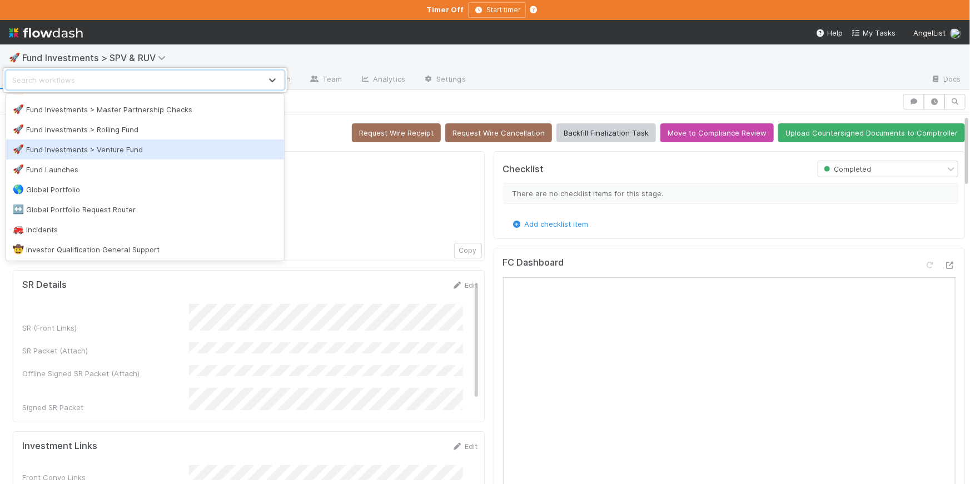
click at [172, 145] on div "🚀 Fund Investments > Venture Fund" at bounding box center [145, 149] width 265 height 11
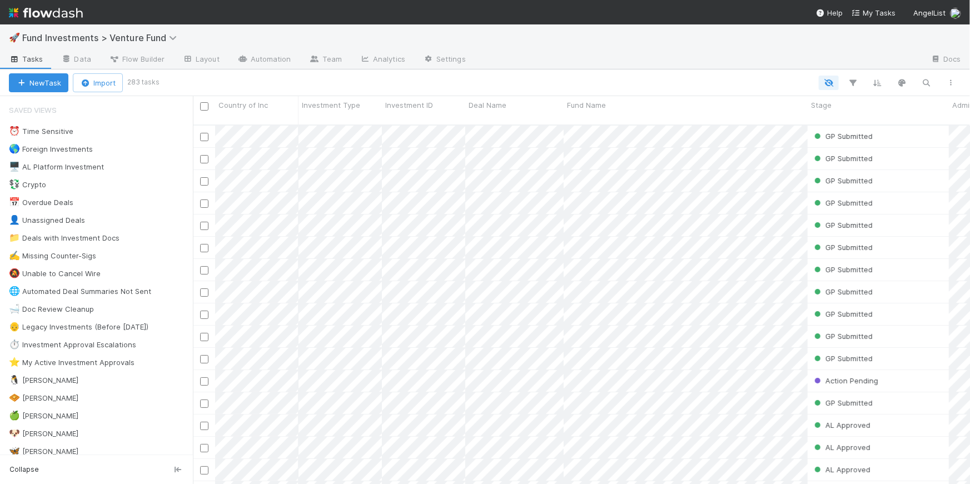
scroll to position [361, 770]
click at [126, 382] on div "🐧 [PERSON_NAME]" at bounding box center [101, 381] width 184 height 14
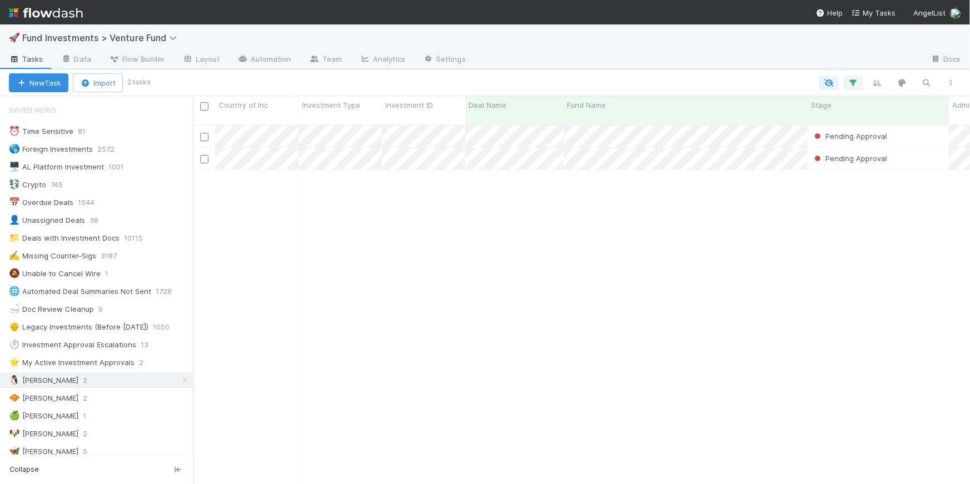
scroll to position [361, 770]
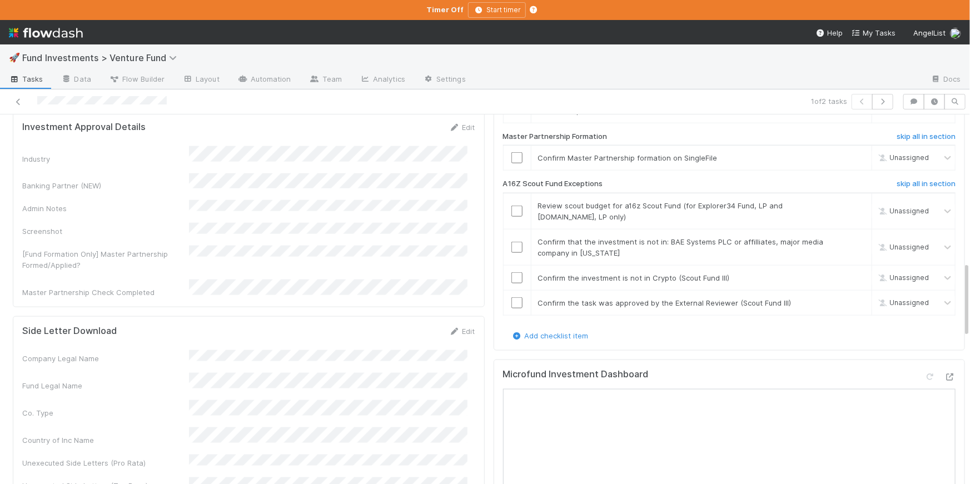
scroll to position [743, 0]
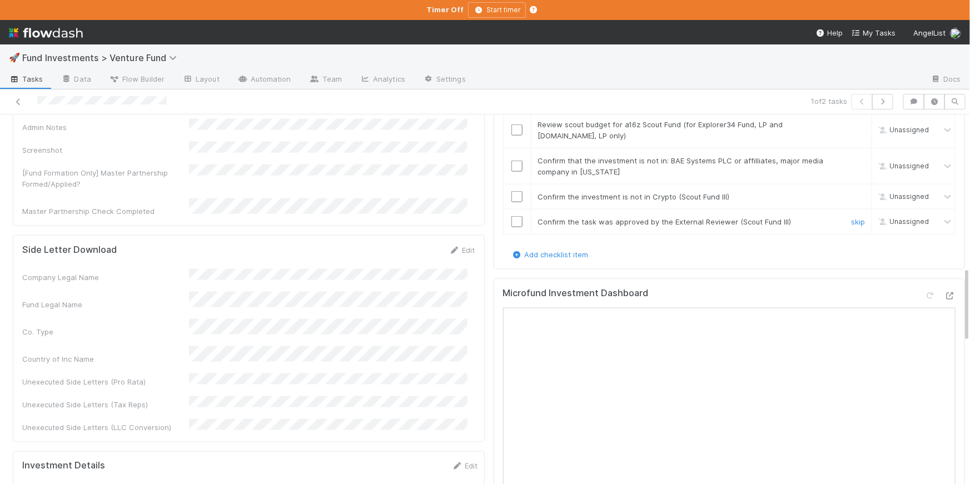
drag, startPoint x: 839, startPoint y: 228, endPoint x: 825, endPoint y: 195, distance: 36.6
click at [851, 226] on link "skip" at bounding box center [858, 221] width 14 height 9
click at [903, 97] on button "button" at bounding box center [913, 102] width 21 height 16
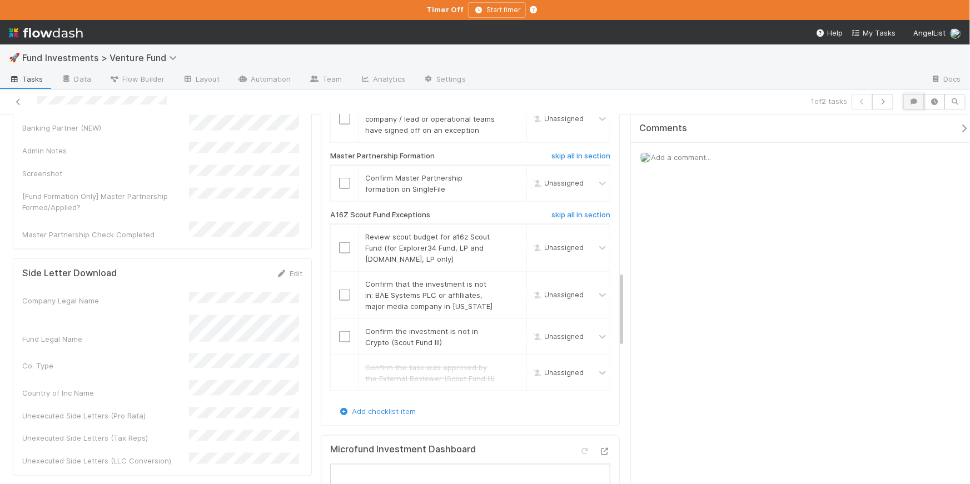
scroll to position [766, 0]
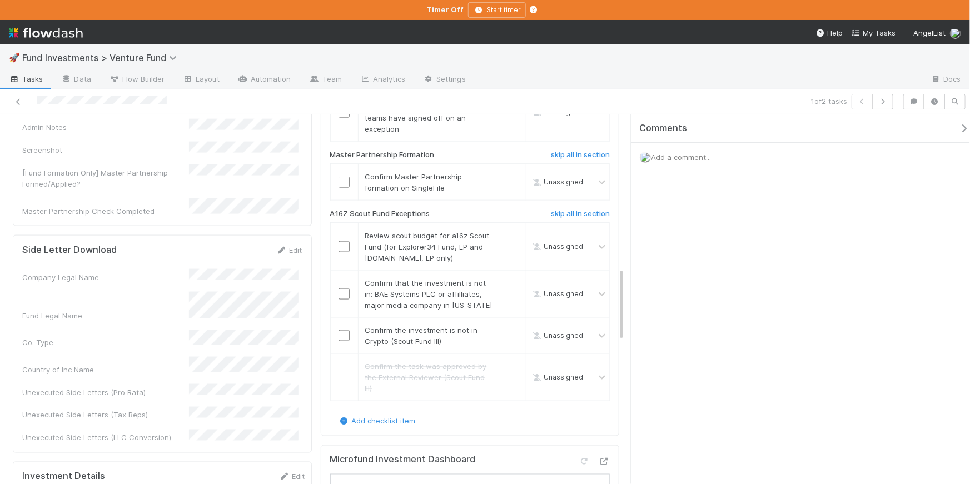
click at [958, 128] on icon "button" at bounding box center [963, 128] width 11 height 9
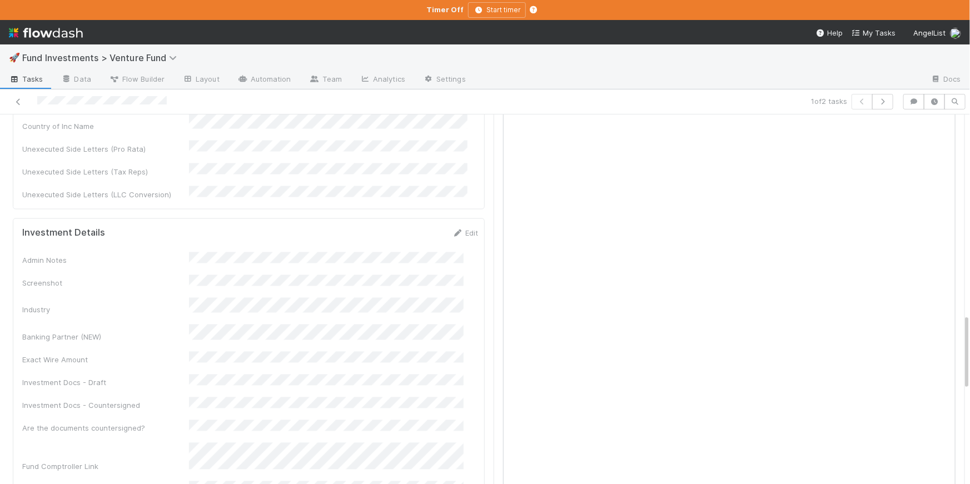
scroll to position [759, 0]
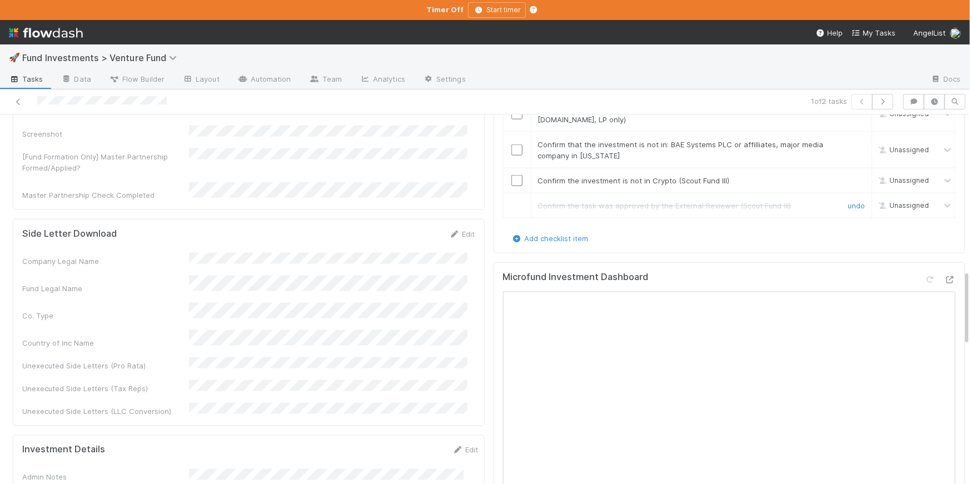
drag, startPoint x: 838, startPoint y: 216, endPoint x: 828, endPoint y: 215, distance: 10.0
click at [848, 210] on link "undo" at bounding box center [856, 205] width 17 height 9
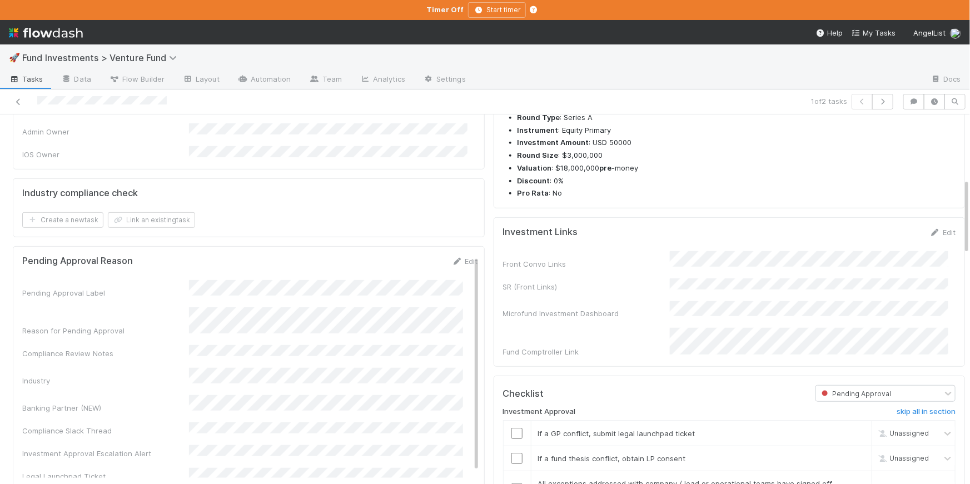
scroll to position [200, 0]
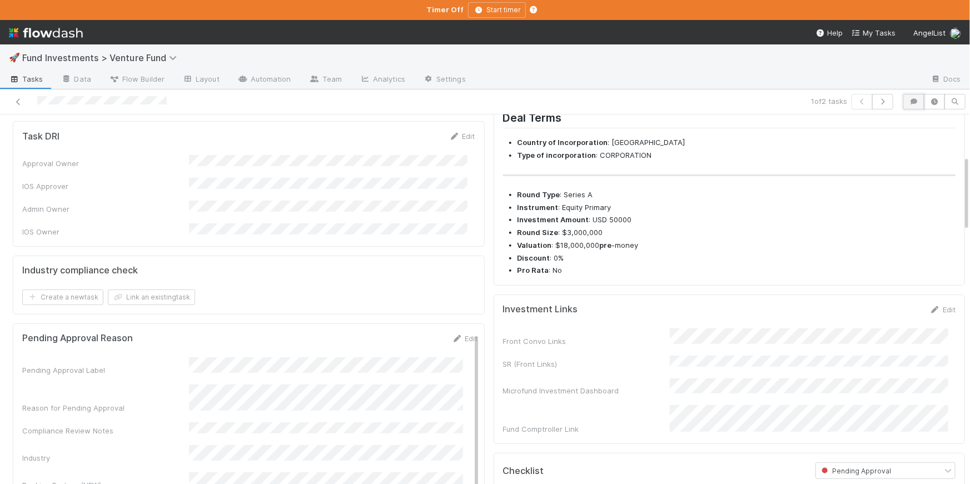
click at [904, 97] on button "button" at bounding box center [913, 102] width 21 height 16
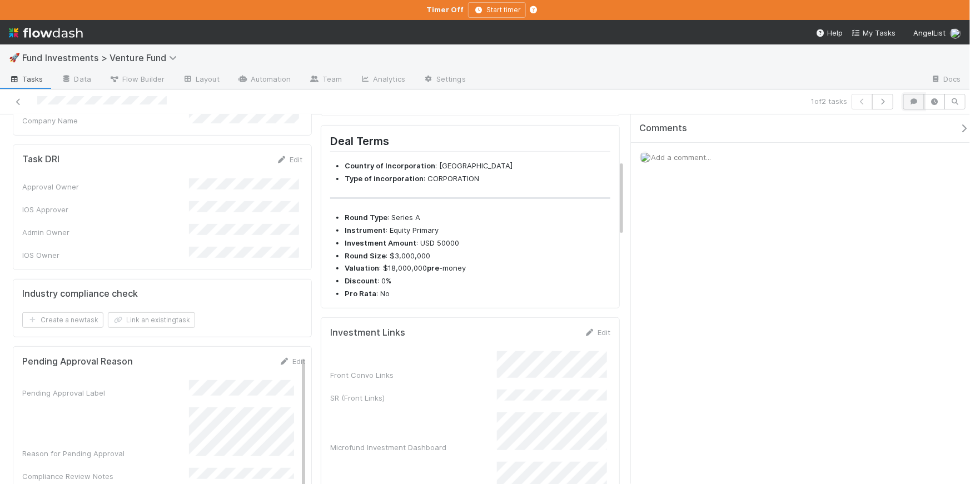
scroll to position [223, 0]
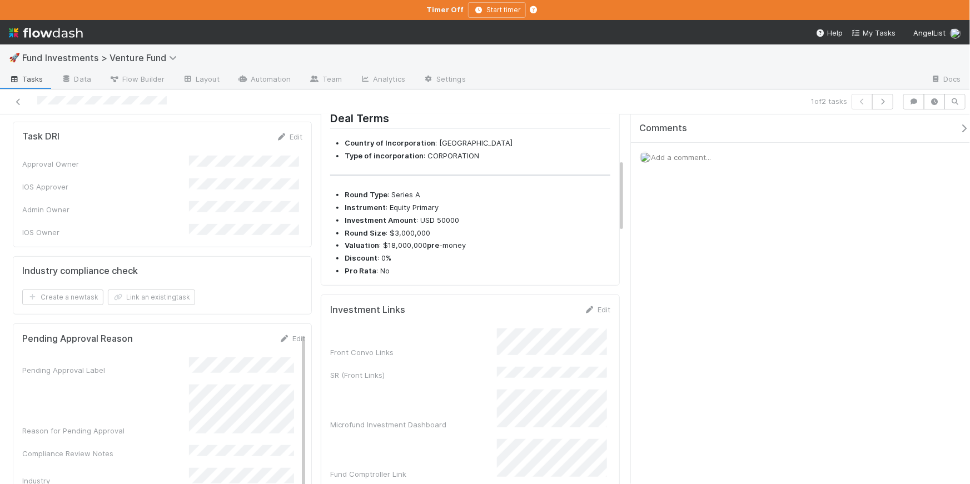
click at [722, 163] on div "Add a comment..." at bounding box center [804, 157] width 347 height 29
click at [715, 159] on div "Add a comment..." at bounding box center [804, 157] width 347 height 29
click at [704, 153] on span "Add a comment..." at bounding box center [681, 157] width 60 height 9
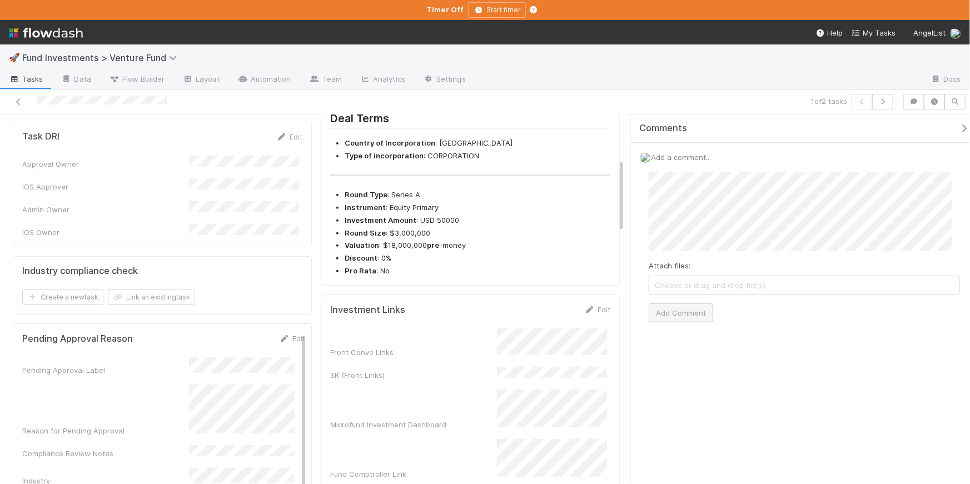
click at [669, 320] on div "Attach files: Choose or drag and drop file(s) Add Comment" at bounding box center [804, 247] width 329 height 168
click at [668, 312] on button "Add Comment" at bounding box center [681, 313] width 64 height 19
click at [958, 124] on icon "button" at bounding box center [963, 128] width 11 height 9
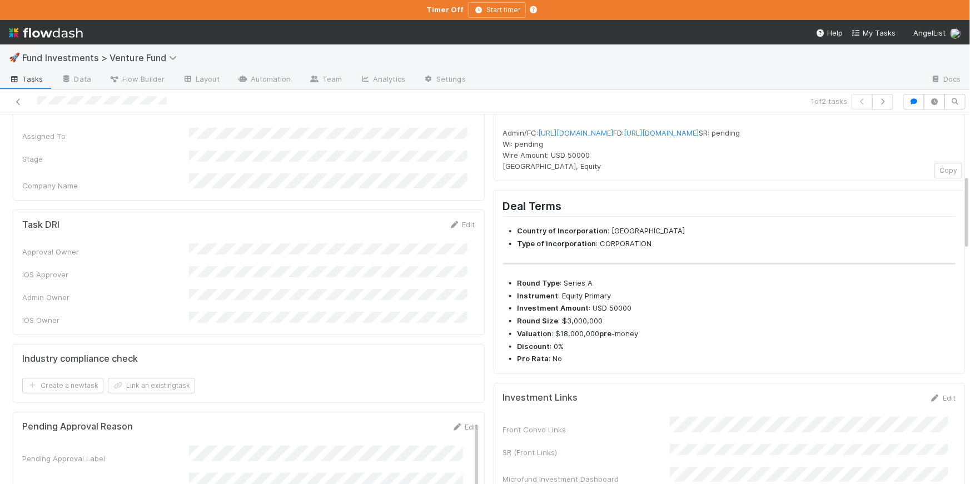
scroll to position [0, 0]
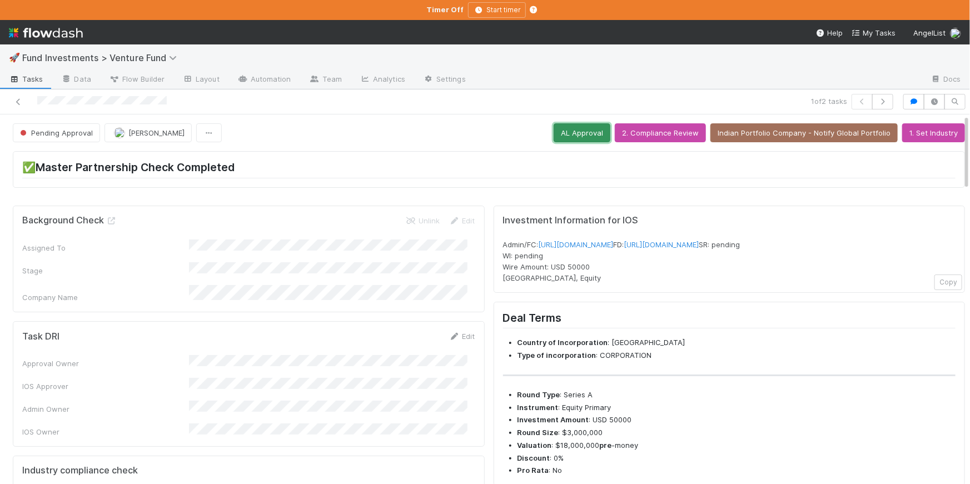
click at [573, 138] on button "AL Approval" at bounding box center [582, 132] width 57 height 19
